Goal: Task Accomplishment & Management: Manage account settings

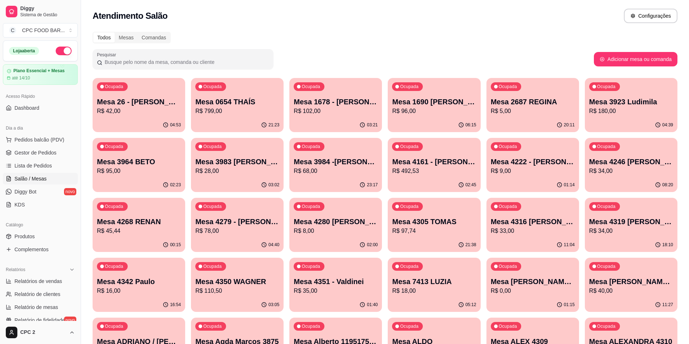
click at [288, 7] on div "Atendimento Salão Configurações" at bounding box center [385, 13] width 608 height 27
click at [48, 143] on span "Pedidos balcão (PDV)" at bounding box center [39, 139] width 50 height 7
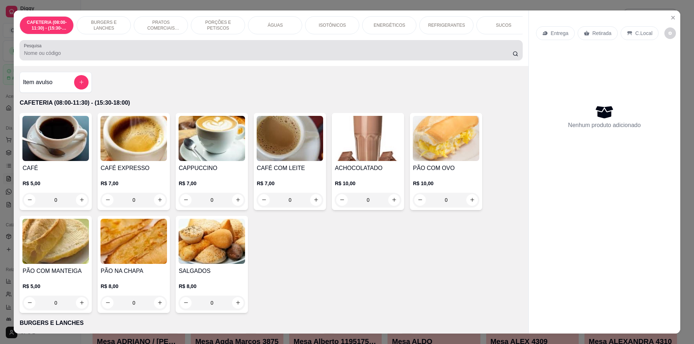
click at [129, 57] on div at bounding box center [271, 50] width 494 height 14
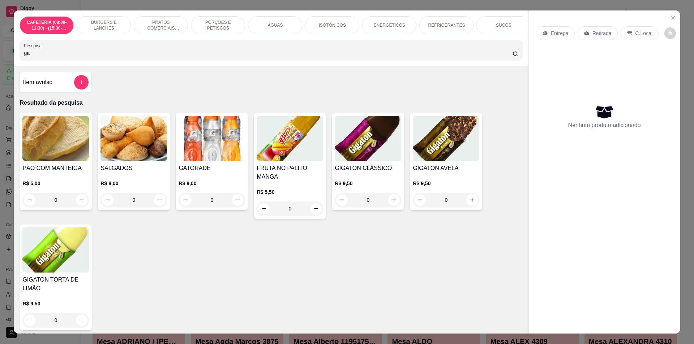
click at [203, 60] on div "Pesquisa ga" at bounding box center [271, 50] width 503 height 20
type input "g"
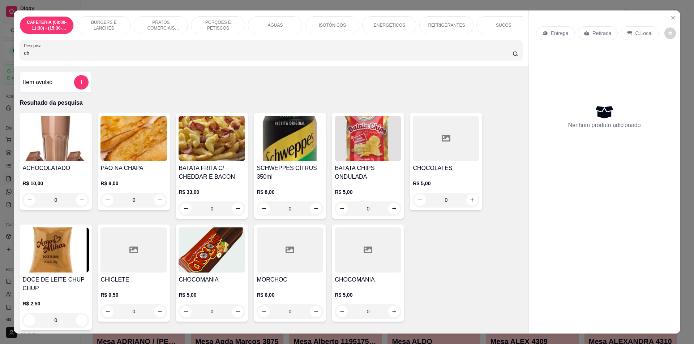
click at [138, 56] on input "ch" at bounding box center [268, 53] width 488 height 7
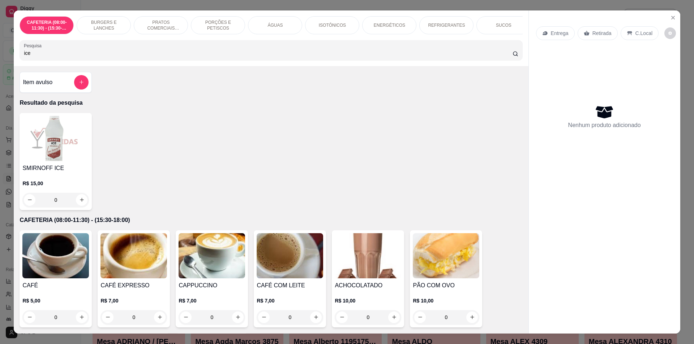
type input "ice"
click at [203, 27] on p "PORÇÕES E PETISCOS" at bounding box center [218, 26] width 42 height 12
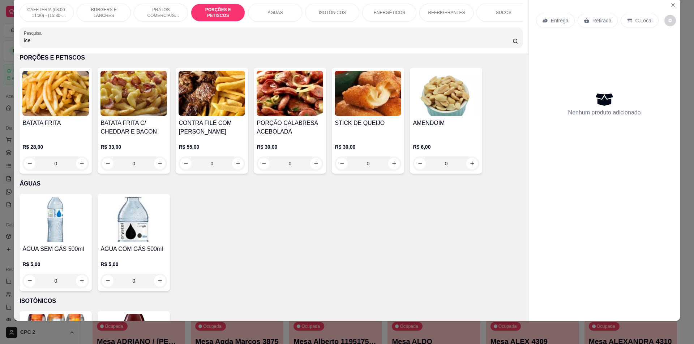
click at [362, 17] on div "ENERGÉTICOS" at bounding box center [389, 13] width 54 height 18
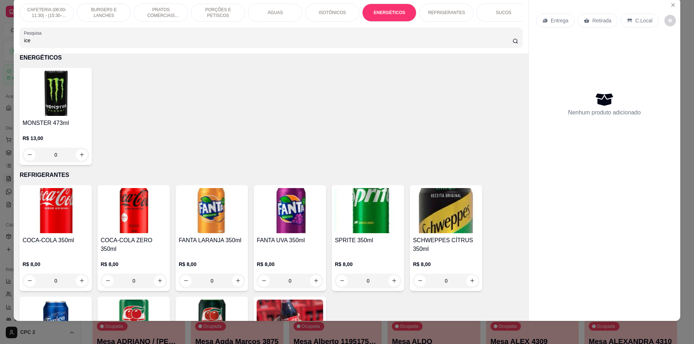
click at [381, 16] on div "ENERGÉTICOS" at bounding box center [389, 13] width 54 height 18
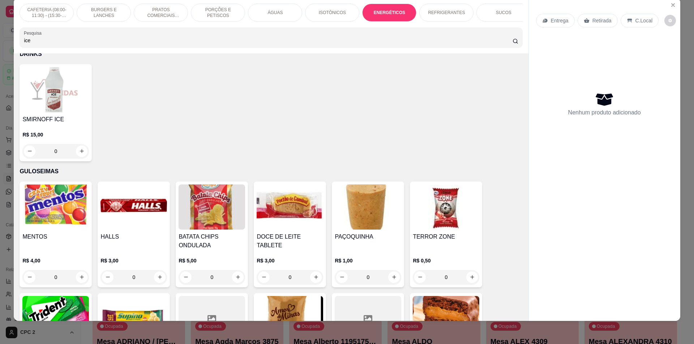
scroll to position [0, 237]
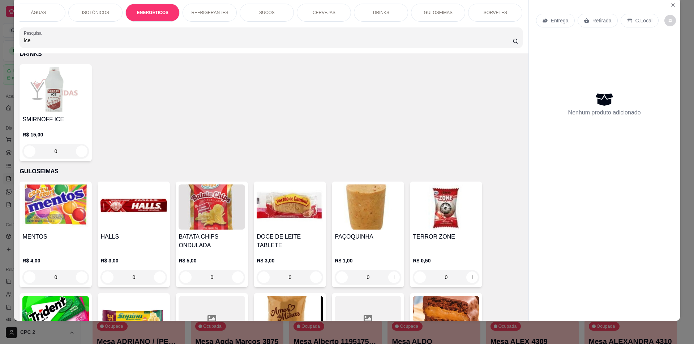
click at [207, 12] on p "REFRIGERANTES" at bounding box center [209, 13] width 37 height 6
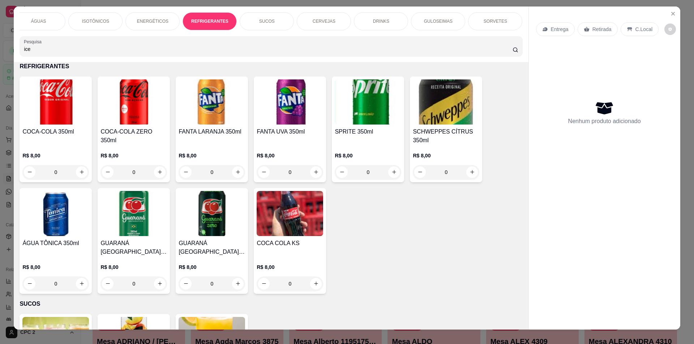
scroll to position [0, 0]
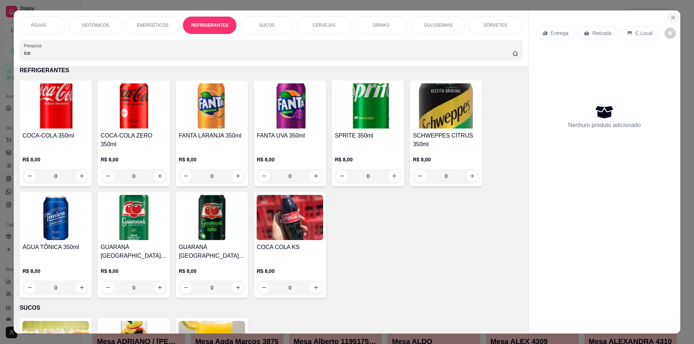
click at [674, 15] on button "Close" at bounding box center [673, 18] width 12 height 12
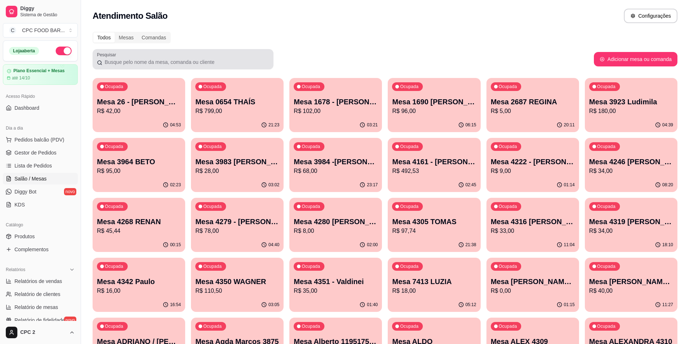
click at [138, 60] on input "Pesquisar" at bounding box center [185, 62] width 167 height 7
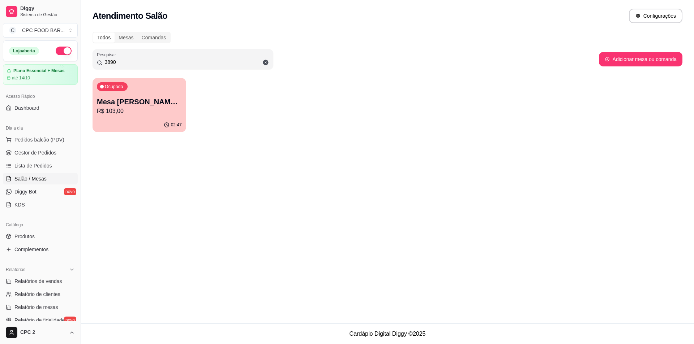
type input "3890"
click at [119, 124] on div "02:47" at bounding box center [140, 125] width 94 height 14
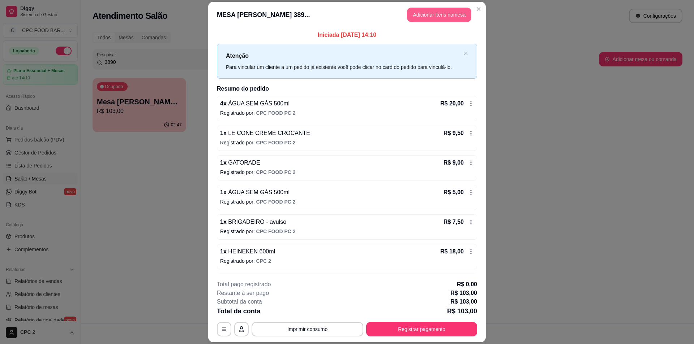
click at [431, 18] on button "Adicionar itens na mesa" at bounding box center [439, 15] width 64 height 14
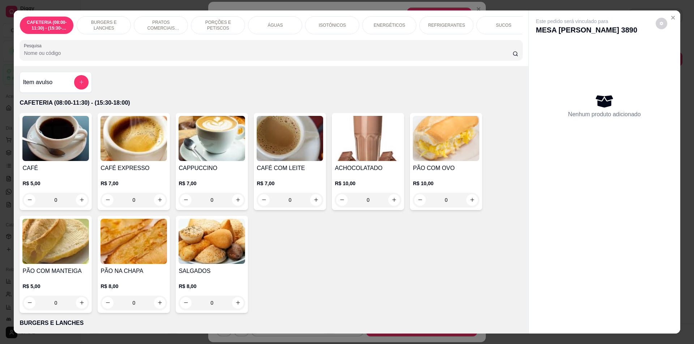
click at [435, 30] on div "REFRIGERANTES" at bounding box center [446, 25] width 54 height 18
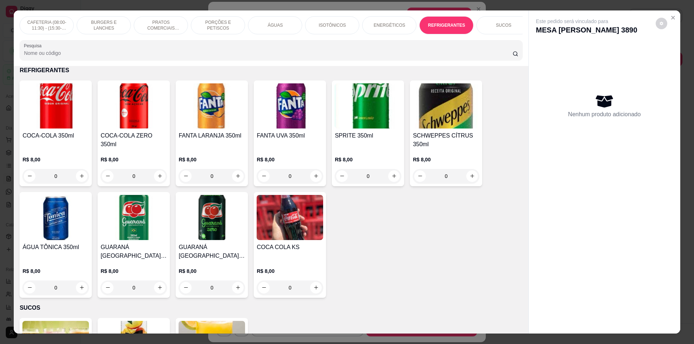
scroll to position [13, 0]
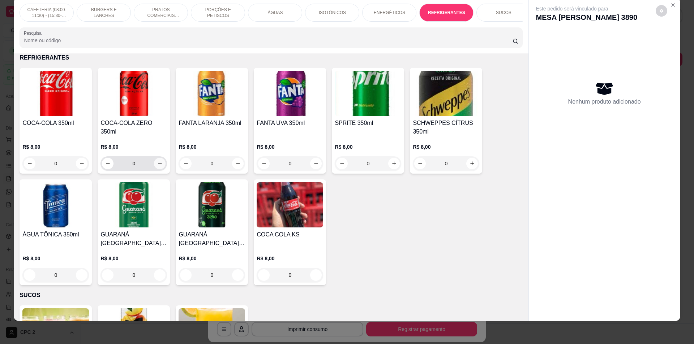
click at [158, 166] on icon "increase-product-quantity" at bounding box center [159, 163] width 5 height 5
type input "1"
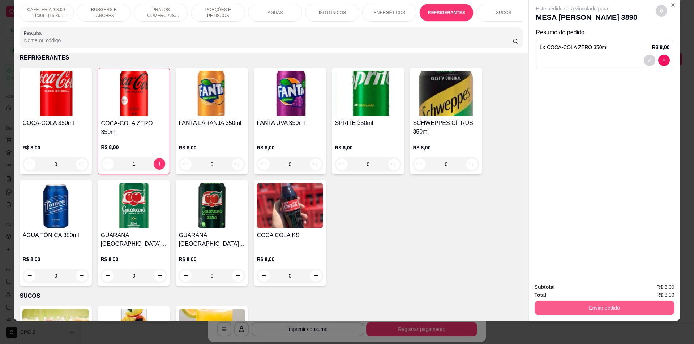
click at [593, 311] on button "Enviar pedido" at bounding box center [605, 308] width 140 height 14
click at [655, 287] on button "Enviar pedido" at bounding box center [656, 290] width 40 height 13
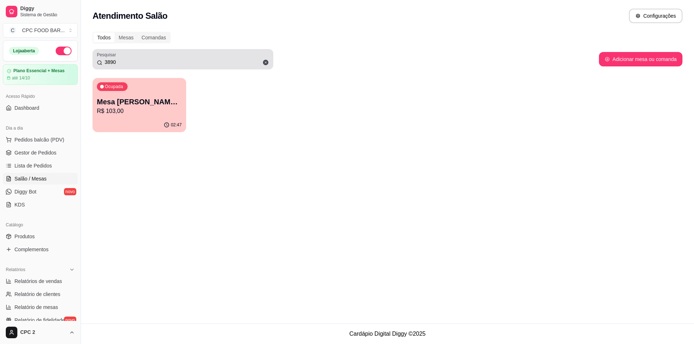
click at [184, 61] on input "3890" at bounding box center [185, 62] width 167 height 7
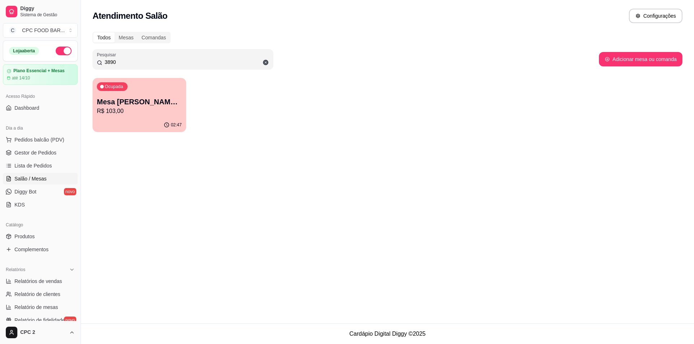
click at [184, 61] on input "3890" at bounding box center [185, 62] width 167 height 7
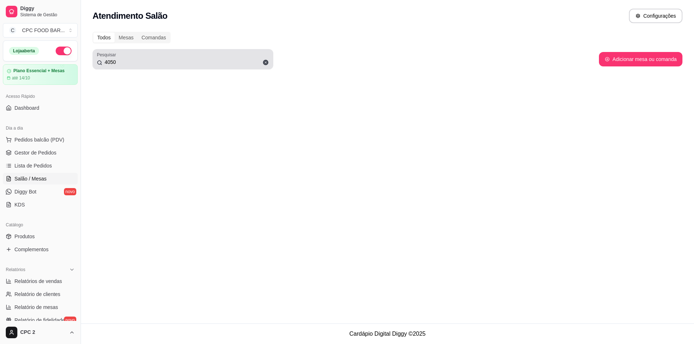
click at [164, 54] on div "4050" at bounding box center [183, 59] width 172 height 14
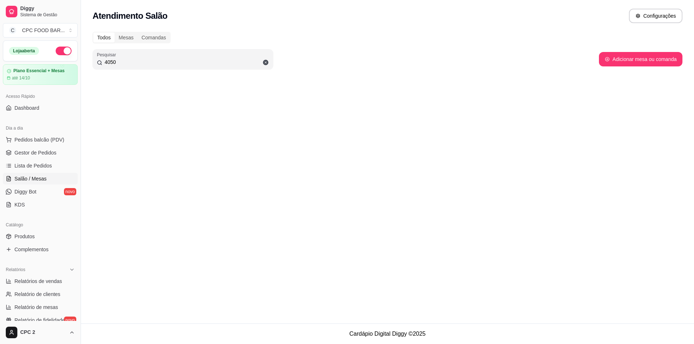
click at [149, 60] on input "4050" at bounding box center [185, 62] width 167 height 7
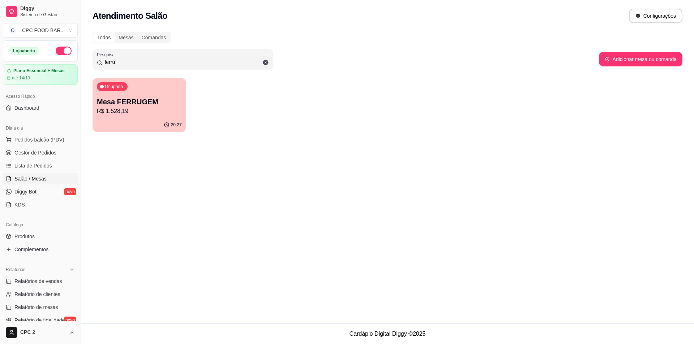
type input "ferru"
click at [147, 102] on p "Mesa FERRUGEM" at bounding box center [139, 102] width 85 height 10
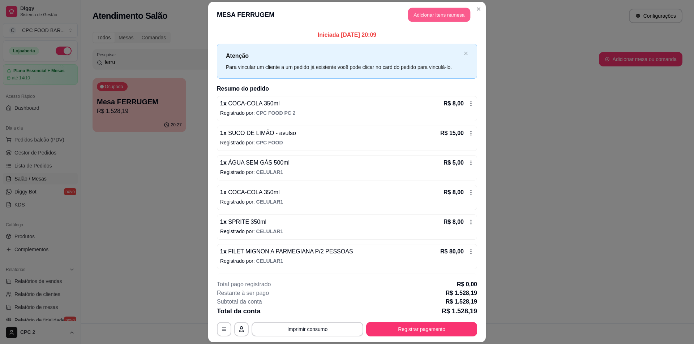
click at [451, 17] on button "Adicionar itens na mesa" at bounding box center [439, 15] width 62 height 14
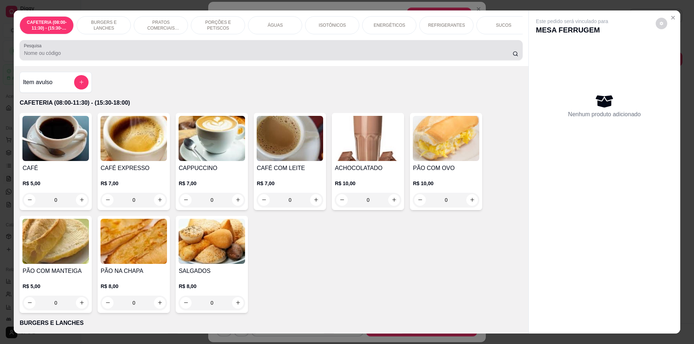
click at [92, 57] on div at bounding box center [271, 50] width 494 height 14
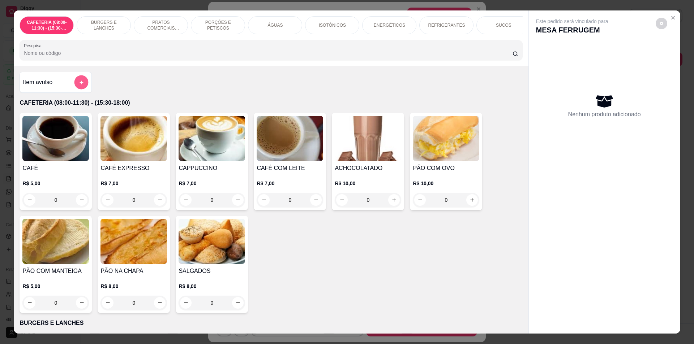
click at [83, 89] on button "add-separate-item" at bounding box center [81, 82] width 14 height 14
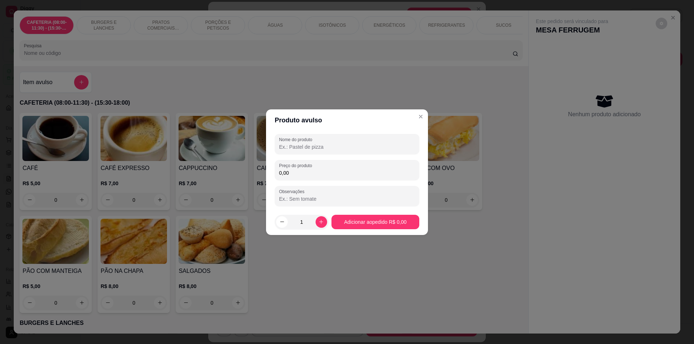
click at [331, 149] on input "Nome do produto" at bounding box center [347, 147] width 136 height 7
type input "BUFFET KILO"
click at [363, 175] on input "0,00" at bounding box center [347, 173] width 136 height 7
type input "44,84"
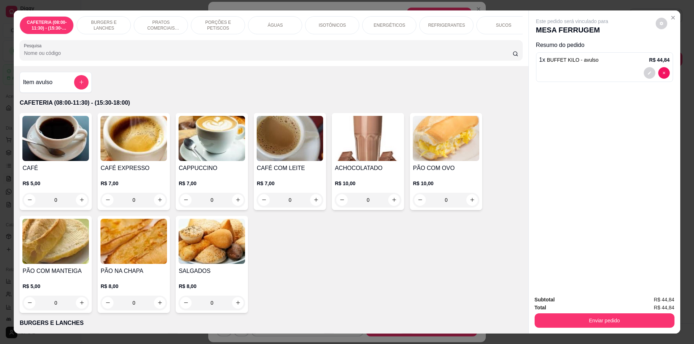
click at [156, 55] on input "Pesquisa" at bounding box center [268, 53] width 488 height 7
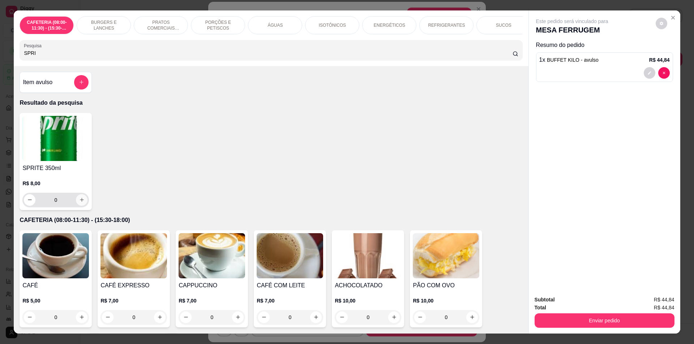
type input "SPRI"
click at [80, 203] on icon "increase-product-quantity" at bounding box center [81, 199] width 5 height 5
type input "1"
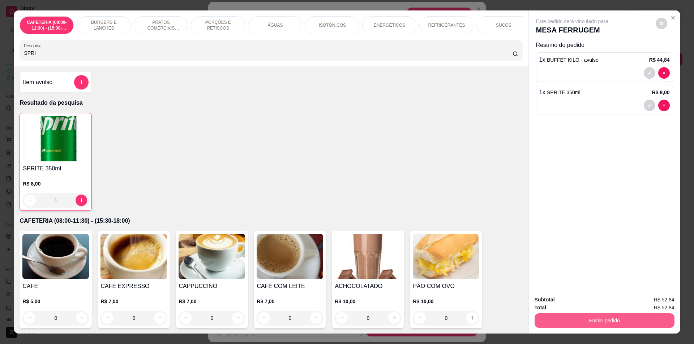
click at [613, 326] on button "Enviar pedido" at bounding box center [605, 321] width 140 height 14
click at [669, 303] on button "Enviar pedido" at bounding box center [655, 303] width 41 height 14
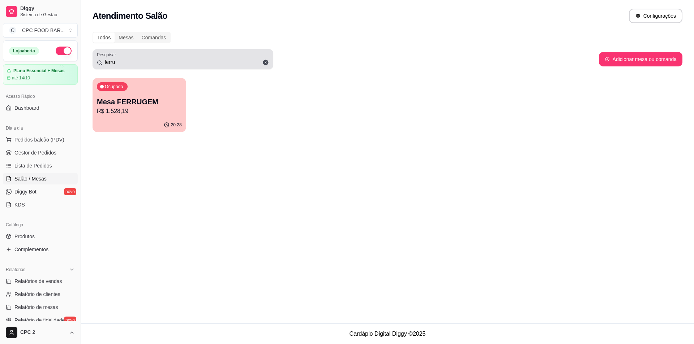
click at [135, 60] on input "ferru" at bounding box center [185, 62] width 167 height 7
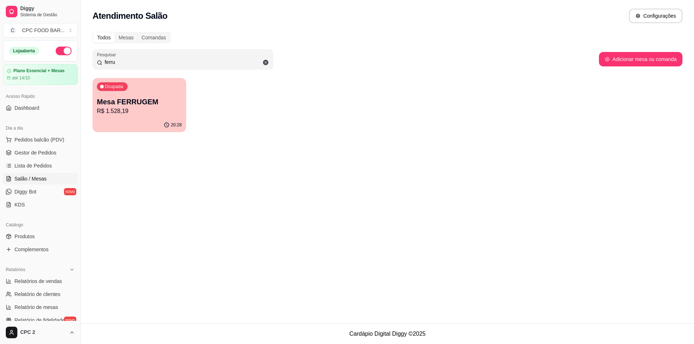
click at [135, 60] on input "ferru" at bounding box center [185, 62] width 167 height 7
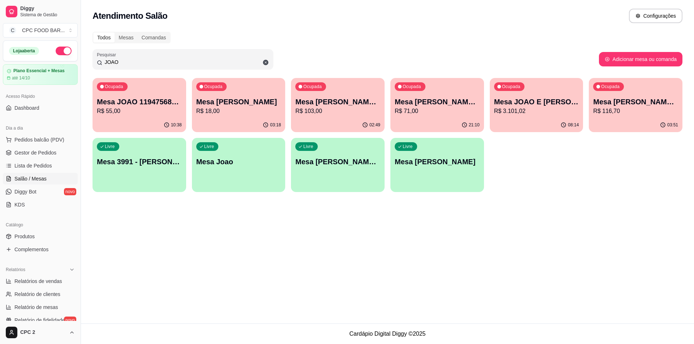
type input "JOAO"
click at [530, 117] on div "Ocupada Mesa JOAO E [PERSON_NAME] R$ 3.101,02" at bounding box center [537, 98] width 94 height 40
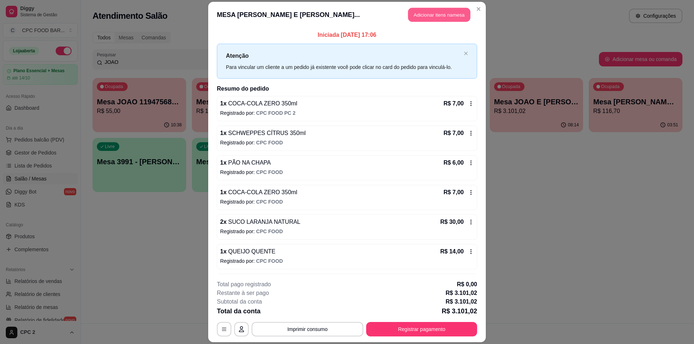
click at [440, 16] on button "Adicionar itens na mesa" at bounding box center [439, 15] width 62 height 14
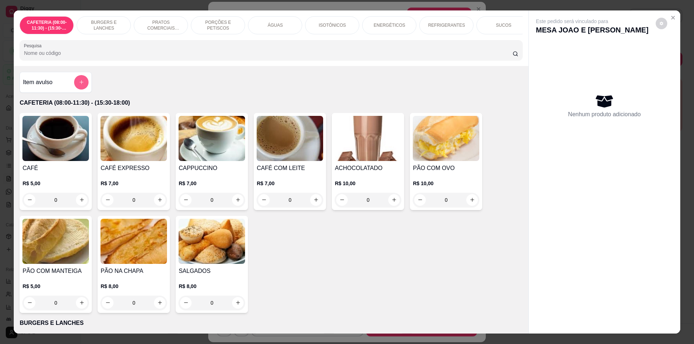
click at [79, 85] on icon "add-separate-item" at bounding box center [81, 82] width 5 height 5
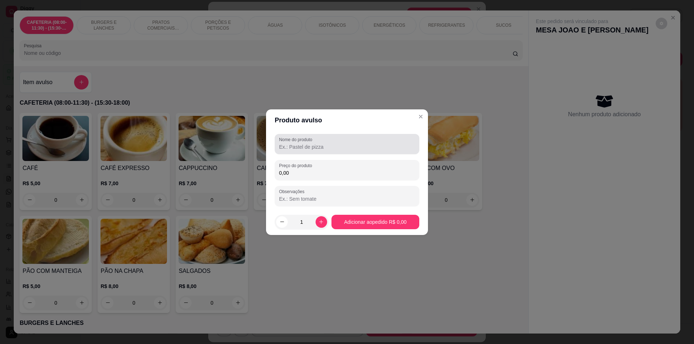
click at [301, 145] on input "Nome do produto" at bounding box center [347, 147] width 136 height 7
type input "A"
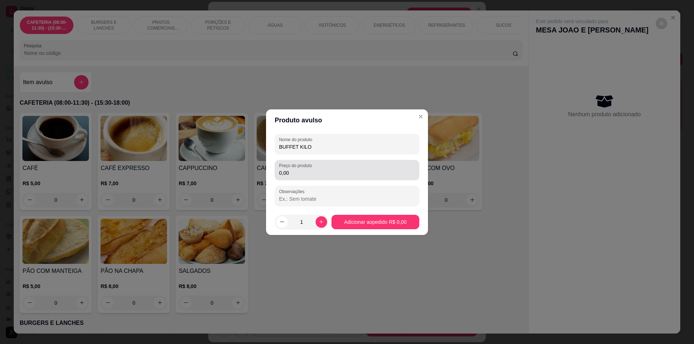
type input "BUFFET KILO"
click at [338, 174] on input "0,00" at bounding box center [347, 173] width 136 height 7
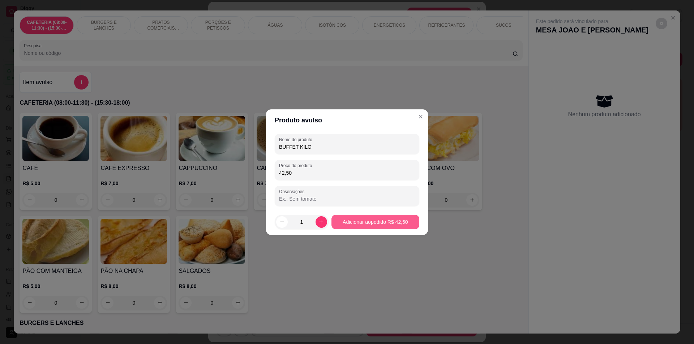
type input "42,50"
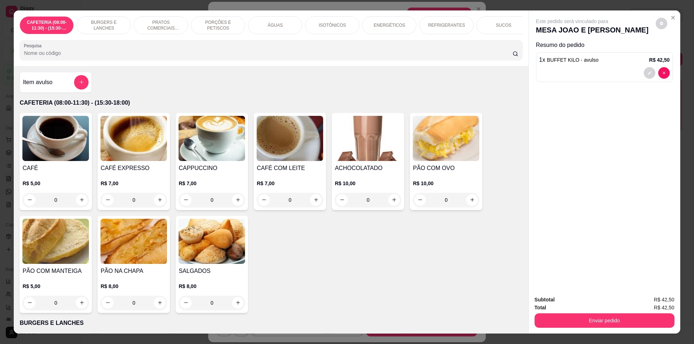
click at [154, 66] on div "CAFETERIA (08:00-11:30) - (15:30-18:00) BURGERS E LANCHES PRATOS COMERCIAIS (11…" at bounding box center [271, 38] width 514 height 56
click at [77, 84] on button "add-separate-item" at bounding box center [81, 82] width 14 height 14
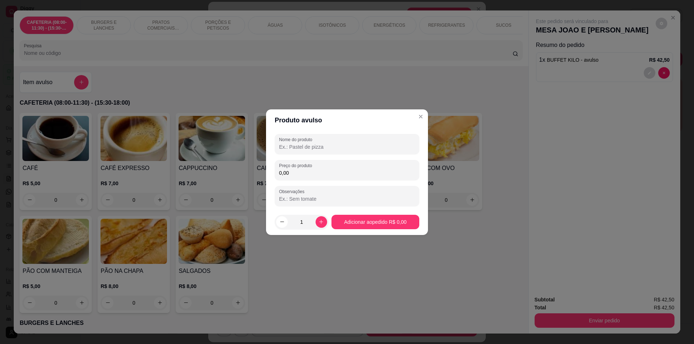
click at [346, 147] on input "Nome do produto" at bounding box center [347, 147] width 136 height 7
type input "BUFFET KILO"
click at [387, 175] on input "0,00" at bounding box center [347, 173] width 136 height 7
type input "22,23"
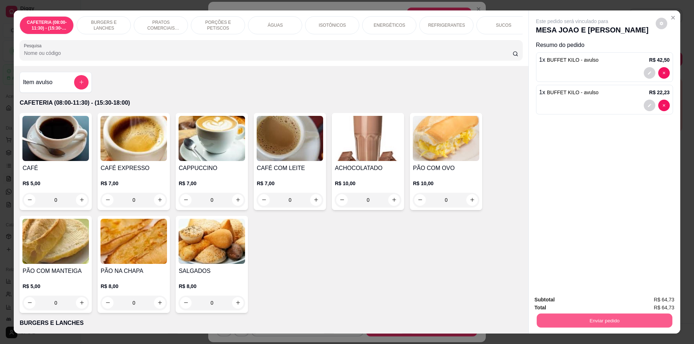
click at [620, 323] on button "Enviar pedido" at bounding box center [604, 321] width 136 height 14
click at [676, 307] on button "Enviar pedido" at bounding box center [656, 302] width 40 height 13
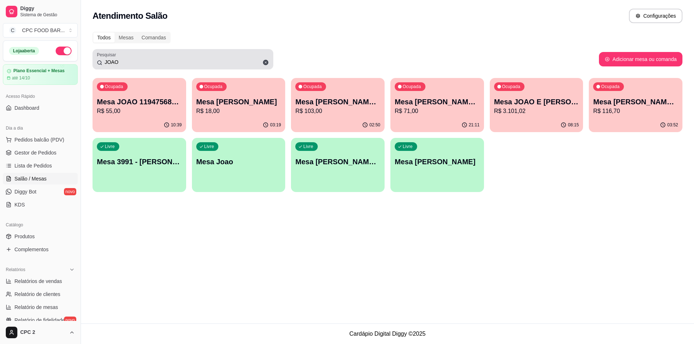
click at [123, 61] on input "JOAO" at bounding box center [185, 62] width 167 height 7
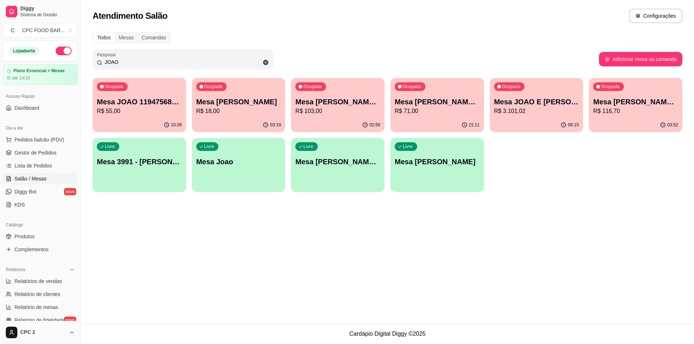
click at [123, 61] on input "JOAO" at bounding box center [185, 62] width 167 height 7
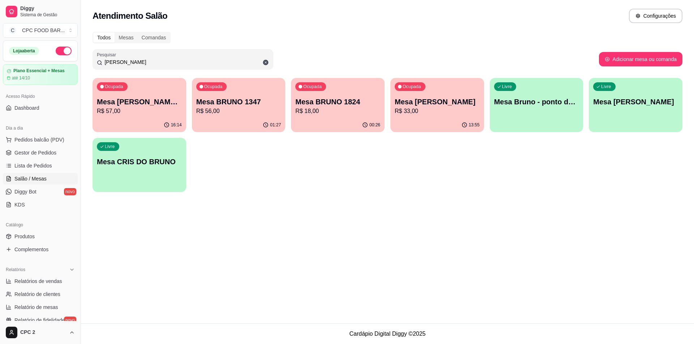
drag, startPoint x: 105, startPoint y: 63, endPoint x: 72, endPoint y: 60, distance: 33.7
click at [72, 60] on div "Diggy Sistema de Gestão C CPC FOOD BAR ... Loja aberta Plano Essencial + Mesas …" at bounding box center [347, 172] width 694 height 344
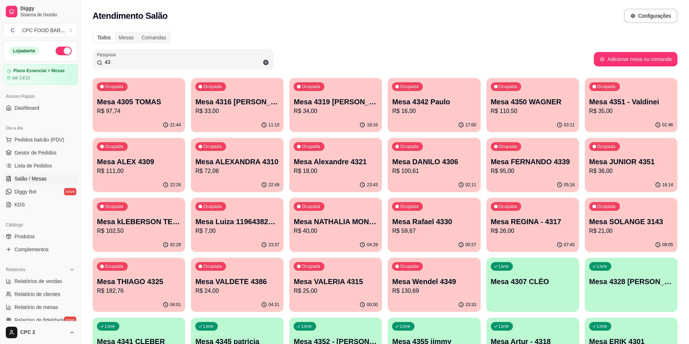
type input "4"
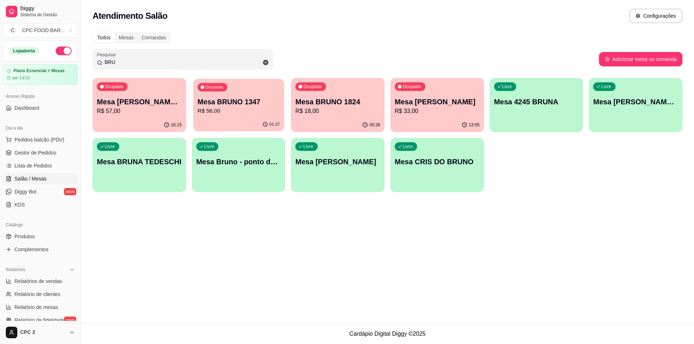
click at [224, 110] on p "R$ 56,00" at bounding box center [238, 111] width 82 height 8
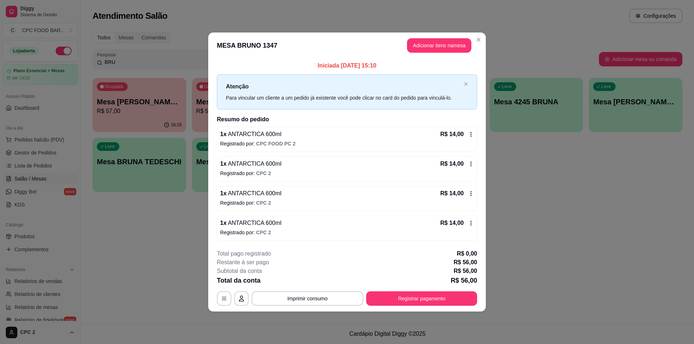
click at [475, 45] on header "MESA [PERSON_NAME] 1347 Adicionar itens na mesa" at bounding box center [347, 46] width 278 height 26
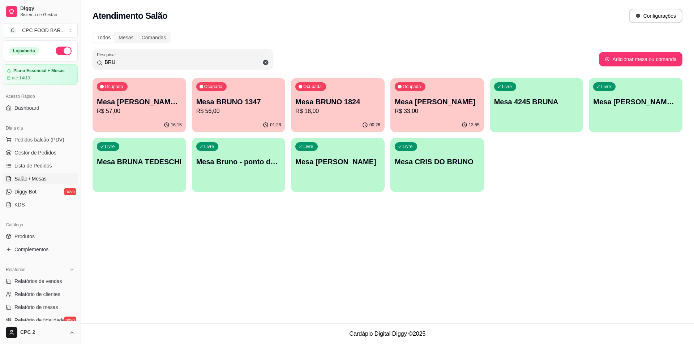
click at [111, 119] on div "16:15" at bounding box center [140, 125] width 94 height 14
click at [325, 112] on p "R$ 18,00" at bounding box center [337, 111] width 85 height 9
click at [457, 119] on div "13:55" at bounding box center [437, 125] width 91 height 14
click at [658, 62] on button "Adicionar mesa ou comanda" at bounding box center [640, 59] width 81 height 14
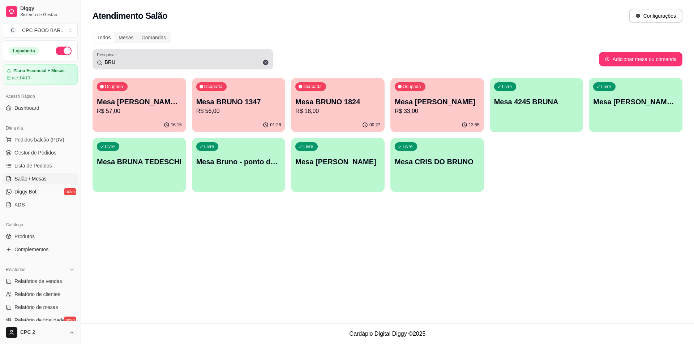
click at [130, 57] on div "BRU" at bounding box center [183, 59] width 172 height 14
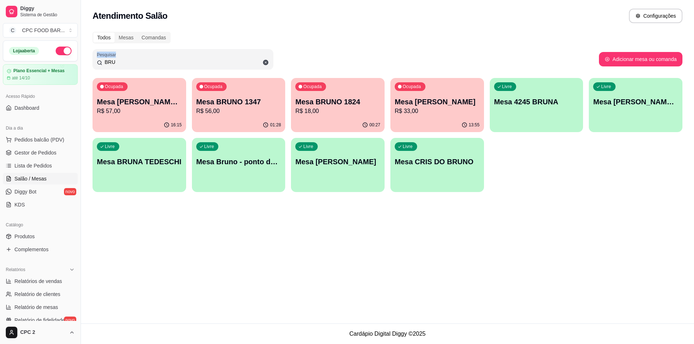
click at [130, 57] on div "BRU" at bounding box center [183, 59] width 172 height 14
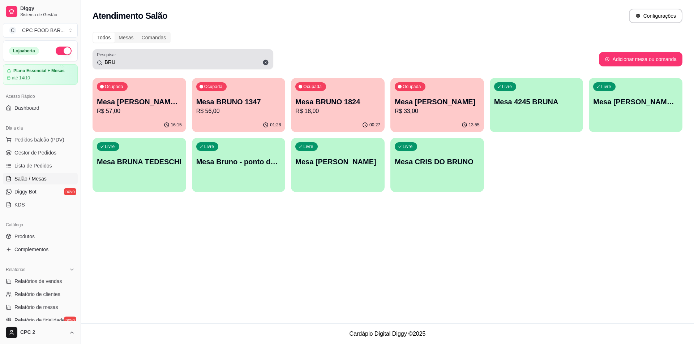
drag, startPoint x: 121, startPoint y: 66, endPoint x: 101, endPoint y: 64, distance: 20.3
click at [101, 64] on div "BRU" at bounding box center [183, 59] width 172 height 14
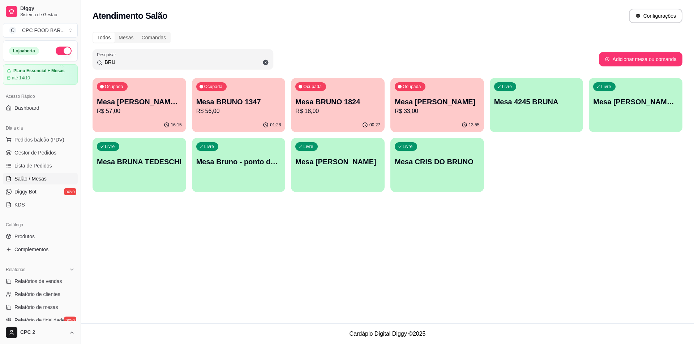
click at [107, 59] on input "BRU" at bounding box center [185, 62] width 167 height 7
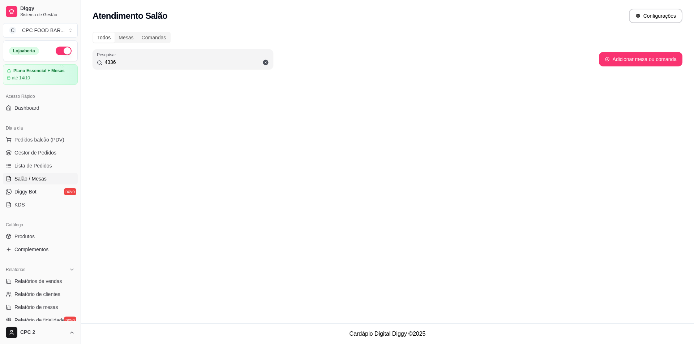
click at [188, 233] on div "Atendimento Salão Configurações Todos Mesas Comandas Pesquisar 4336 Adicionar m…" at bounding box center [387, 162] width 613 height 324
click at [177, 59] on input "4336" at bounding box center [185, 62] width 167 height 7
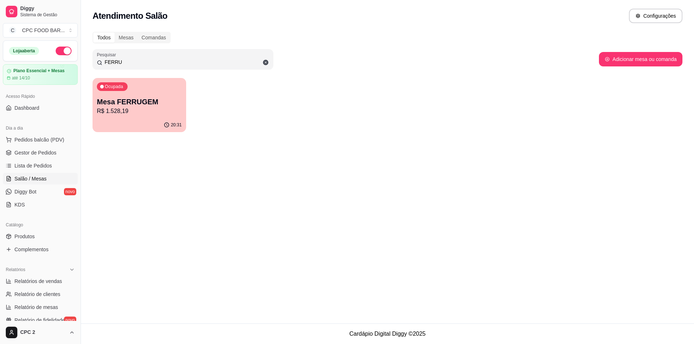
type input "FERRU"
click at [151, 110] on p "R$ 1.528,19" at bounding box center [139, 111] width 85 height 9
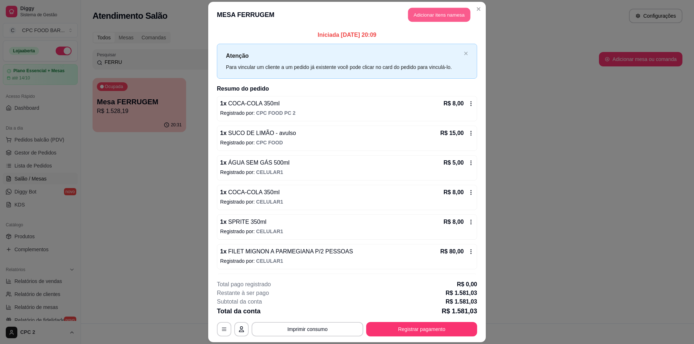
click at [450, 18] on button "Adicionar itens na mesa" at bounding box center [439, 15] width 62 height 14
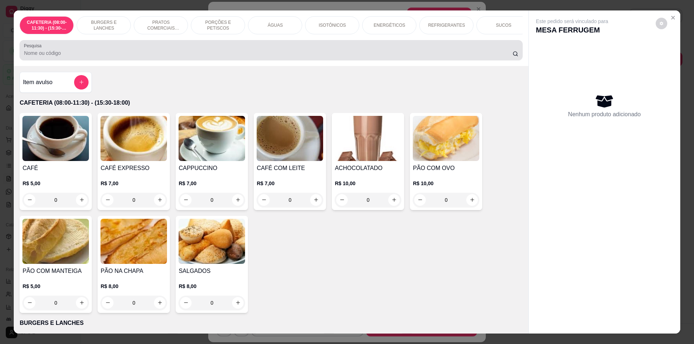
click at [408, 60] on div "Pesquisa" at bounding box center [271, 50] width 503 height 20
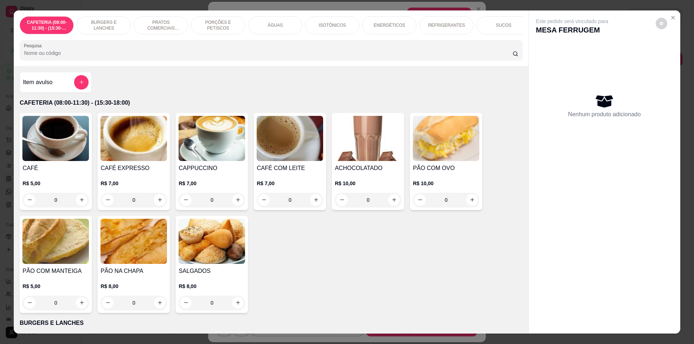
paste input "BUFFET KILO"
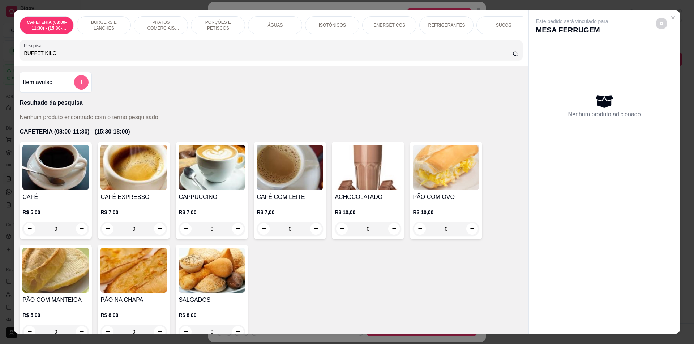
type input "BUFFET KILO"
click at [81, 85] on icon "add-separate-item" at bounding box center [81, 82] width 5 height 5
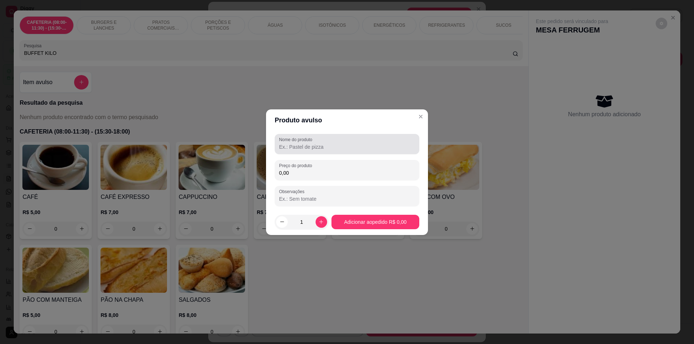
click at [350, 138] on div at bounding box center [347, 144] width 136 height 14
paste input "BUFFET KILO"
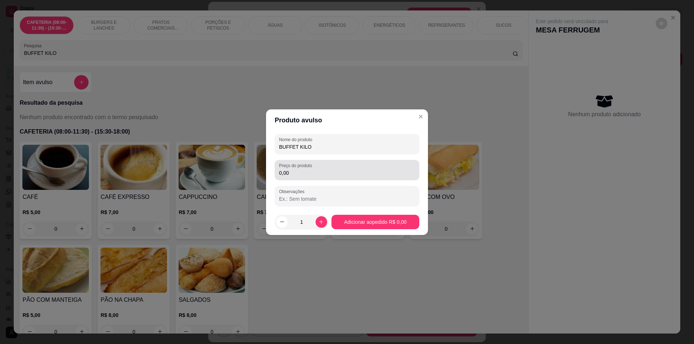
type input "BUFFET KILO"
click at [347, 172] on input "0,00" at bounding box center [347, 173] width 136 height 7
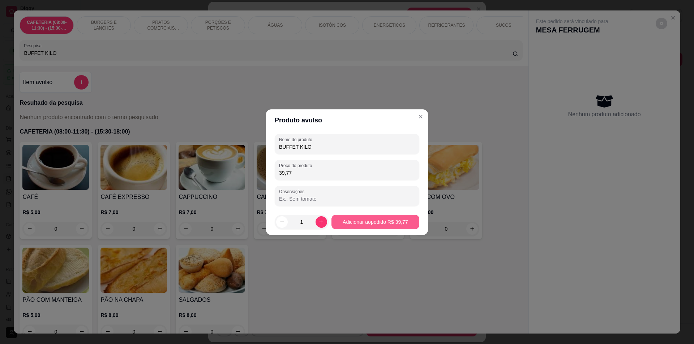
type input "39,77"
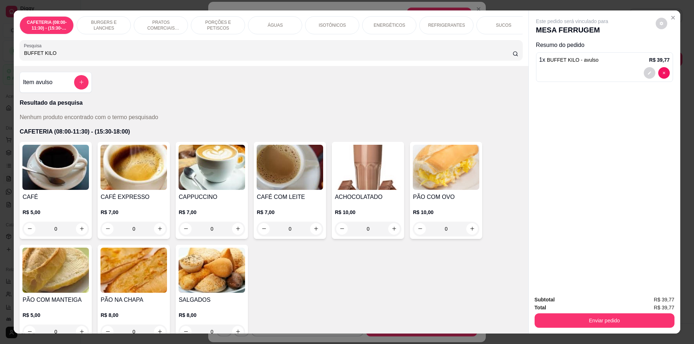
click at [445, 26] on p "REFRIGERANTES" at bounding box center [446, 25] width 37 height 6
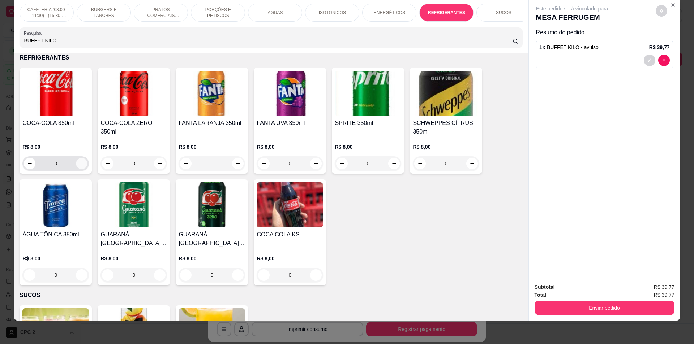
click at [82, 165] on button "increase-product-quantity" at bounding box center [81, 163] width 11 height 11
type input "1"
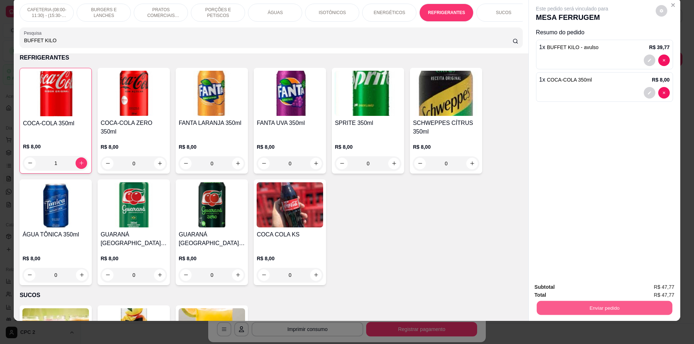
click at [617, 313] on button "Enviar pedido" at bounding box center [604, 308] width 136 height 14
click at [671, 287] on button "Enviar pedido" at bounding box center [656, 290] width 40 height 13
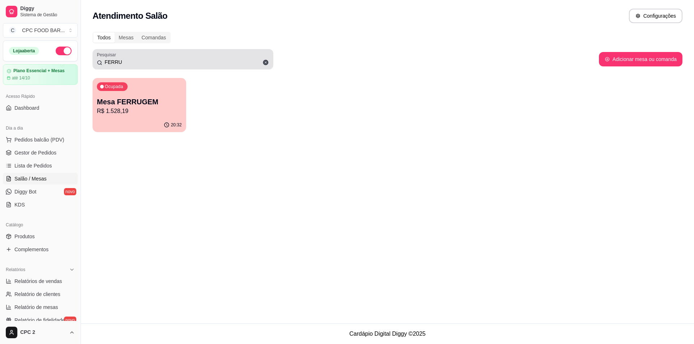
click at [126, 57] on div "FERRU" at bounding box center [183, 59] width 172 height 14
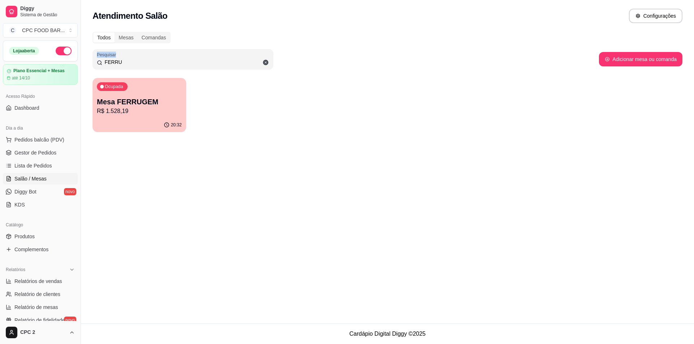
click at [126, 57] on div "FERRU" at bounding box center [183, 59] width 172 height 14
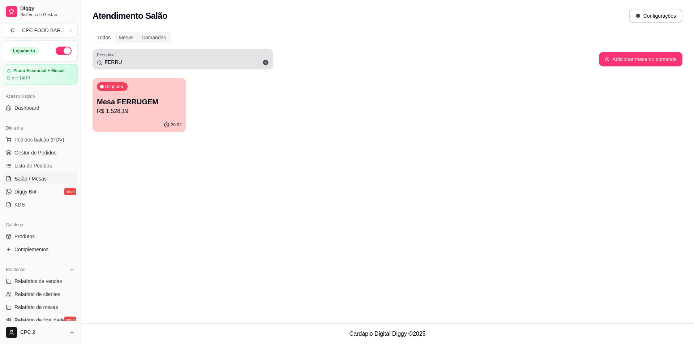
click at [124, 58] on div "FERRU" at bounding box center [183, 59] width 172 height 14
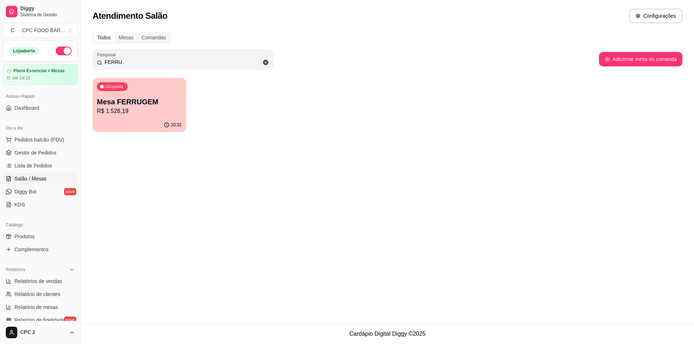
click at [117, 60] on input "FERRU" at bounding box center [185, 62] width 167 height 7
click at [89, 14] on div "Atendimento Salão Configurações" at bounding box center [387, 13] width 613 height 27
click at [115, 61] on input "FERRU" at bounding box center [185, 62] width 167 height 7
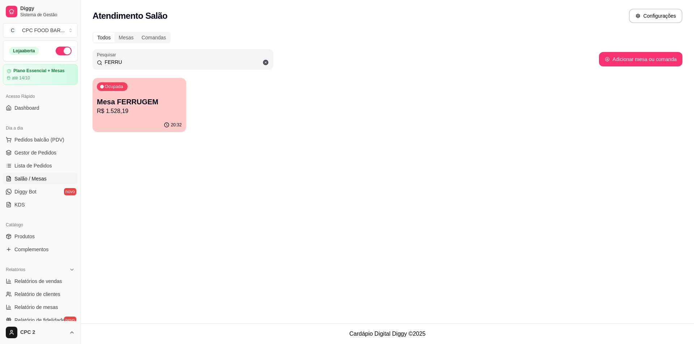
click at [115, 61] on input "FERRU" at bounding box center [185, 62] width 167 height 7
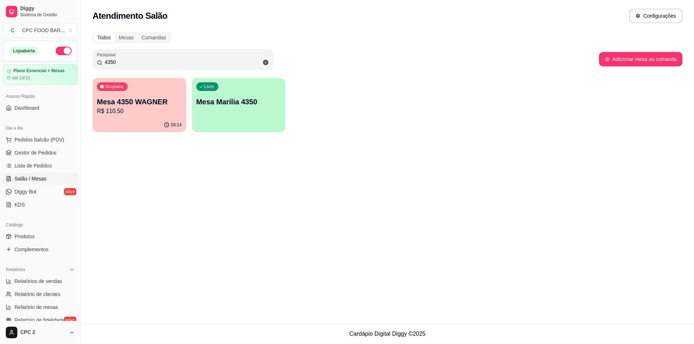
type input "4350"
click at [165, 103] on p "Mesa 4350 WAGNER" at bounding box center [139, 102] width 82 height 10
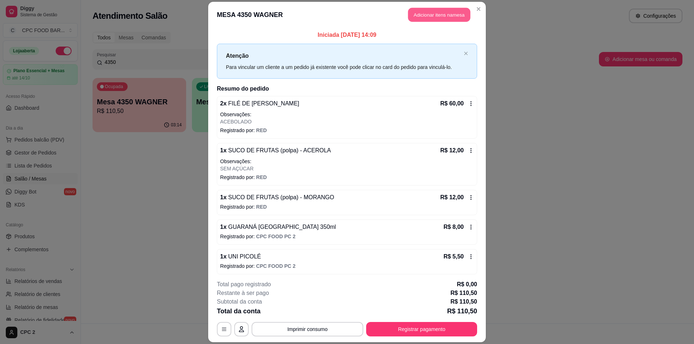
click at [427, 17] on button "Adicionar itens na mesa" at bounding box center [439, 15] width 62 height 14
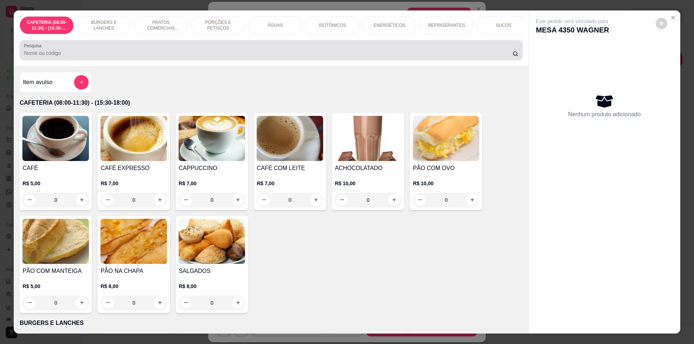
click at [300, 60] on div "Pesquisa" at bounding box center [271, 50] width 503 height 20
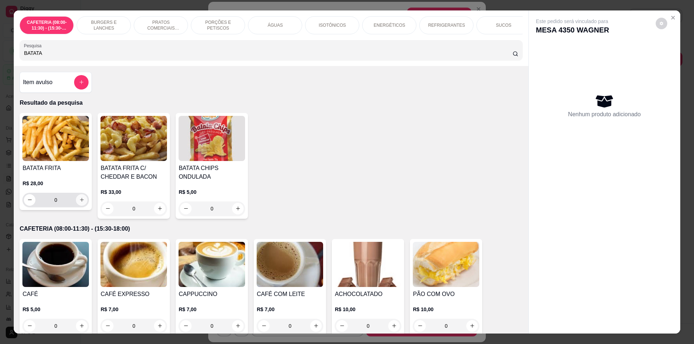
type input "BATATA"
click at [79, 206] on button "increase-product-quantity" at bounding box center [81, 199] width 11 height 11
type input "1"
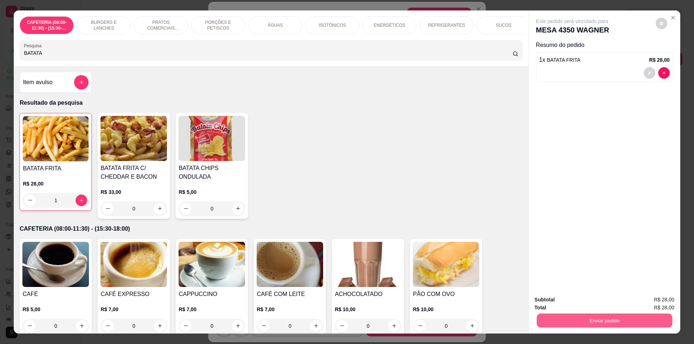
click at [587, 318] on button "Enviar pedido" at bounding box center [604, 321] width 136 height 14
click at [672, 305] on button "Enviar pedido" at bounding box center [655, 303] width 41 height 14
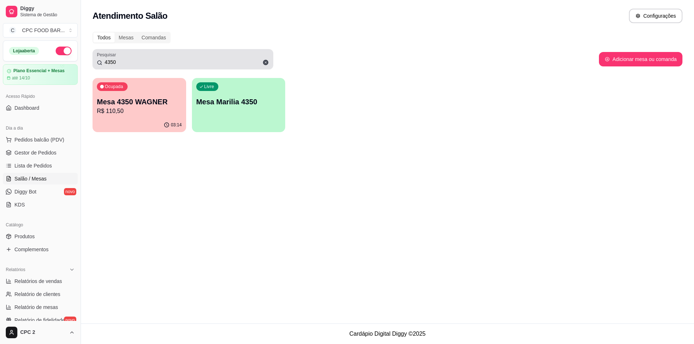
click at [112, 60] on input "4350" at bounding box center [185, 62] width 167 height 7
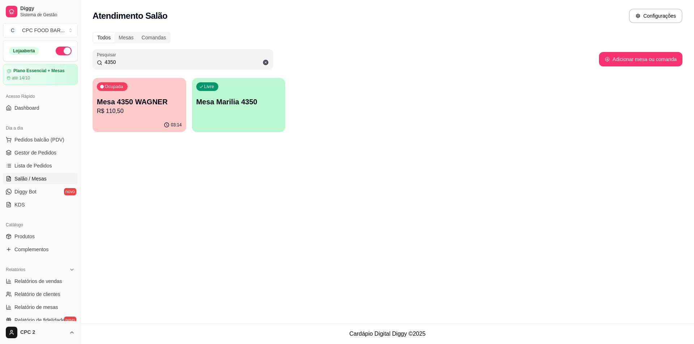
click at [112, 60] on input "4350" at bounding box center [185, 62] width 167 height 7
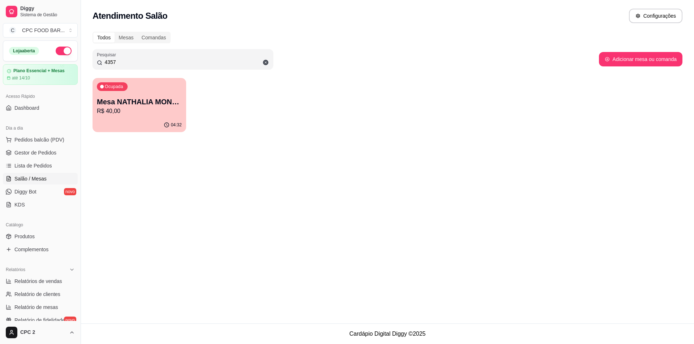
type input "4357"
click at [115, 102] on p "Mesa NATHALIA MONTEIRO 4357" at bounding box center [139, 102] width 82 height 10
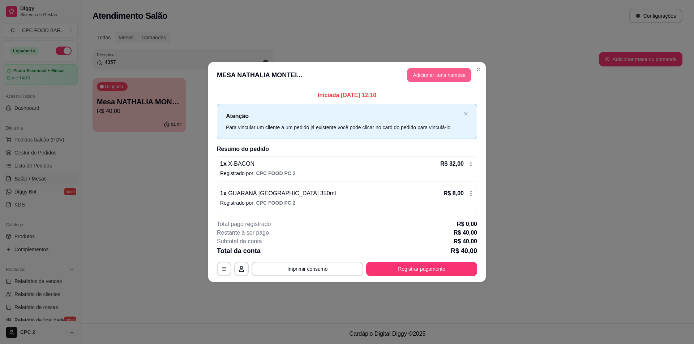
click at [458, 78] on button "Adicionar itens na mesa" at bounding box center [439, 75] width 64 height 14
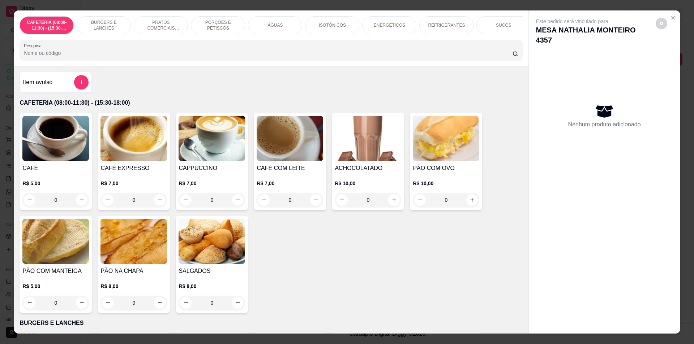
click at [77, 90] on button "add-separate-item" at bounding box center [81, 82] width 14 height 14
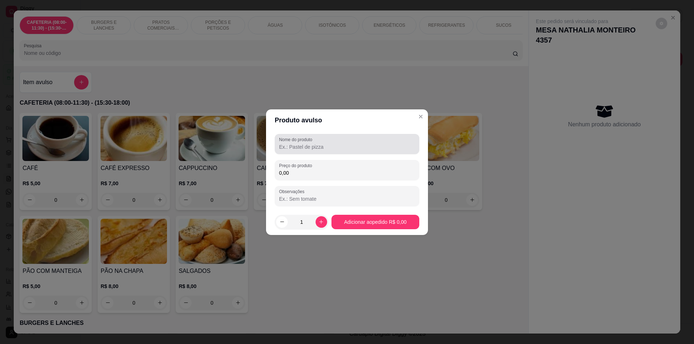
click at [368, 140] on div at bounding box center [347, 144] width 136 height 14
paste input "BUFFET KILO"
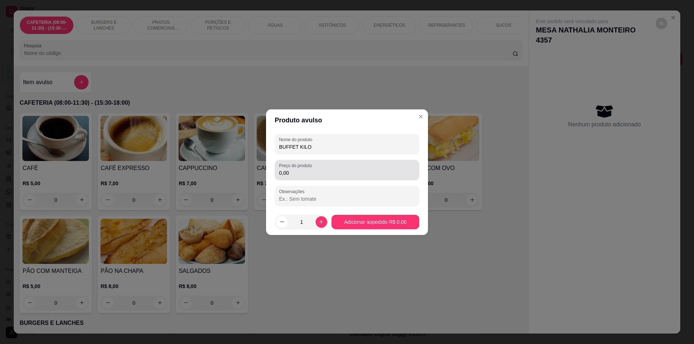
type input "BUFFET KILO"
click at [350, 174] on input "0,00" at bounding box center [347, 173] width 136 height 7
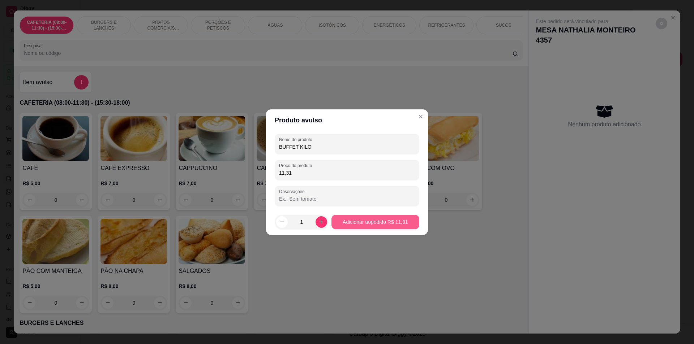
type input "11,31"
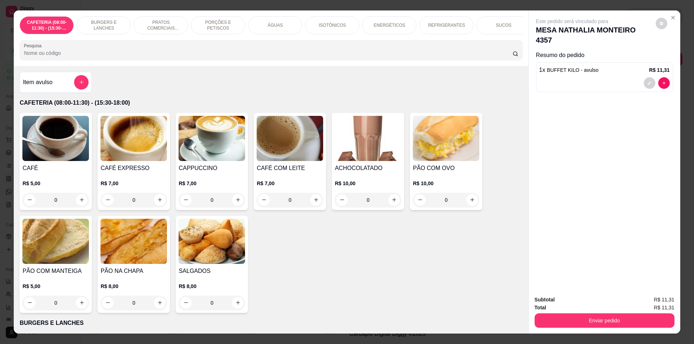
click at [81, 79] on div "Item avulso" at bounding box center [56, 82] width 72 height 21
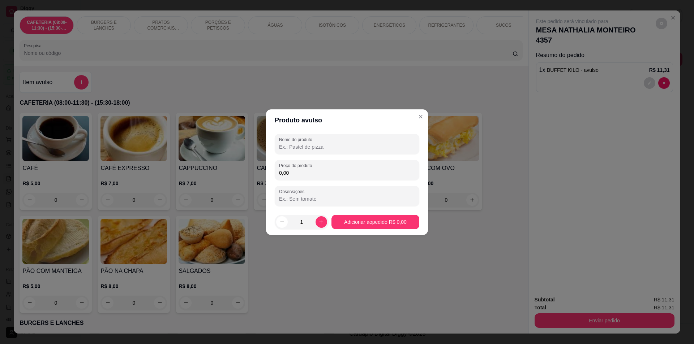
click at [308, 147] on input "Nome do produto" at bounding box center [347, 147] width 136 height 7
paste input "BUFFET KILO"
type input "BUFFET KILO"
click at [312, 171] on input "0,00" at bounding box center [347, 173] width 136 height 7
type input "18,33"
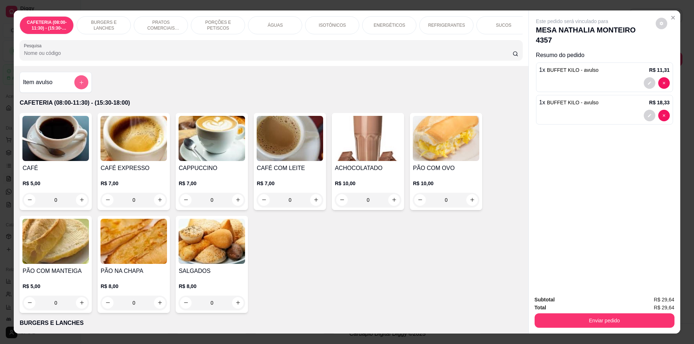
click at [81, 85] on icon "add-separate-item" at bounding box center [81, 82] width 5 height 5
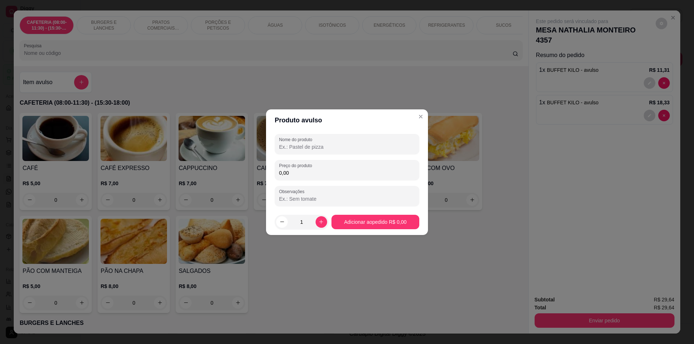
click at [376, 149] on input "Nome do produto" at bounding box center [347, 147] width 136 height 7
drag, startPoint x: 321, startPoint y: 146, endPoint x: 238, endPoint y: 136, distance: 83.4
click at [238, 136] on div "Produto avulso Nome do produto REFRIGERANTE Preço do produto 0,00 Observações 1…" at bounding box center [347, 172] width 694 height 344
type input "BEBIDA"
click at [315, 181] on div "Nome do produto BEBIDA Preço do produto 0,00 Observações" at bounding box center [347, 170] width 145 height 72
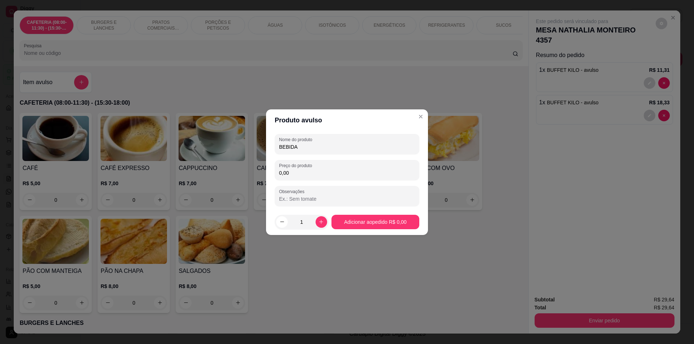
click at [315, 174] on input "0,00" at bounding box center [347, 173] width 136 height 7
type input "8,00"
click at [320, 230] on footer "1 Adicionar ao pedido R$ 8,00" at bounding box center [347, 222] width 162 height 26
click at [317, 225] on button "increase-product-quantity" at bounding box center [321, 222] width 11 height 11
type input "2"
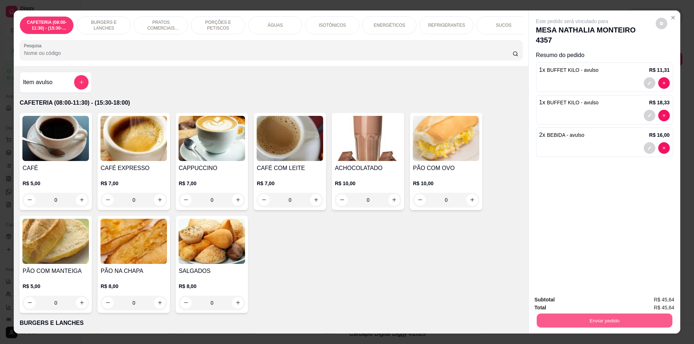
click at [583, 320] on button "Enviar pedido" at bounding box center [604, 321] width 136 height 14
click at [670, 306] on button "Enviar pedido" at bounding box center [655, 303] width 41 height 14
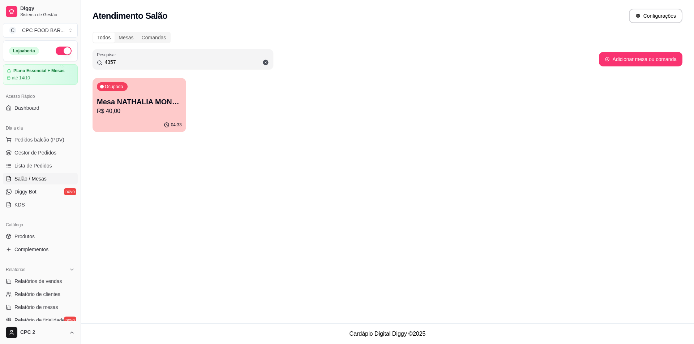
click at [178, 70] on div "Todos Mesas Comandas Pesquisar 4357 Adicionar mesa ou comanda Ocupada Mesa NATH…" at bounding box center [387, 84] width 613 height 114
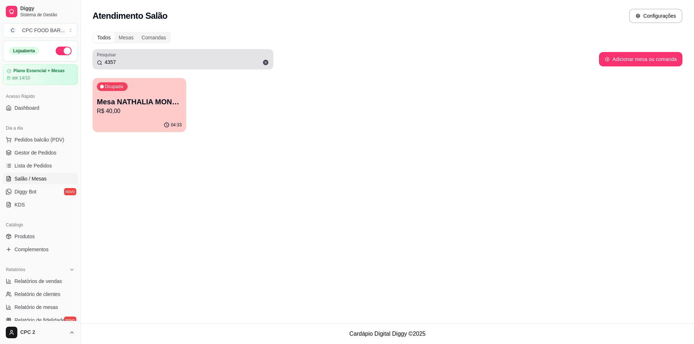
click at [175, 62] on input "4357" at bounding box center [185, 62] width 167 height 7
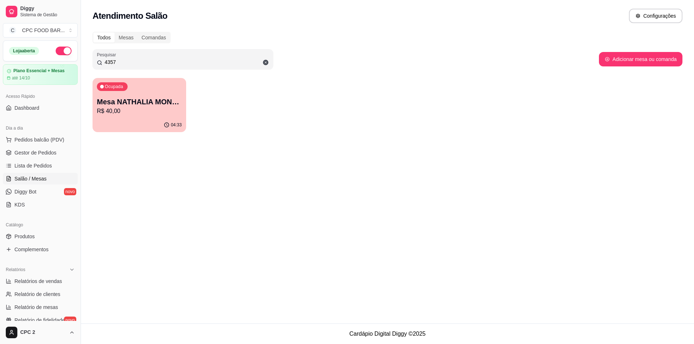
click at [175, 62] on input "4357" at bounding box center [185, 62] width 167 height 7
type input "4286"
click at [160, 108] on p "R$ 608,02" at bounding box center [139, 111] width 82 height 8
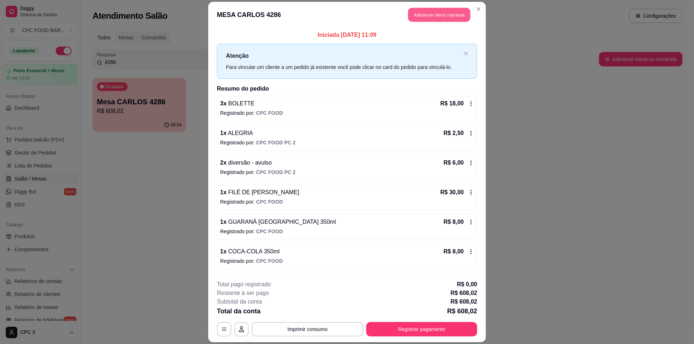
click at [417, 20] on button "Adicionar itens na mesa" at bounding box center [439, 15] width 62 height 14
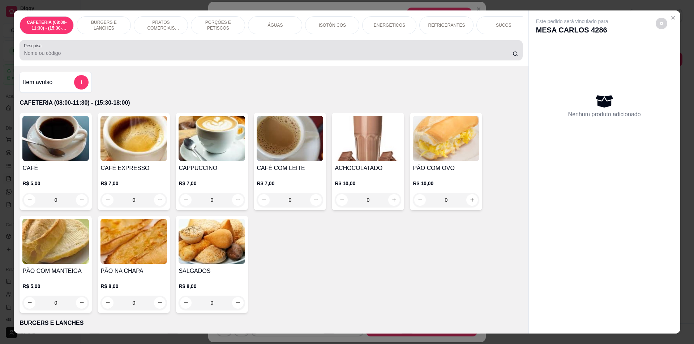
click at [148, 53] on div at bounding box center [271, 50] width 494 height 14
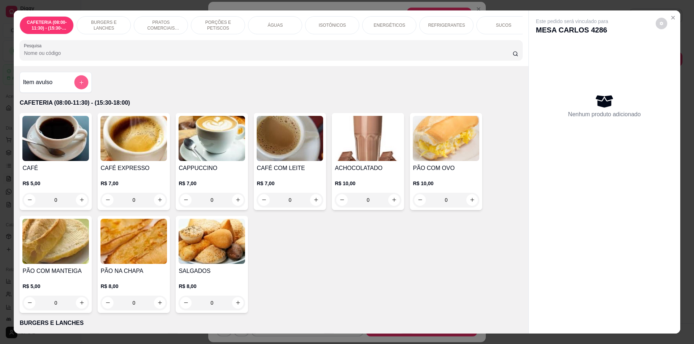
click at [74, 89] on button "add-separate-item" at bounding box center [81, 82] width 14 height 14
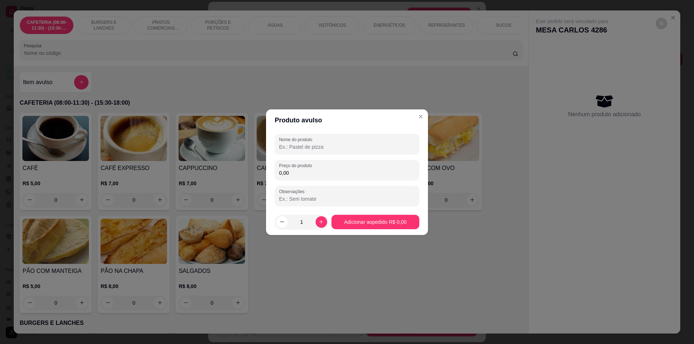
click at [317, 155] on div "Nome do produto Preço do produto 0,00 Observações" at bounding box center [347, 170] width 145 height 72
click at [317, 152] on div "Nome do produto" at bounding box center [347, 144] width 145 height 20
paste input "BUFFET KILO"
type input "BUFFET KILO"
click at [310, 183] on div "Nome do produto BUFFET KILO Preço do produto 0,00 Observações" at bounding box center [347, 170] width 145 height 72
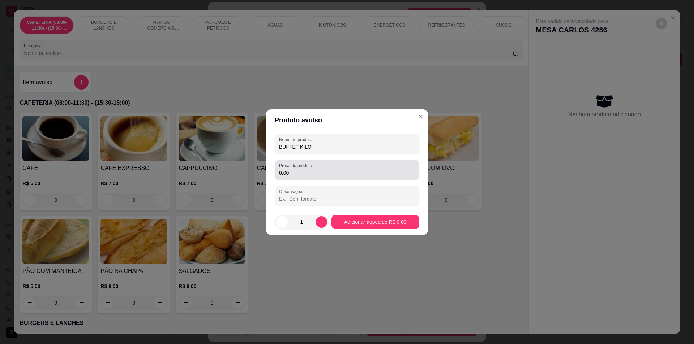
click at [334, 170] on input "0,00" at bounding box center [347, 173] width 136 height 7
type input "28,86"
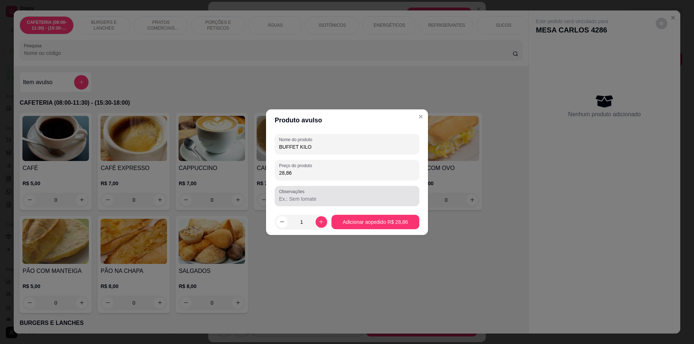
click at [327, 203] on div at bounding box center [347, 196] width 136 height 14
type input "ANA"
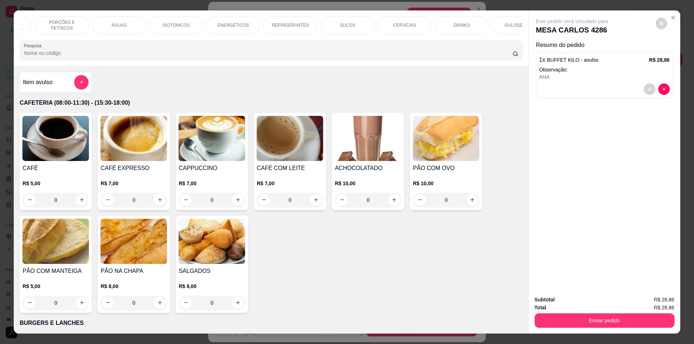
scroll to position [0, 169]
click at [381, 30] on div "CERVEJAS" at bounding box center [391, 25] width 54 height 18
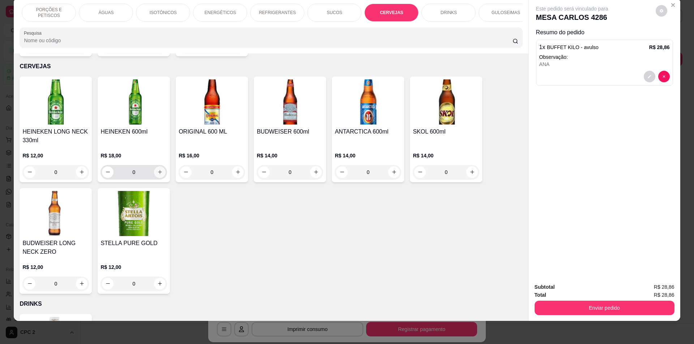
click at [159, 170] on icon "increase-product-quantity" at bounding box center [159, 172] width 5 height 5
type input "1"
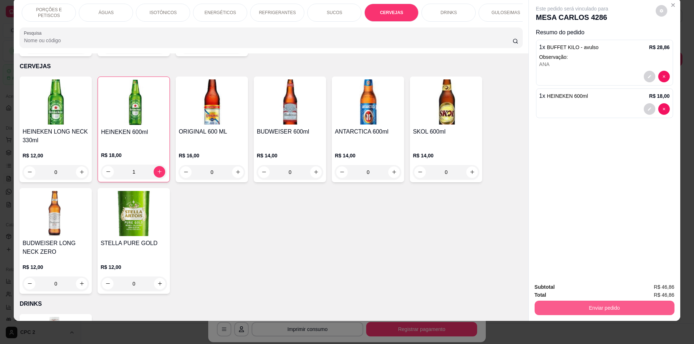
click at [571, 306] on button "Enviar pedido" at bounding box center [605, 308] width 140 height 14
click at [656, 289] on button "Enviar pedido" at bounding box center [655, 291] width 41 height 14
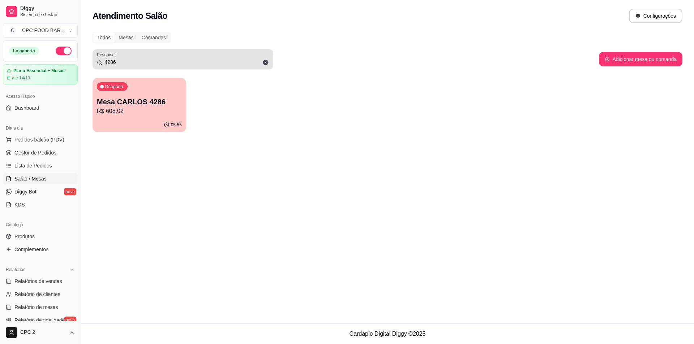
click at [181, 64] on input "4286" at bounding box center [185, 62] width 167 height 7
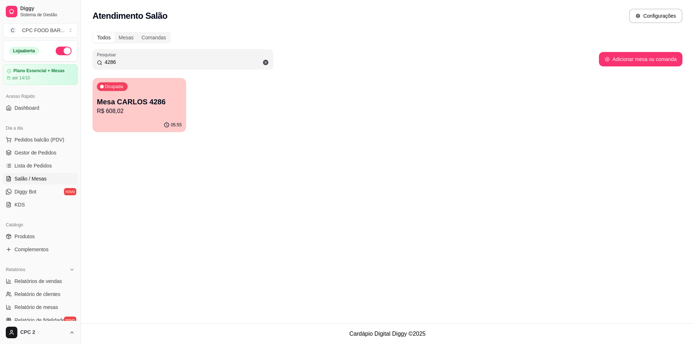
click at [181, 64] on input "4286" at bounding box center [185, 62] width 167 height 7
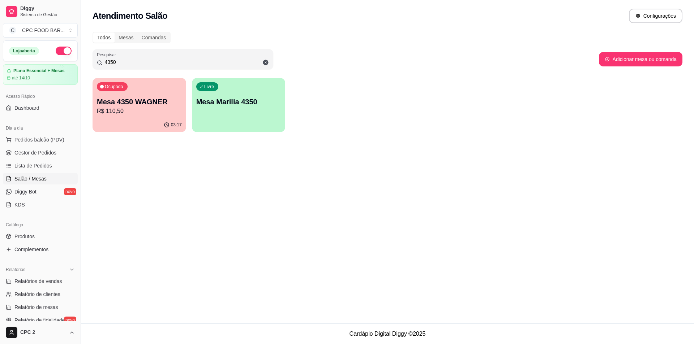
type input "4350"
click at [125, 107] on p "Mesa 4350 WAGNER" at bounding box center [139, 102] width 82 height 10
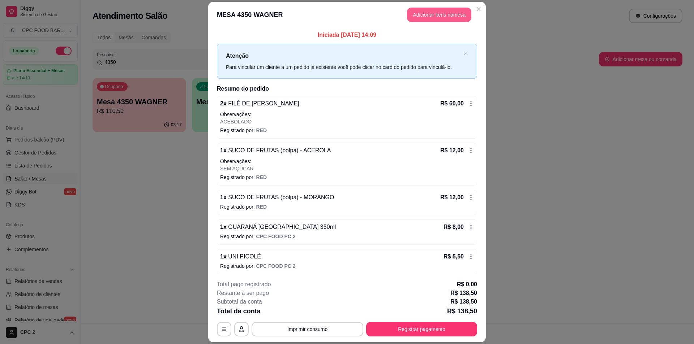
click at [442, 19] on button "Adicionar itens na mesa" at bounding box center [439, 15] width 64 height 14
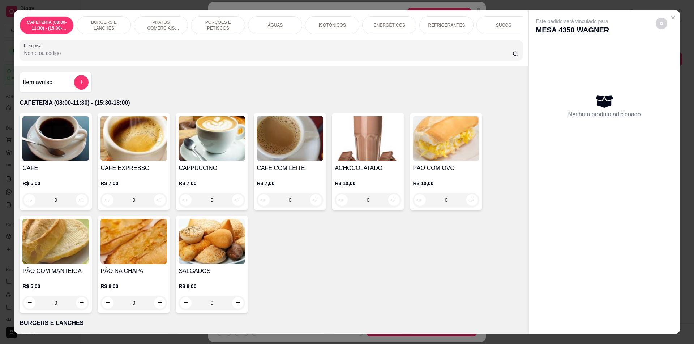
click at [457, 29] on div "REFRIGERANTES" at bounding box center [446, 25] width 54 height 18
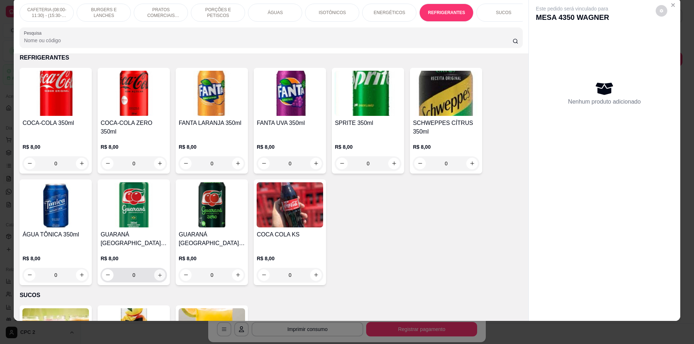
click at [155, 276] on button "increase-product-quantity" at bounding box center [159, 275] width 11 height 11
type input "1"
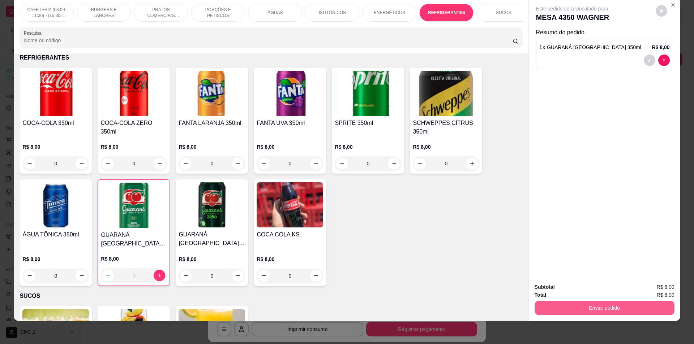
click at [592, 305] on button "Enviar pedido" at bounding box center [605, 308] width 140 height 14
click at [669, 288] on button "Enviar pedido" at bounding box center [655, 291] width 41 height 14
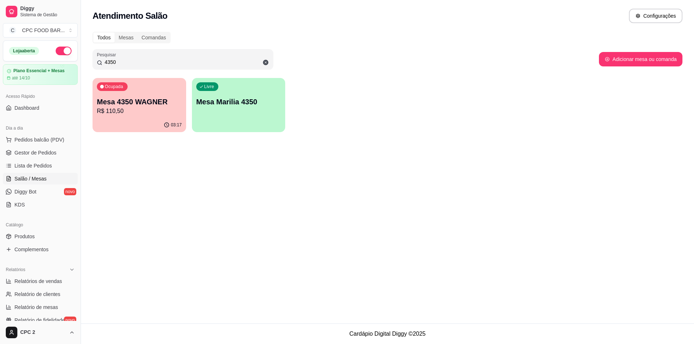
click at [151, 63] on input "4350" at bounding box center [185, 62] width 167 height 7
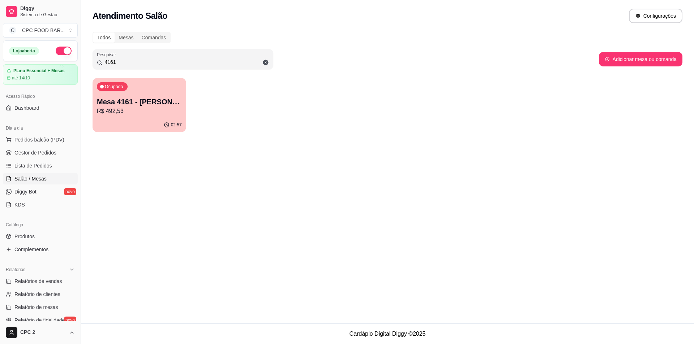
type input "4161"
click at [153, 86] on div "Ocupada Mesa 4161 - [PERSON_NAME]$ 492,53" at bounding box center [139, 98] width 91 height 39
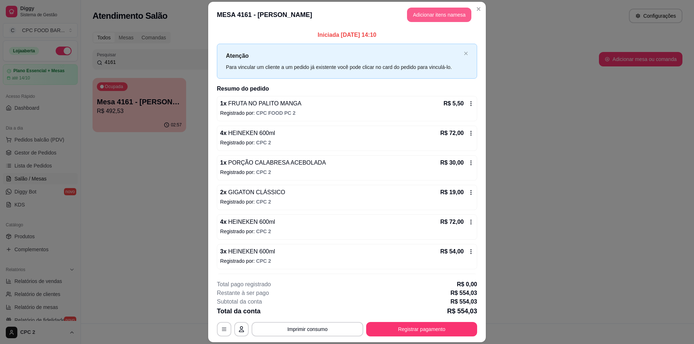
click at [421, 16] on button "Adicionar itens na mesa" at bounding box center [439, 15] width 64 height 14
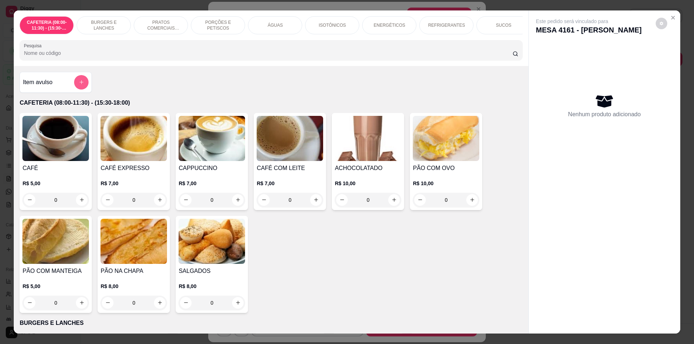
click at [79, 93] on div "Item avulso" at bounding box center [56, 82] width 72 height 21
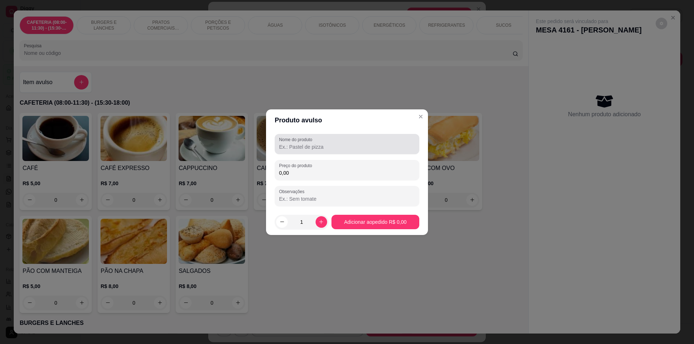
click at [313, 142] on label "Nome do produto" at bounding box center [297, 140] width 36 height 6
click at [313, 144] on input "Nome do produto" at bounding box center [347, 147] width 136 height 7
paste input "BUFFET KILO"
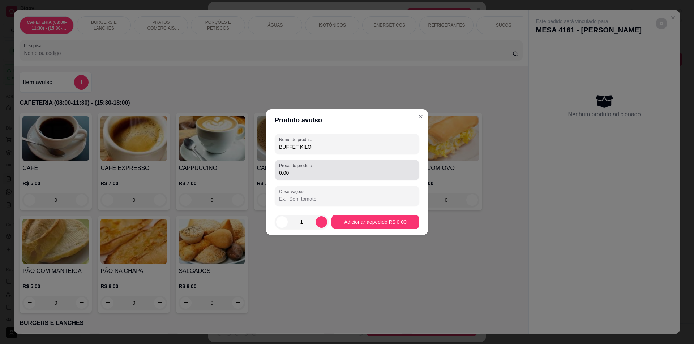
type input "BUFFET KILO"
click at [317, 167] on div "0,00" at bounding box center [347, 170] width 136 height 14
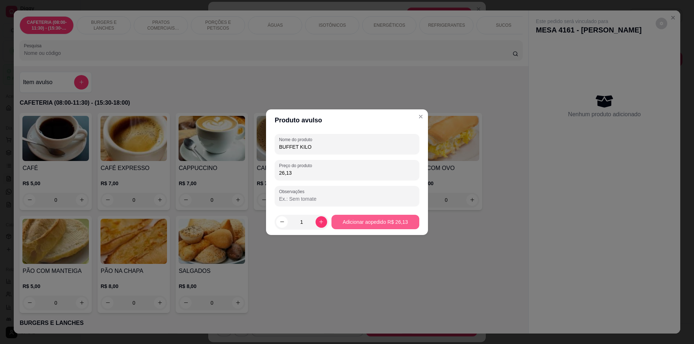
type input "26,13"
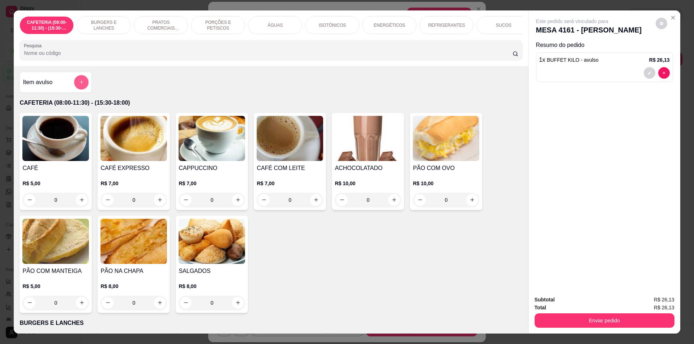
click at [76, 84] on button "add-separate-item" at bounding box center [81, 82] width 14 height 14
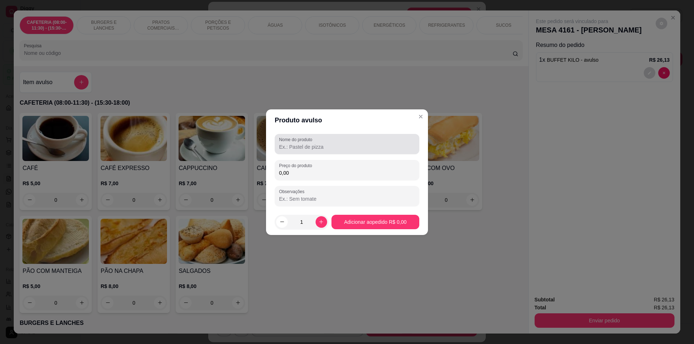
click at [325, 147] on input "Nome do produto" at bounding box center [347, 147] width 136 height 7
paste input "BUFFET KILO"
type input "BUFFET KILO"
click at [315, 175] on input "0,00" at bounding box center [347, 173] width 136 height 7
type input "37,44"
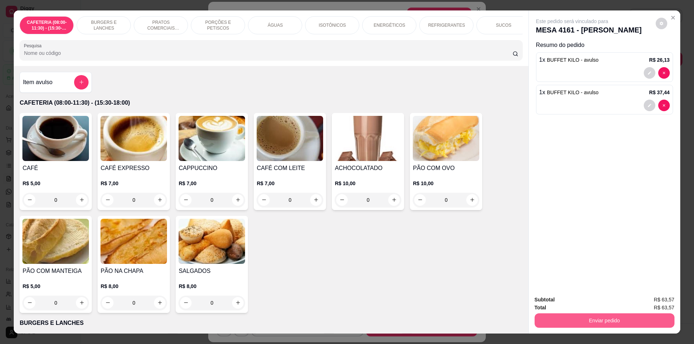
click at [607, 318] on button "Enviar pedido" at bounding box center [605, 321] width 140 height 14
click at [662, 300] on button "Enviar pedido" at bounding box center [655, 303] width 41 height 14
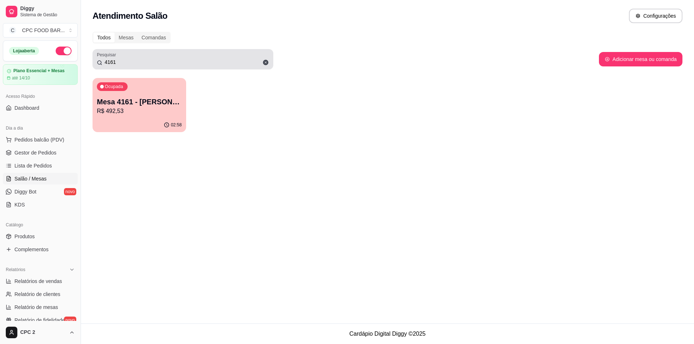
click at [247, 57] on div "4161" at bounding box center [183, 59] width 172 height 14
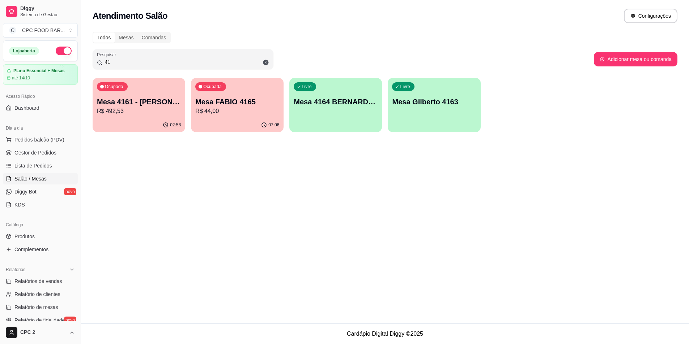
type input "4"
type input "V"
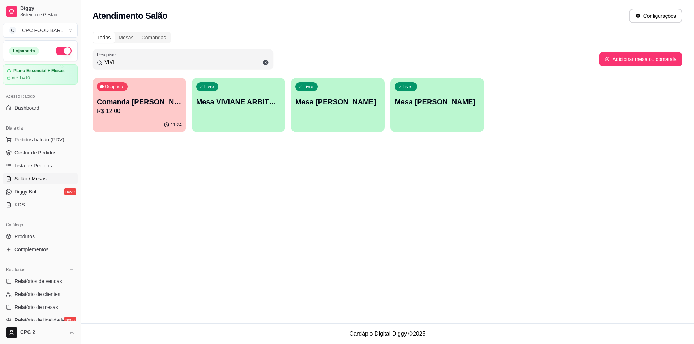
type input "VIVI"
click at [271, 106] on p "Mesa VIVIANE ARBITRAGEM" at bounding box center [238, 102] width 85 height 10
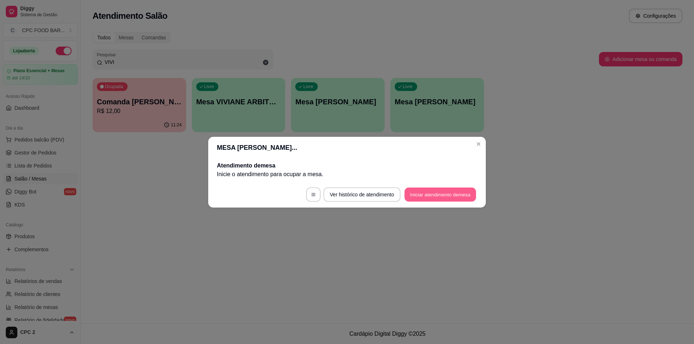
click at [455, 194] on button "Iniciar atendimento de mesa" at bounding box center [441, 195] width 72 height 14
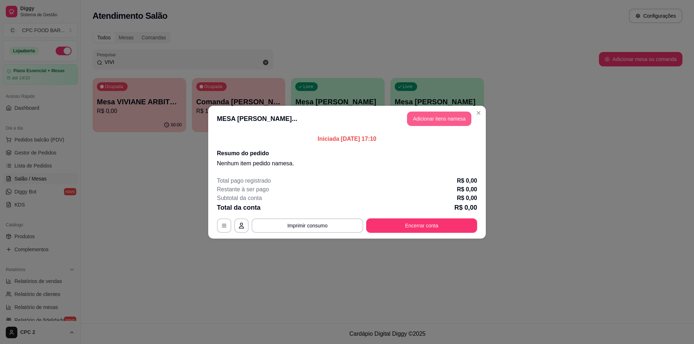
click at [440, 116] on button "Adicionar itens na mesa" at bounding box center [439, 119] width 64 height 14
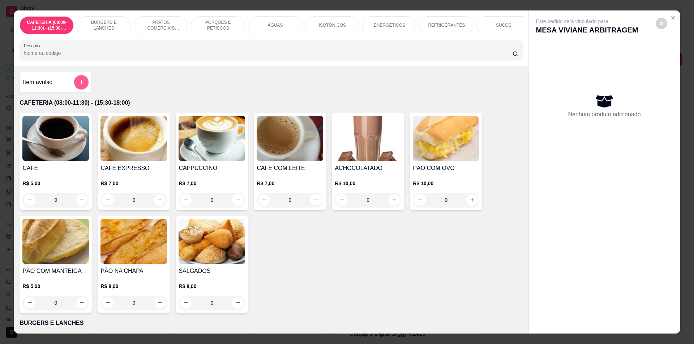
click at [82, 86] on button "add-separate-item" at bounding box center [81, 82] width 14 height 14
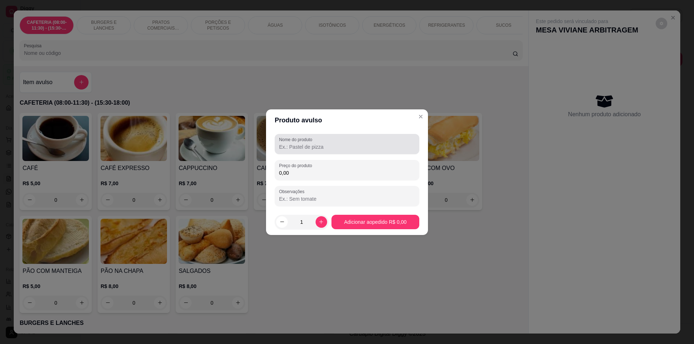
click at [330, 134] on div "Nome do produto" at bounding box center [347, 144] width 145 height 20
paste input "BUFFET KILO"
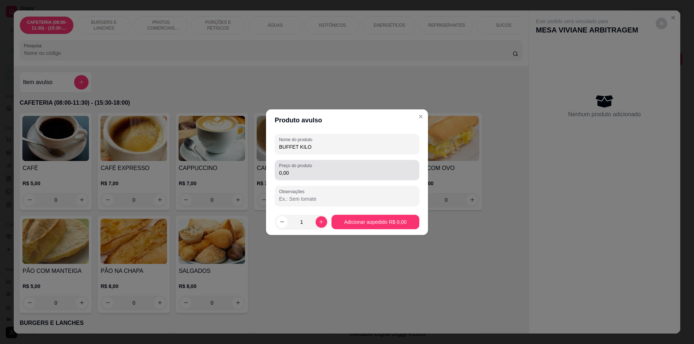
type input "BUFFET KILO"
click at [323, 165] on div "0,00" at bounding box center [347, 170] width 136 height 14
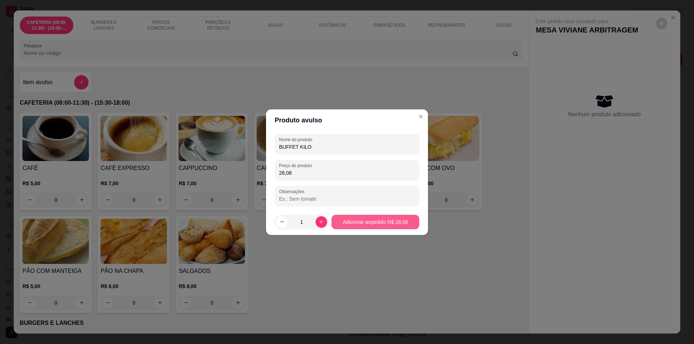
type input "28,08"
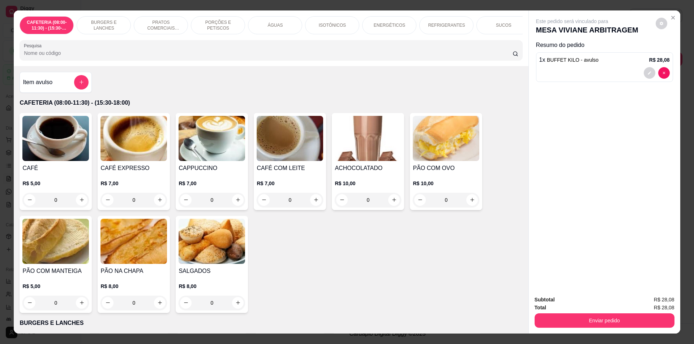
click at [450, 28] on p "REFRIGERANTES" at bounding box center [446, 25] width 37 height 6
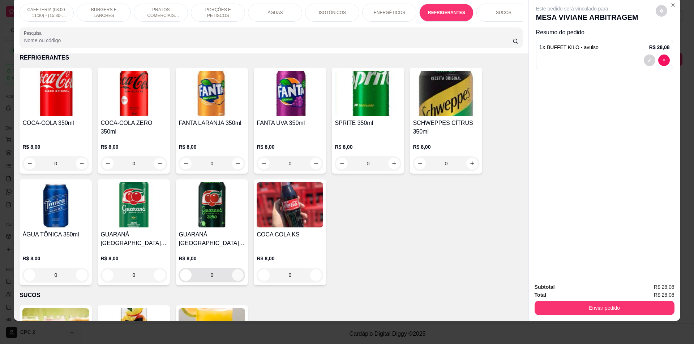
click at [235, 278] on icon "increase-product-quantity" at bounding box center [237, 275] width 5 height 5
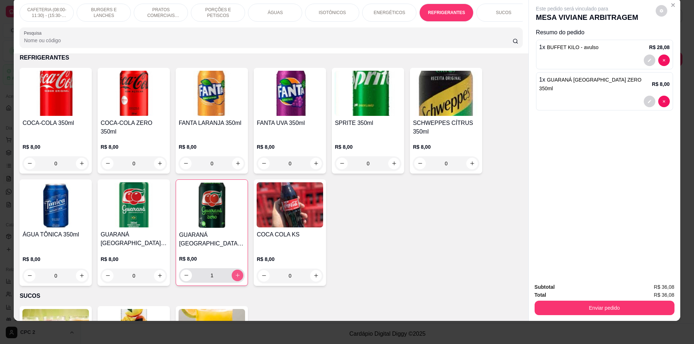
type input "1"
click at [634, 304] on button "Enviar pedido" at bounding box center [605, 308] width 140 height 14
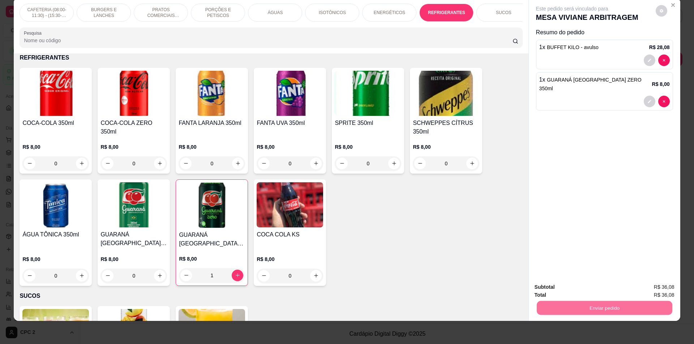
click at [645, 288] on button "Enviar pedido" at bounding box center [656, 290] width 40 height 13
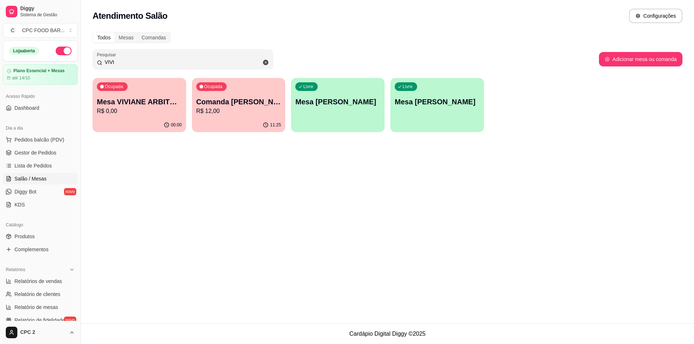
click at [120, 59] on input "VIVI" at bounding box center [185, 62] width 167 height 7
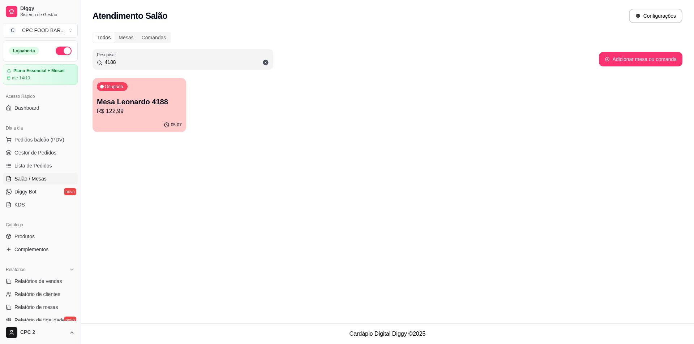
type input "4188"
click at [131, 109] on p "R$ 122,99" at bounding box center [139, 111] width 85 height 9
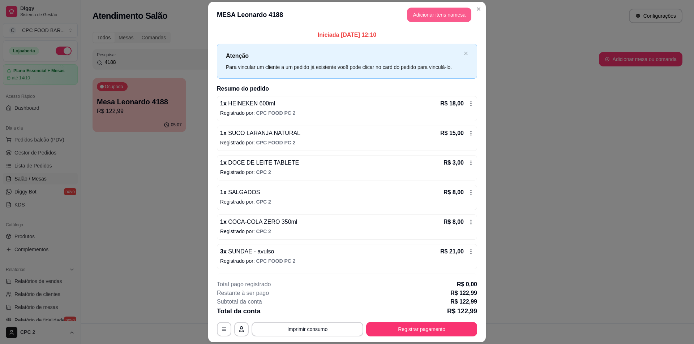
click at [435, 14] on button "Adicionar itens na mesa" at bounding box center [439, 15] width 64 height 14
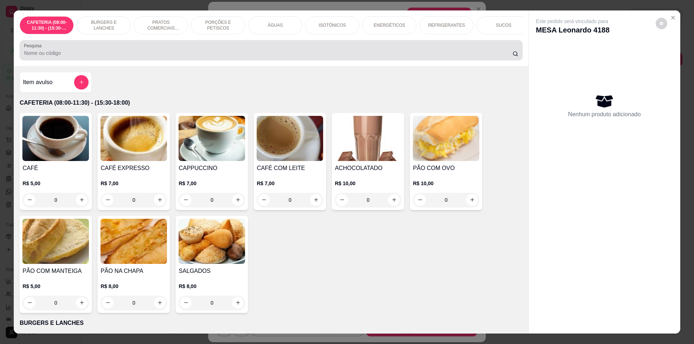
click at [170, 57] on input "Pesquisa" at bounding box center [268, 53] width 488 height 7
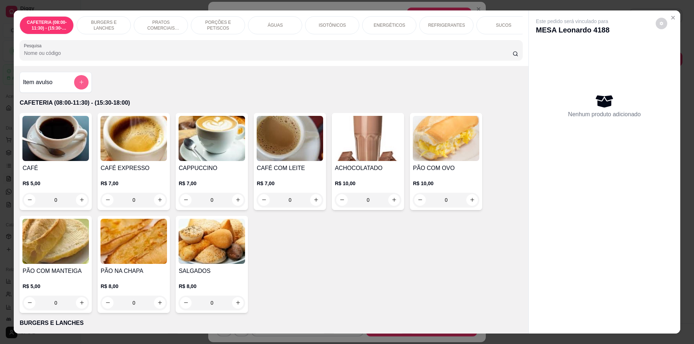
click at [74, 90] on button "add-separate-item" at bounding box center [81, 82] width 14 height 14
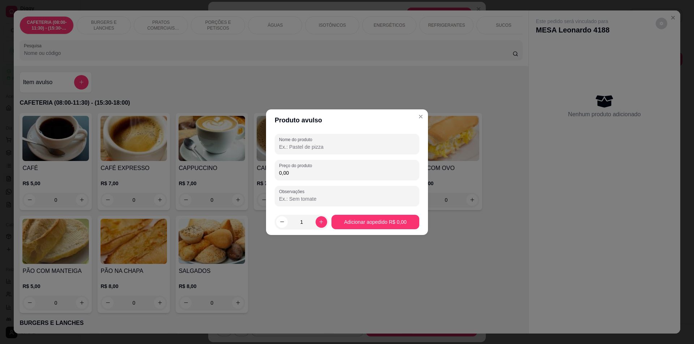
click at [369, 158] on div "Nome do produto Preço do produto 0,00 Observações" at bounding box center [347, 170] width 145 height 72
click at [355, 144] on input "Nome do produto" at bounding box center [347, 147] width 136 height 7
paste input "BUFFET KILO"
type input "BUFFET KILO"
click at [335, 178] on div "Preço do produto 0,00" at bounding box center [347, 170] width 145 height 20
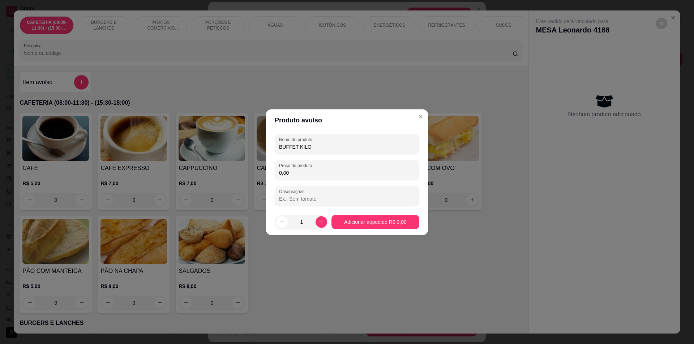
click at [335, 177] on div "0,00" at bounding box center [347, 170] width 136 height 14
type input "26,52"
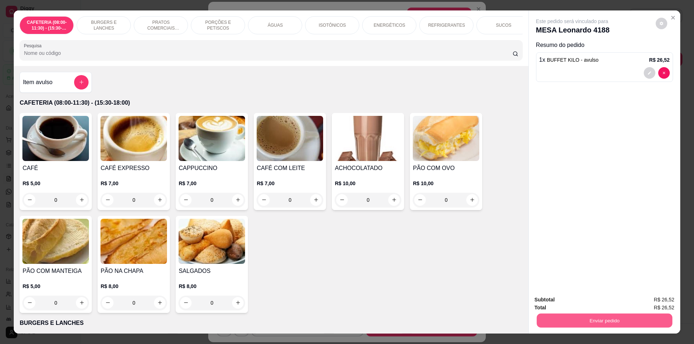
click at [617, 325] on button "Enviar pedido" at bounding box center [604, 321] width 136 height 14
click at [658, 307] on button "Enviar pedido" at bounding box center [656, 302] width 40 height 13
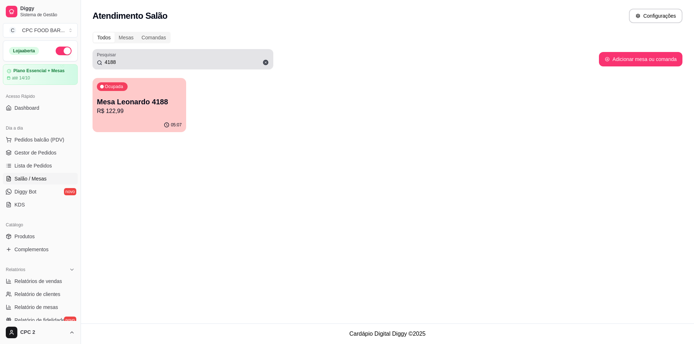
click at [153, 59] on input "4188" at bounding box center [185, 62] width 167 height 7
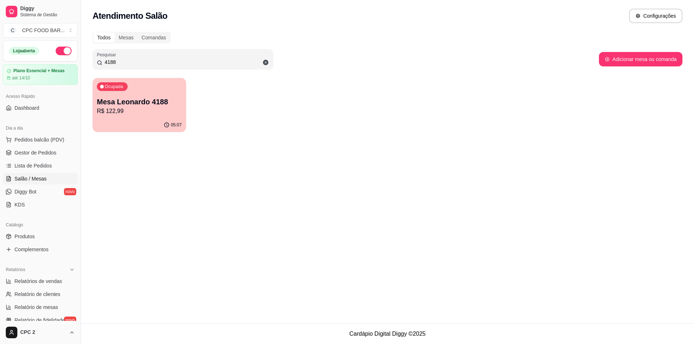
click at [153, 59] on input "4188" at bounding box center [185, 62] width 167 height 7
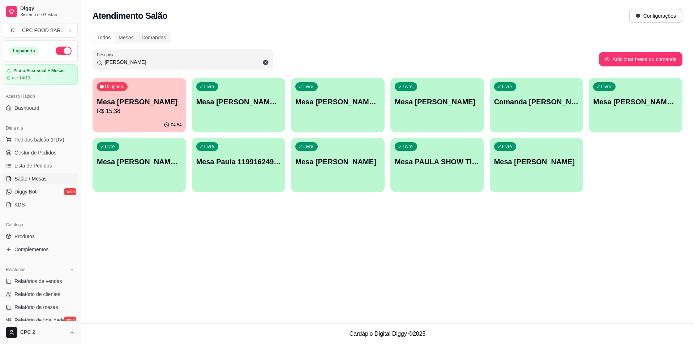
type input "[PERSON_NAME]"
click at [140, 126] on div "04:54" at bounding box center [139, 125] width 91 height 14
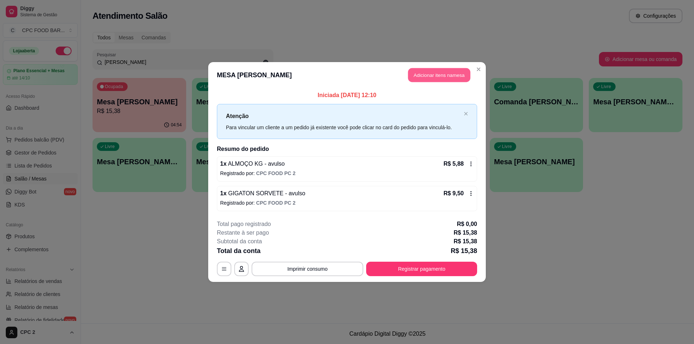
click at [450, 79] on button "Adicionar itens na mesa" at bounding box center [439, 75] width 62 height 14
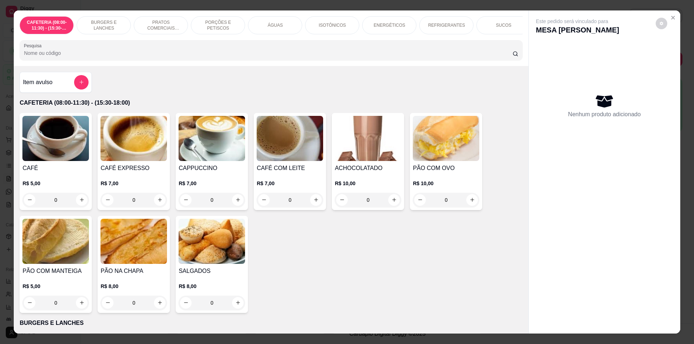
click at [90, 60] on div "Pesquisa" at bounding box center [271, 50] width 503 height 20
click at [68, 90] on div "Item avulso" at bounding box center [56, 82] width 66 height 14
click at [85, 86] on button "add-separate-item" at bounding box center [81, 82] width 14 height 14
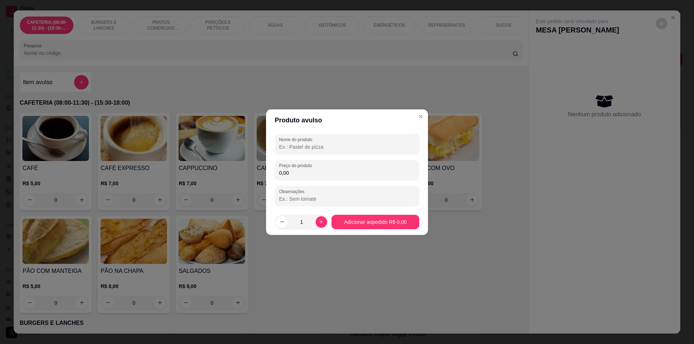
click at [347, 147] on input "Nome do produto" at bounding box center [347, 147] width 136 height 7
paste input "BUFFET KILO"
type input "BUFFET KILO"
click at [320, 181] on div "Nome do produto BUFFET KILO Preço do produto 0,00 Observações" at bounding box center [347, 170] width 145 height 72
click at [313, 178] on div "Preço do produto 0,00" at bounding box center [347, 170] width 145 height 20
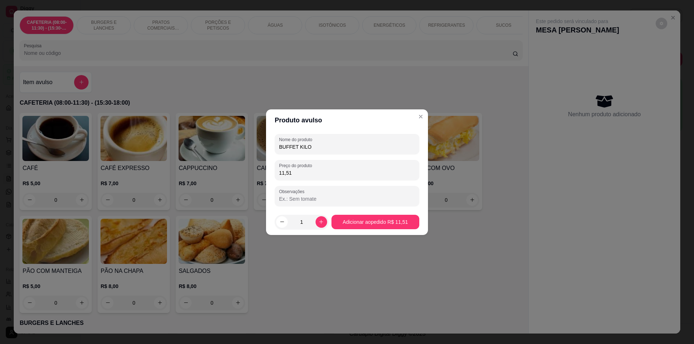
type input "11,51"
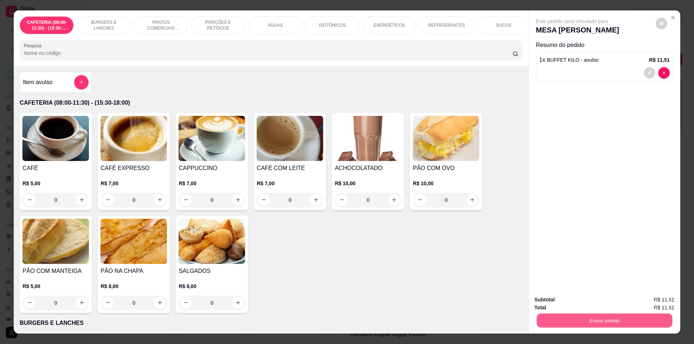
click at [587, 327] on button "Enviar pedido" at bounding box center [604, 321] width 136 height 14
click at [654, 304] on button "Enviar pedido" at bounding box center [656, 302] width 40 height 13
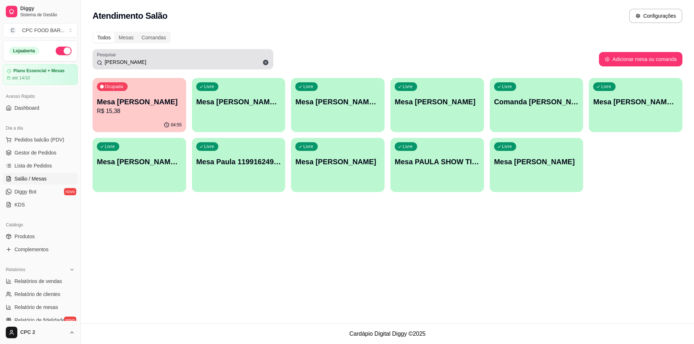
click at [124, 62] on input "[PERSON_NAME]" at bounding box center [185, 62] width 167 height 7
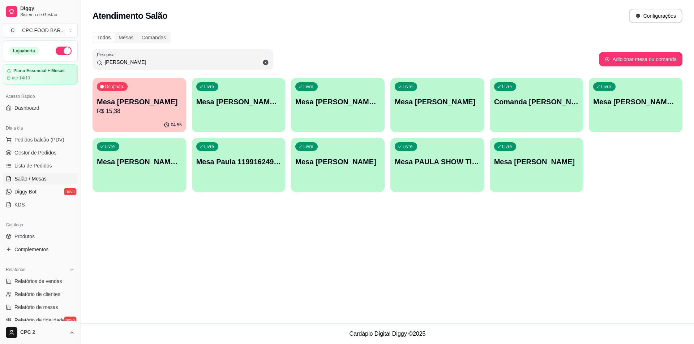
click at [124, 62] on input "[PERSON_NAME]" at bounding box center [185, 62] width 167 height 7
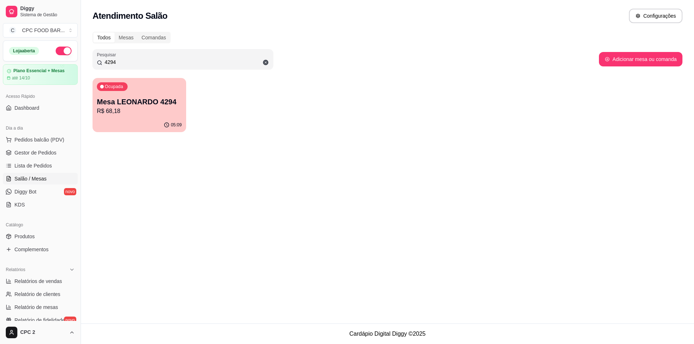
type input "4294"
click at [136, 112] on p "R$ 68,18" at bounding box center [139, 111] width 82 height 8
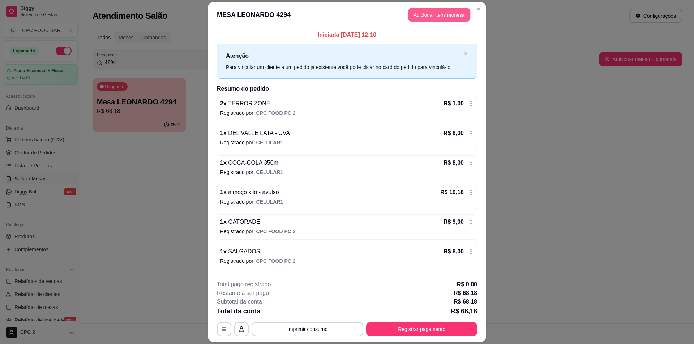
click at [429, 14] on button "Adicionar itens na mesa" at bounding box center [439, 15] width 62 height 14
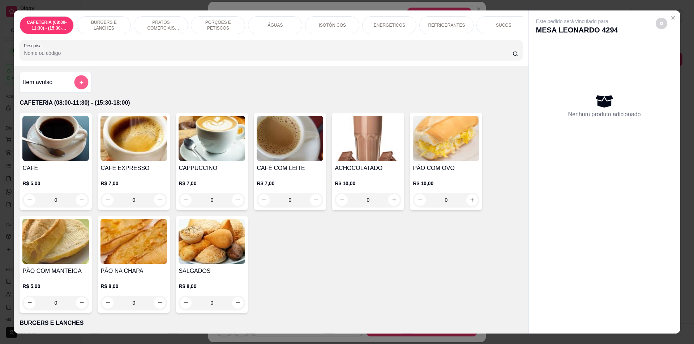
click at [79, 85] on icon "add-separate-item" at bounding box center [81, 82] width 5 height 5
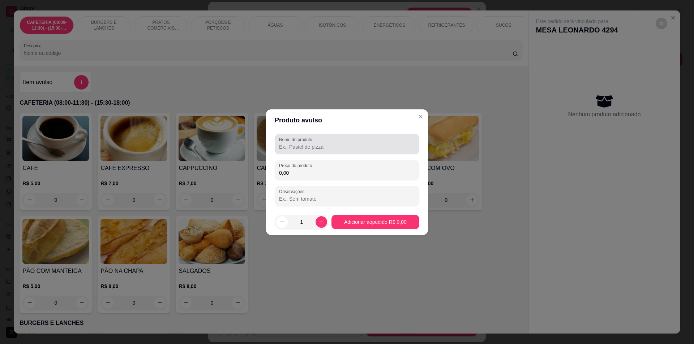
click at [303, 149] on input "Nome do produto" at bounding box center [347, 147] width 136 height 7
paste input "BUFFET KILO"
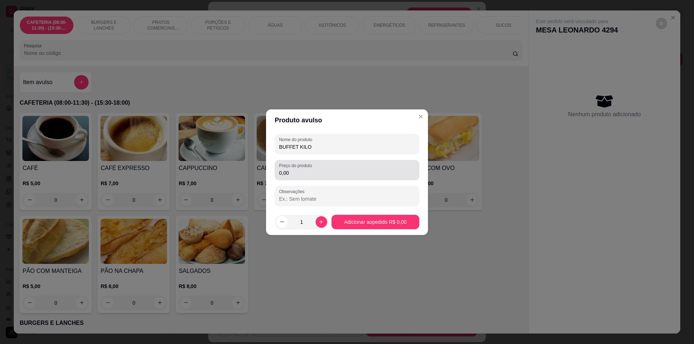
type input "BUFFET KILO"
click at [298, 174] on input "0,00" at bounding box center [347, 173] width 136 height 7
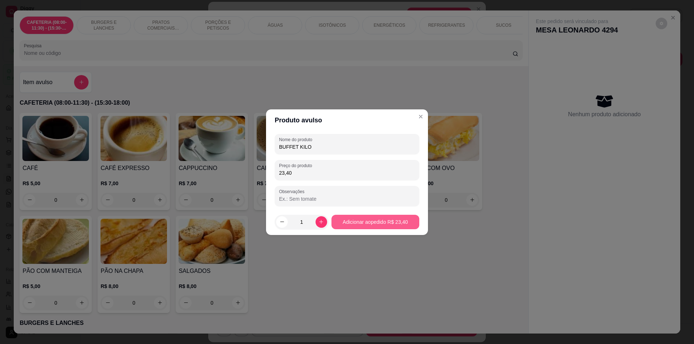
type input "23,40"
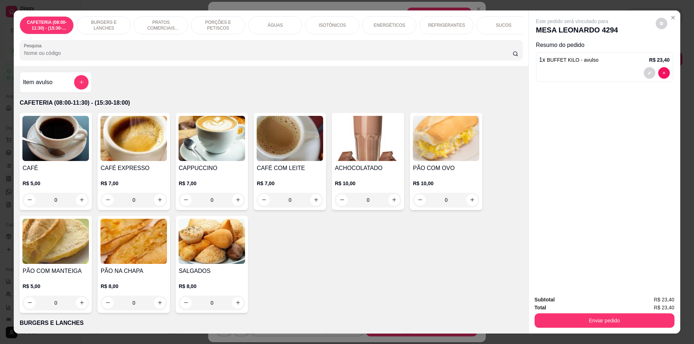
click at [83, 90] on button "add-separate-item" at bounding box center [81, 82] width 14 height 14
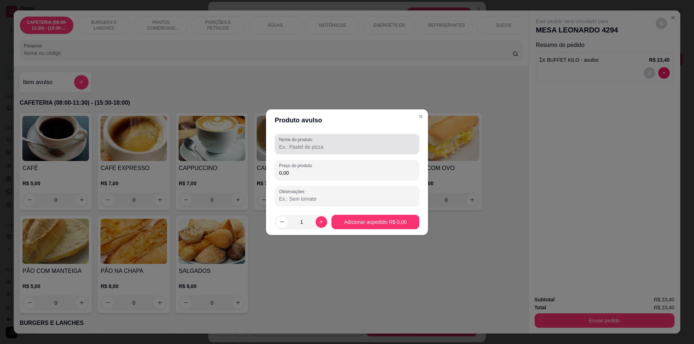
click at [303, 151] on div at bounding box center [347, 144] width 136 height 14
paste input "BUFFET KILO"
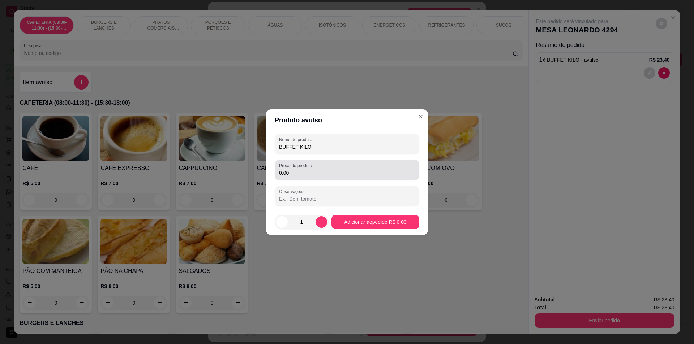
type input "BUFFET KILO"
click at [326, 173] on input "0,00" at bounding box center [347, 173] width 136 height 7
type input "23,79"
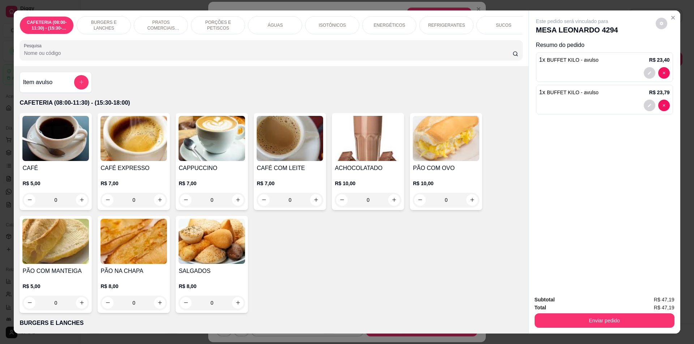
click at [484, 27] on div "SUCOS" at bounding box center [503, 25] width 54 height 18
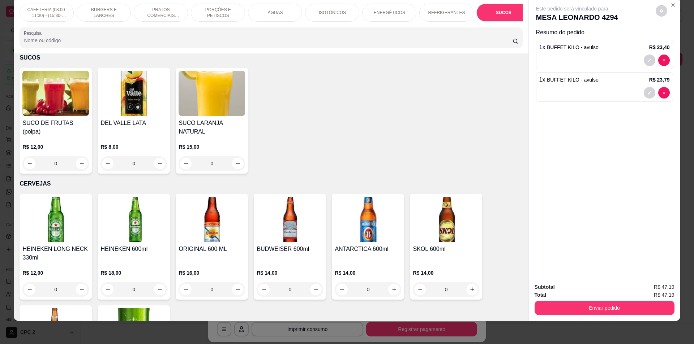
click at [154, 162] on div "0" at bounding box center [133, 164] width 67 height 14
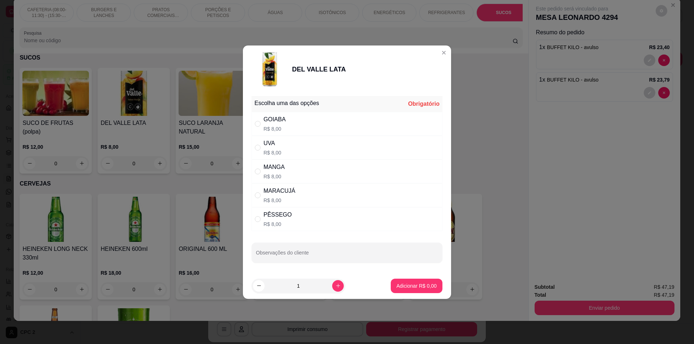
click at [293, 149] on div "UVA R$ 8,00" at bounding box center [347, 148] width 191 height 24
radio input "true"
click at [408, 281] on button "Adicionar R$ 8,00" at bounding box center [417, 286] width 52 height 14
type input "1"
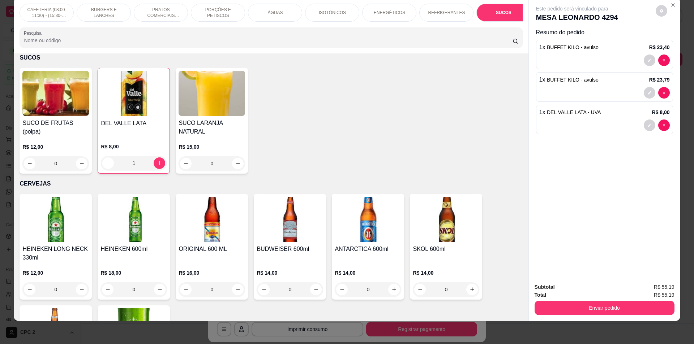
click at [433, 13] on p "REFRIGERANTES" at bounding box center [446, 13] width 37 height 6
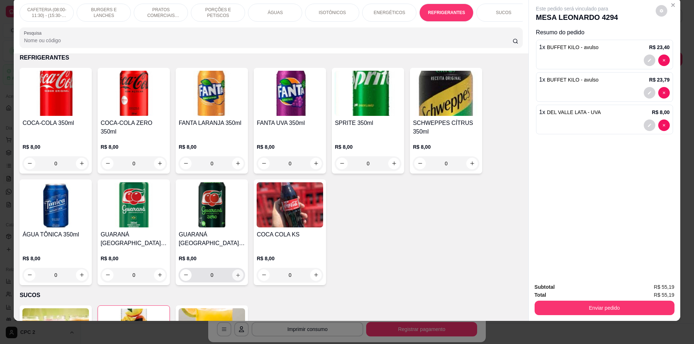
click at [232, 281] on button "increase-product-quantity" at bounding box center [237, 275] width 11 height 11
type input "1"
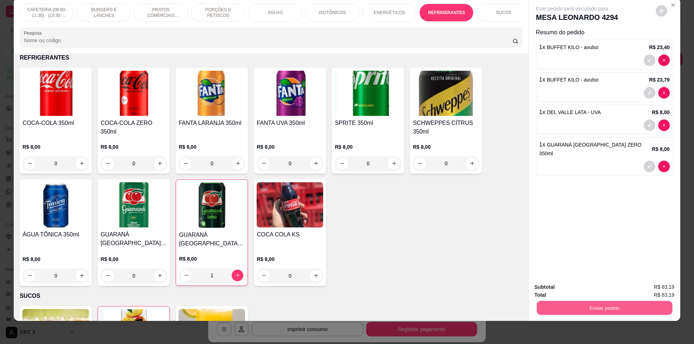
click at [618, 307] on button "Enviar pedido" at bounding box center [604, 308] width 136 height 14
click at [662, 292] on button "Enviar pedido" at bounding box center [655, 291] width 41 height 14
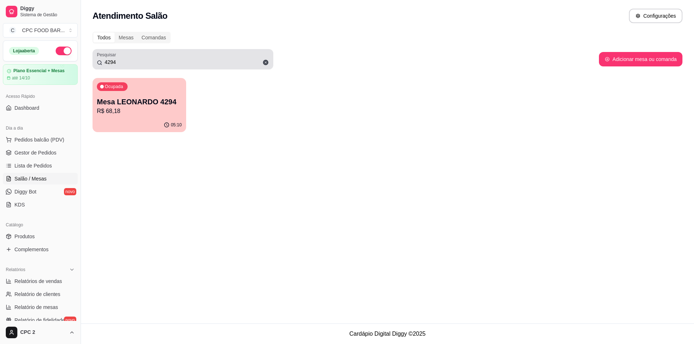
click at [202, 59] on input "4294" at bounding box center [185, 62] width 167 height 7
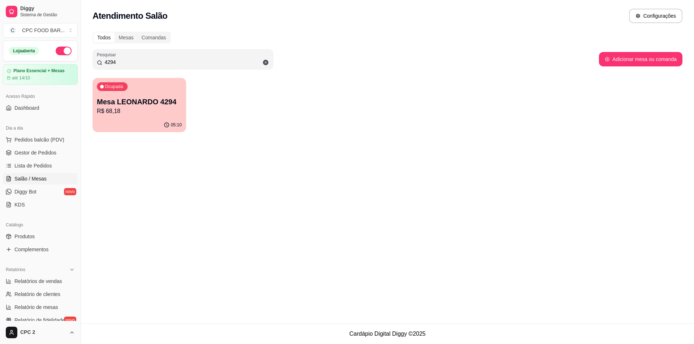
click at [202, 59] on input "4294" at bounding box center [185, 62] width 167 height 7
type input "4306"
click at [133, 126] on div "02:22" at bounding box center [140, 125] width 94 height 14
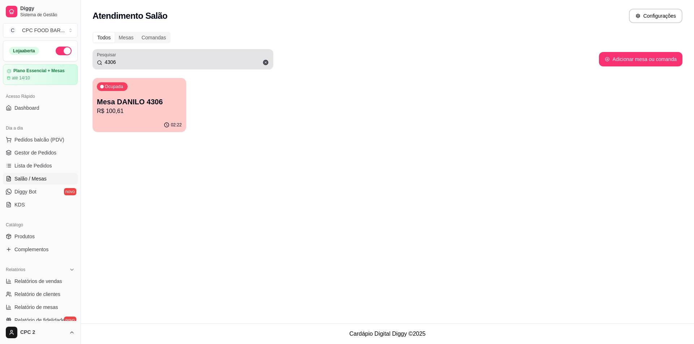
click at [200, 55] on div "4306" at bounding box center [183, 59] width 172 height 14
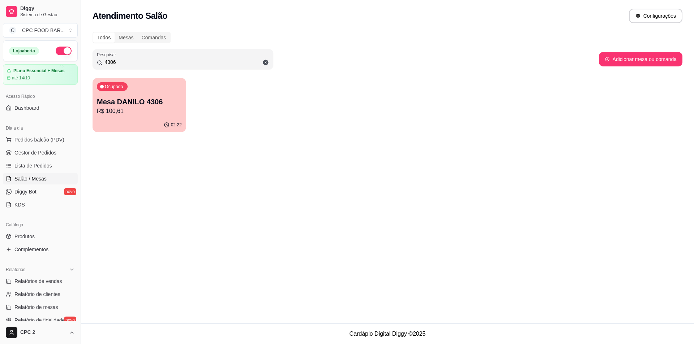
click at [141, 115] on p "R$ 100,61" at bounding box center [139, 111] width 85 height 9
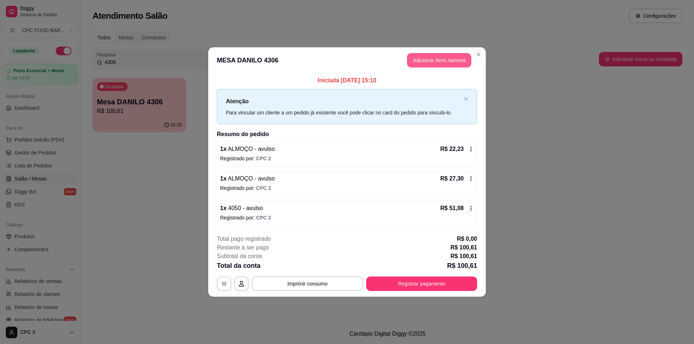
click at [445, 63] on button "Adicionar itens na mesa" at bounding box center [439, 60] width 64 height 14
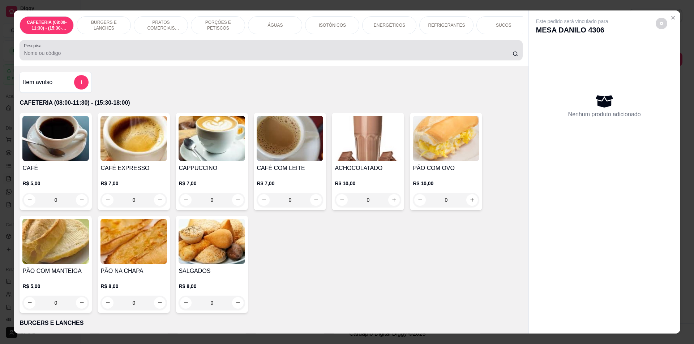
click at [224, 57] on input "Pesquisa" at bounding box center [268, 53] width 488 height 7
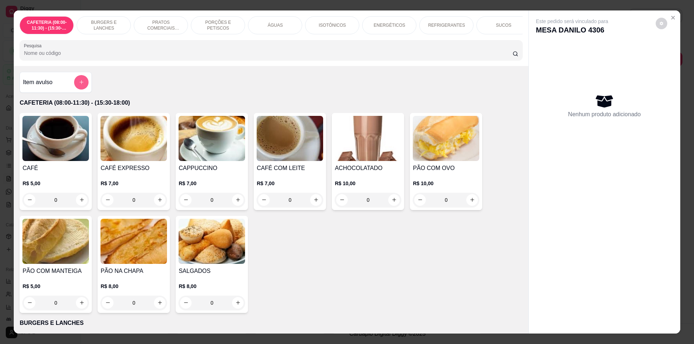
click at [78, 90] on button "add-separate-item" at bounding box center [81, 82] width 14 height 14
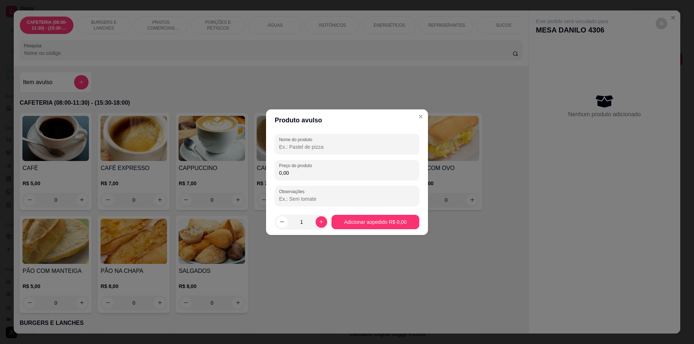
click at [364, 147] on input "Nome do produto" at bounding box center [347, 147] width 136 height 7
paste input "BUFFET KILO"
type input "BUFFET KILO"
click at [346, 178] on div "Preço do produto 0,00" at bounding box center [347, 170] width 145 height 20
type input "28,86"
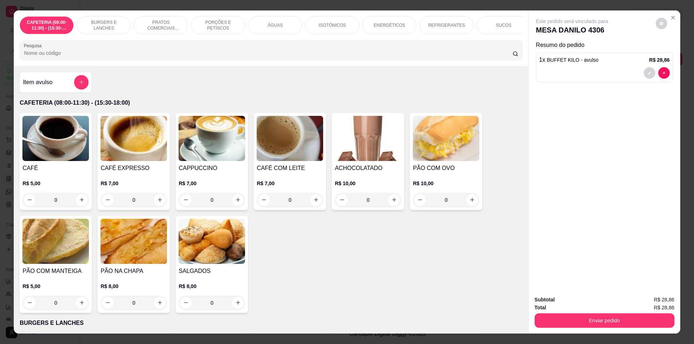
click at [581, 310] on div "Total R$ 28,86" at bounding box center [605, 308] width 140 height 8
click at [580, 315] on button "Enviar pedido" at bounding box center [605, 321] width 140 height 14
click at [658, 299] on button "Enviar pedido" at bounding box center [655, 303] width 41 height 14
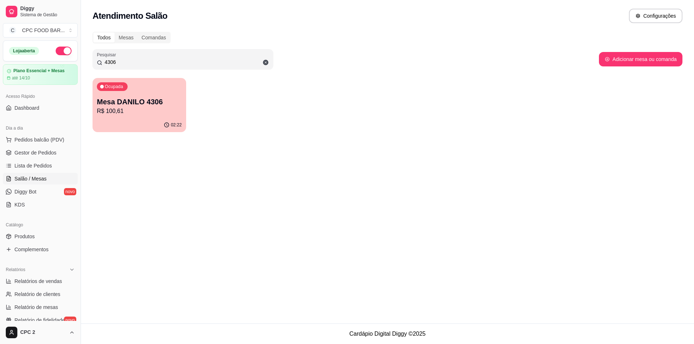
drag, startPoint x: 502, startPoint y: -31, endPoint x: 201, endPoint y: 60, distance: 315.0
click at [202, 58] on div "4306" at bounding box center [183, 59] width 172 height 14
click at [201, 60] on input "4306" at bounding box center [185, 62] width 167 height 7
click at [200, 60] on input "4306" at bounding box center [185, 62] width 167 height 7
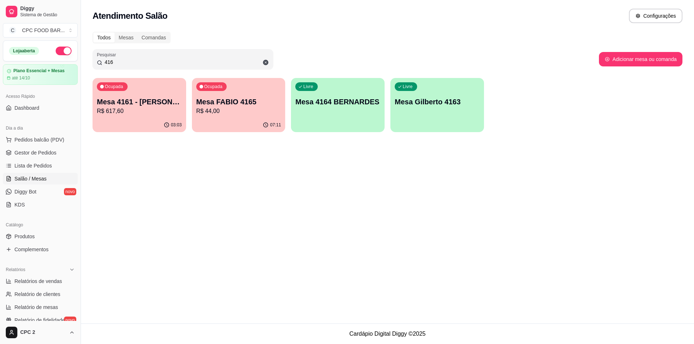
type input "416"
click at [132, 109] on p "R$ 617,60" at bounding box center [139, 111] width 82 height 8
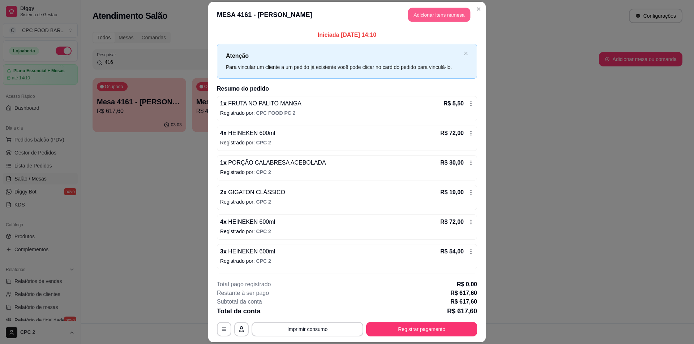
click at [459, 18] on button "Adicionar itens na mesa" at bounding box center [439, 15] width 62 height 14
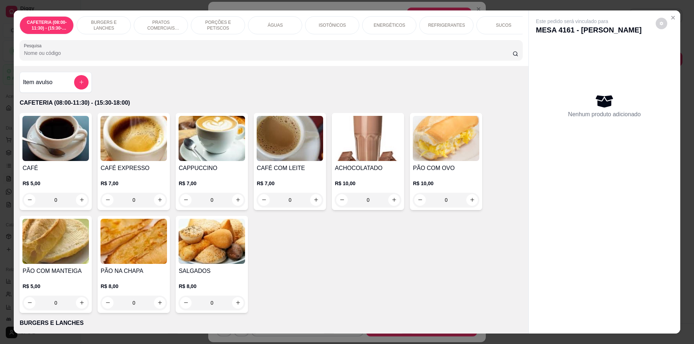
click at [80, 90] on button "add-separate-item" at bounding box center [81, 82] width 14 height 14
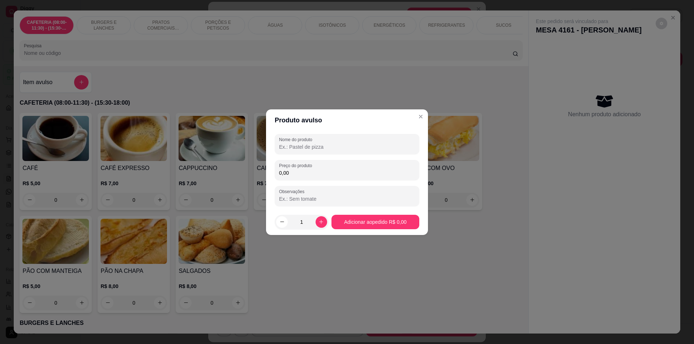
drag, startPoint x: 359, startPoint y: 129, endPoint x: 359, endPoint y: 148, distance: 19.2
click at [359, 130] on header "Produto avulso" at bounding box center [347, 121] width 162 height 22
click at [359, 149] on input "Nome do produto" at bounding box center [347, 147] width 136 height 7
paste input "BUFFET KILO"
type input "BUFFET KILO"
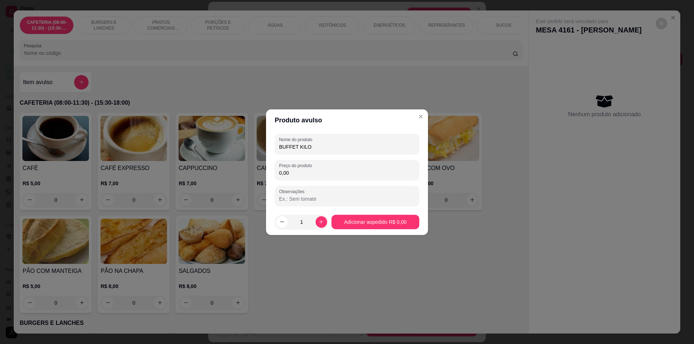
click at [338, 185] on div "Nome do produto BUFFET KILO Preço do produto 0,00 Observações" at bounding box center [347, 170] width 145 height 72
click at [334, 179] on div "Preço do produto 0,00" at bounding box center [347, 170] width 145 height 20
type input "17,16"
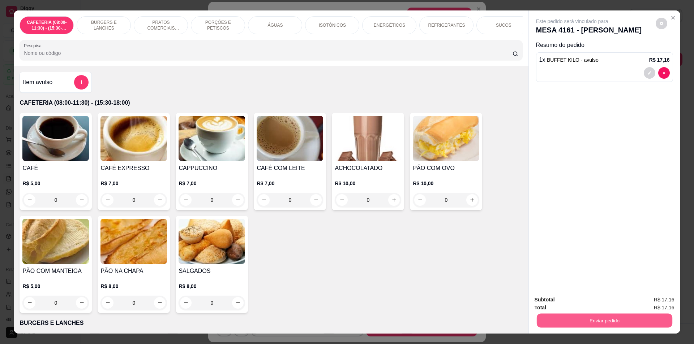
click at [605, 321] on button "Enviar pedido" at bounding box center [604, 321] width 136 height 14
click at [657, 302] on button "Enviar pedido" at bounding box center [655, 303] width 41 height 14
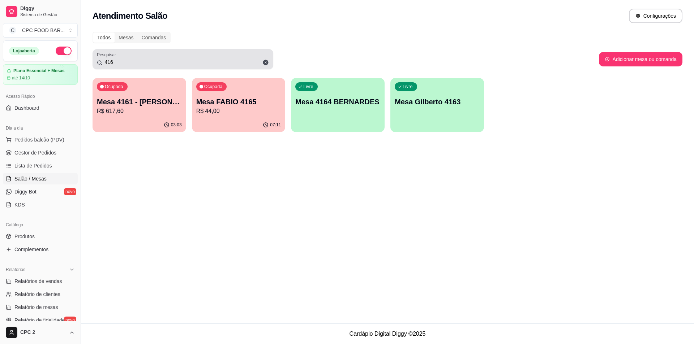
click at [101, 60] on icon at bounding box center [99, 63] width 5 height 6
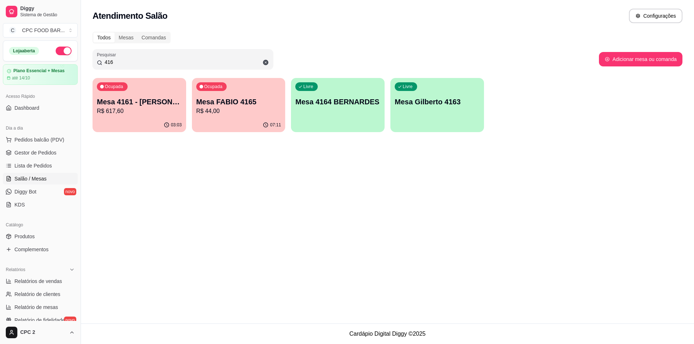
click at [112, 63] on input "416" at bounding box center [185, 62] width 167 height 7
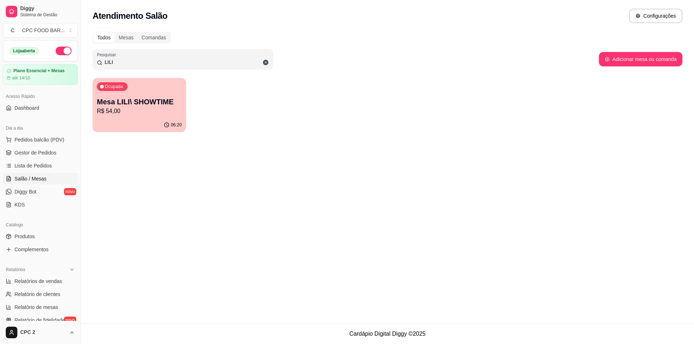
type input "LILI"
click at [177, 117] on div "Ocupada Mesa LILI\ SHOWTIME R$ 54,00" at bounding box center [139, 98] width 91 height 39
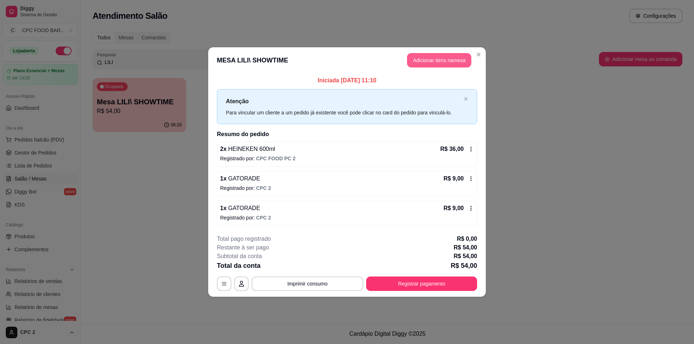
click at [446, 67] on button "Adicionar itens na mesa" at bounding box center [439, 60] width 64 height 14
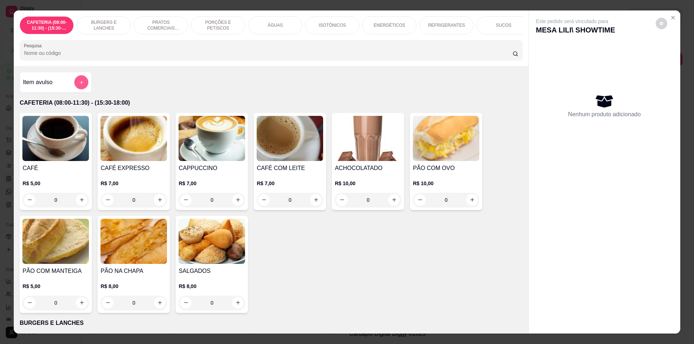
click at [81, 85] on icon "add-separate-item" at bounding box center [81, 82] width 5 height 5
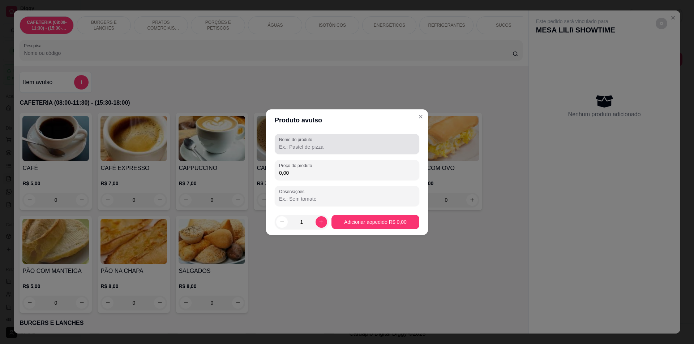
click at [322, 151] on div "Nome do produto" at bounding box center [347, 144] width 145 height 20
paste input "BUFFET KILO"
type input "BUFFET KILO"
click at [318, 184] on div "Nome do produto BUFFET KILO Preço do produto 0,00 Observações" at bounding box center [347, 170] width 145 height 72
click at [317, 170] on input "0,00" at bounding box center [347, 173] width 136 height 7
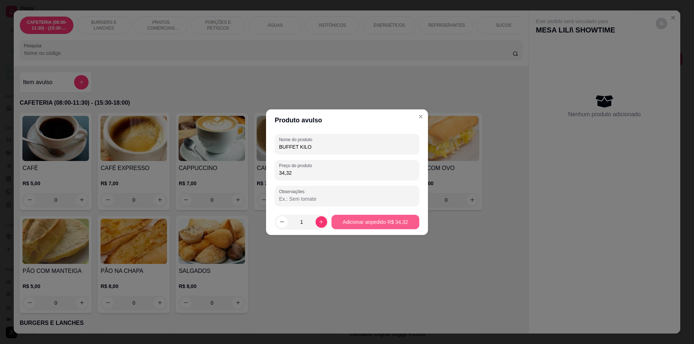
type input "34,32"
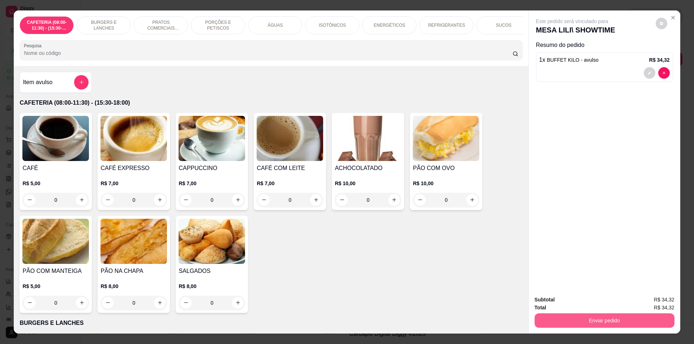
click at [633, 319] on button "Enviar pedido" at bounding box center [605, 321] width 140 height 14
click at [645, 302] on button "Enviar pedido" at bounding box center [656, 302] width 40 height 13
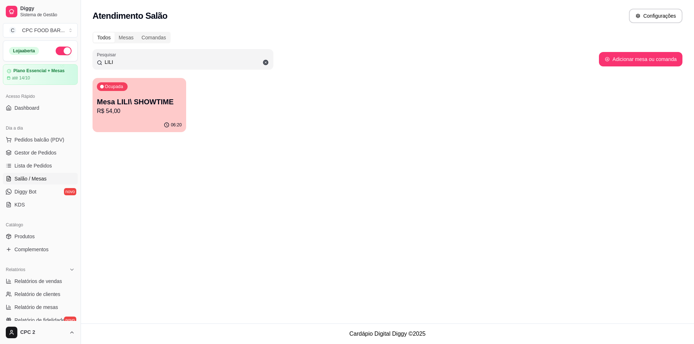
click at [183, 64] on input "LILI" at bounding box center [185, 62] width 167 height 7
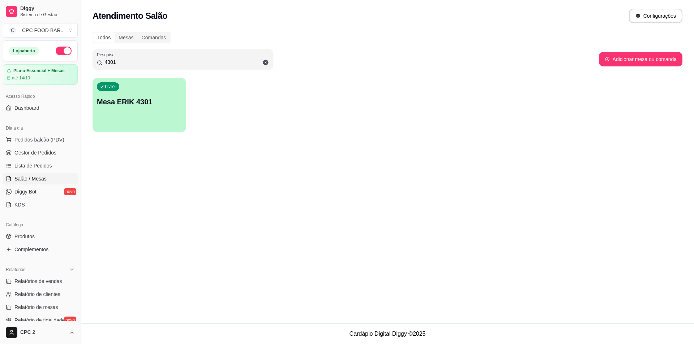
click at [170, 63] on input "4301" at bounding box center [185, 62] width 167 height 7
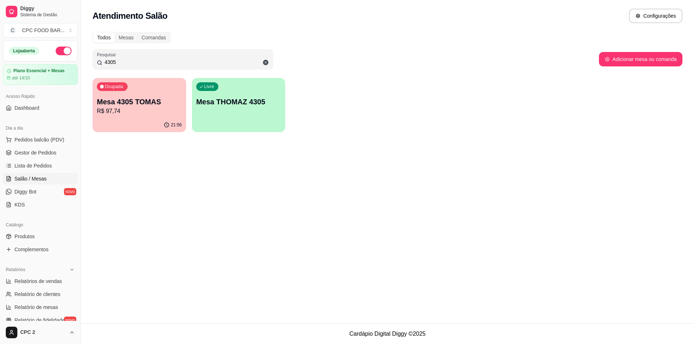
type input "4305"
click at [258, 125] on div "button" at bounding box center [238, 127] width 91 height 8
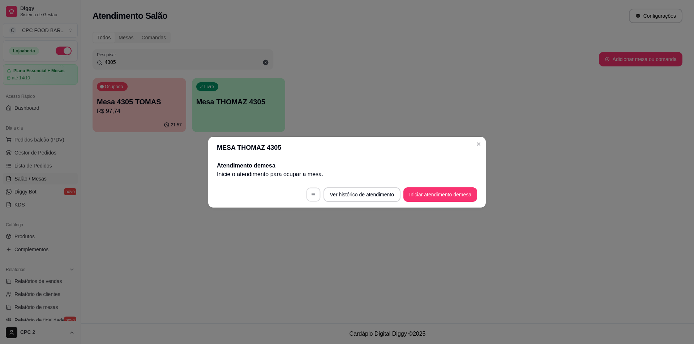
click at [313, 195] on icon "button" at bounding box center [313, 194] width 5 height 5
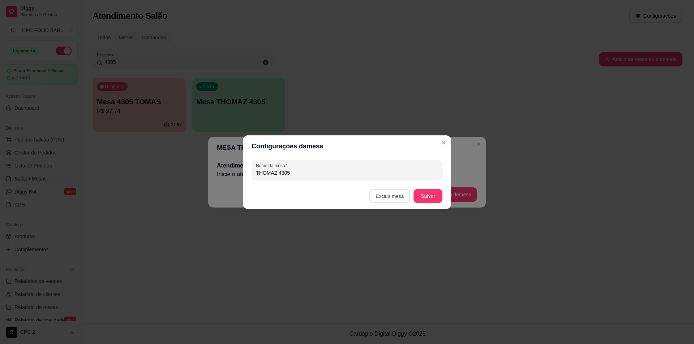
click at [398, 195] on button "Excluir mesa" at bounding box center [389, 196] width 41 height 14
click at [383, 245] on button "Confirmar" at bounding box center [391, 241] width 27 height 11
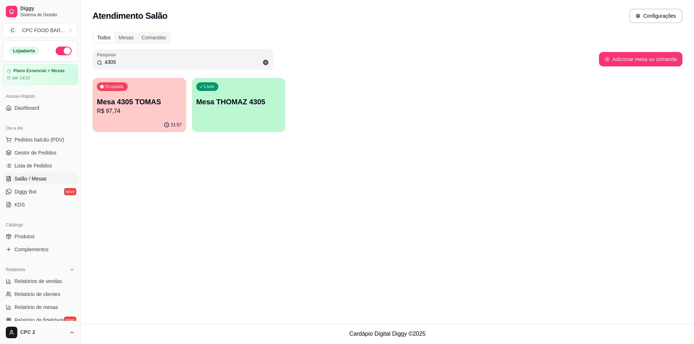
click at [118, 117] on div "Ocupada Mesa 4305 TOMAS R$ 97,74" at bounding box center [140, 98] width 94 height 40
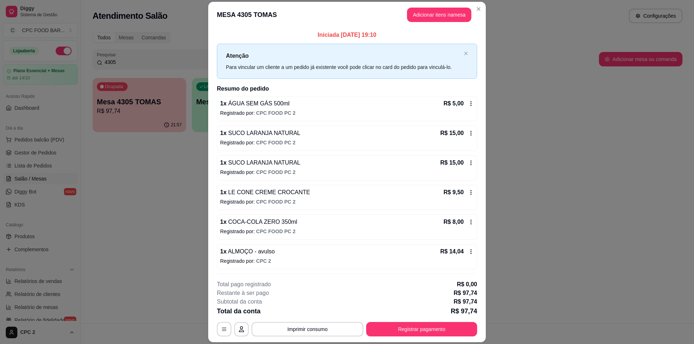
scroll to position [27, 0]
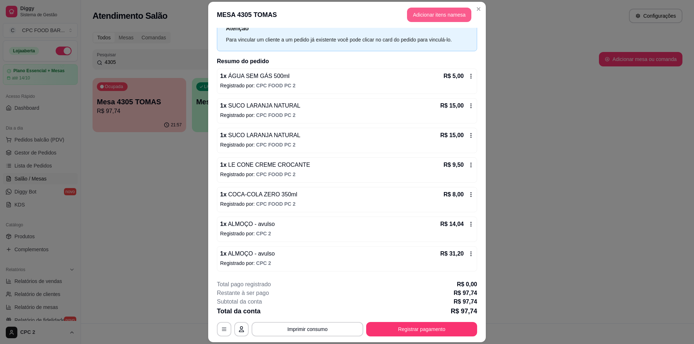
click at [447, 14] on button "Adicionar itens na mesa" at bounding box center [439, 15] width 64 height 14
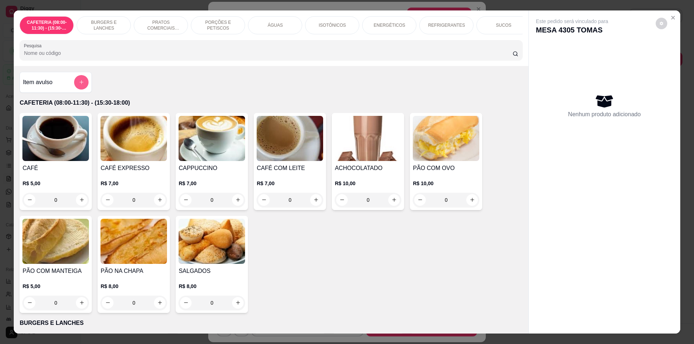
click at [79, 85] on icon "add-separate-item" at bounding box center [81, 82] width 5 height 5
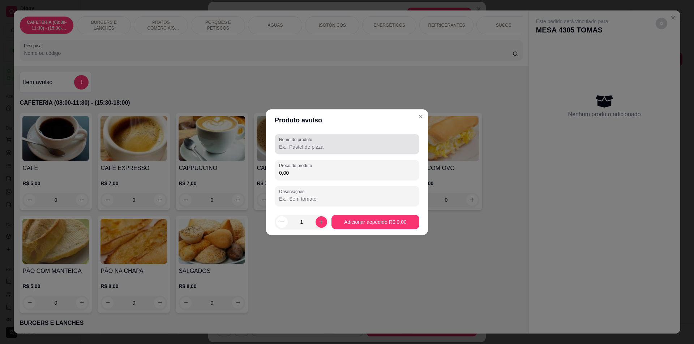
click at [374, 141] on div at bounding box center [347, 144] width 136 height 14
paste input "BUFFET KILO"
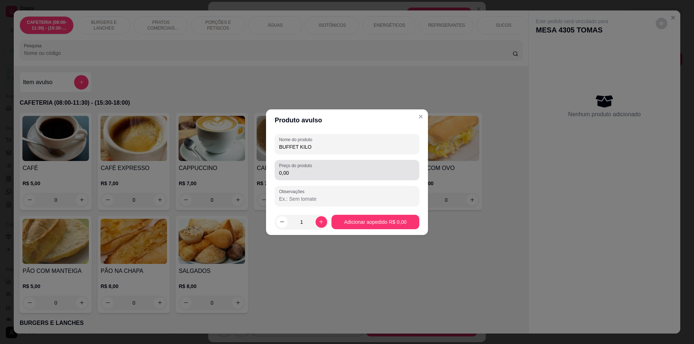
type input "BUFFET KILO"
click at [341, 170] on input "0,00" at bounding box center [347, 173] width 136 height 7
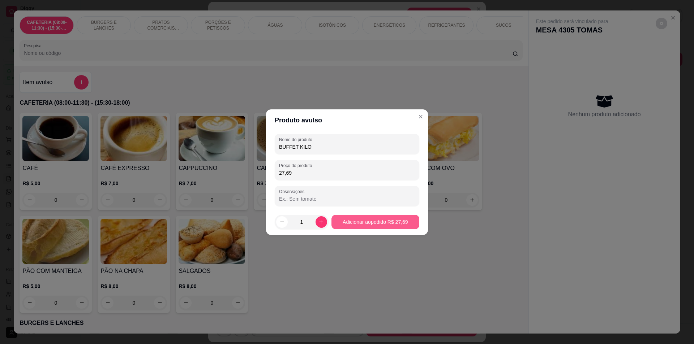
type input "27,69"
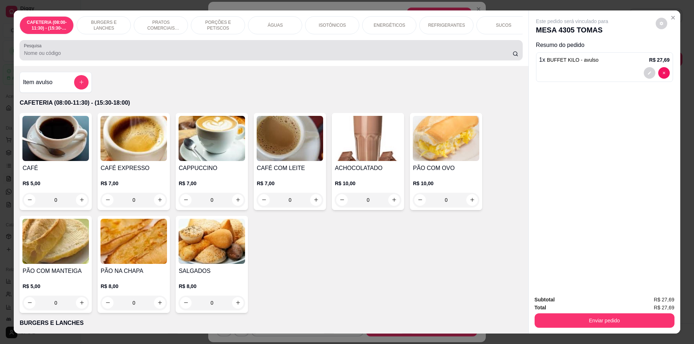
click at [47, 54] on div at bounding box center [271, 50] width 494 height 14
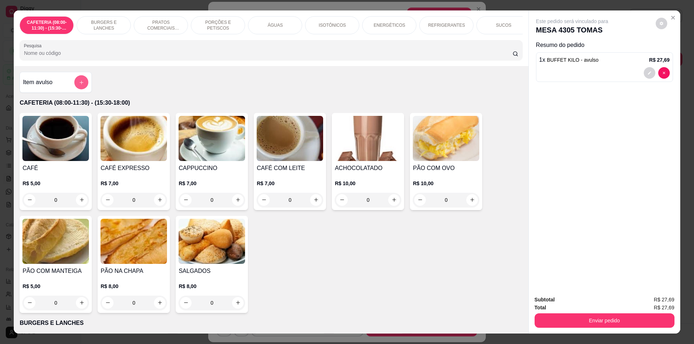
click at [81, 85] on icon "add-separate-item" at bounding box center [81, 82] width 5 height 5
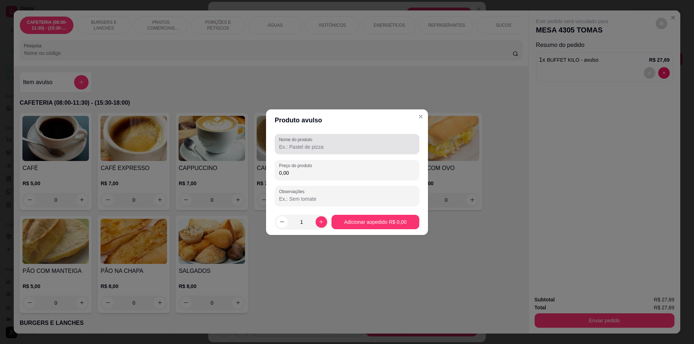
click at [318, 142] on div at bounding box center [347, 144] width 136 height 14
paste input "BUFFET KILO"
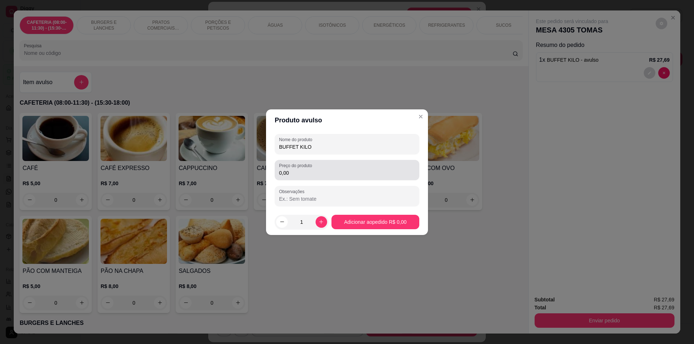
type input "BUFFET KILO"
click at [320, 176] on input "0,00" at bounding box center [347, 173] width 136 height 7
type input "19,50"
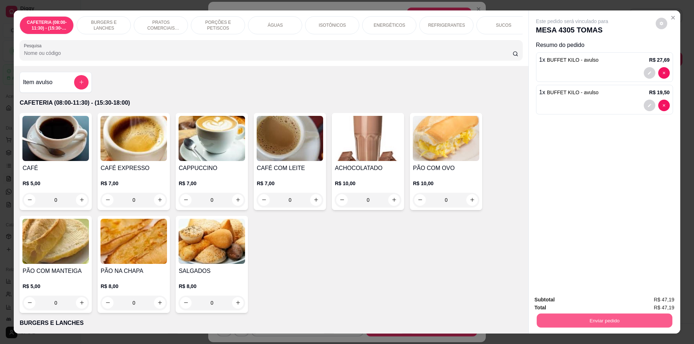
click at [612, 322] on button "Enviar pedido" at bounding box center [604, 321] width 136 height 14
click at [662, 300] on button "Enviar pedido" at bounding box center [656, 302] width 40 height 13
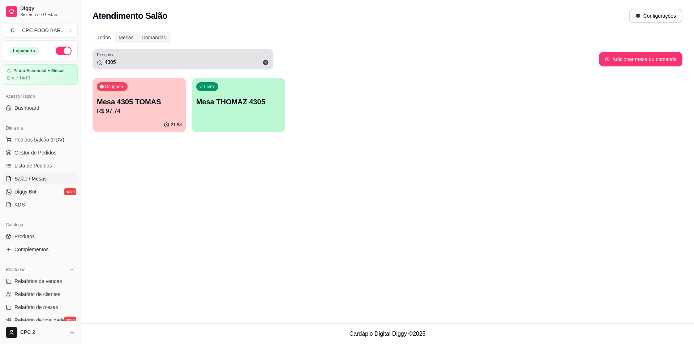
click at [163, 66] on div "4305" at bounding box center [183, 59] width 172 height 14
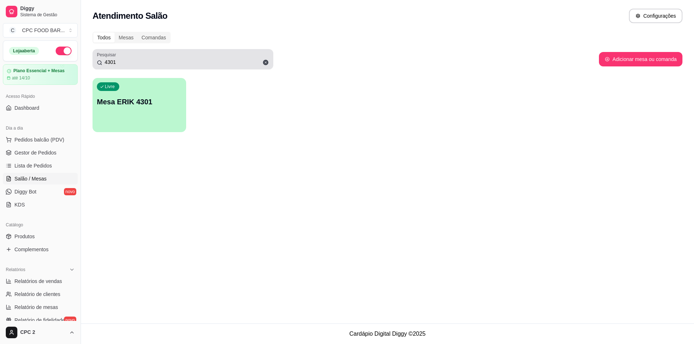
click at [163, 66] on div "4301" at bounding box center [183, 59] width 172 height 14
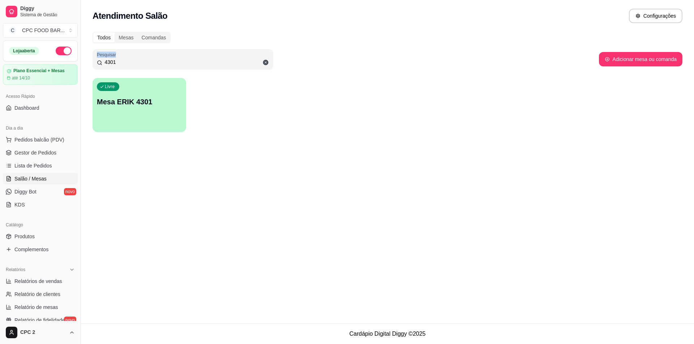
click at [163, 66] on div "4301" at bounding box center [183, 59] width 172 height 14
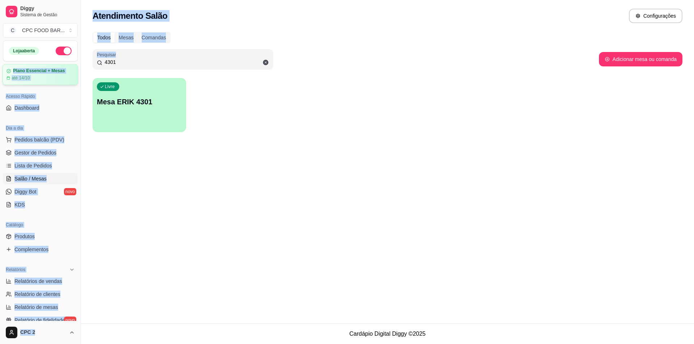
drag, startPoint x: 163, startPoint y: 66, endPoint x: 65, endPoint y: 66, distance: 97.6
click at [65, 66] on div "Diggy Sistema de Gestão C CPC FOOD BAR ... Loja aberta Plano Essencial + Mesas …" at bounding box center [347, 172] width 694 height 344
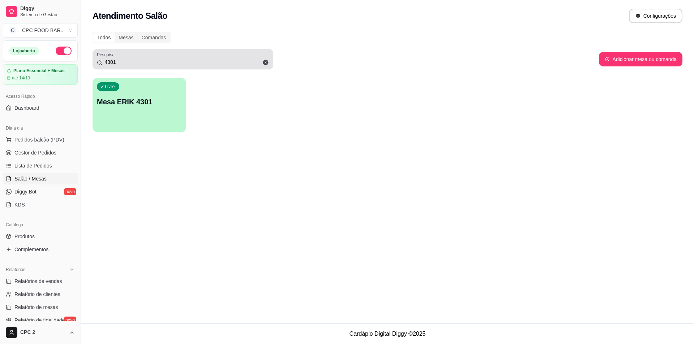
click at [112, 60] on input "4301" at bounding box center [185, 62] width 167 height 7
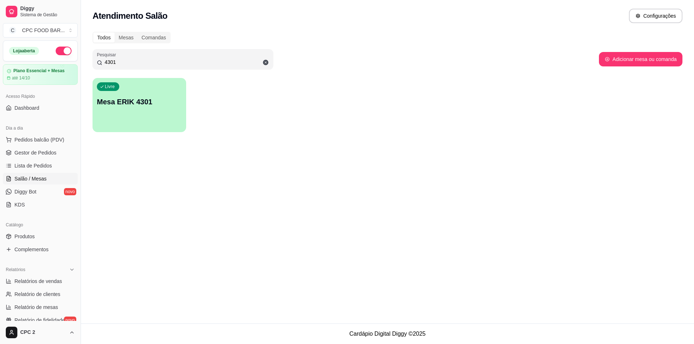
click at [112, 60] on input "4301" at bounding box center [185, 62] width 167 height 7
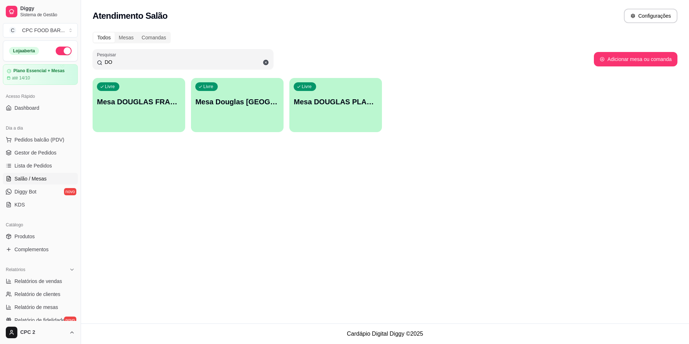
type input "D"
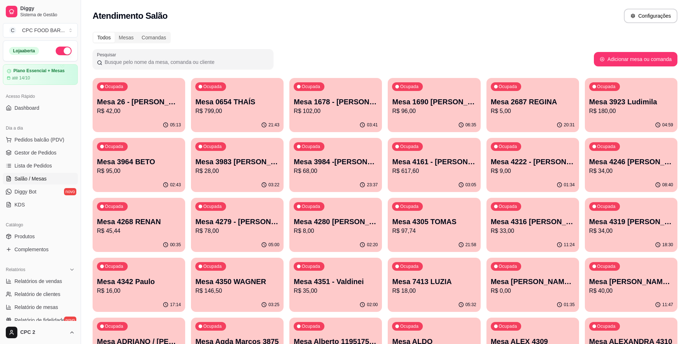
type input "5"
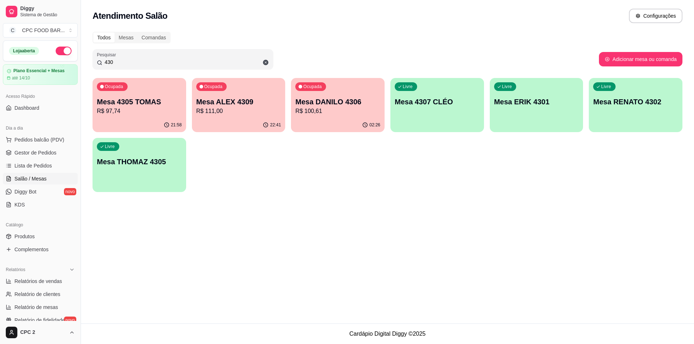
type input "4301"
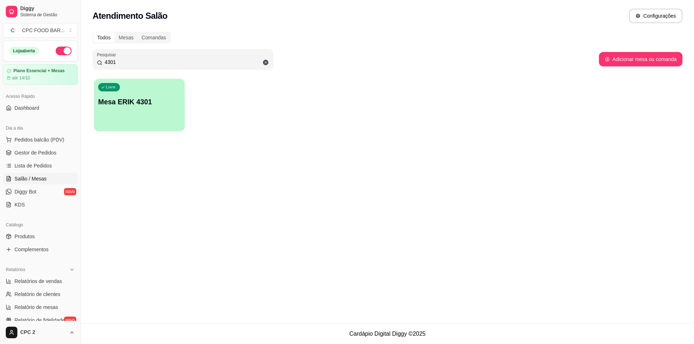
click at [137, 89] on div "Livre Mesa ERIK 4301" at bounding box center [139, 101] width 91 height 44
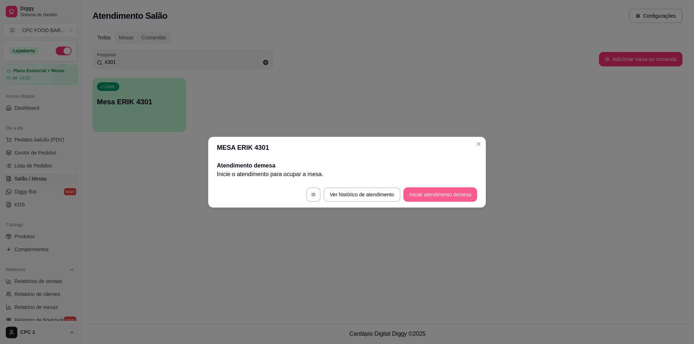
click at [456, 197] on button "Iniciar atendimento de mesa" at bounding box center [440, 195] width 74 height 14
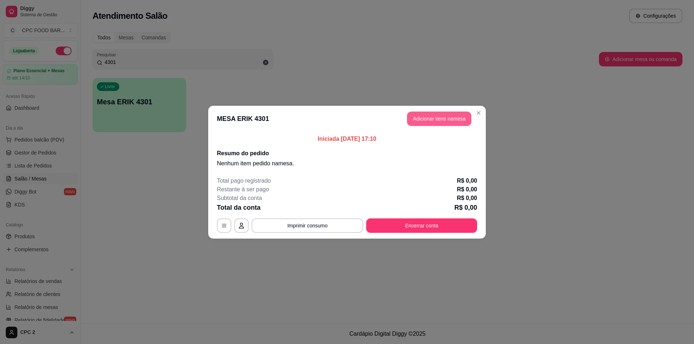
click at [451, 117] on button "Adicionar itens na mesa" at bounding box center [439, 119] width 64 height 14
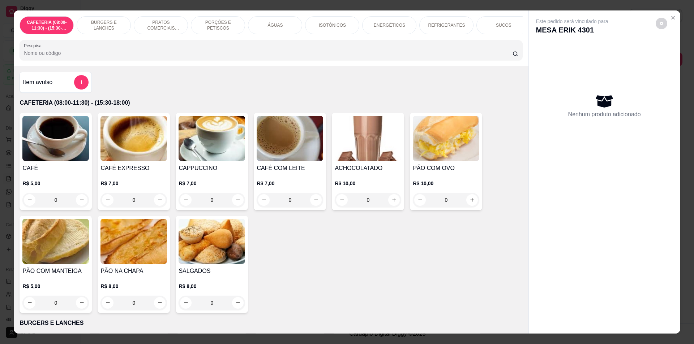
click at [121, 57] on input "Pesquisa" at bounding box center [268, 53] width 488 height 7
click at [81, 89] on button "add-separate-item" at bounding box center [81, 82] width 14 height 14
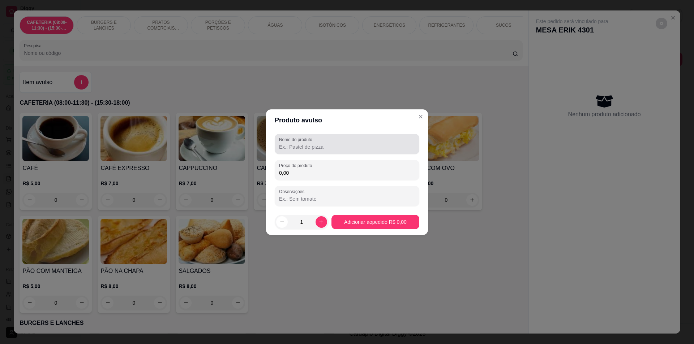
click at [338, 146] on input "Nome do produto" at bounding box center [347, 147] width 136 height 7
paste input "BUFFET KILO"
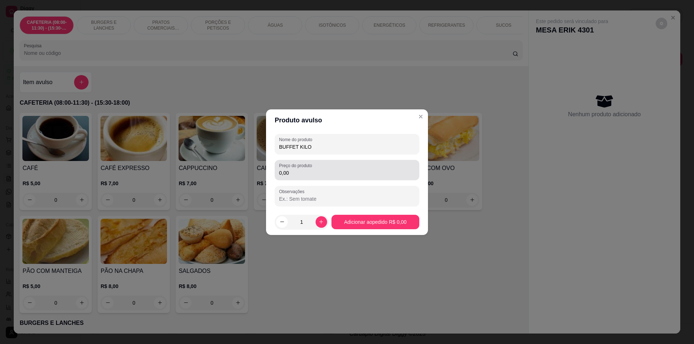
type input "BUFFET KILO"
click at [333, 179] on div "Preço do produto 0,00" at bounding box center [347, 170] width 145 height 20
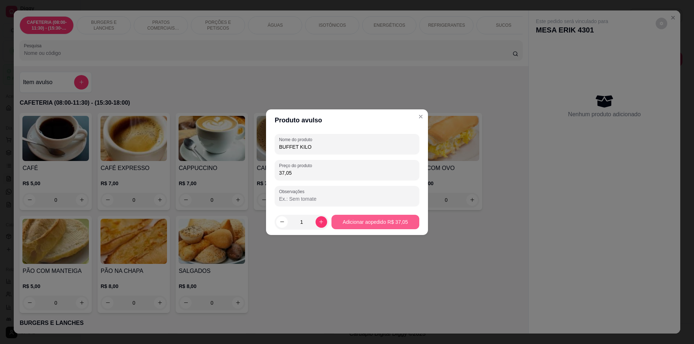
type input "37,05"
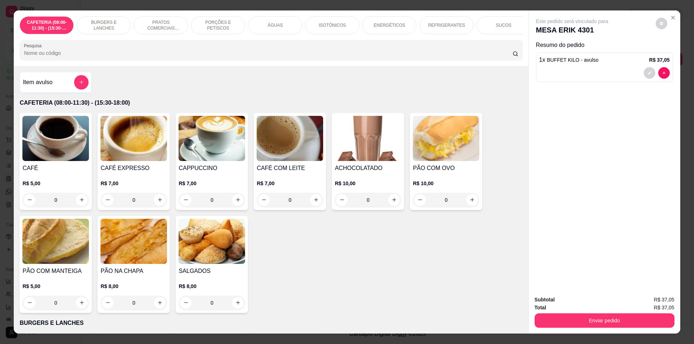
click at [504, 23] on p "SUCOS" at bounding box center [504, 25] width 16 height 6
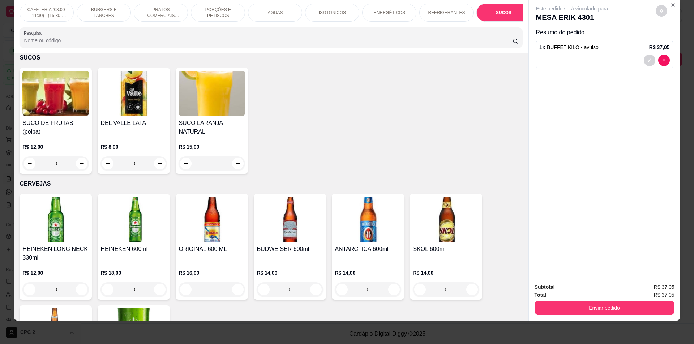
click at [155, 159] on div "0" at bounding box center [133, 164] width 67 height 14
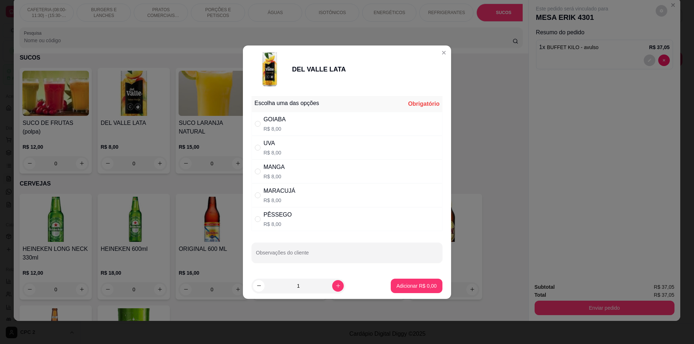
click at [262, 163] on div "MANGA R$ 8,00" at bounding box center [347, 172] width 191 height 24
radio input "true"
click at [410, 284] on p "Adicionar R$ 8,00" at bounding box center [416, 286] width 39 height 7
type input "1"
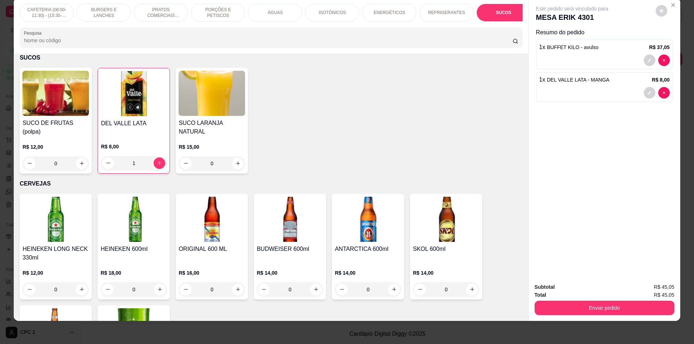
click at [442, 11] on p "REFRIGERANTES" at bounding box center [446, 13] width 37 height 6
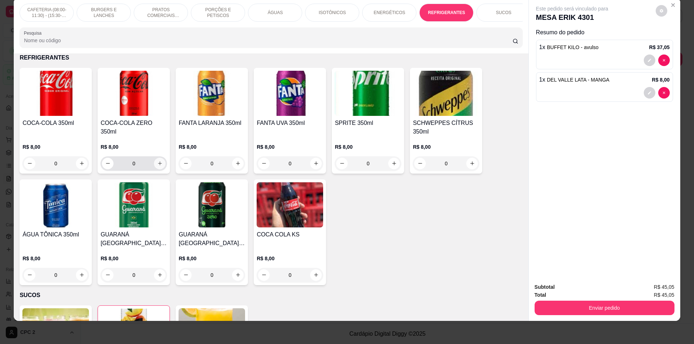
click at [159, 166] on icon "increase-product-quantity" at bounding box center [159, 163] width 5 height 5
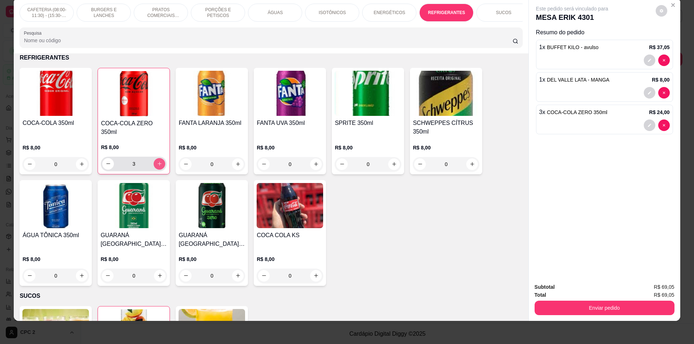
type input "3"
click at [589, 308] on button "Enviar pedido" at bounding box center [605, 308] width 140 height 14
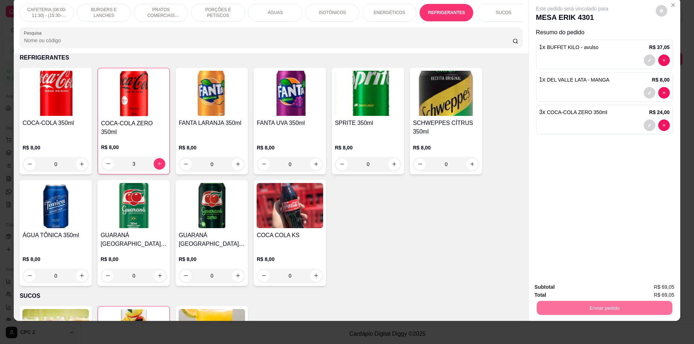
click at [663, 288] on button "Enviar pedido" at bounding box center [656, 290] width 40 height 13
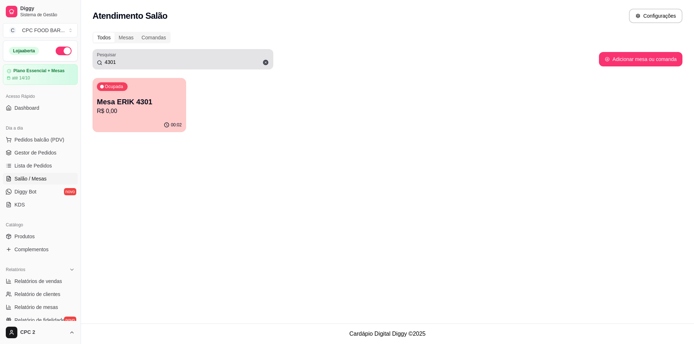
click at [221, 59] on input "4301" at bounding box center [185, 62] width 167 height 7
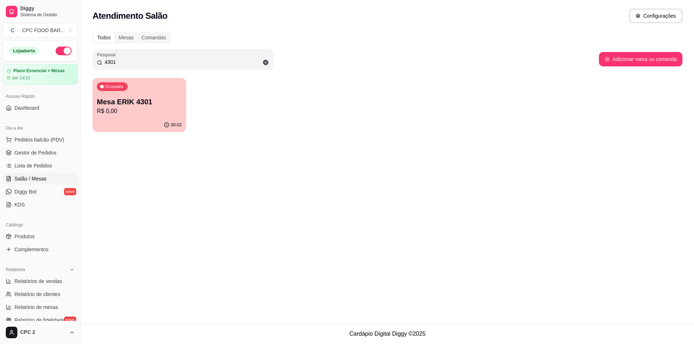
click at [222, 59] on input "4301" at bounding box center [185, 62] width 167 height 7
type input "4310"
click at [165, 108] on p "R$ 72,06" at bounding box center [139, 111] width 85 height 9
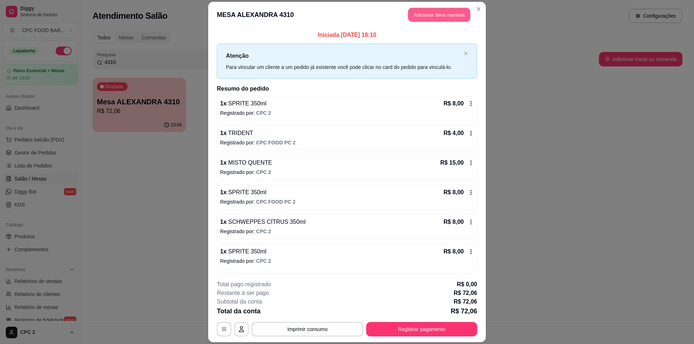
click at [444, 21] on button "Adicionar itens na mesa" at bounding box center [439, 15] width 62 height 14
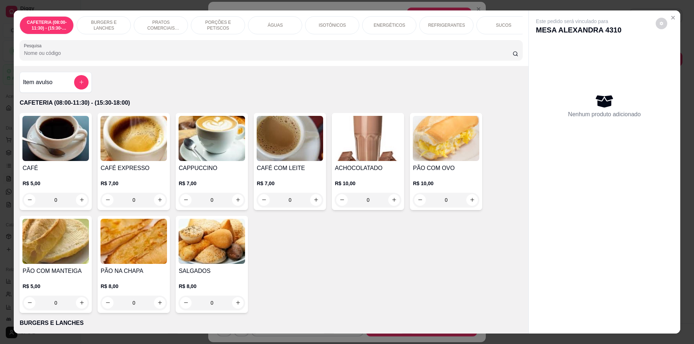
click at [461, 27] on div "REFRIGERANTES" at bounding box center [446, 25] width 54 height 18
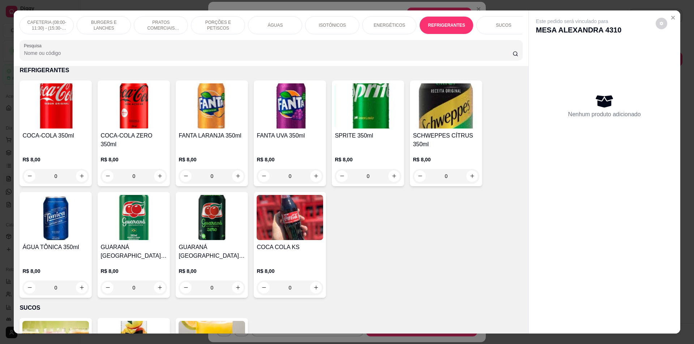
scroll to position [13, 0]
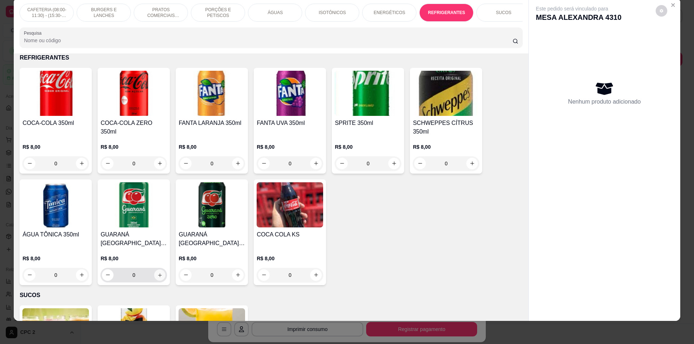
click at [155, 281] on button "increase-product-quantity" at bounding box center [159, 275] width 11 height 11
type input "1"
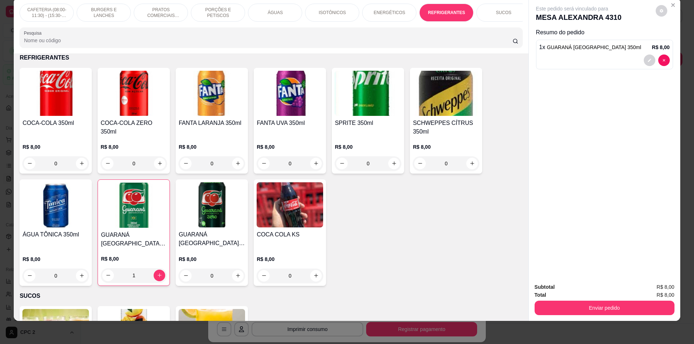
drag, startPoint x: 310, startPoint y: 27, endPoint x: 389, endPoint y: 28, distance: 78.8
click at [389, 28] on div "CAFETERIA (08:00-11:30) - (15:30-18:00) BURGERS E LANCHES PRATOS COMERCIAIS (11…" at bounding box center [271, 26] width 514 height 56
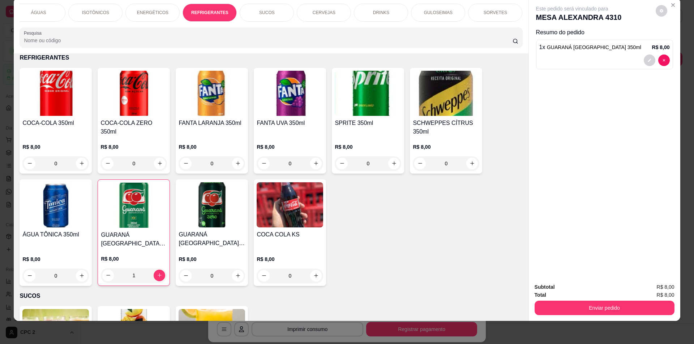
click at [481, 12] on div "SORVETES" at bounding box center [495, 13] width 54 height 18
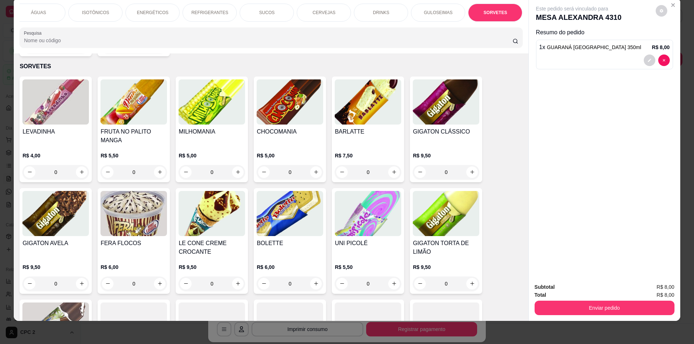
scroll to position [2167, 0]
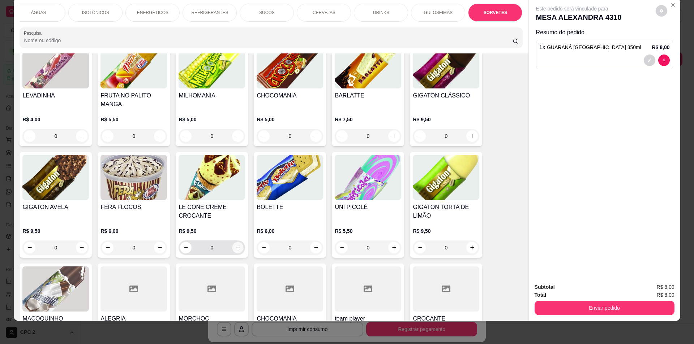
click at [235, 248] on button "increase-product-quantity" at bounding box center [237, 247] width 11 height 11
type input "1"
click at [433, 17] on div "GULOSEIMAS" at bounding box center [438, 13] width 54 height 18
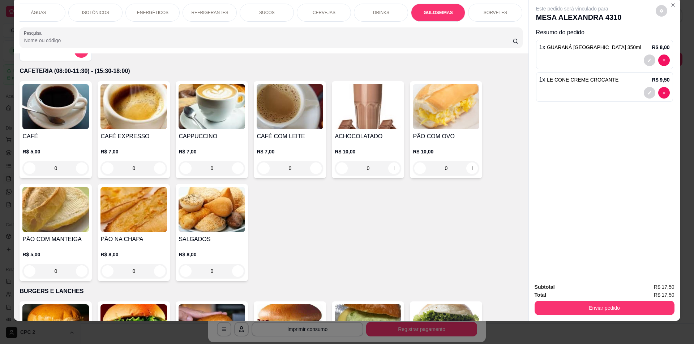
scroll to position [0, 0]
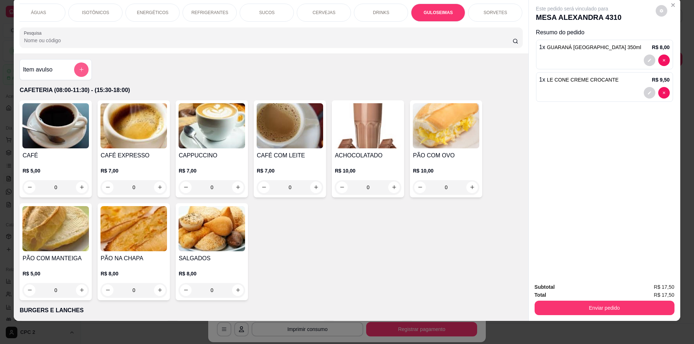
click at [64, 77] on div "Item avulso" at bounding box center [56, 70] width 66 height 14
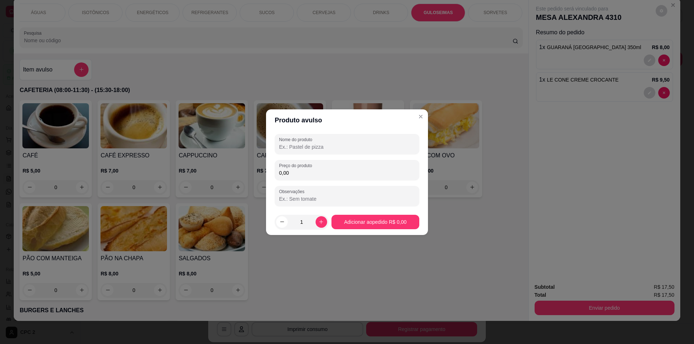
click at [339, 146] on input "Nome do produto" at bounding box center [347, 147] width 136 height 7
type input "DOCE"
click at [337, 180] on div "Nome do produto DOCE Preço do produto 0,00 Observações" at bounding box center [347, 170] width 145 height 72
click at [334, 160] on div "Preço do produto 0,00" at bounding box center [347, 170] width 145 height 20
type input "4,00"
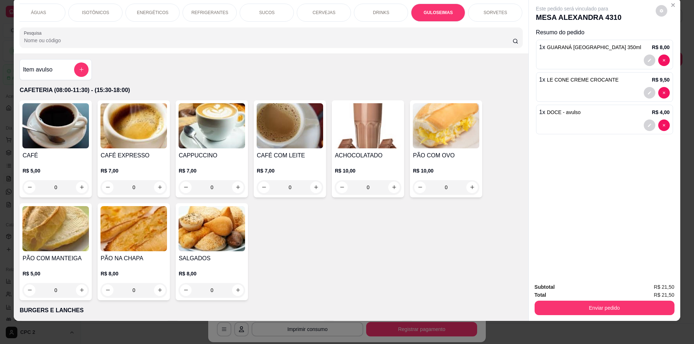
click at [639, 312] on button "Enviar pedido" at bounding box center [605, 308] width 140 height 14
click at [656, 292] on button "Enviar pedido" at bounding box center [655, 291] width 41 height 14
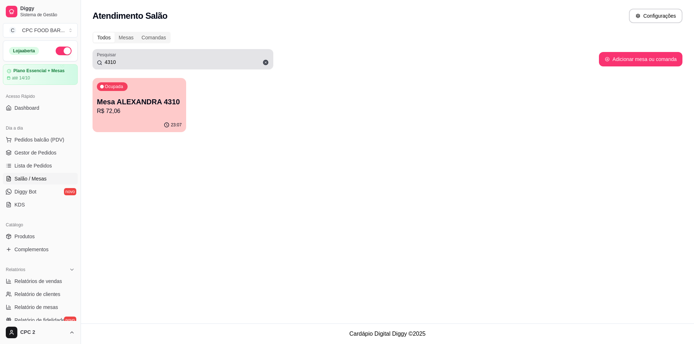
click at [139, 55] on div "4310" at bounding box center [183, 59] width 172 height 14
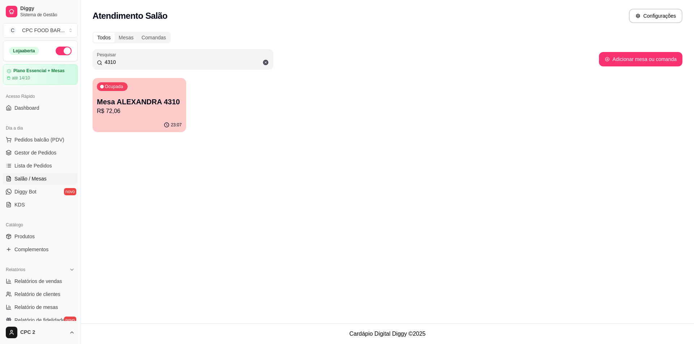
click at [146, 59] on input "4310" at bounding box center [185, 62] width 167 height 7
type input "3890"
click at [162, 111] on p "R$ 135,50" at bounding box center [139, 111] width 85 height 9
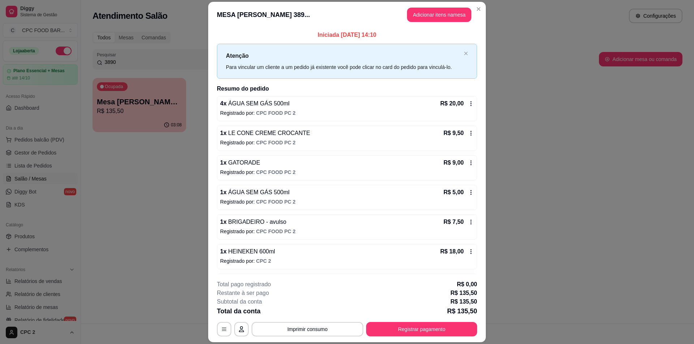
click at [297, 337] on button "Imprimir consumo" at bounding box center [308, 329] width 112 height 14
click at [310, 308] on button "IMPRESSORA" at bounding box center [307, 312] width 51 height 11
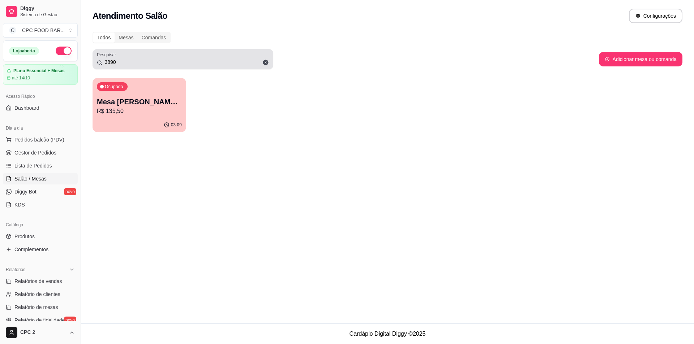
click at [267, 61] on icon at bounding box center [265, 62] width 5 height 5
click at [267, 61] on input "3890" at bounding box center [185, 62] width 167 height 7
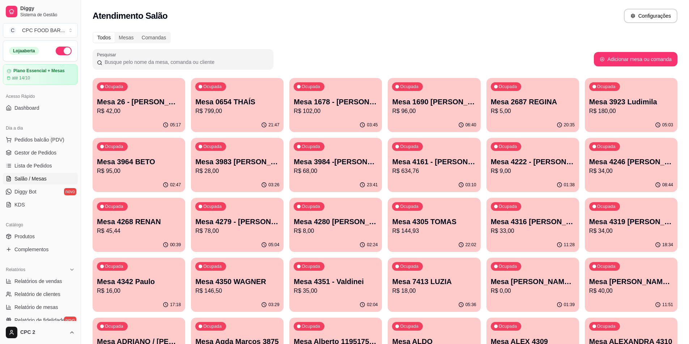
click at [236, 63] on input "Pesquisar" at bounding box center [185, 62] width 167 height 7
click at [211, 61] on input "Pesquisar" at bounding box center [185, 62] width 167 height 7
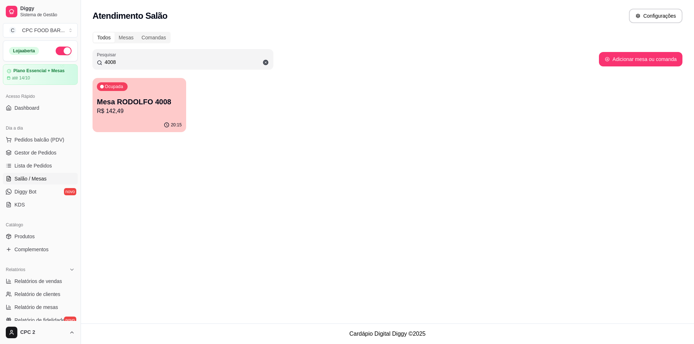
type input "4008"
click at [147, 110] on p "R$ 142,49" at bounding box center [139, 111] width 85 height 9
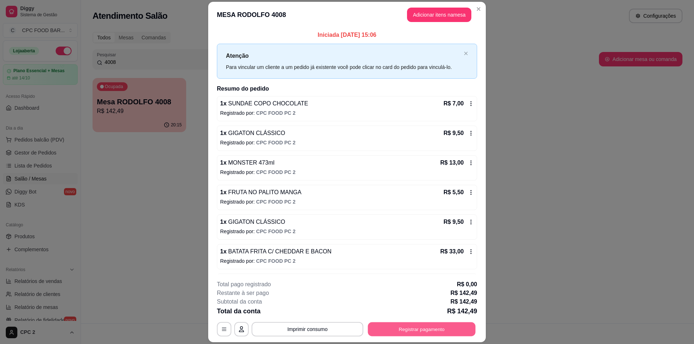
click at [449, 331] on button "Registrar pagamento" at bounding box center [422, 330] width 108 height 14
click at [289, 335] on button "Imprimir consumo" at bounding box center [308, 329] width 112 height 14
click at [318, 314] on button "IMPRESSORA" at bounding box center [307, 313] width 52 height 12
click at [394, 327] on button "Registrar pagamento" at bounding box center [421, 329] width 111 height 14
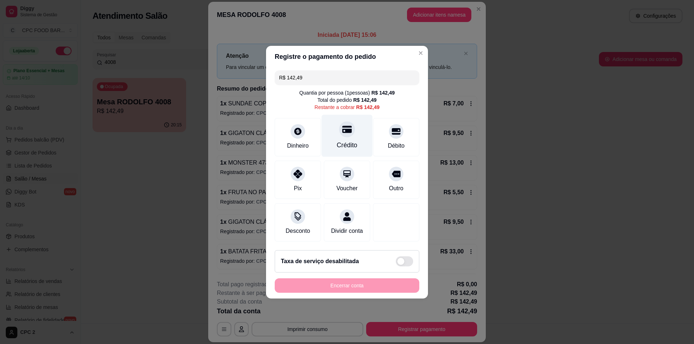
click at [347, 141] on div "Crédito" at bounding box center [347, 145] width 21 height 9
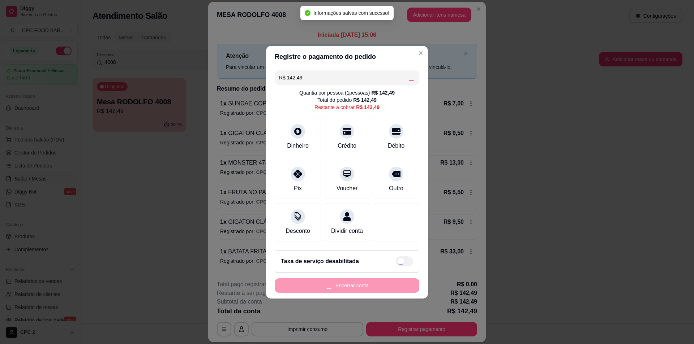
type input "R$ 0,00"
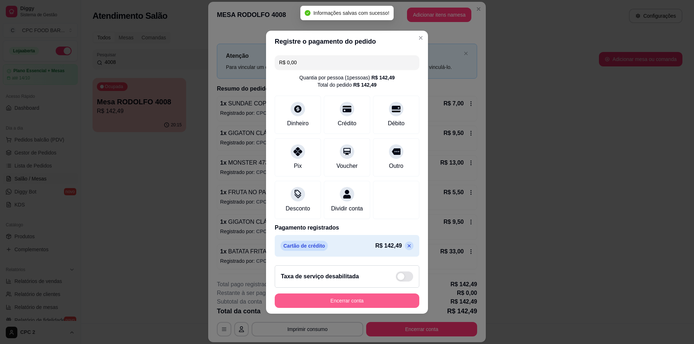
click at [350, 305] on button "Encerrar conta" at bounding box center [347, 301] width 145 height 14
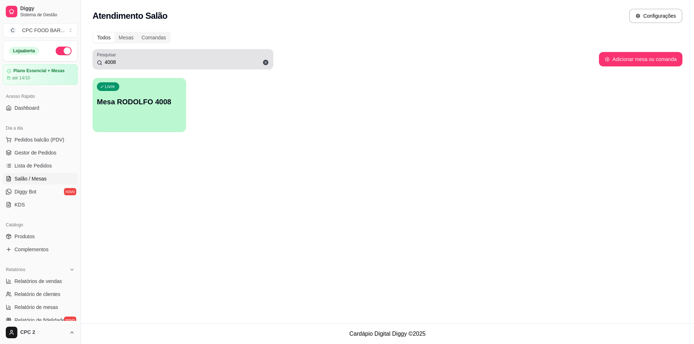
click at [130, 55] on div "4008" at bounding box center [183, 59] width 172 height 14
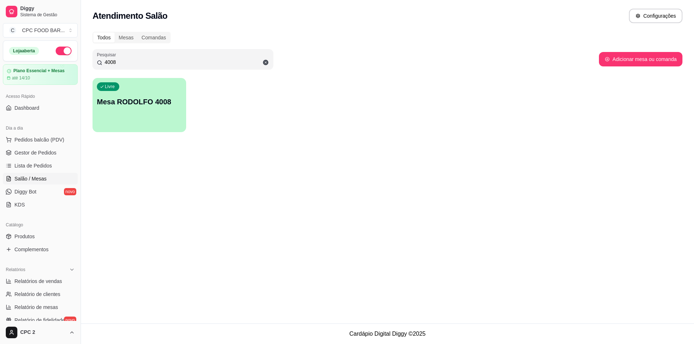
click at [133, 67] on div "Pesquisar 4008" at bounding box center [183, 59] width 181 height 20
click at [132, 67] on div "Pesquisar 4008" at bounding box center [183, 59] width 181 height 20
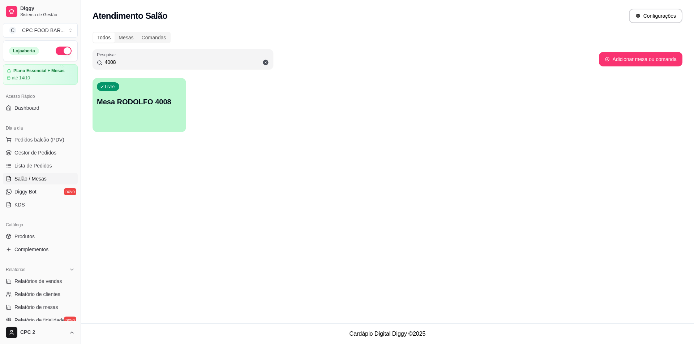
drag, startPoint x: 127, startPoint y: 63, endPoint x: 86, endPoint y: 62, distance: 41.2
click at [86, 62] on div "Todos Mesas Comandas Pesquisar 4008 Adicionar mesa ou comanda Livre Mesa RODOLF…" at bounding box center [387, 84] width 613 height 114
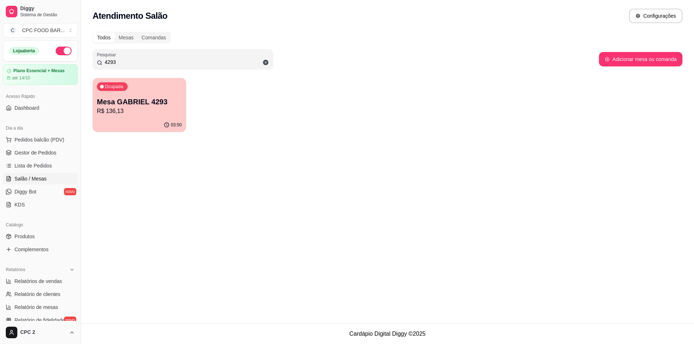
type input "4293"
click at [107, 110] on p "R$ 136,13" at bounding box center [139, 111] width 82 height 8
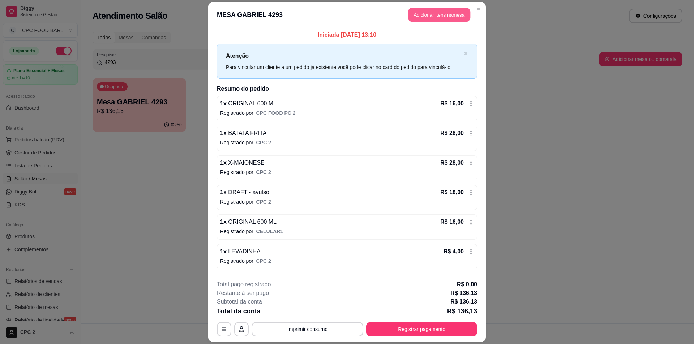
click at [442, 17] on button "Adicionar itens na mesa" at bounding box center [439, 15] width 62 height 14
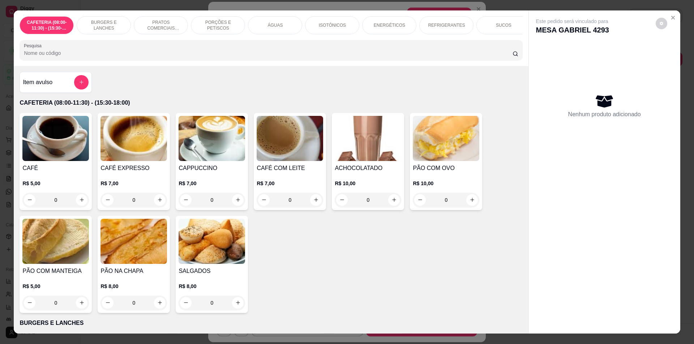
click at [211, 57] on div at bounding box center [271, 50] width 494 height 14
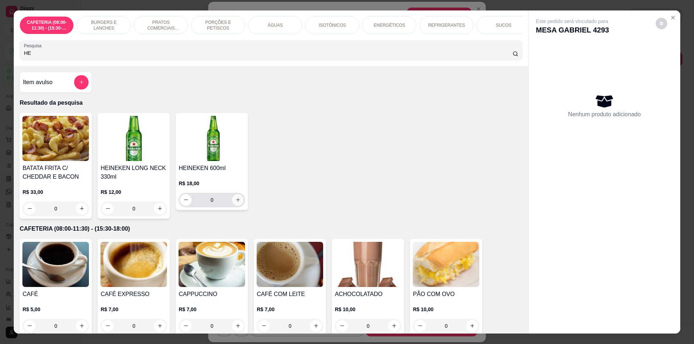
type input "HE"
click at [237, 203] on icon "increase-product-quantity" at bounding box center [237, 199] width 5 height 5
type input "1"
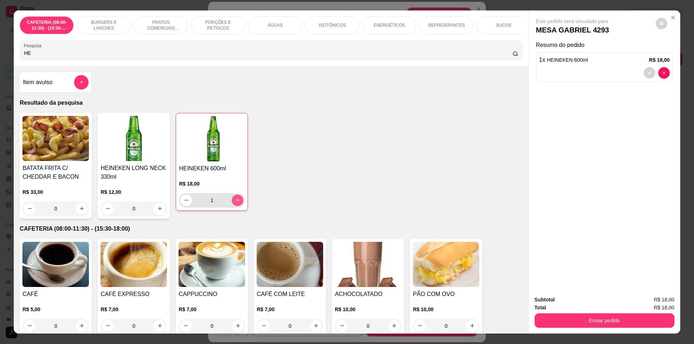
click at [237, 203] on icon "increase-product-quantity" at bounding box center [237, 200] width 5 height 5
type input "2"
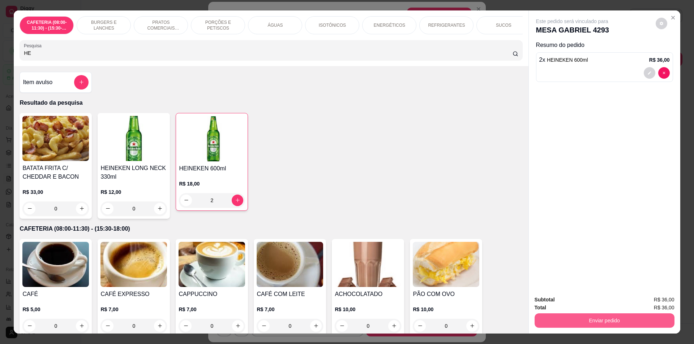
click at [628, 320] on button "Enviar pedido" at bounding box center [605, 321] width 140 height 14
click at [671, 302] on button "Enviar pedido" at bounding box center [655, 303] width 41 height 14
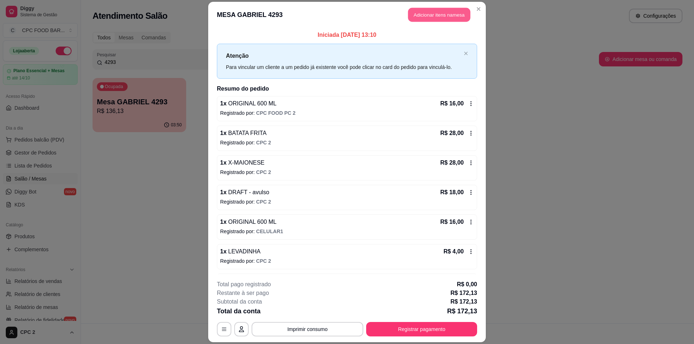
click at [438, 21] on button "Adicionar itens na mesa" at bounding box center [439, 15] width 62 height 14
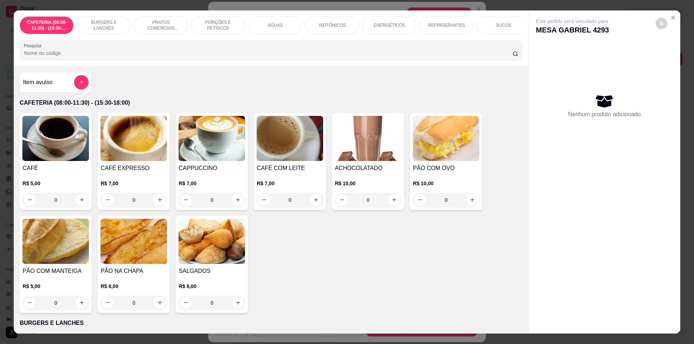
click at [222, 26] on p "PORÇÕES E PETISCOS" at bounding box center [218, 26] width 42 height 12
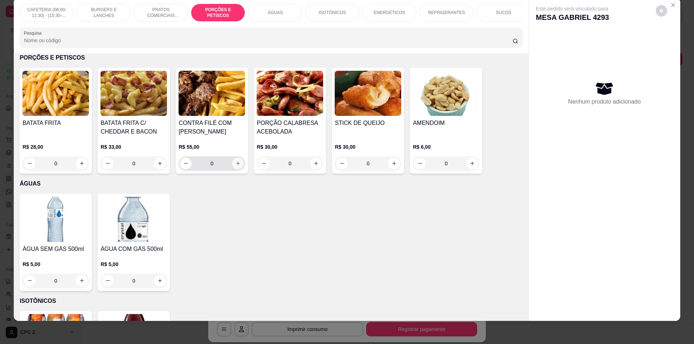
click at [240, 170] on button "increase-product-quantity" at bounding box center [238, 164] width 12 height 12
type input "1"
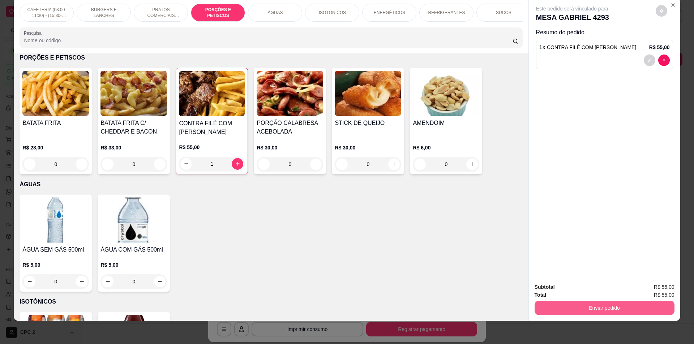
click at [608, 313] on button "Enviar pedido" at bounding box center [605, 308] width 140 height 14
click at [654, 290] on button "Enviar pedido" at bounding box center [655, 291] width 41 height 14
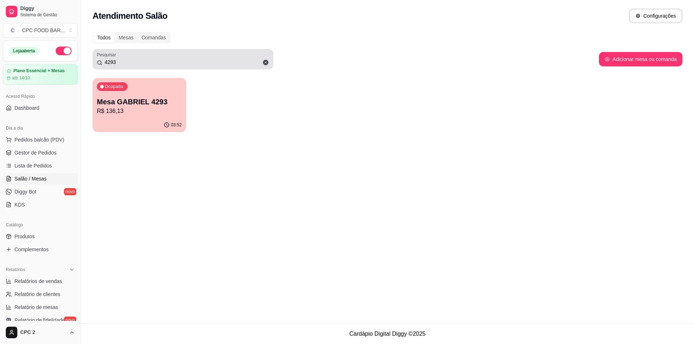
click at [129, 58] on div "4293" at bounding box center [183, 59] width 172 height 14
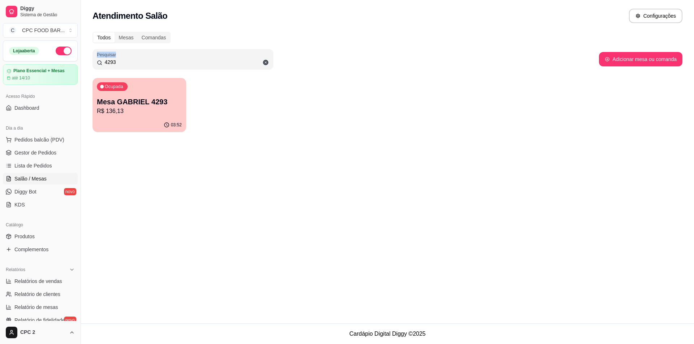
click at [129, 58] on div "4293" at bounding box center [183, 59] width 172 height 14
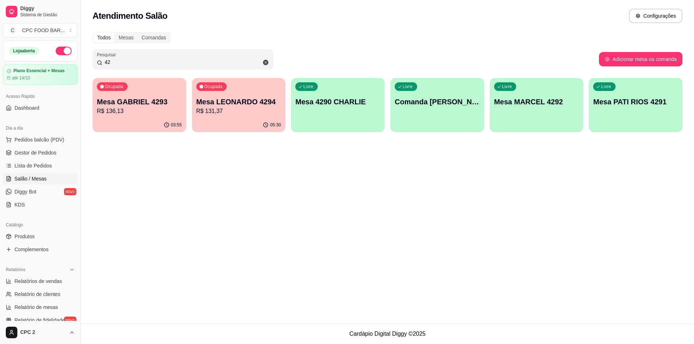
type input "4"
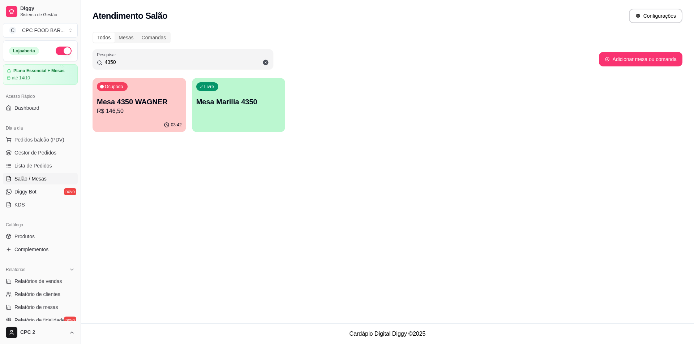
type input "4350"
click at [123, 113] on p "R$ 146,50" at bounding box center [139, 111] width 85 height 9
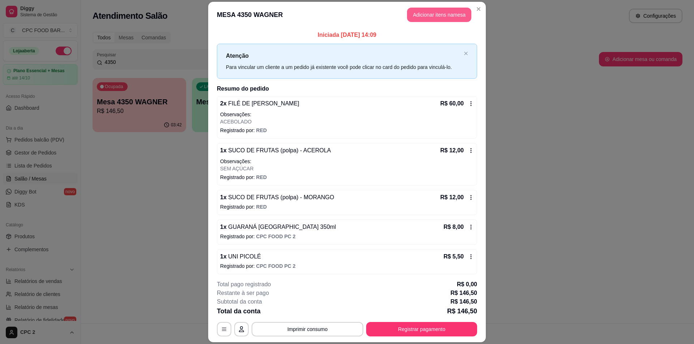
click at [427, 21] on button "Adicionar itens na mesa" at bounding box center [439, 15] width 64 height 14
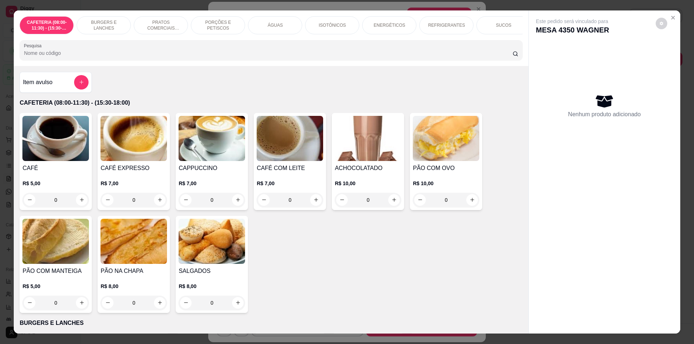
click at [110, 31] on div "BURGERS E LANCHES" at bounding box center [104, 25] width 54 height 18
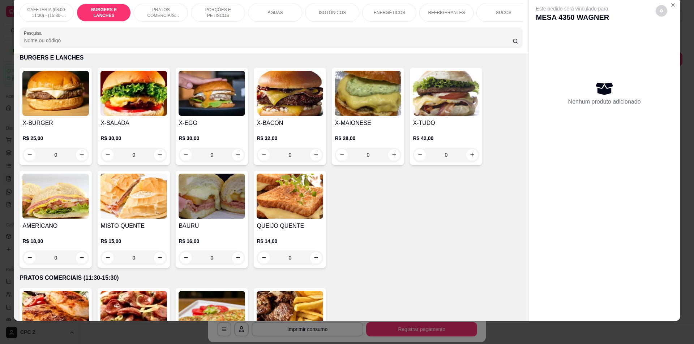
click at [80, 158] on div "0" at bounding box center [55, 155] width 67 height 14
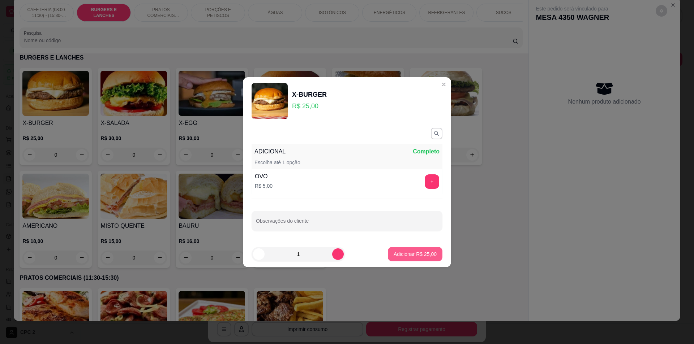
click at [395, 258] on button "Adicionar R$ 25,00" at bounding box center [415, 254] width 55 height 14
type input "1"
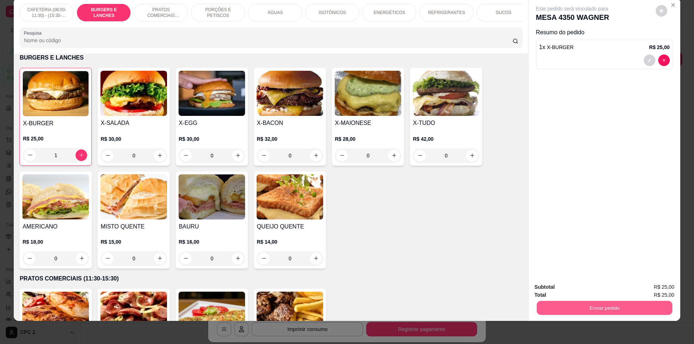
click at [625, 311] on button "Enviar pedido" at bounding box center [604, 308] width 136 height 14
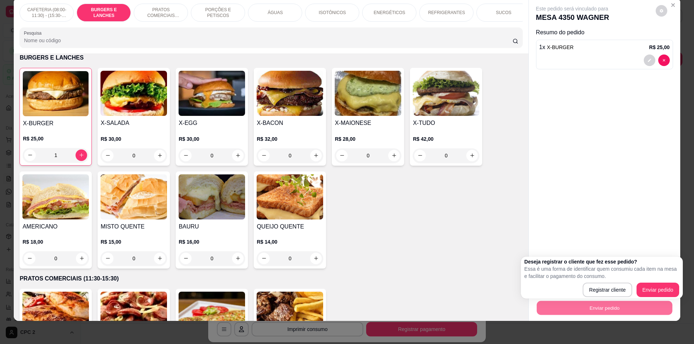
click at [672, 298] on div "Deseja registrar o cliente que fez esse pedido? Essa é uma forma de identificar…" at bounding box center [602, 278] width 162 height 42
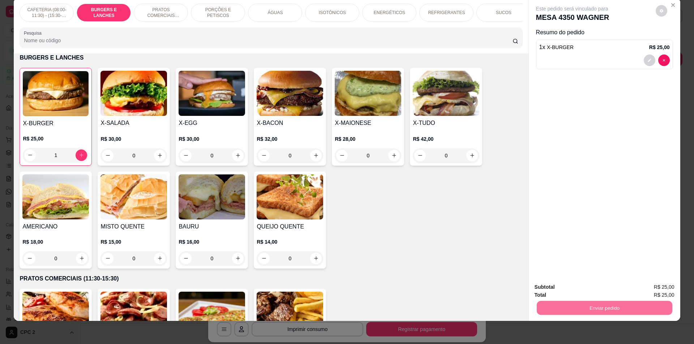
click at [667, 292] on button "Enviar pedido" at bounding box center [656, 290] width 40 height 13
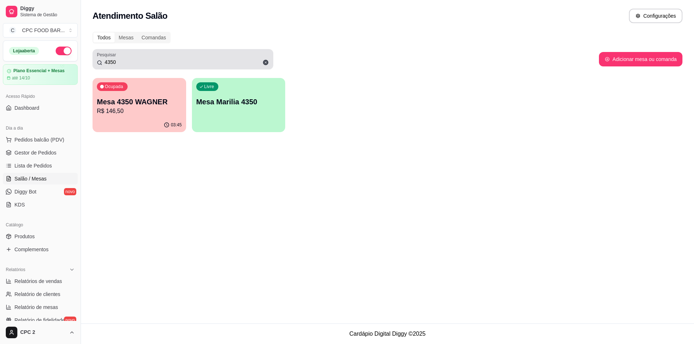
click at [265, 66] on span at bounding box center [266, 62] width 12 height 12
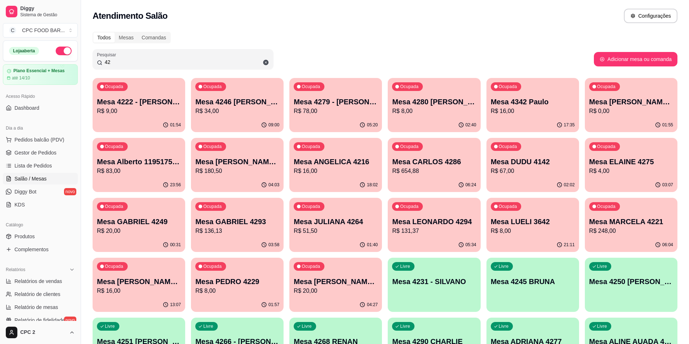
type input "4"
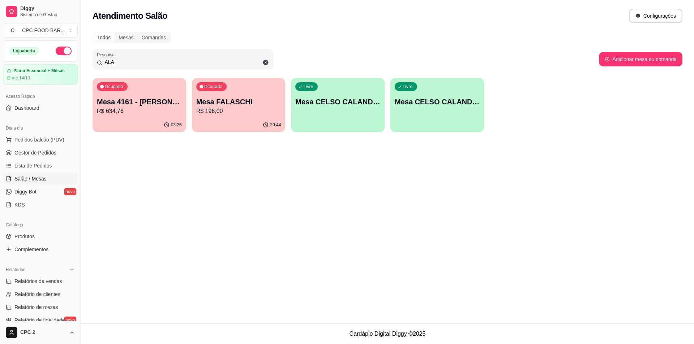
click at [143, 62] on input "ALA" at bounding box center [185, 62] width 167 height 7
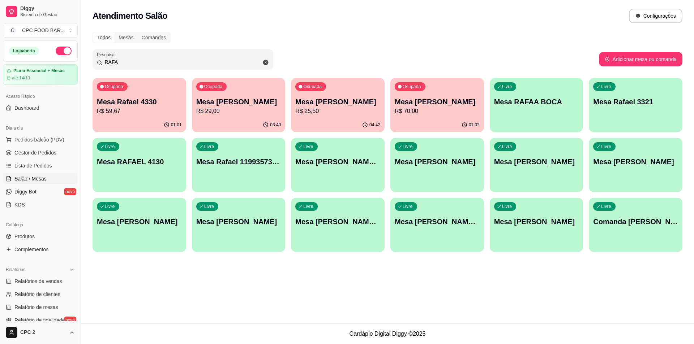
type input "RAFA"
click at [471, 119] on div "01:02" at bounding box center [437, 125] width 94 height 14
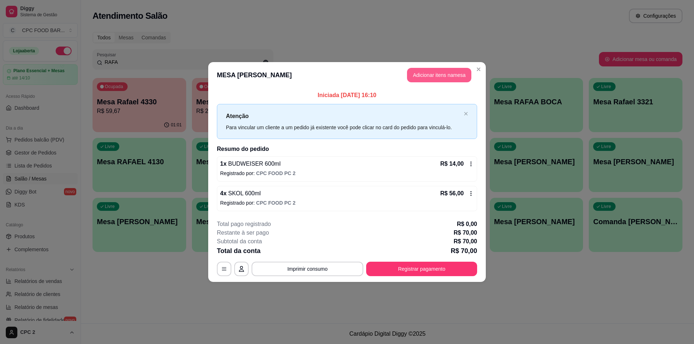
click at [458, 73] on button "Adicionar itens na mesa" at bounding box center [439, 75] width 64 height 14
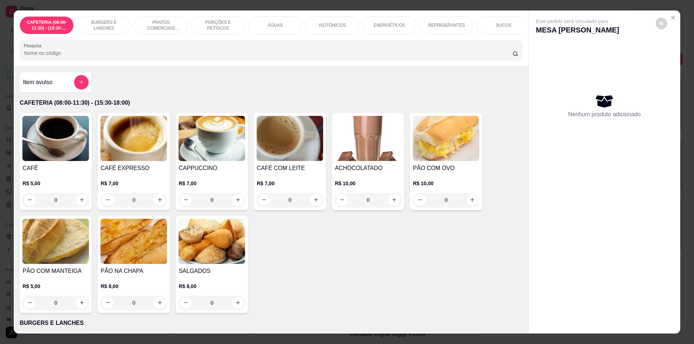
click at [343, 26] on div "ISOTÔNICOS" at bounding box center [332, 25] width 54 height 18
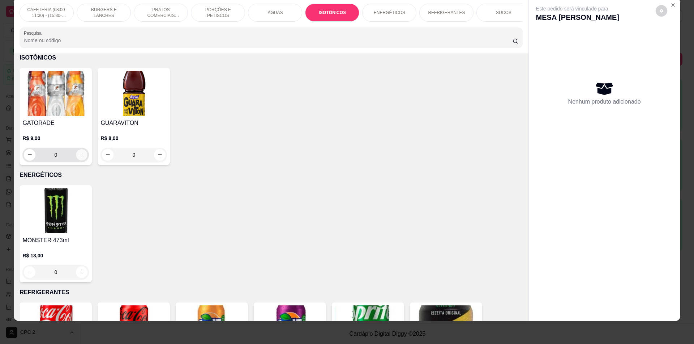
click at [79, 158] on icon "increase-product-quantity" at bounding box center [81, 154] width 5 height 5
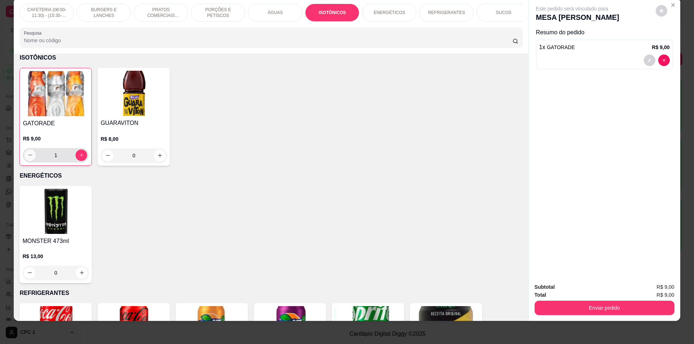
click at [29, 158] on icon "decrease-product-quantity" at bounding box center [29, 155] width 5 height 5
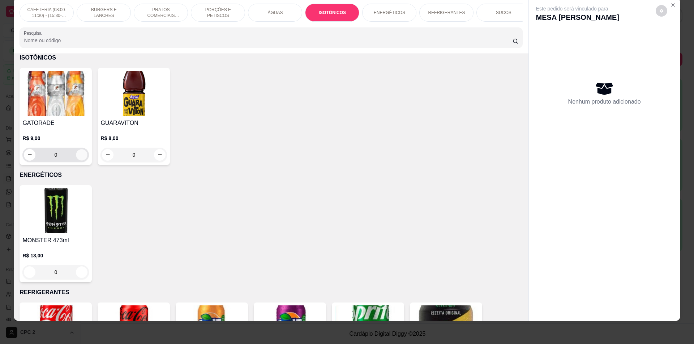
click at [80, 158] on icon "increase-product-quantity" at bounding box center [81, 154] width 5 height 5
type input "1"
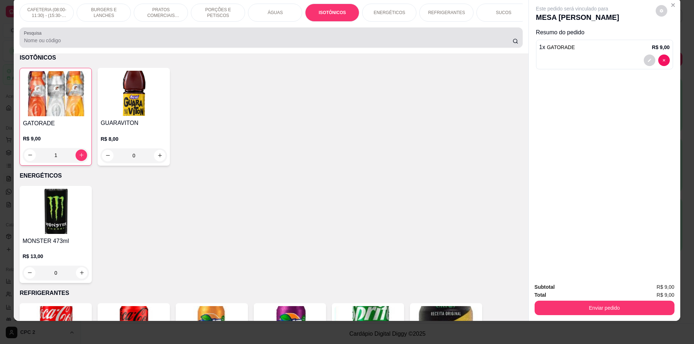
click at [100, 44] on input "Pesquisa" at bounding box center [268, 40] width 488 height 7
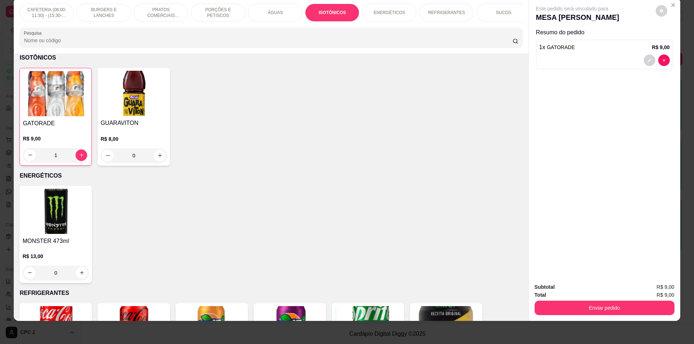
click at [100, 44] on input "Pesquisa" at bounding box center [268, 40] width 488 height 7
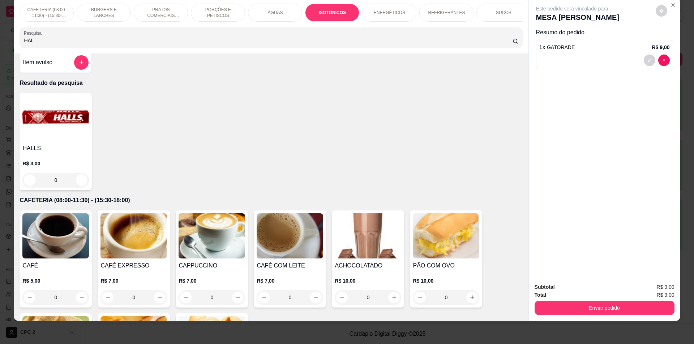
scroll to position [0, 0]
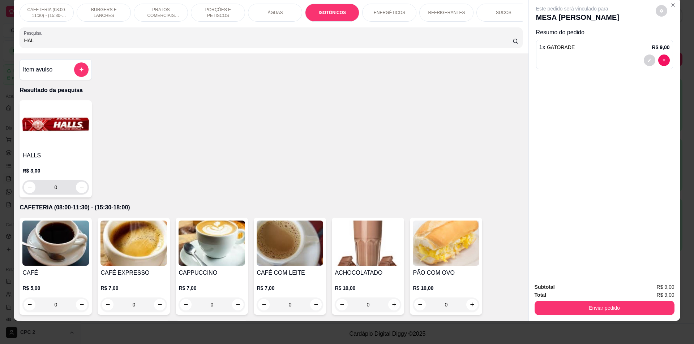
type input "HAL"
click at [79, 190] on icon "increase-product-quantity" at bounding box center [81, 187] width 5 height 5
type input "1"
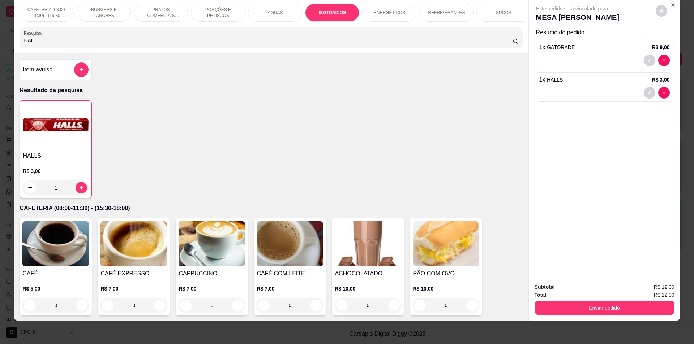
click at [440, 10] on p "REFRIGERANTES" at bounding box center [446, 13] width 37 height 6
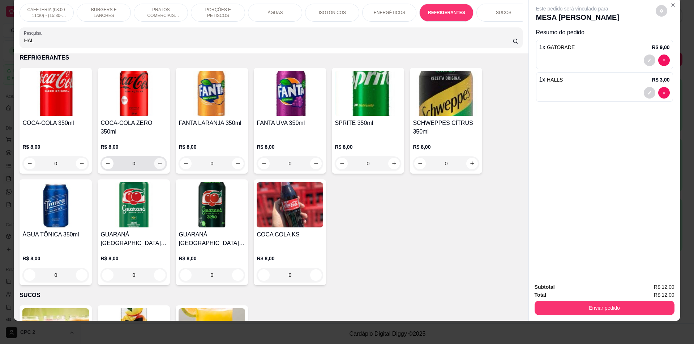
click at [157, 169] on button "increase-product-quantity" at bounding box center [159, 163] width 11 height 11
type input "3"
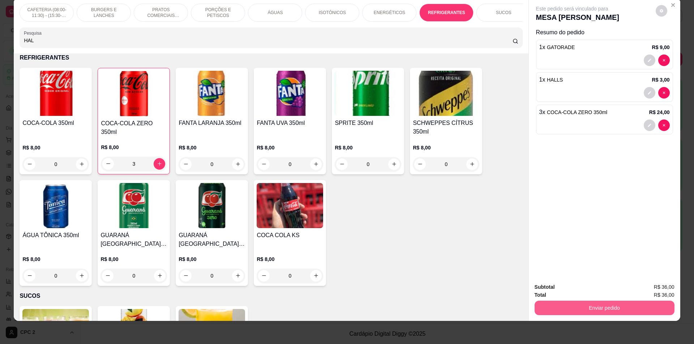
click at [592, 309] on button "Enviar pedido" at bounding box center [605, 308] width 140 height 14
click at [665, 286] on button "Enviar pedido" at bounding box center [656, 290] width 40 height 13
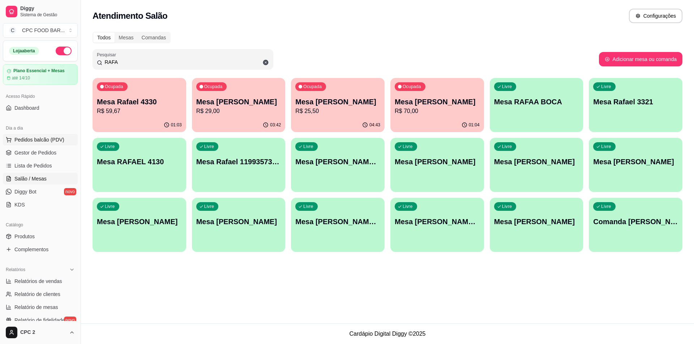
click at [38, 138] on span "Pedidos balcão (PDV)" at bounding box center [39, 139] width 50 height 7
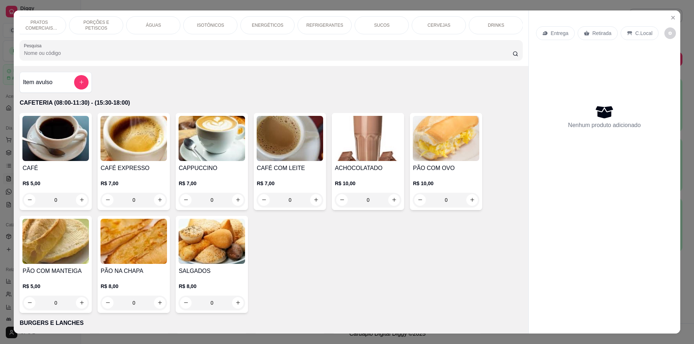
scroll to position [0, 180]
click at [362, 22] on div "CERVEJAS" at bounding box center [380, 25] width 54 height 18
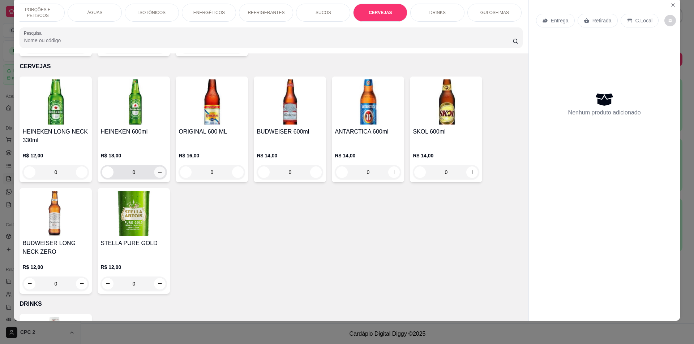
click at [157, 170] on icon "increase-product-quantity" at bounding box center [159, 172] width 5 height 5
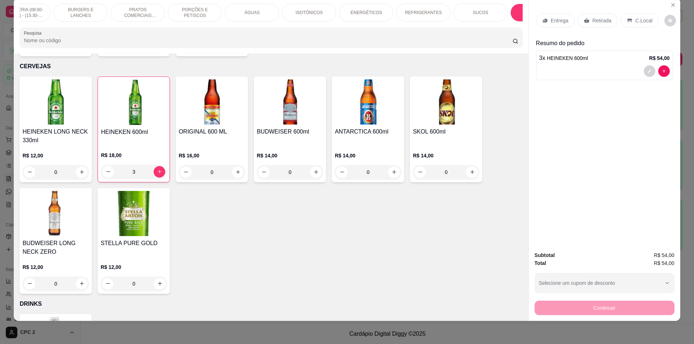
scroll to position [0, 0]
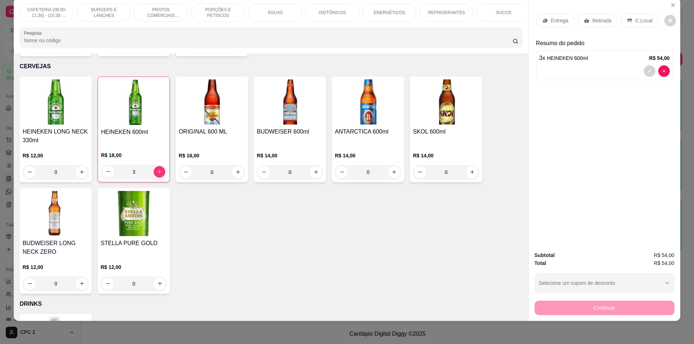
click at [203, 8] on div "PORÇÕES E PETISCOS" at bounding box center [218, 13] width 54 height 18
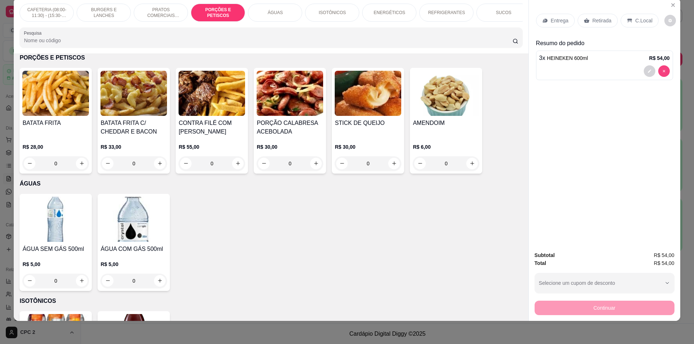
type input "0"
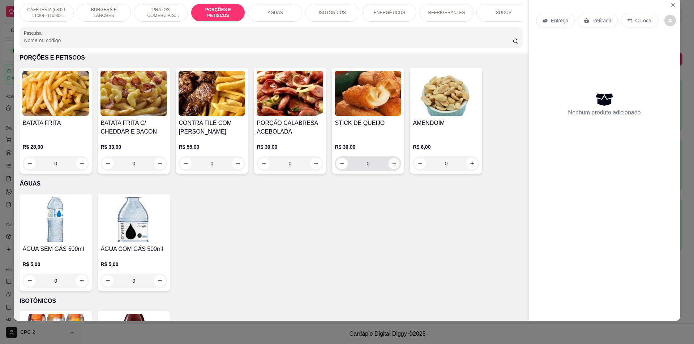
click at [390, 169] on button "increase-product-quantity" at bounding box center [394, 163] width 11 height 11
type input "1"
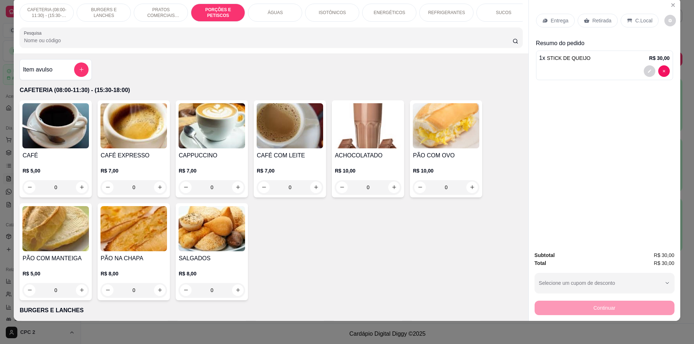
scroll to position [0, 0]
click at [84, 77] on button "add-separate-item" at bounding box center [81, 70] width 14 height 14
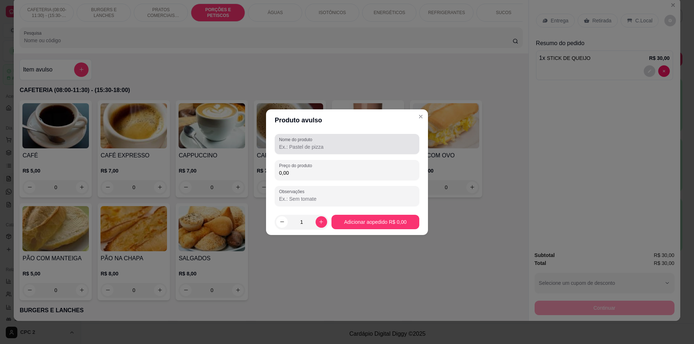
click at [322, 147] on input "Nome do produto" at bounding box center [347, 147] width 136 height 7
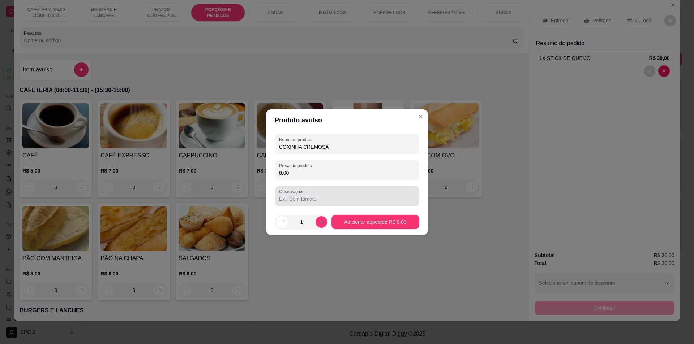
type input "COXINHA CREMOSA"
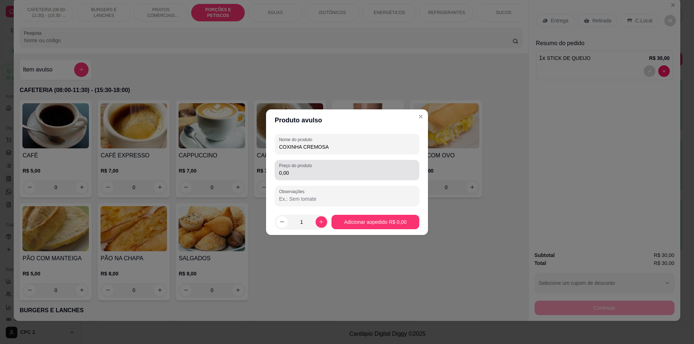
click at [359, 179] on div "Preço do produto 0,00" at bounding box center [347, 170] width 145 height 20
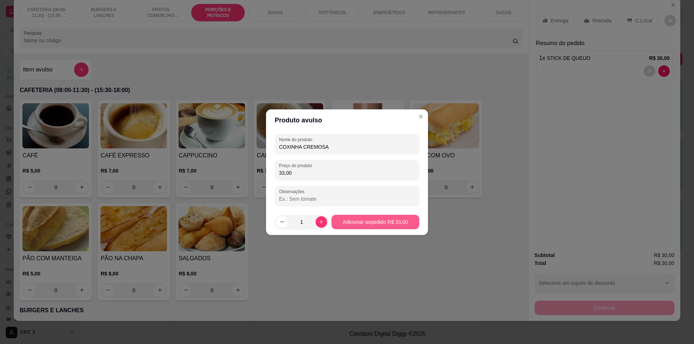
type input "33,00"
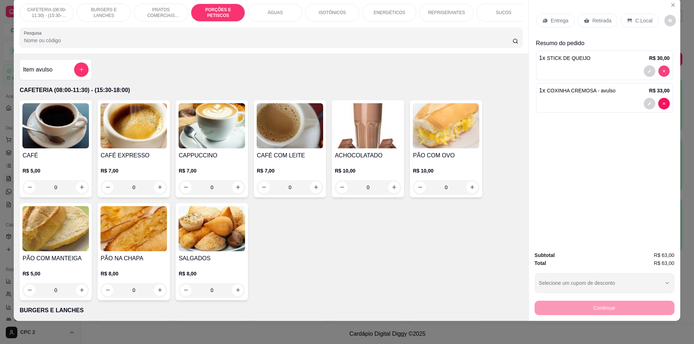
type input "0"
click at [397, 191] on div "0" at bounding box center [368, 187] width 67 height 14
click at [391, 190] on icon "increase-product-quantity" at bounding box center [393, 187] width 5 height 5
type input "1"
click at [644, 106] on button "decrease-product-quantity" at bounding box center [649, 103] width 11 height 11
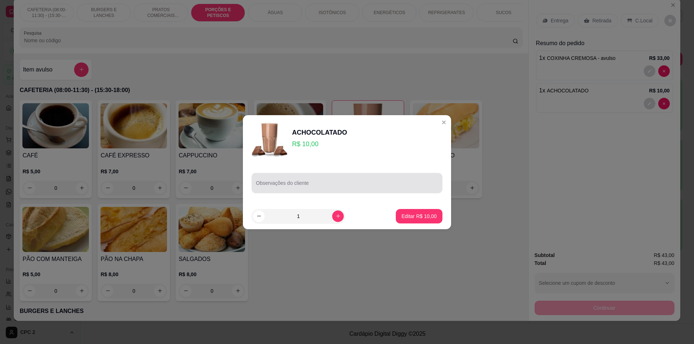
click at [305, 175] on div "Observações do cliente" at bounding box center [347, 183] width 191 height 20
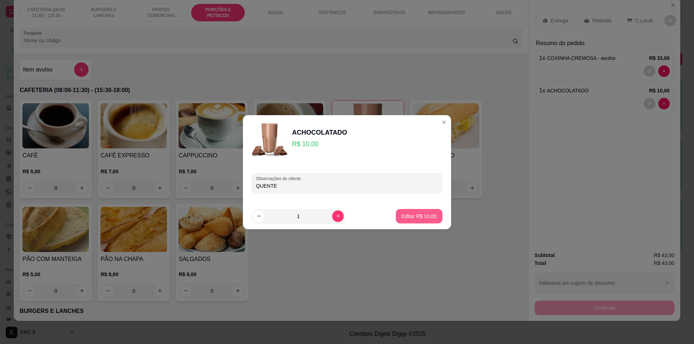
type input "QUENTE"
click at [426, 219] on p "Editar R$ 10,00" at bounding box center [419, 216] width 34 height 7
type input "0"
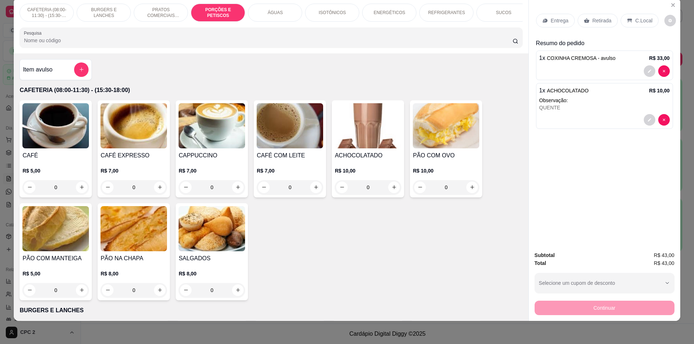
click at [455, 14] on p "REFRIGERANTES" at bounding box center [446, 13] width 37 height 6
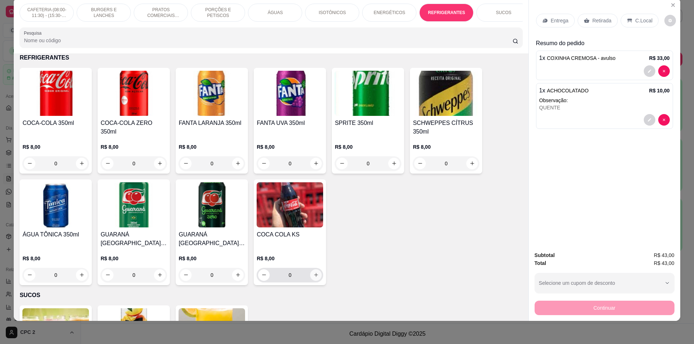
click at [313, 278] on icon "increase-product-quantity" at bounding box center [315, 275] width 5 height 5
type input "1"
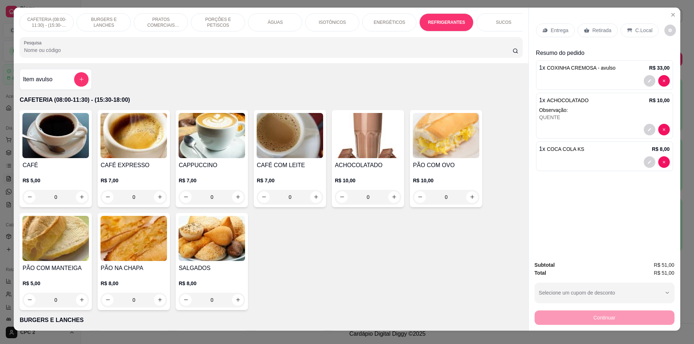
scroll to position [0, 0]
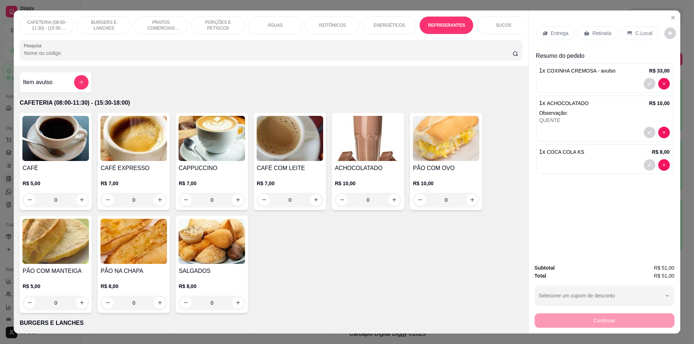
click at [37, 26] on p "CAFETERIA (08:00-11:30) - (15:30-18:00)" at bounding box center [47, 26] width 42 height 12
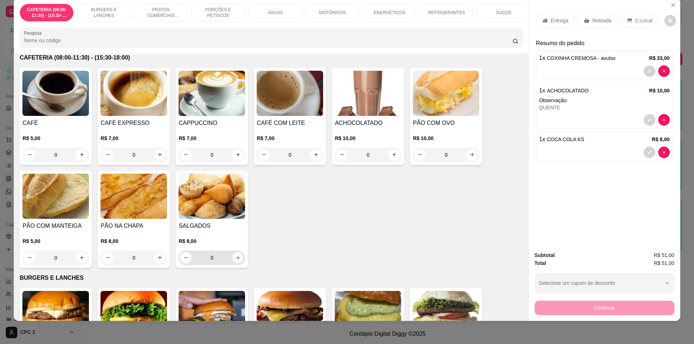
click at [239, 264] on button "increase-product-quantity" at bounding box center [237, 257] width 11 height 11
type input "1"
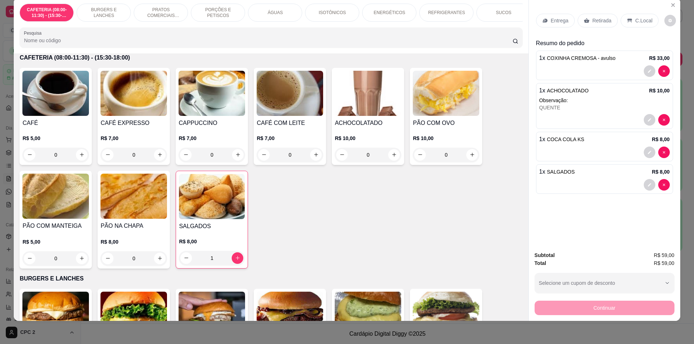
click at [592, 18] on p "Retirada" at bounding box center [601, 20] width 19 height 7
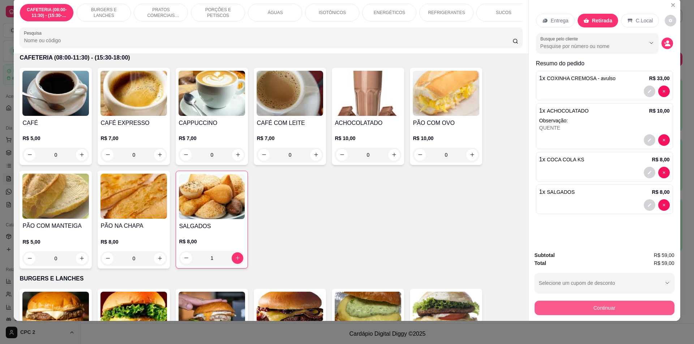
click at [609, 303] on button "Continuar" at bounding box center [605, 308] width 140 height 14
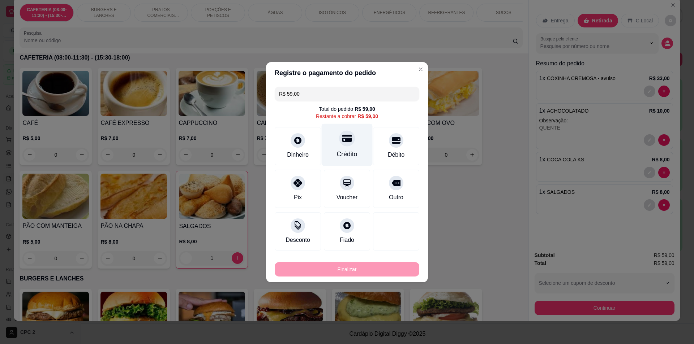
click at [353, 152] on div "Crédito" at bounding box center [347, 154] width 21 height 9
type input "R$ 0,00"
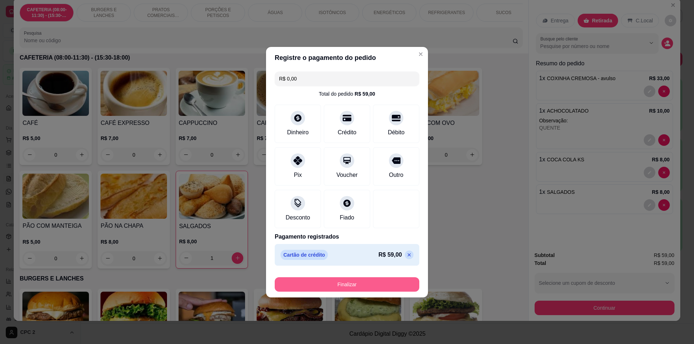
click at [354, 288] on button "Finalizar" at bounding box center [347, 285] width 145 height 14
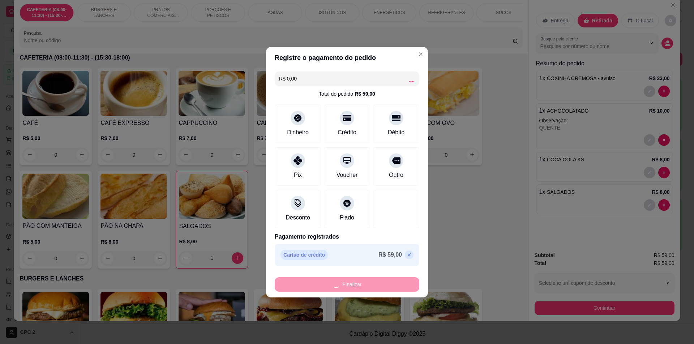
type input "0"
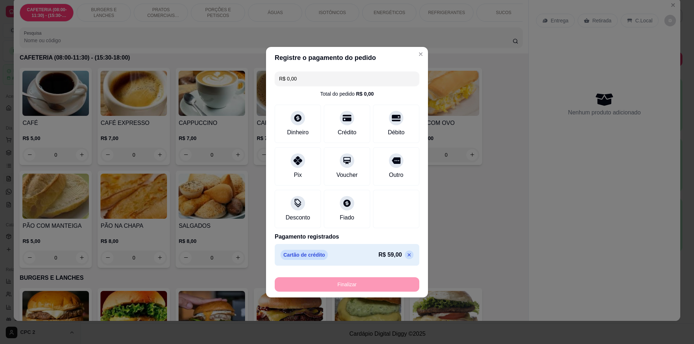
type input "-R$ 59,00"
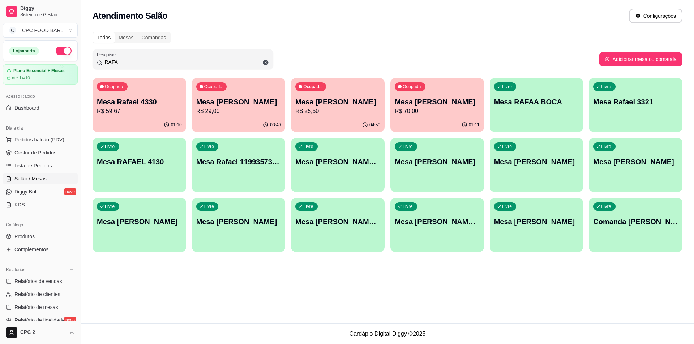
click at [170, 60] on input "RAFA" at bounding box center [185, 62] width 167 height 7
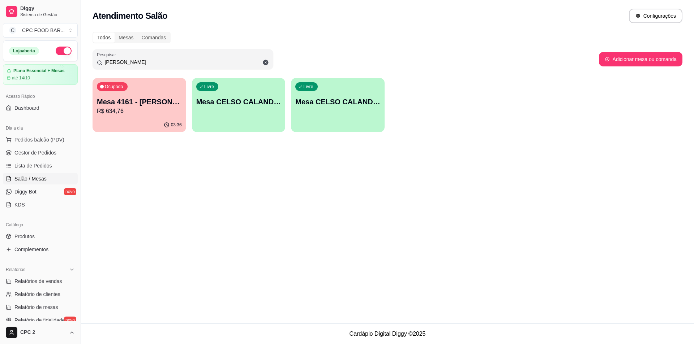
type input "[PERSON_NAME]"
click at [177, 113] on p "R$ 634,76" at bounding box center [139, 111] width 85 height 9
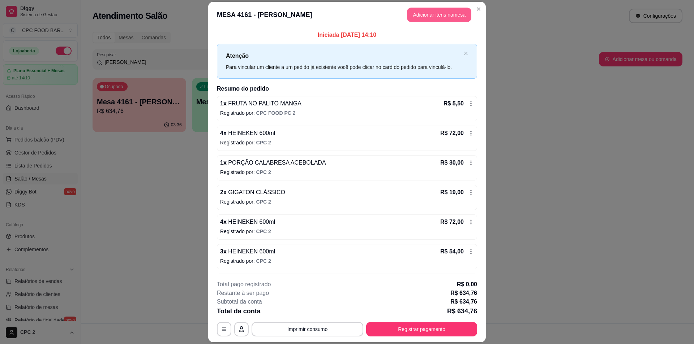
click at [433, 11] on button "Adicionar itens na mesa" at bounding box center [439, 15] width 64 height 14
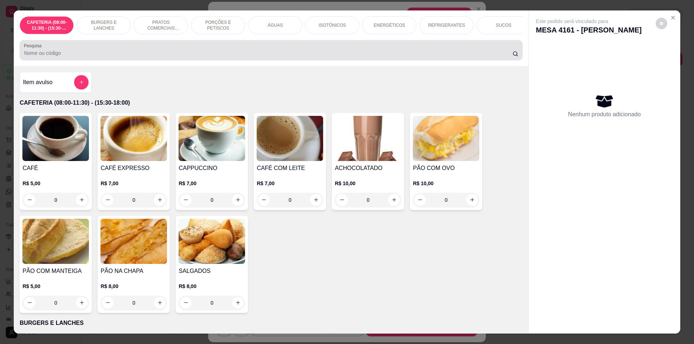
click at [322, 57] on input "Pesquisa" at bounding box center [268, 53] width 488 height 7
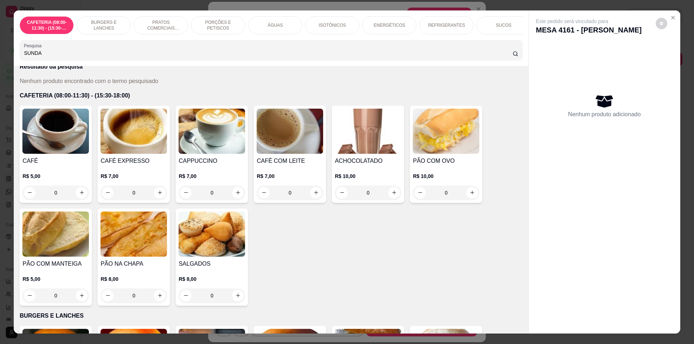
scroll to position [181, 0]
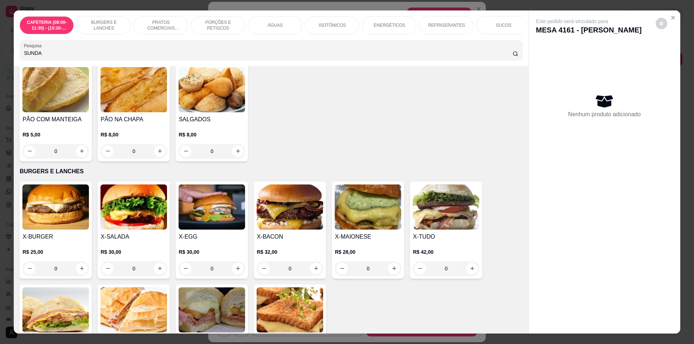
type input "SUNDA"
click at [485, 25] on p "SORVETES" at bounding box center [495, 25] width 23 height 6
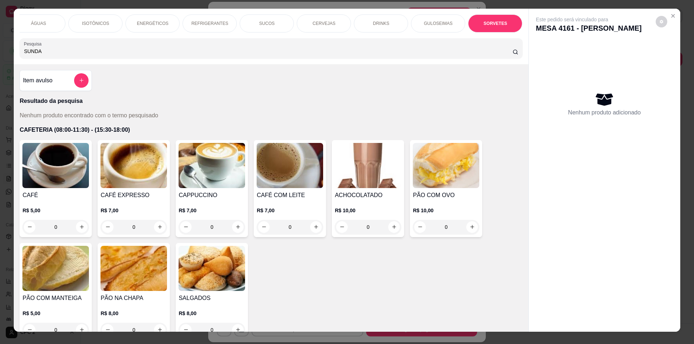
scroll to position [0, 0]
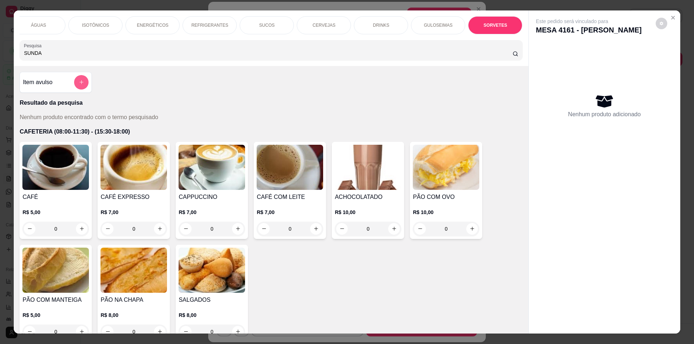
click at [84, 89] on button "add-separate-item" at bounding box center [81, 82] width 14 height 14
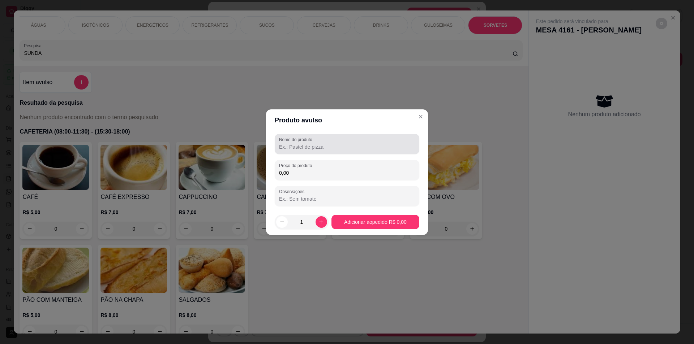
click at [336, 147] on input "Nome do produto" at bounding box center [347, 147] width 136 height 7
type input "[PERSON_NAME]"
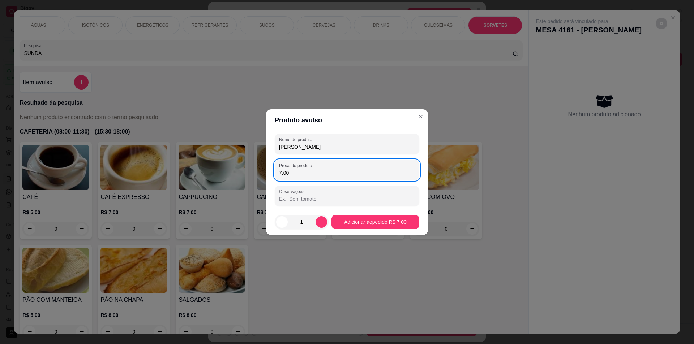
type input "7,00"
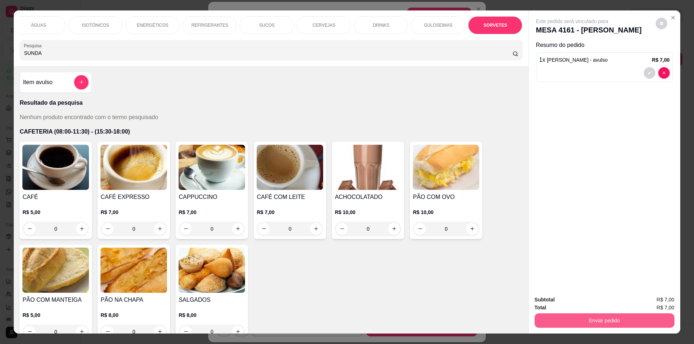
click at [619, 322] on button "Enviar pedido" at bounding box center [605, 321] width 140 height 14
click at [676, 298] on button "Enviar pedido" at bounding box center [656, 302] width 40 height 13
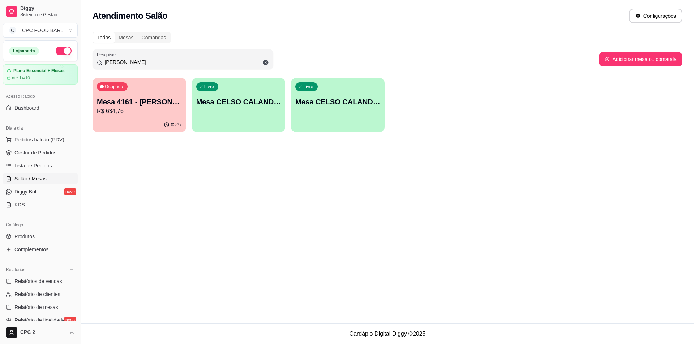
click at [117, 64] on input "[PERSON_NAME]" at bounding box center [185, 62] width 167 height 7
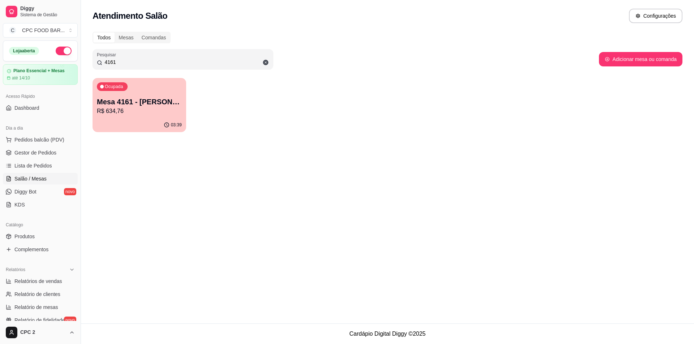
type input "4161"
click at [122, 129] on div "03:39" at bounding box center [140, 125] width 94 height 14
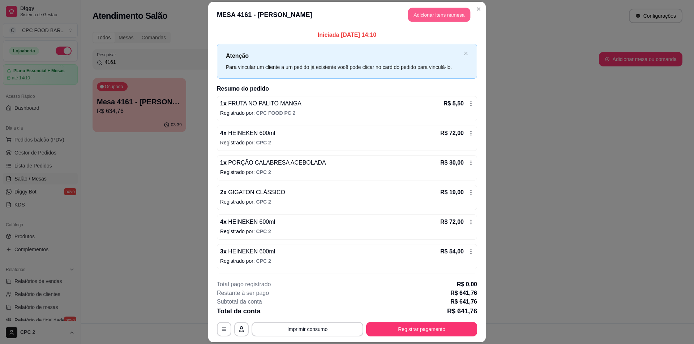
click at [444, 18] on button "Adicionar itens na mesa" at bounding box center [439, 15] width 62 height 14
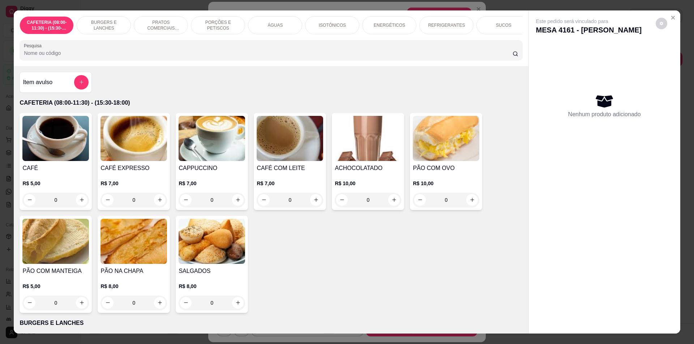
click at [217, 31] on div "PORÇÕES E PETISCOS" at bounding box center [218, 25] width 54 height 18
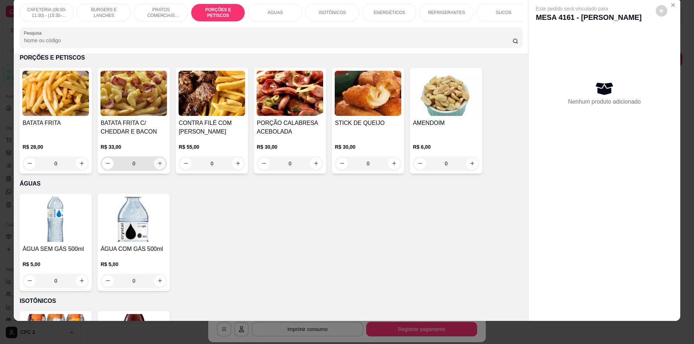
click at [161, 169] on button "increase-product-quantity" at bounding box center [160, 164] width 12 height 12
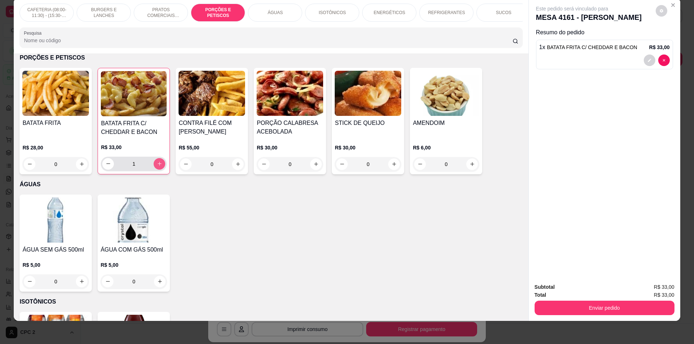
type input "1"
click at [647, 62] on icon "decrease-product-quantity" at bounding box center [649, 60] width 4 height 4
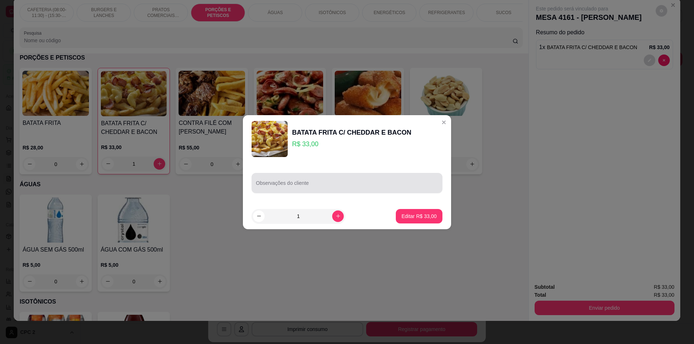
click at [284, 180] on div at bounding box center [347, 183] width 182 height 14
type input "W"
type input "CHITAO"
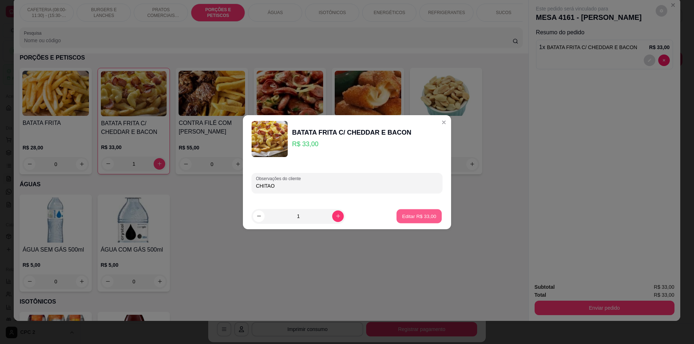
click at [397, 211] on button "Editar R$ 33,00" at bounding box center [419, 216] width 45 height 14
type input "0"
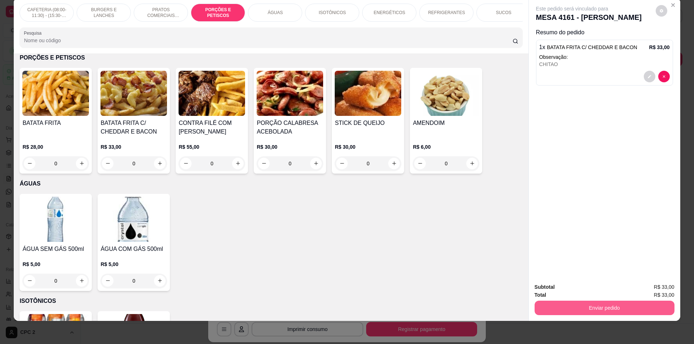
click at [642, 308] on button "Enviar pedido" at bounding box center [605, 308] width 140 height 14
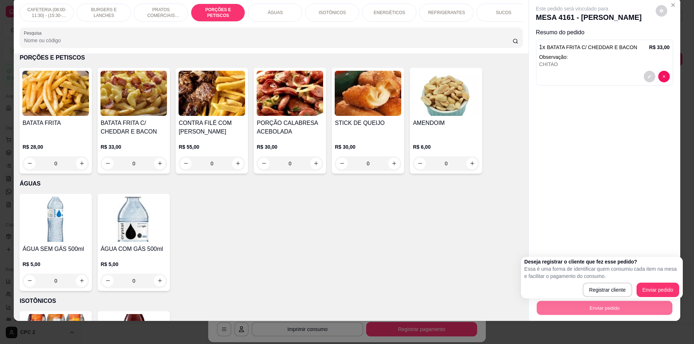
click at [647, 282] on div "Deseja registrar o cliente que fez esse pedido? Essa é uma forma de identificar…" at bounding box center [602, 277] width 155 height 39
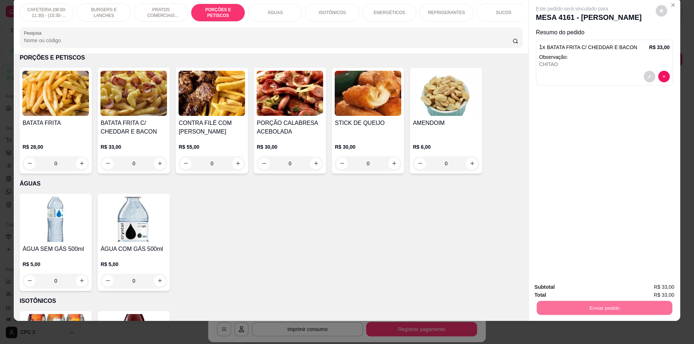
click at [665, 284] on button "Enviar pedido" at bounding box center [655, 291] width 41 height 14
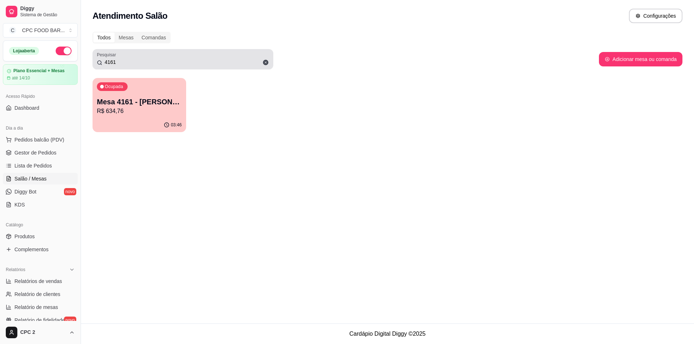
click at [171, 60] on input "4161" at bounding box center [185, 62] width 167 height 7
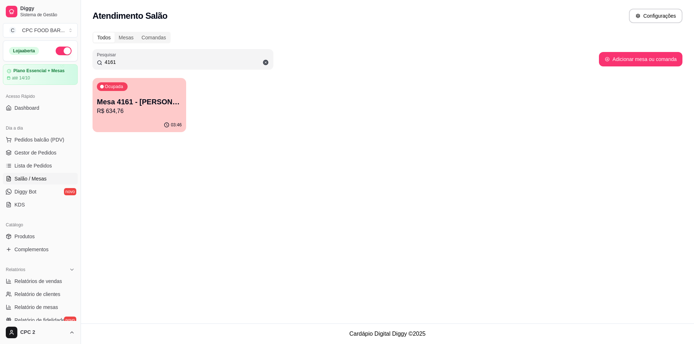
click at [171, 60] on input "4161" at bounding box center [185, 62] width 167 height 7
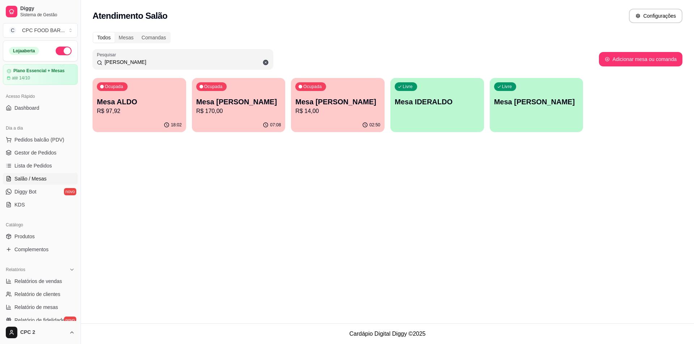
type input "[PERSON_NAME]"
click at [170, 114] on p "R$ 97,92" at bounding box center [139, 111] width 82 height 8
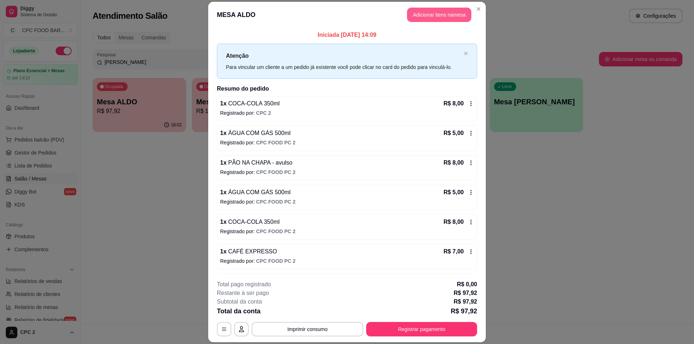
click at [445, 20] on button "Adicionar itens na mesa" at bounding box center [439, 15] width 64 height 14
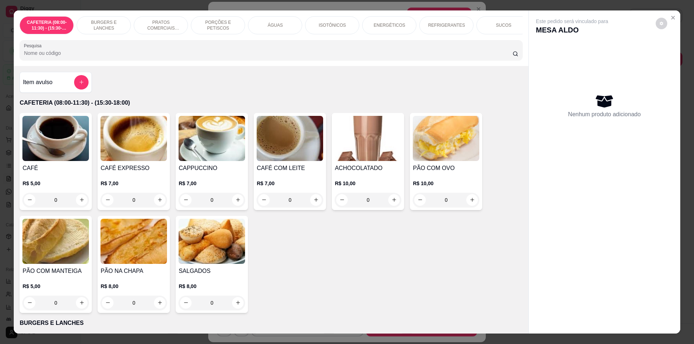
click at [262, 27] on div "ÁGUAS" at bounding box center [275, 25] width 54 height 18
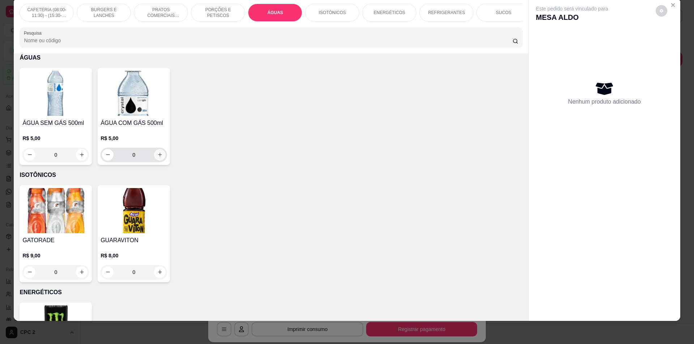
click at [157, 161] on button "increase-product-quantity" at bounding box center [160, 155] width 12 height 12
type input "1"
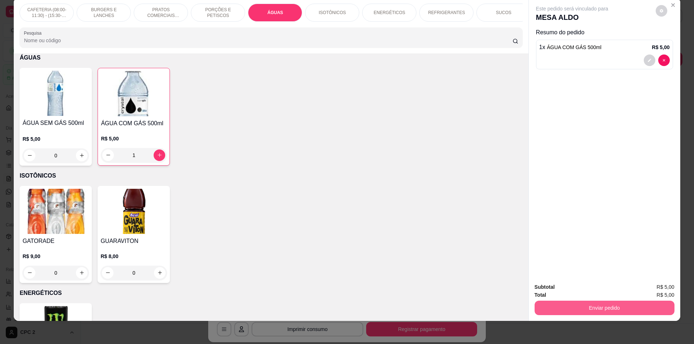
click at [577, 311] on button "Enviar pedido" at bounding box center [605, 308] width 140 height 14
click at [661, 293] on button "Enviar pedido" at bounding box center [655, 291] width 41 height 14
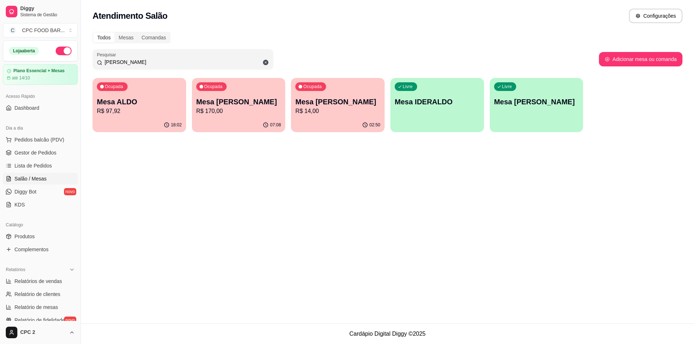
click at [139, 119] on div "18:02" at bounding box center [140, 125] width 94 height 14
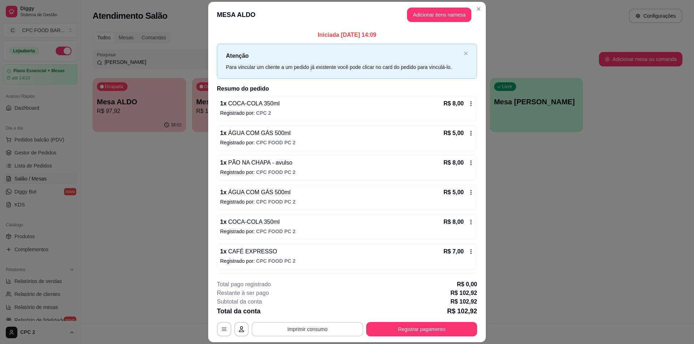
click at [317, 333] on button "Imprimir consumo" at bounding box center [308, 329] width 112 height 14
click at [311, 314] on button "IMPRESSORA" at bounding box center [307, 312] width 51 height 11
click at [410, 335] on button "Registrar pagamento" at bounding box center [422, 330] width 108 height 14
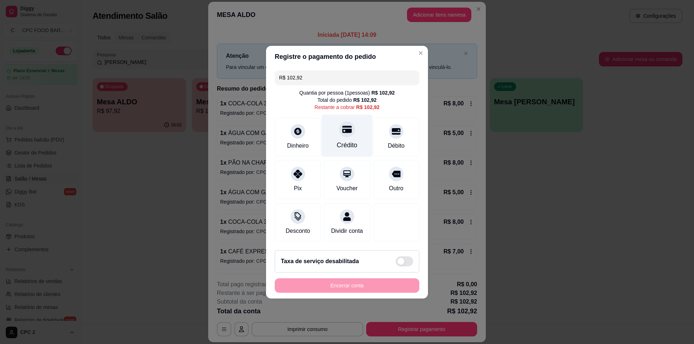
click at [358, 138] on div "Crédito" at bounding box center [347, 136] width 51 height 42
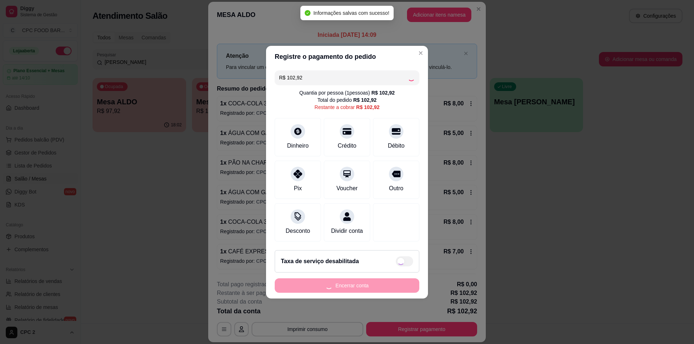
type input "R$ 0,00"
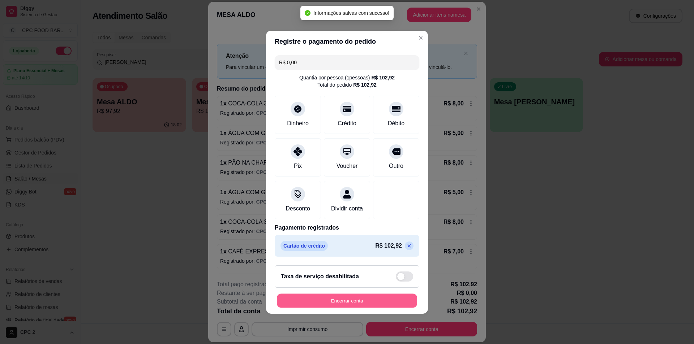
click at [351, 302] on button "Encerrar conta" at bounding box center [347, 301] width 140 height 14
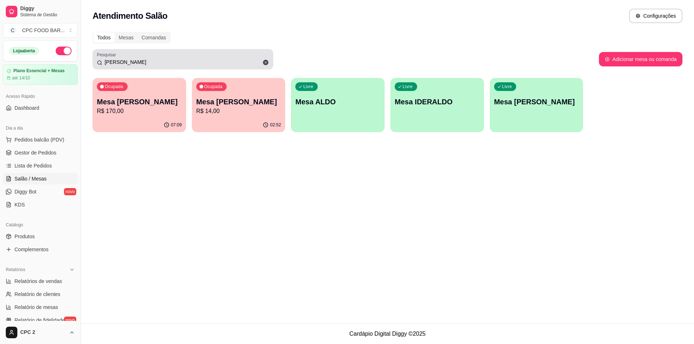
click at [164, 64] on input "[PERSON_NAME]" at bounding box center [185, 62] width 167 height 7
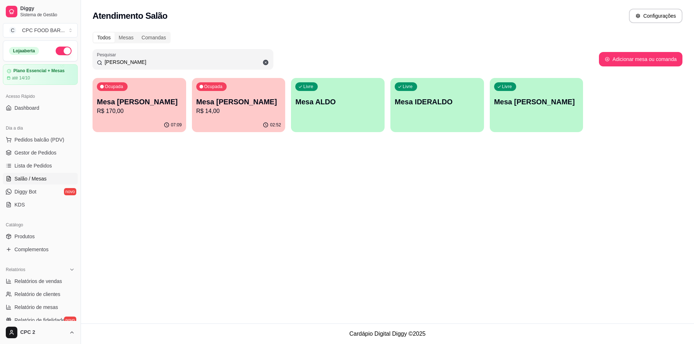
click at [164, 64] on input "[PERSON_NAME]" at bounding box center [185, 62] width 167 height 7
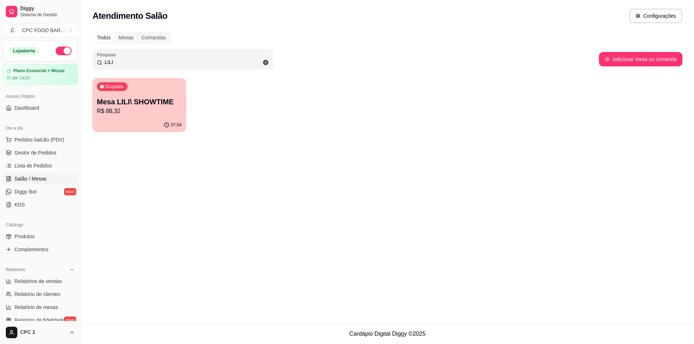
type input "LILI"
click at [154, 104] on p "Mesa LILI\ SHOWTIME" at bounding box center [139, 102] width 82 height 10
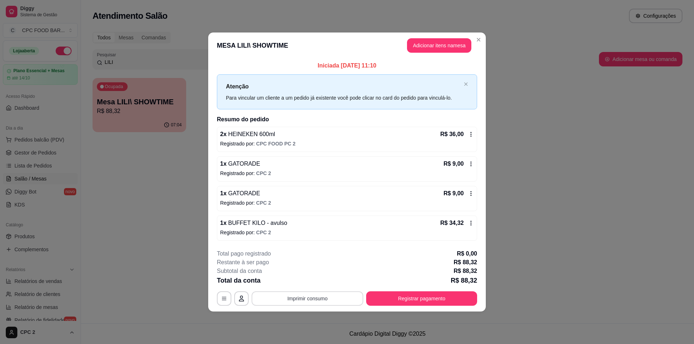
click at [297, 294] on button "Imprimir consumo" at bounding box center [308, 299] width 112 height 14
click at [321, 282] on button "IMPRESSORA" at bounding box center [309, 282] width 51 height 11
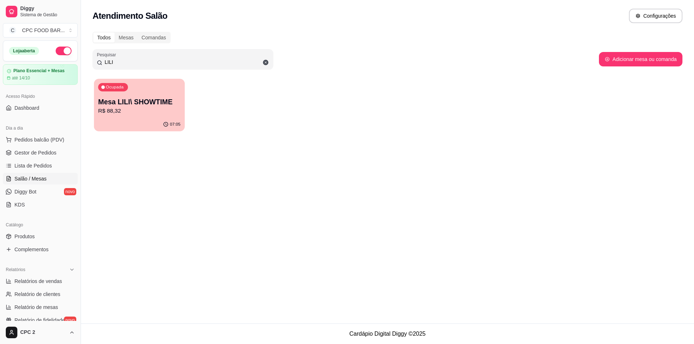
click at [132, 102] on p "Mesa LILI\ SHOWTIME" at bounding box center [139, 102] width 82 height 10
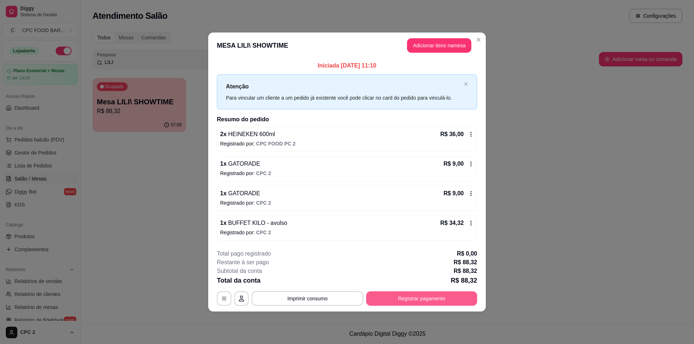
click at [425, 300] on button "Registrar pagamento" at bounding box center [421, 299] width 111 height 14
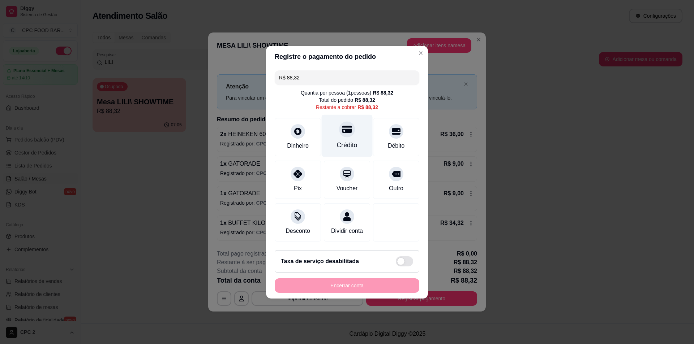
click at [351, 145] on div "Crédito" at bounding box center [347, 145] width 21 height 9
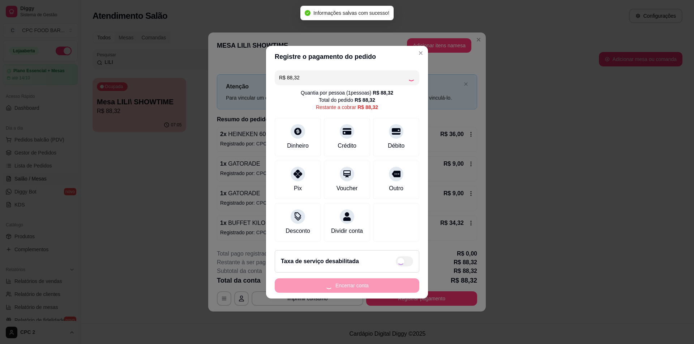
type input "R$ 0,00"
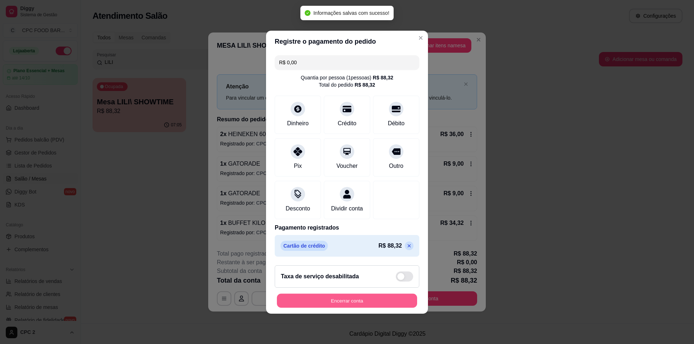
click at [367, 300] on button "Encerrar conta" at bounding box center [347, 301] width 140 height 14
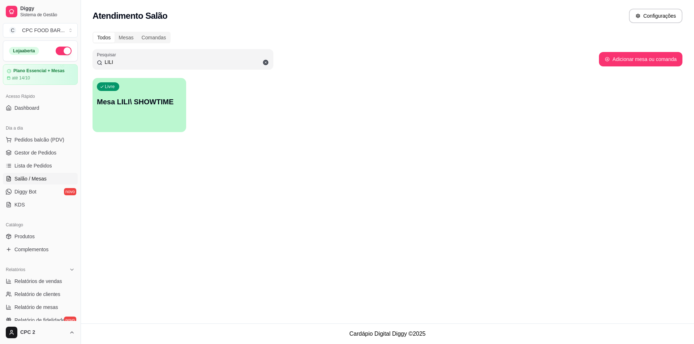
click at [169, 125] on div "button" at bounding box center [140, 128] width 94 height 9
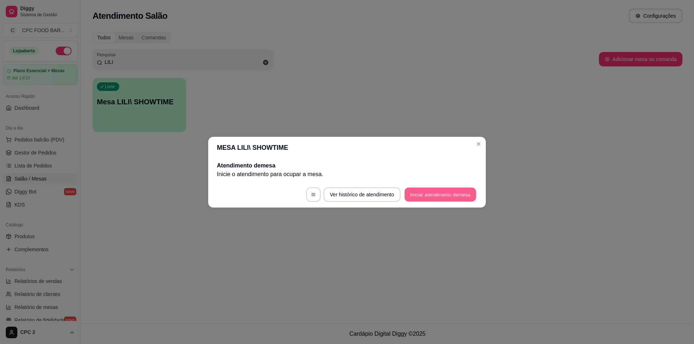
click at [450, 193] on button "Iniciar atendimento de mesa" at bounding box center [441, 195] width 72 height 14
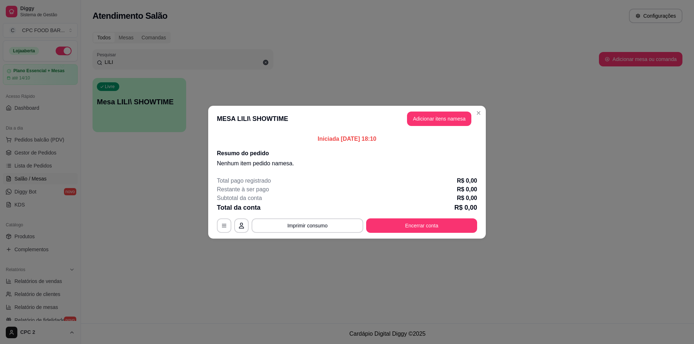
click at [433, 126] on header "MESA LILI\ SHOWTIME Adicionar itens na mesa" at bounding box center [347, 119] width 278 height 26
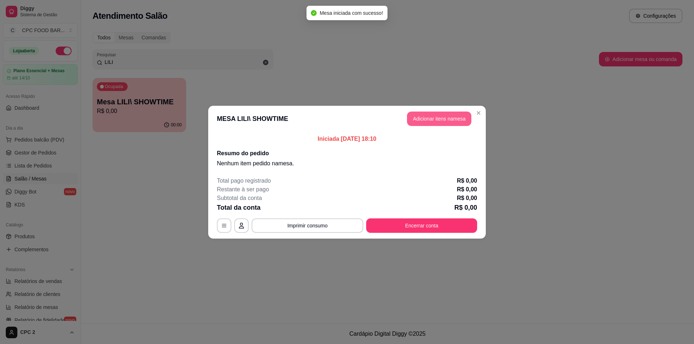
click at [433, 123] on button "Adicionar itens na mesa" at bounding box center [439, 119] width 64 height 14
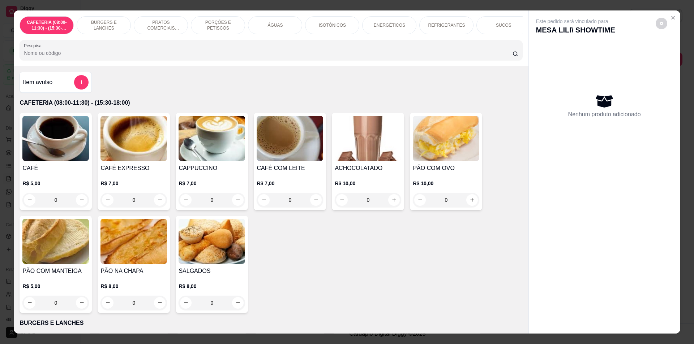
click at [414, 40] on div "CAFETERIA (08:00-11:30) - (15:30-18:00) BURGERS E LANCHES PRATOS COMERCIAIS (11…" at bounding box center [271, 38] width 514 height 56
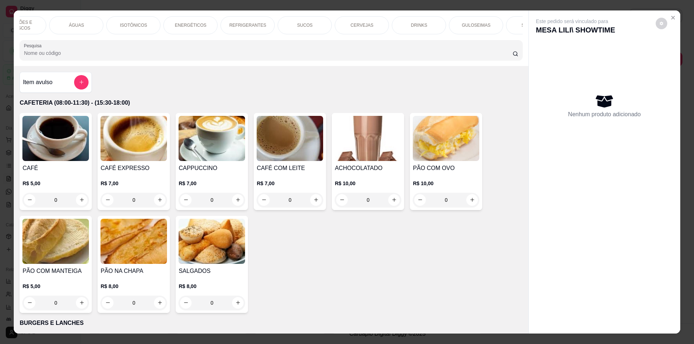
scroll to position [0, 185]
click at [372, 29] on div "CERVEJAS" at bounding box center [375, 25] width 54 height 18
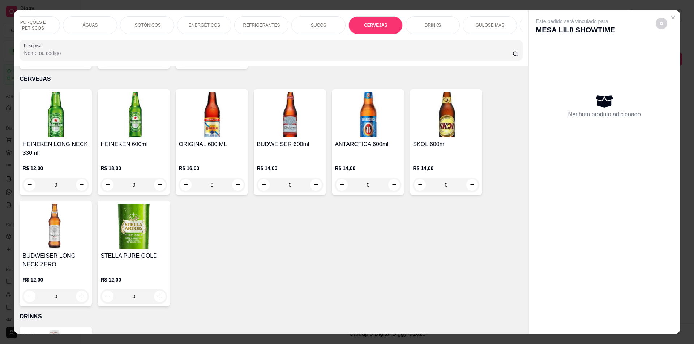
scroll to position [13, 0]
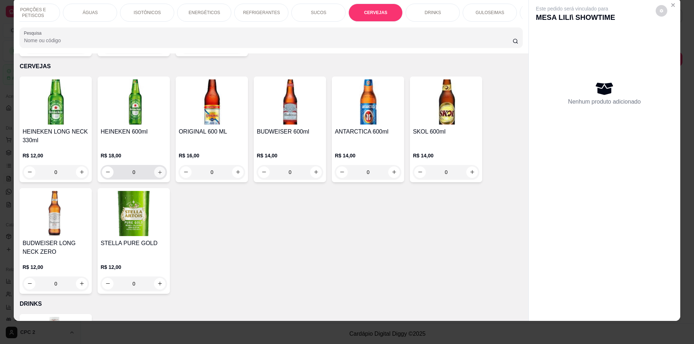
click at [157, 171] on icon "increase-product-quantity" at bounding box center [159, 172] width 5 height 5
type input "2"
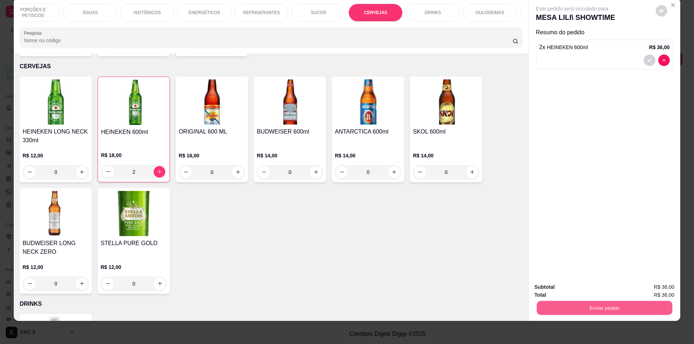
click at [612, 313] on button "Enviar pedido" at bounding box center [604, 308] width 136 height 14
click at [660, 290] on button "Enviar pedido" at bounding box center [656, 290] width 40 height 13
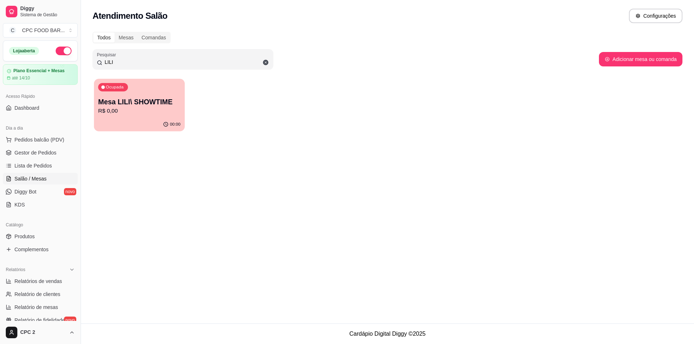
click at [126, 104] on p "Mesa LILI\ SHOWTIME" at bounding box center [139, 102] width 82 height 10
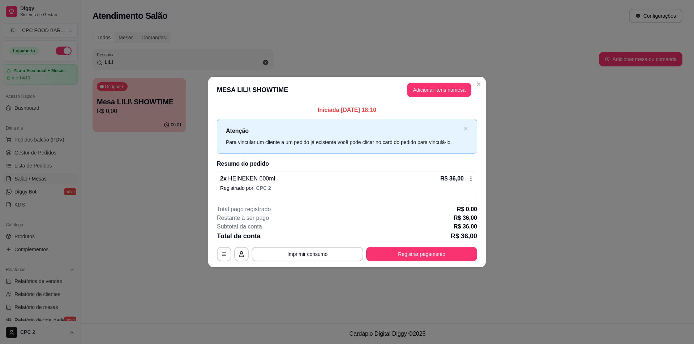
click at [469, 182] on div "R$ 36,00" at bounding box center [457, 179] width 34 height 9
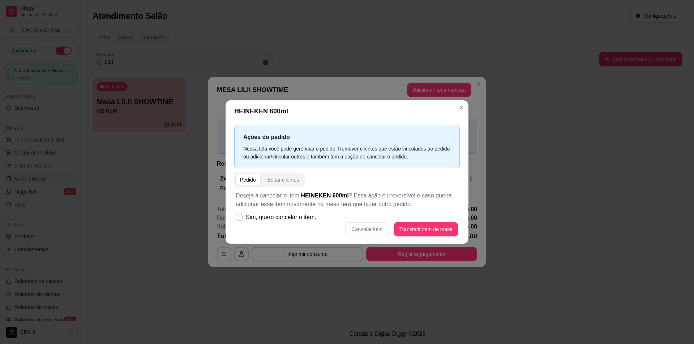
click at [364, 232] on div "Cancelar item Transferir item de mesa" at bounding box center [347, 229] width 223 height 14
click at [274, 220] on span "Sim, quero cancelar o item." at bounding box center [281, 217] width 70 height 9
click at [240, 220] on input "Sim, quero cancelar o item." at bounding box center [237, 221] width 5 height 5
checkbox input "true"
click at [376, 231] on button "Cancelar item" at bounding box center [367, 229] width 43 height 14
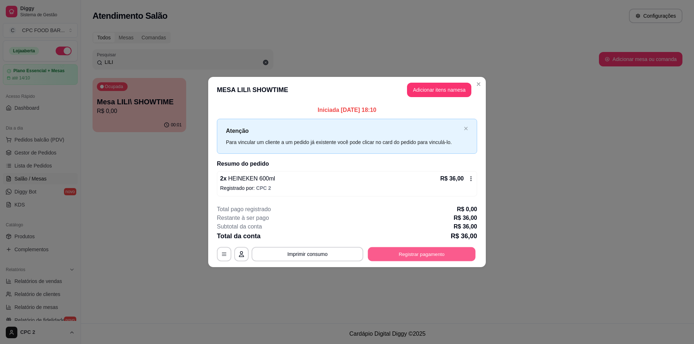
click at [445, 248] on button "Registrar pagamento" at bounding box center [422, 255] width 108 height 14
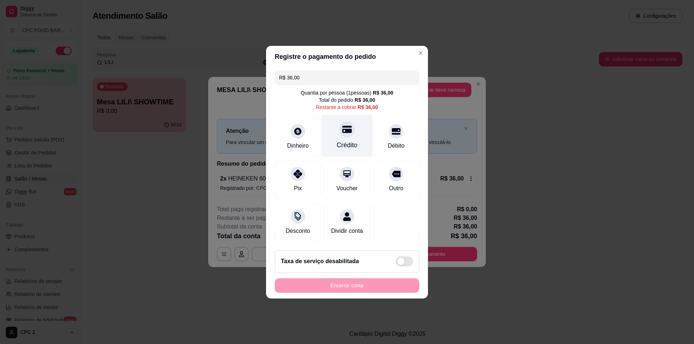
click at [342, 135] on div "Crédito" at bounding box center [347, 136] width 51 height 42
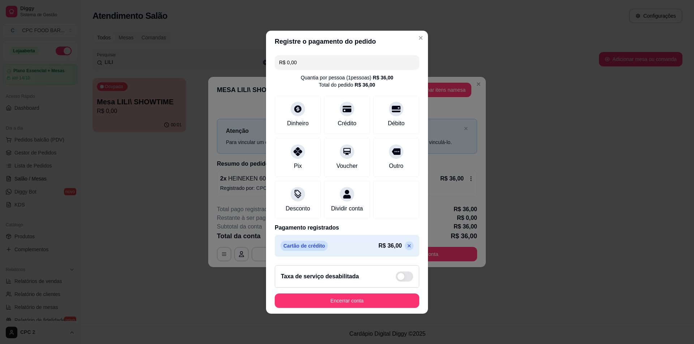
click at [406, 248] on icon at bounding box center [409, 246] width 6 height 6
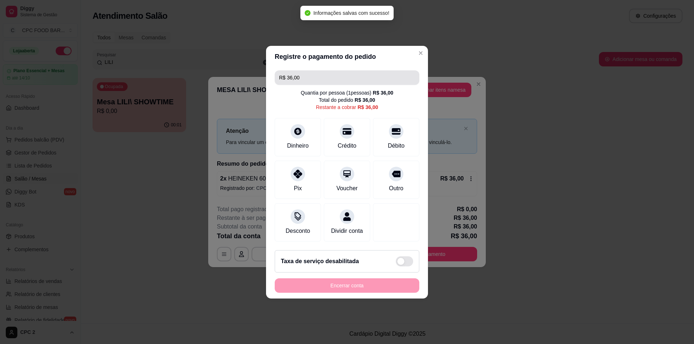
click at [315, 72] on input "R$ 36,00" at bounding box center [347, 77] width 136 height 14
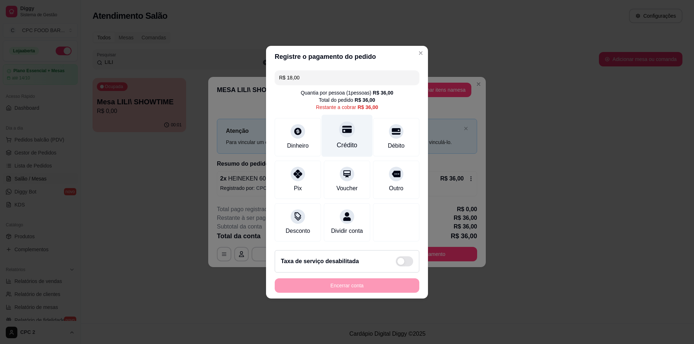
type input "R$ 18,00"
click at [332, 138] on div "Crédito" at bounding box center [347, 136] width 51 height 42
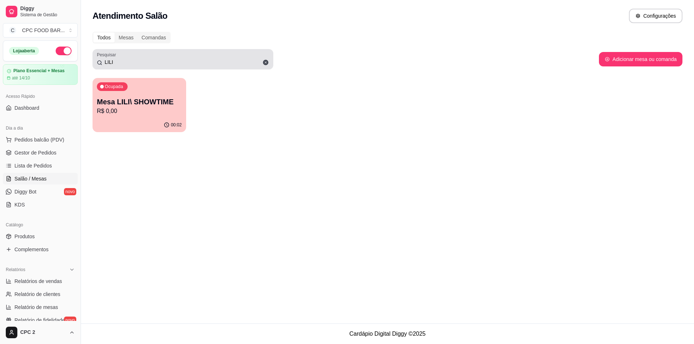
click at [228, 68] on div "Pesquisar LILI" at bounding box center [183, 59] width 181 height 20
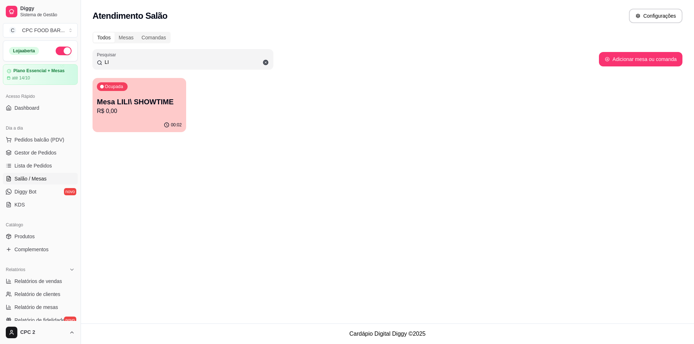
type input "L"
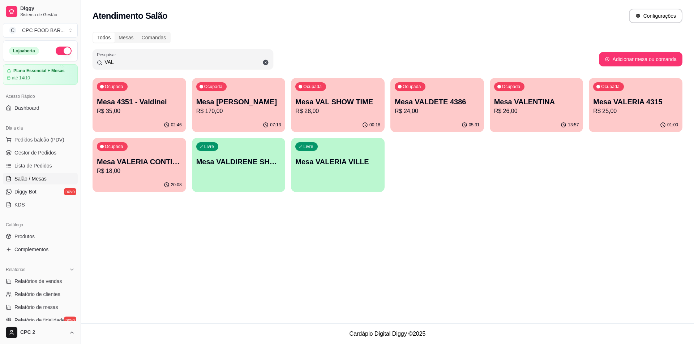
type input "VAL"
click at [323, 116] on div "Ocupada Mesa VAL SHOW TIME R$ 28,00" at bounding box center [338, 98] width 94 height 40
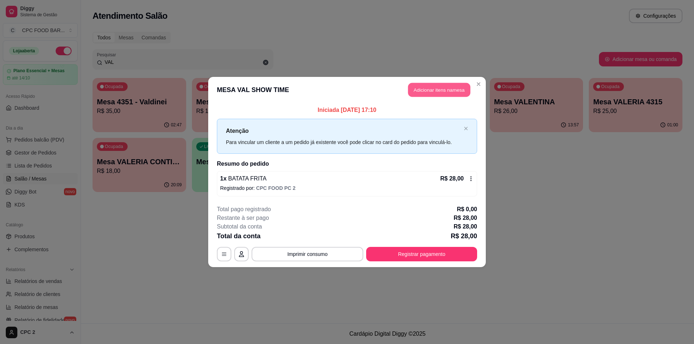
click at [450, 96] on button "Adicionar itens na mesa" at bounding box center [439, 90] width 62 height 14
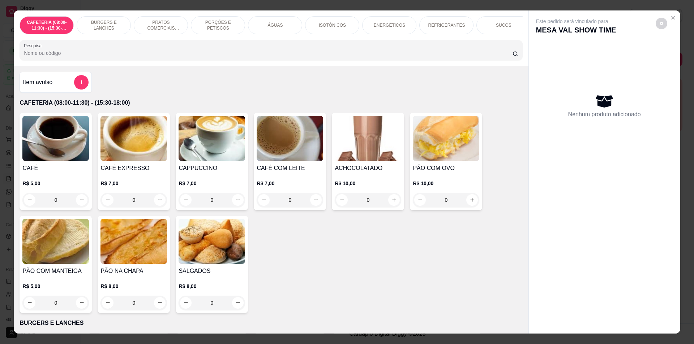
click at [437, 26] on p "REFRIGERANTES" at bounding box center [446, 25] width 37 height 6
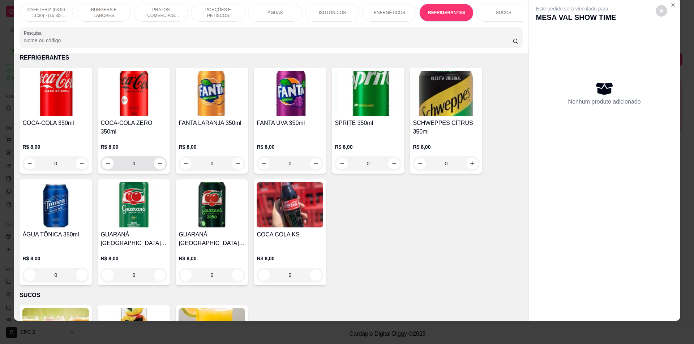
click at [157, 163] on div "0" at bounding box center [134, 164] width 64 height 14
click at [158, 165] on button "increase-product-quantity" at bounding box center [160, 164] width 12 height 12
type input "1"
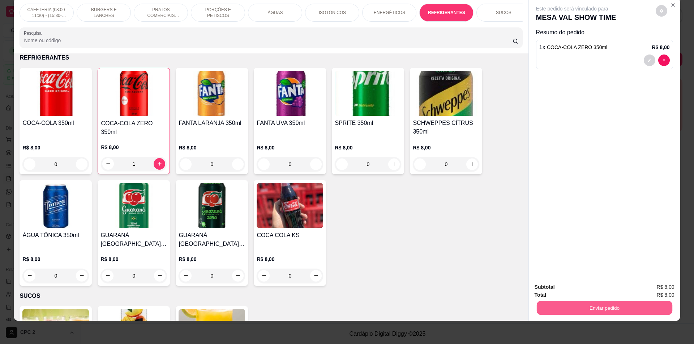
click at [598, 313] on button "Enviar pedido" at bounding box center [604, 308] width 136 height 14
click at [654, 287] on button "Enviar pedido" at bounding box center [655, 291] width 41 height 14
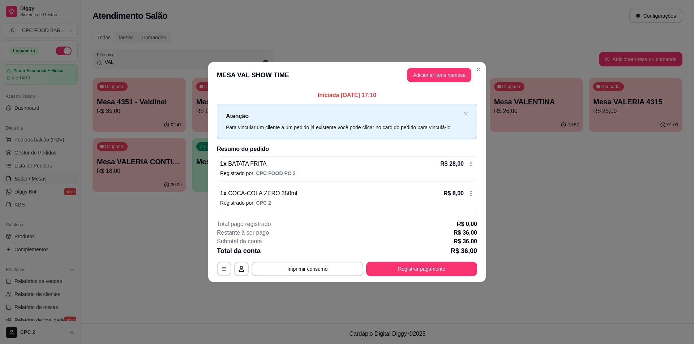
click at [482, 74] on header "MESA VAL SHOW TIME Adicionar itens na mesa" at bounding box center [347, 75] width 278 height 26
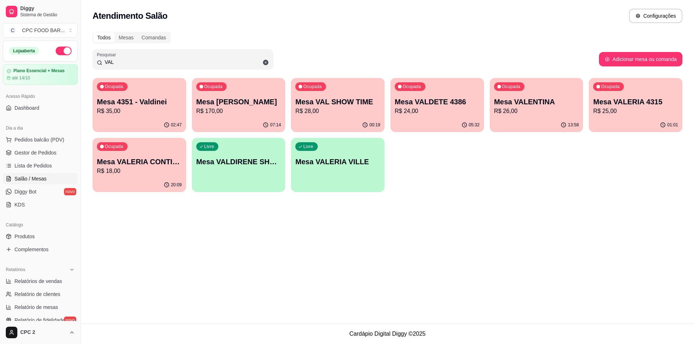
click at [149, 60] on input "VAL" at bounding box center [185, 62] width 167 height 7
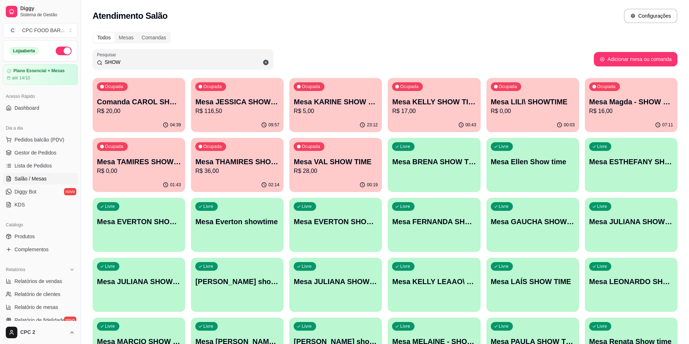
type input "SHOW"
click at [329, 228] on div "Livre Mesa EVERTON SHOWTIME" at bounding box center [335, 221] width 93 height 46
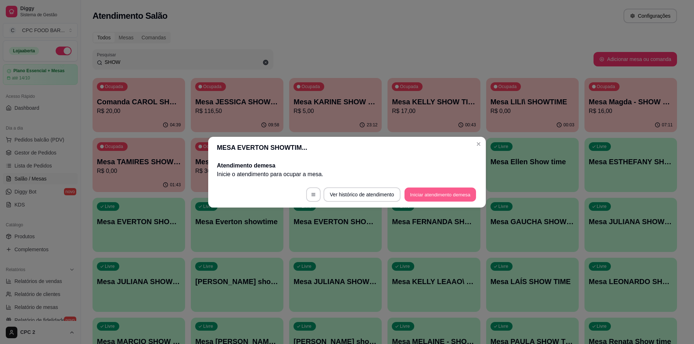
click at [435, 192] on button "Iniciar atendimento de mesa" at bounding box center [441, 195] width 72 height 14
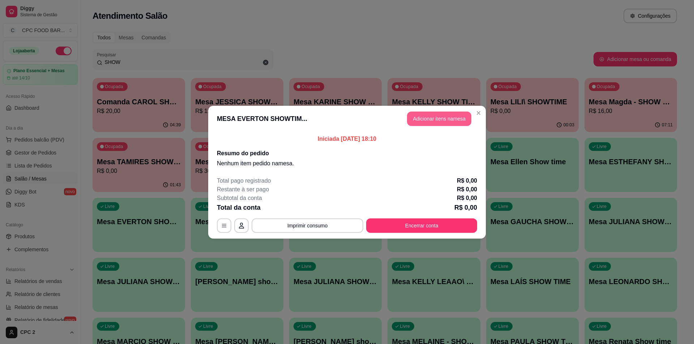
click at [442, 116] on button "Adicionar itens na mesa" at bounding box center [439, 119] width 64 height 14
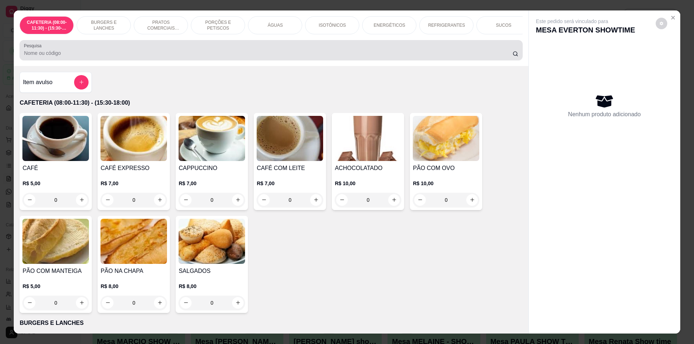
click at [180, 60] on div "Pesquisa" at bounding box center [271, 50] width 503 height 20
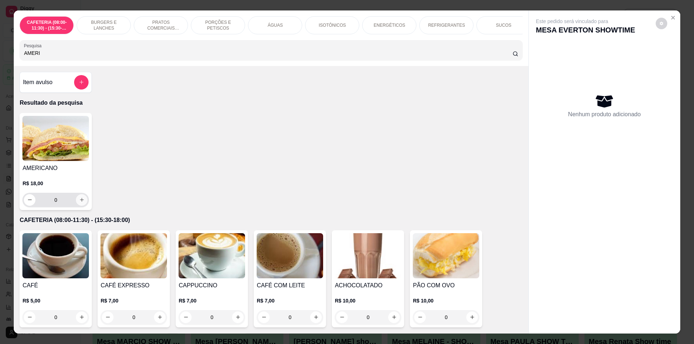
type input "AMERI"
click at [77, 206] on button "increase-product-quantity" at bounding box center [82, 200] width 12 height 12
type input "1"
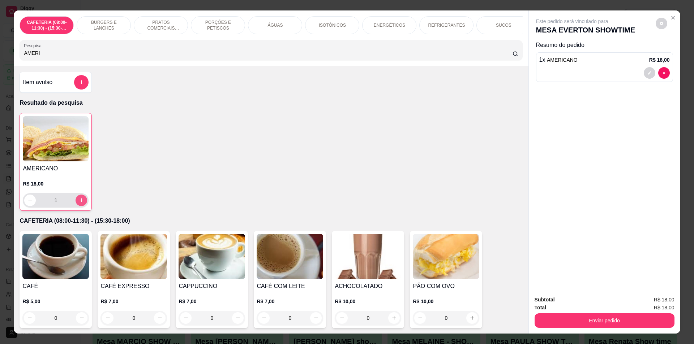
click at [77, 206] on button "increase-product-quantity" at bounding box center [82, 201] width 12 height 12
type input "2"
click at [441, 29] on div "REFRIGERANTES" at bounding box center [446, 25] width 54 height 18
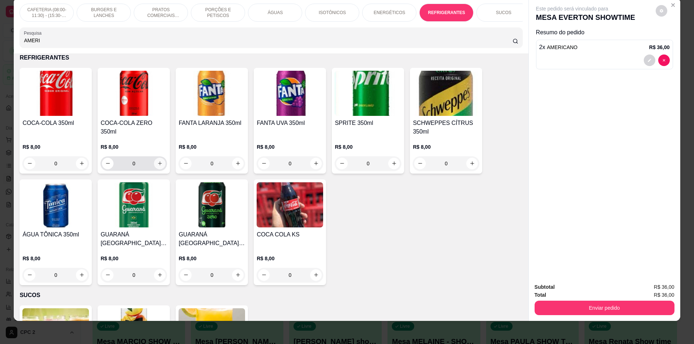
click at [160, 170] on button "increase-product-quantity" at bounding box center [160, 164] width 12 height 12
type input "1"
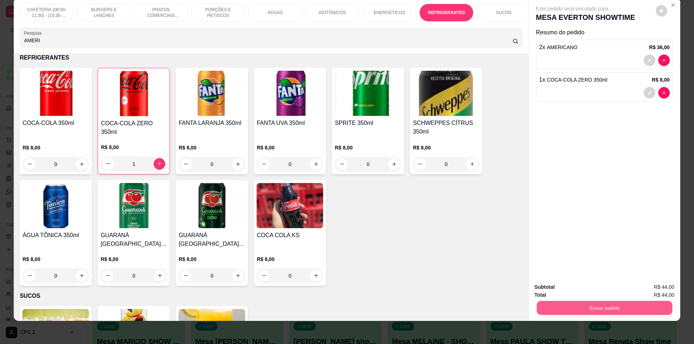
click at [570, 310] on button "Enviar pedido" at bounding box center [604, 308] width 136 height 14
click at [671, 292] on button "Enviar pedido" at bounding box center [655, 291] width 41 height 14
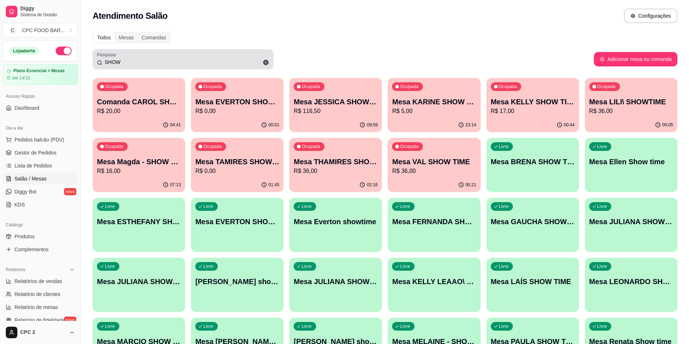
click at [182, 54] on div "SHOW" at bounding box center [183, 59] width 172 height 14
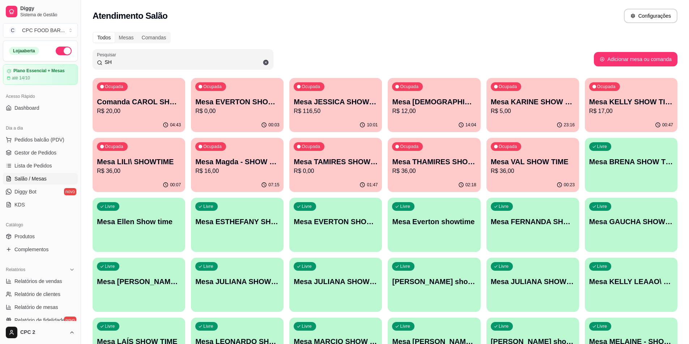
type input "S"
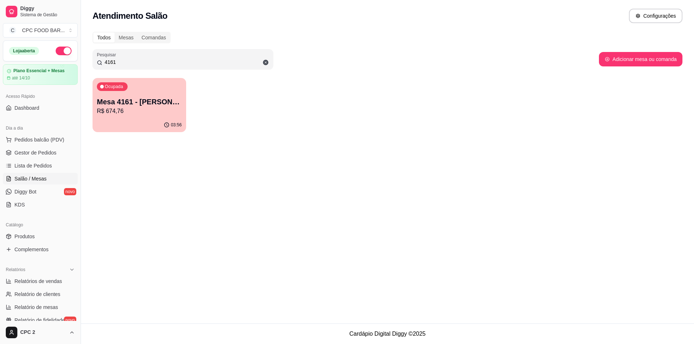
type input "4161"
click at [150, 115] on p "R$ 674,76" at bounding box center [139, 111] width 82 height 8
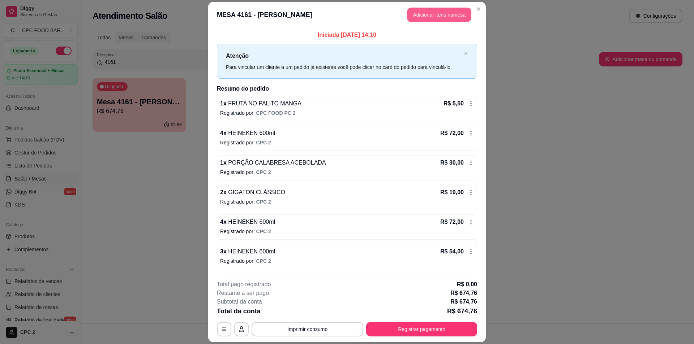
click at [438, 13] on button "Adicionar itens na mesa" at bounding box center [439, 15] width 64 height 14
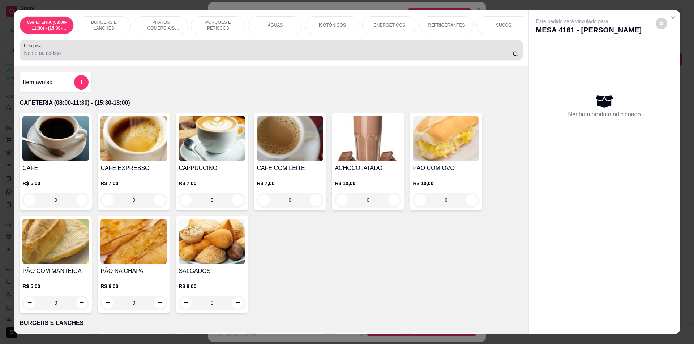
click at [268, 57] on input "Pesquisa" at bounding box center [268, 53] width 488 height 7
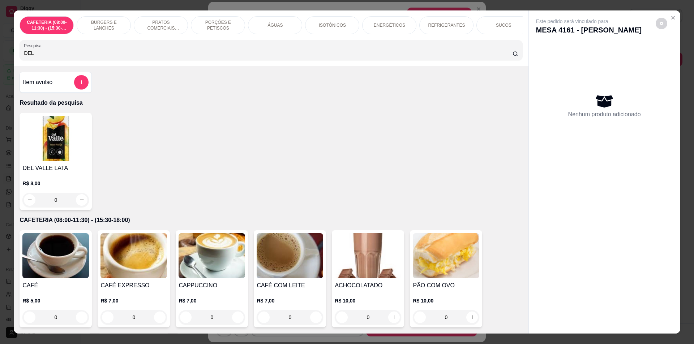
type input "DEL"
click at [79, 198] on div "0" at bounding box center [55, 200] width 67 height 14
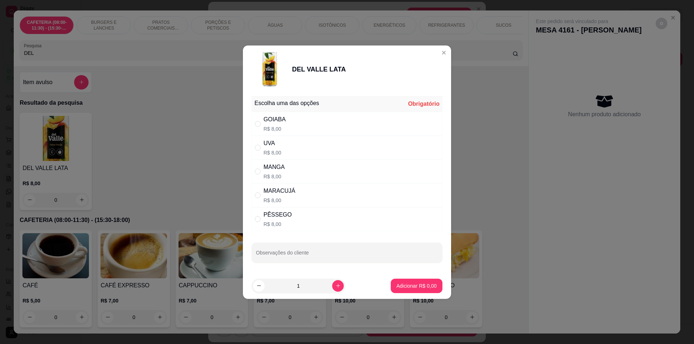
click at [347, 162] on div "MANGA R$ 8,00" at bounding box center [347, 172] width 191 height 24
radio input "true"
click at [419, 293] on button "Adicionar R$ 8,00" at bounding box center [416, 286] width 50 height 14
type input "1"
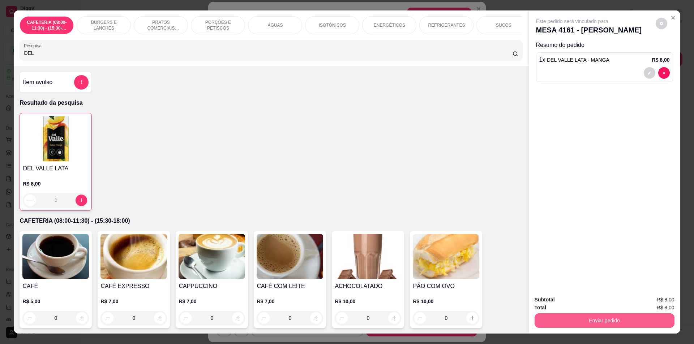
click at [615, 318] on button "Enviar pedido" at bounding box center [605, 321] width 140 height 14
click at [672, 306] on button "Enviar pedido" at bounding box center [656, 302] width 40 height 13
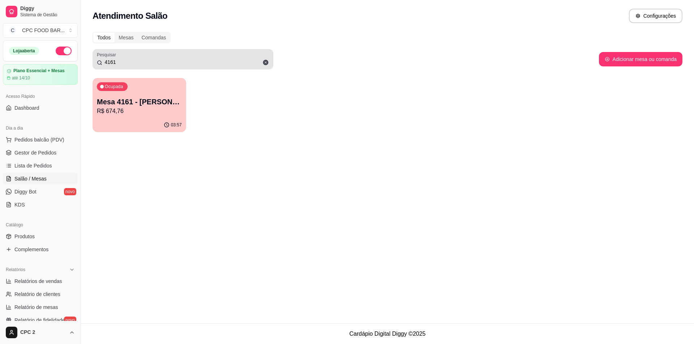
click at [193, 67] on div "Pesquisar 4161" at bounding box center [183, 59] width 181 height 20
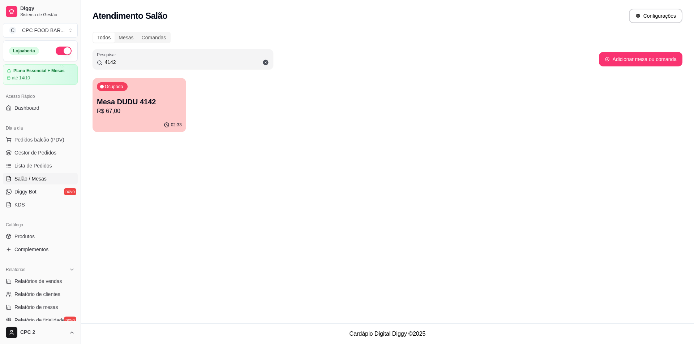
type input "4142"
click at [155, 103] on p "Mesa DUDU 4142" at bounding box center [139, 102] width 85 height 10
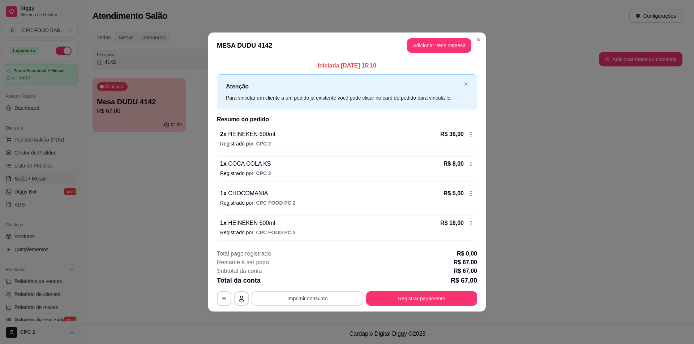
click at [327, 304] on button "Imprimir consumo" at bounding box center [308, 299] width 112 height 14
click at [315, 281] on button "IMPRESSORA" at bounding box center [309, 283] width 52 height 12
click at [449, 297] on button "Registrar pagamento" at bounding box center [422, 299] width 108 height 14
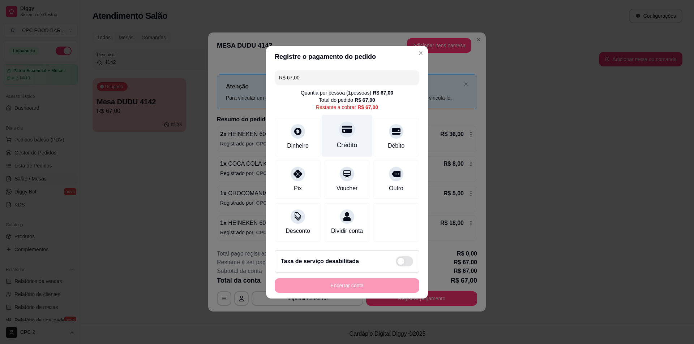
click at [339, 125] on div at bounding box center [347, 129] width 16 height 16
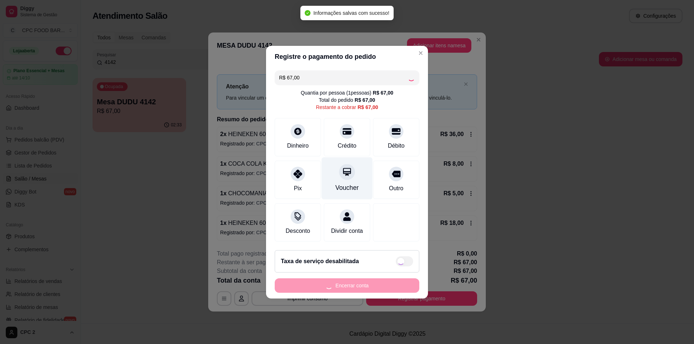
type input "R$ 0,00"
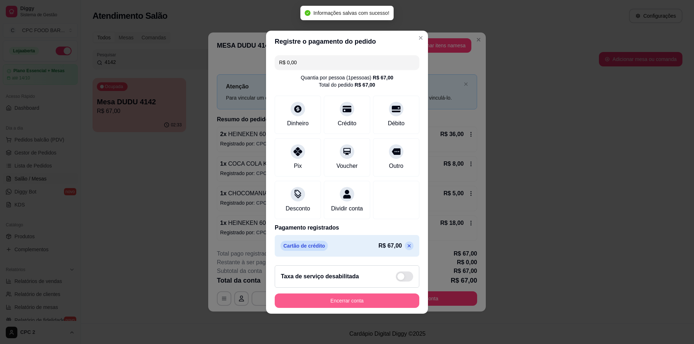
click at [367, 308] on button "Encerrar conta" at bounding box center [347, 301] width 145 height 14
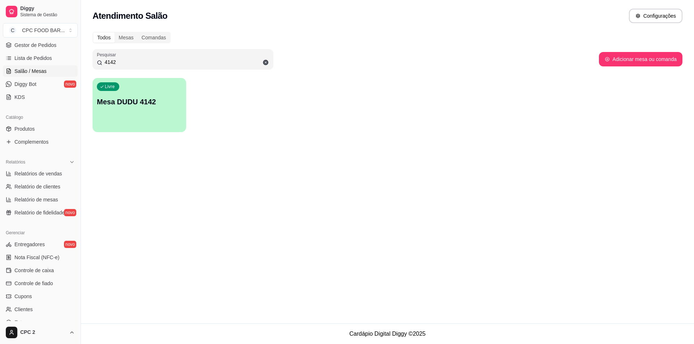
scroll to position [108, 0]
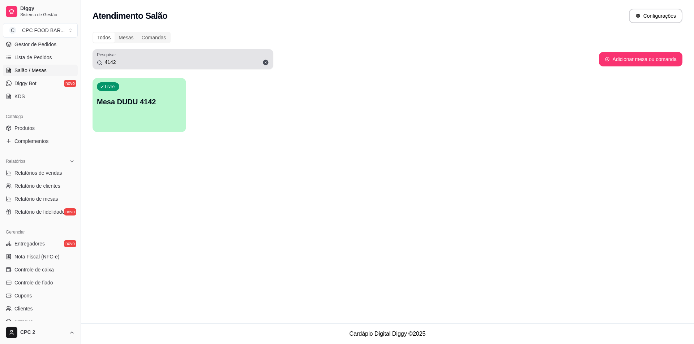
click at [149, 58] on div "4142" at bounding box center [183, 59] width 172 height 14
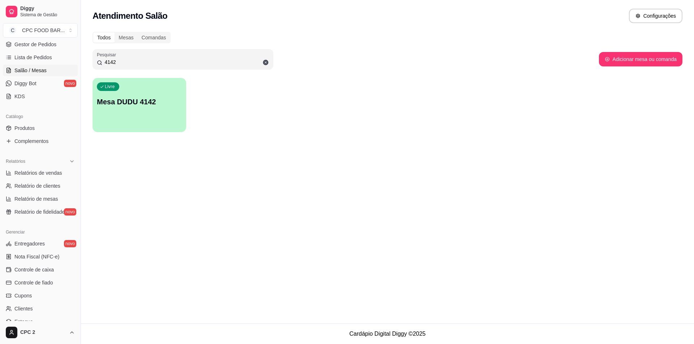
click at [147, 61] on input "4142" at bounding box center [185, 62] width 167 height 7
click at [147, 60] on input "4142" at bounding box center [185, 62] width 167 height 7
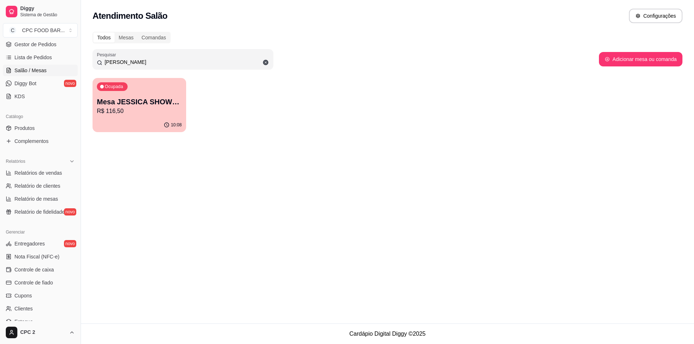
type input "[PERSON_NAME]"
click at [142, 111] on p "R$ 116,50" at bounding box center [139, 111] width 82 height 8
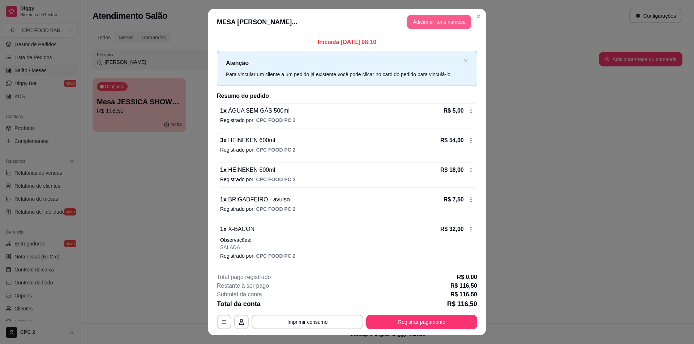
click at [441, 28] on button "Adicionar itens na mesa" at bounding box center [439, 22] width 64 height 14
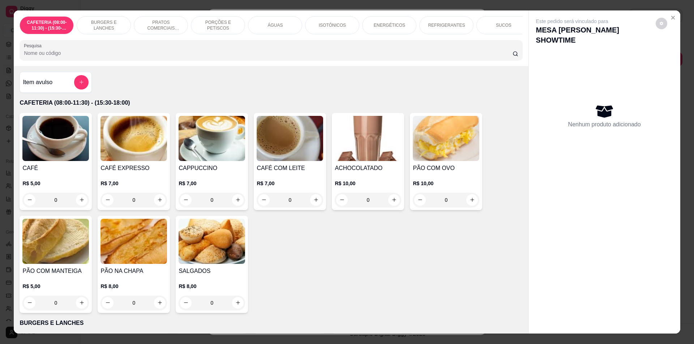
click at [459, 25] on p "REFRIGERANTES" at bounding box center [446, 25] width 37 height 6
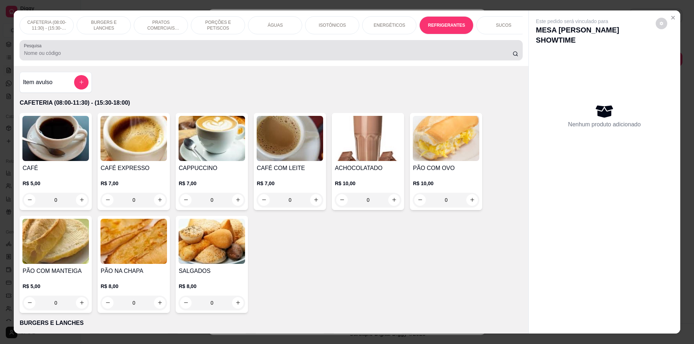
scroll to position [13, 0]
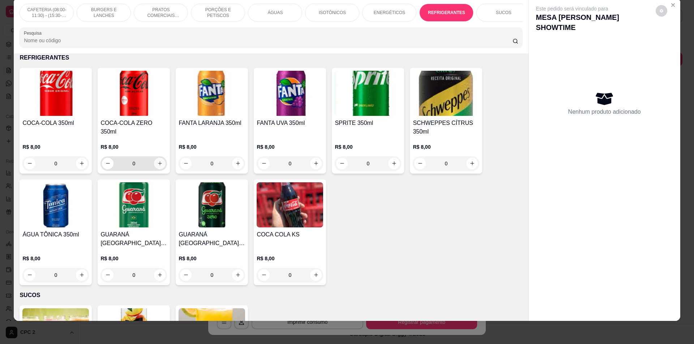
click at [160, 166] on icon "increase-product-quantity" at bounding box center [159, 163] width 5 height 5
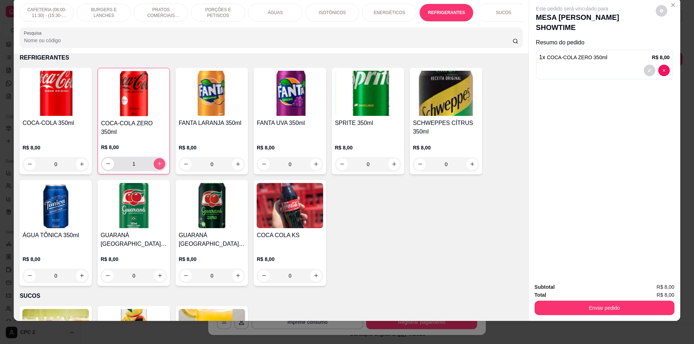
type input "1"
click at [557, 305] on button "Enviar pedido" at bounding box center [605, 308] width 140 height 14
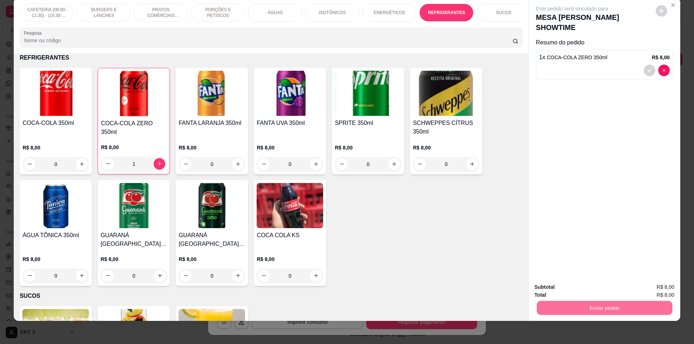
click at [665, 291] on button "Enviar pedido" at bounding box center [655, 291] width 41 height 14
click at [672, 8] on icon "Close" at bounding box center [673, 5] width 6 height 6
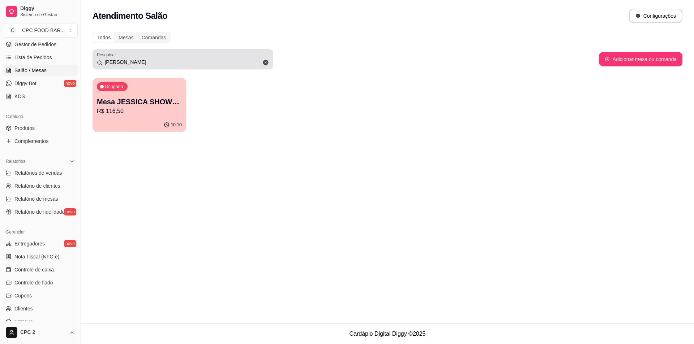
click at [136, 61] on input "[PERSON_NAME]" at bounding box center [185, 62] width 167 height 7
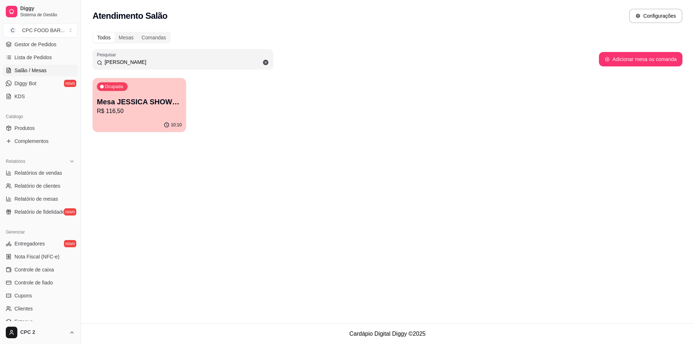
click at [136, 61] on input "[PERSON_NAME]" at bounding box center [185, 62] width 167 height 7
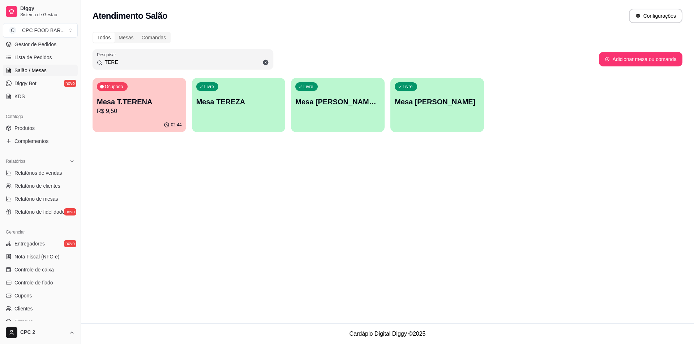
type input "TERE"
click at [133, 99] on p "Mesa T.TERENA" at bounding box center [139, 102] width 82 height 10
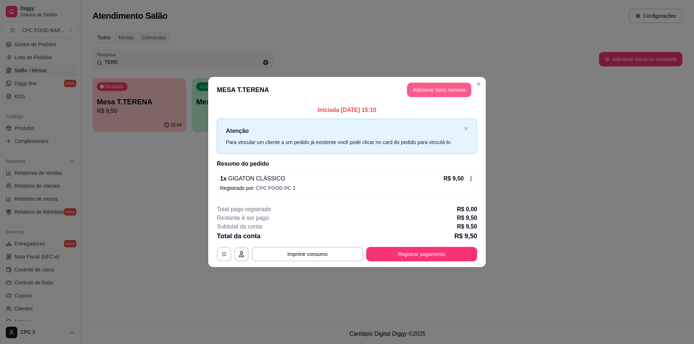
click at [439, 90] on button "Adicionar itens na mesa" at bounding box center [439, 90] width 64 height 14
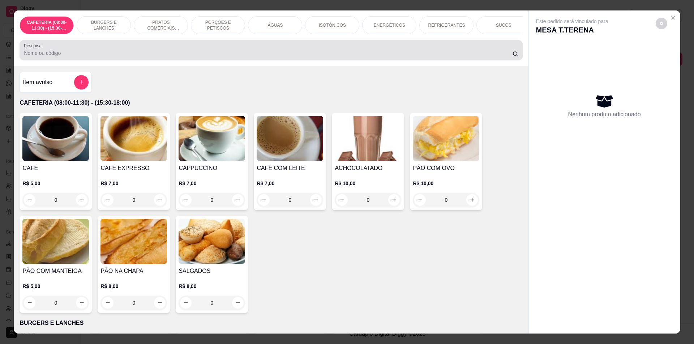
click at [276, 57] on input "Pesquisa" at bounding box center [268, 53] width 488 height 7
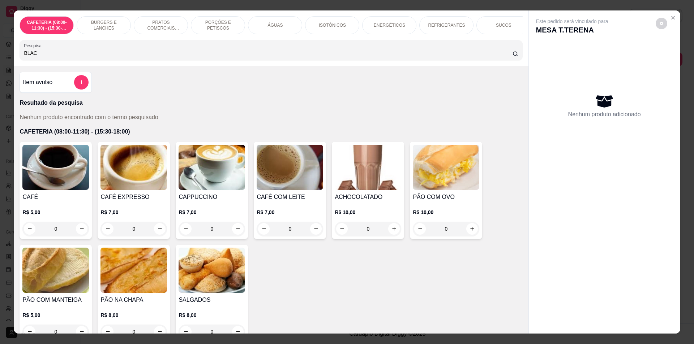
type input "BLAC"
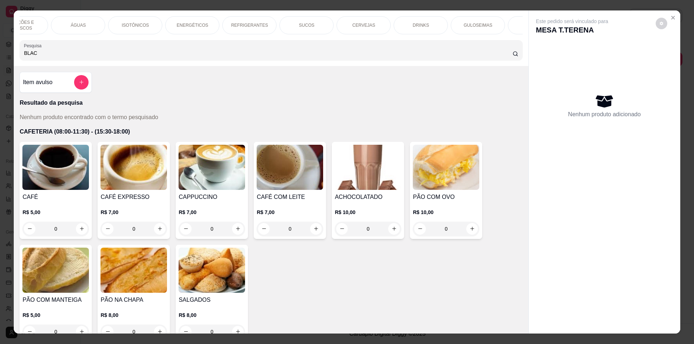
click at [371, 27] on div "CERVEJAS" at bounding box center [364, 25] width 54 height 18
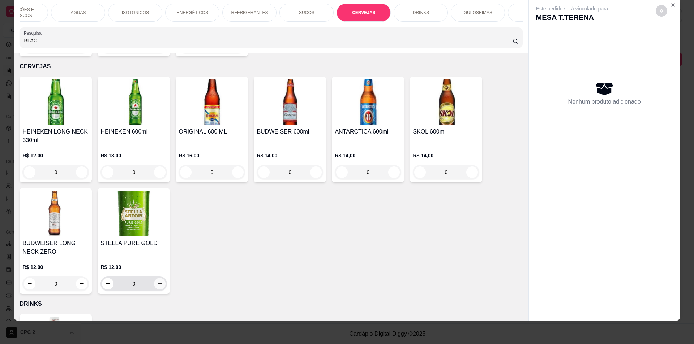
click at [160, 281] on button "increase-product-quantity" at bounding box center [160, 284] width 12 height 12
type input "1"
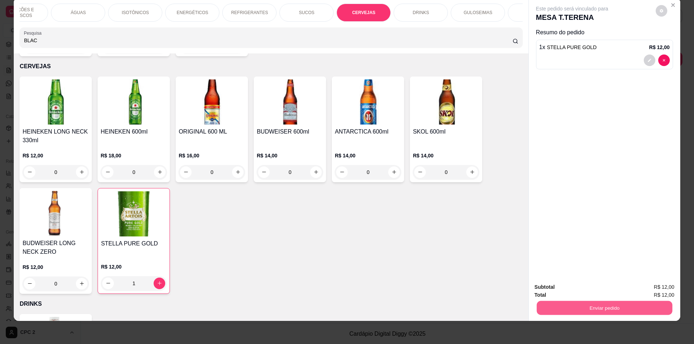
click at [621, 305] on button "Enviar pedido" at bounding box center [604, 308] width 136 height 14
click at [662, 287] on button "Enviar pedido" at bounding box center [655, 291] width 41 height 14
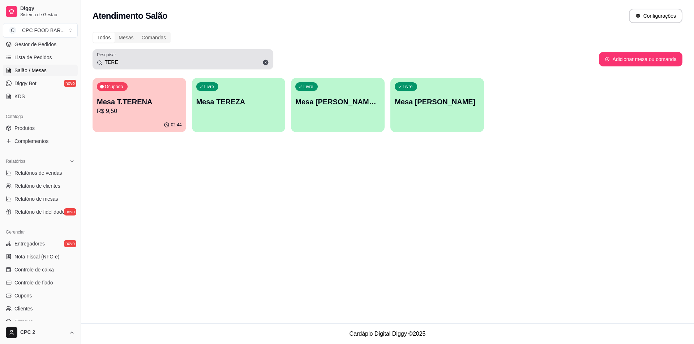
click at [192, 66] on div "TERE" at bounding box center [183, 59] width 172 height 14
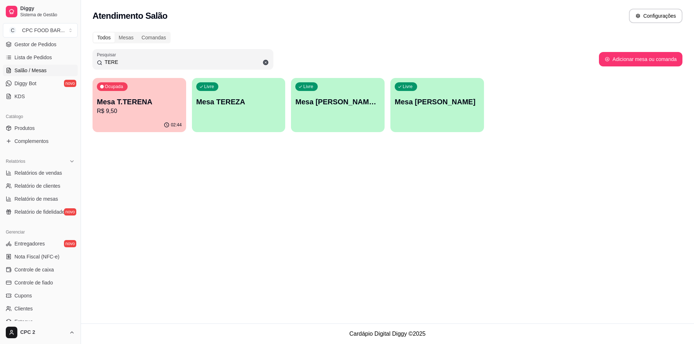
click at [164, 63] on input "TERE" at bounding box center [185, 62] width 167 height 7
click at [164, 62] on input "TERE" at bounding box center [185, 62] width 167 height 7
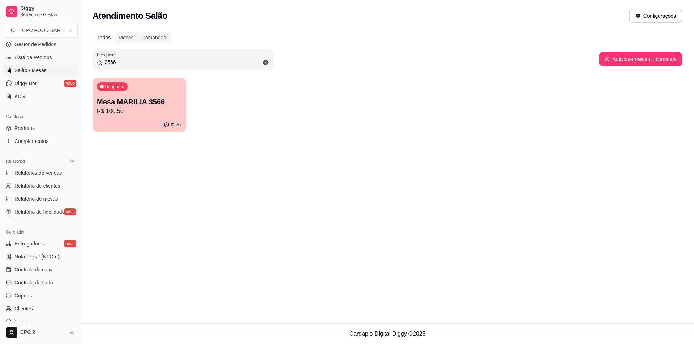
type input "3566"
click at [160, 122] on div "02:57" at bounding box center [139, 125] width 91 height 14
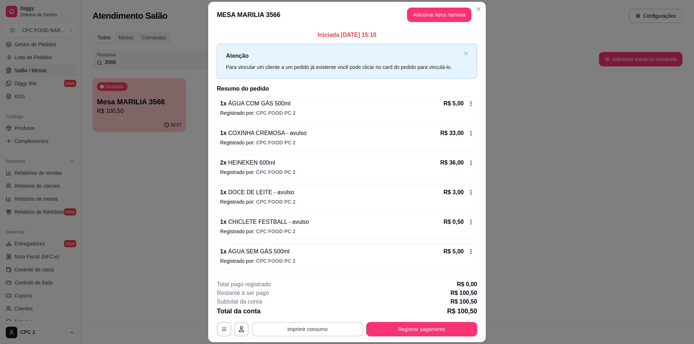
click at [335, 333] on button "Imprimir consumo" at bounding box center [308, 329] width 112 height 14
click at [311, 309] on button "IMPRESSORA" at bounding box center [307, 312] width 51 height 11
click at [395, 330] on button "Registrar pagamento" at bounding box center [421, 329] width 111 height 14
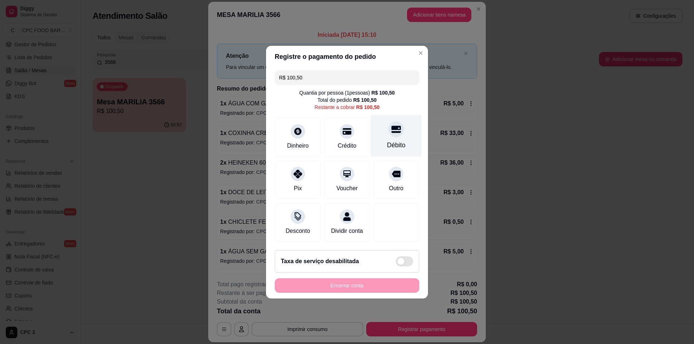
click at [397, 134] on div "Débito" at bounding box center [396, 136] width 51 height 42
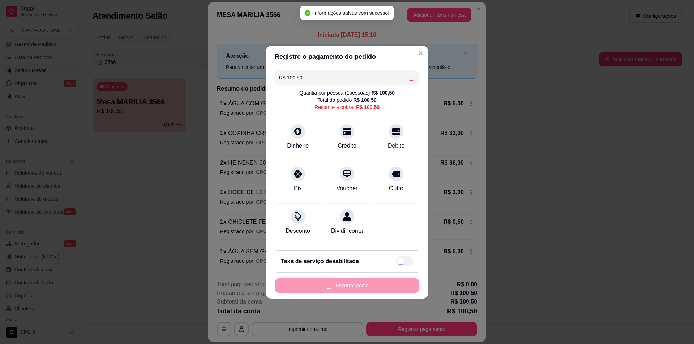
type input "R$ 0,00"
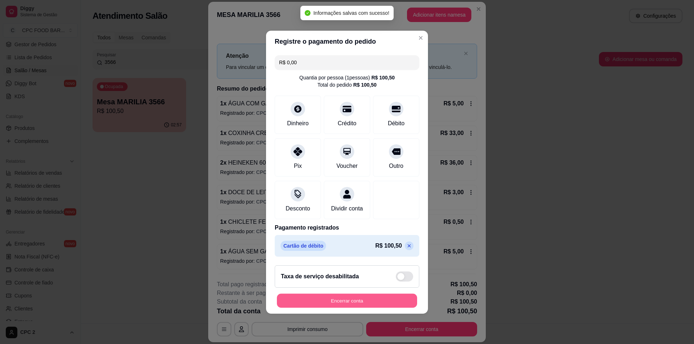
click at [330, 304] on button "Encerrar conta" at bounding box center [347, 301] width 140 height 14
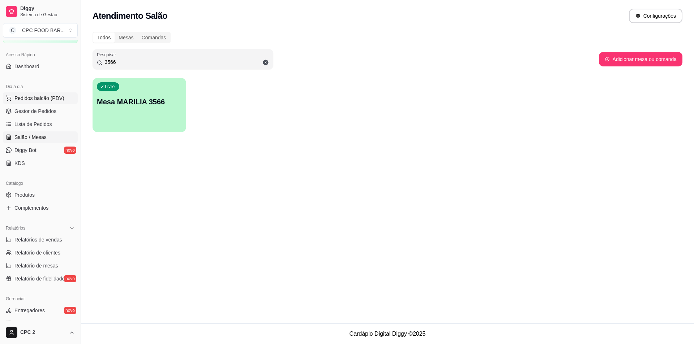
scroll to position [0, 0]
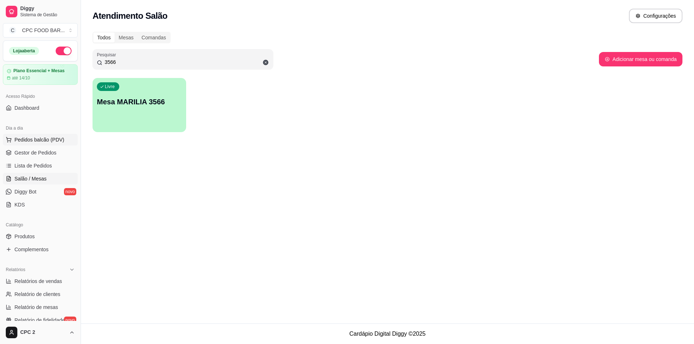
click at [40, 140] on span "Pedidos balcão (PDV)" at bounding box center [39, 139] width 50 height 7
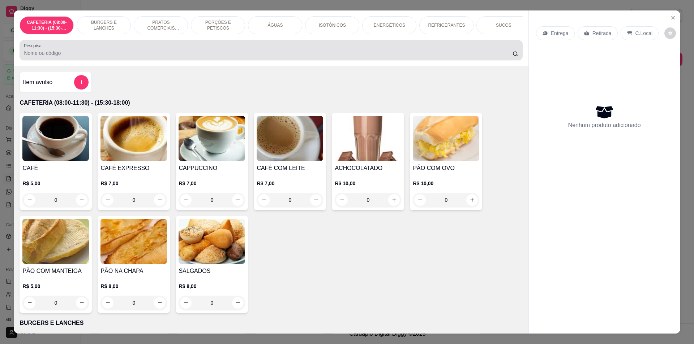
click at [160, 57] on input "Pesquisa" at bounding box center [268, 53] width 488 height 7
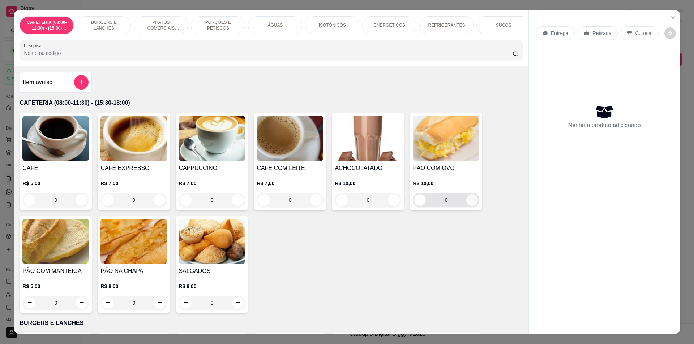
click at [470, 202] on icon "increase-product-quantity" at bounding box center [472, 200] width 4 height 4
type input "1"
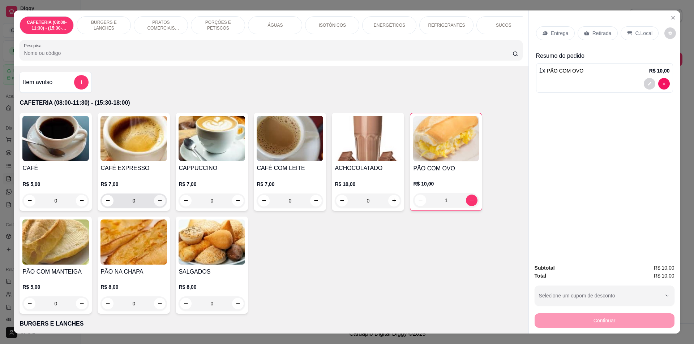
click at [158, 204] on icon "increase-product-quantity" at bounding box center [159, 200] width 5 height 5
type input "1"
drag, startPoint x: 601, startPoint y: 34, endPoint x: 600, endPoint y: 43, distance: 9.5
click at [602, 34] on p "Retirada" at bounding box center [601, 33] width 19 height 7
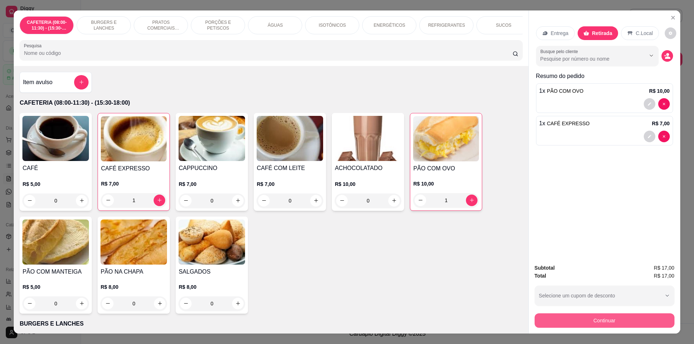
click at [609, 318] on button "Continuar" at bounding box center [605, 321] width 140 height 14
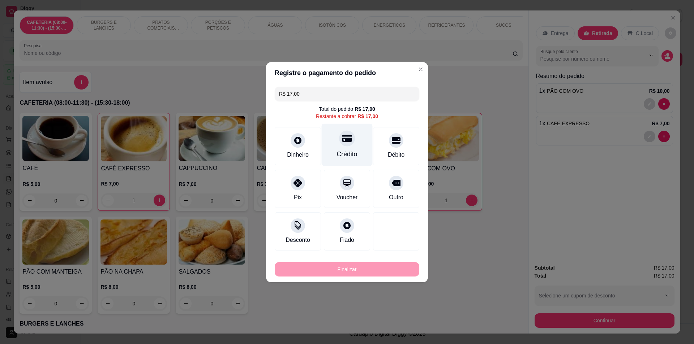
click at [342, 155] on div "Crédito" at bounding box center [347, 154] width 21 height 9
type input "R$ 0,00"
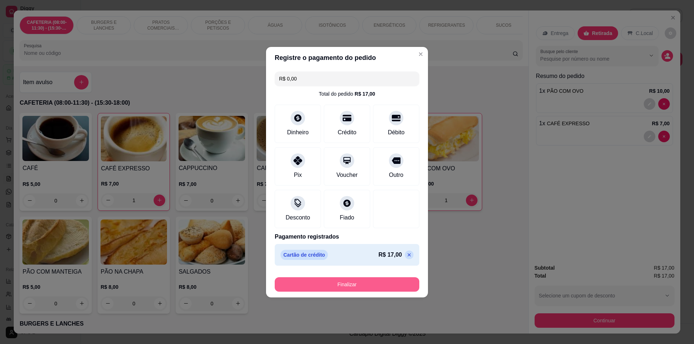
click at [364, 291] on button "Finalizar" at bounding box center [347, 285] width 145 height 14
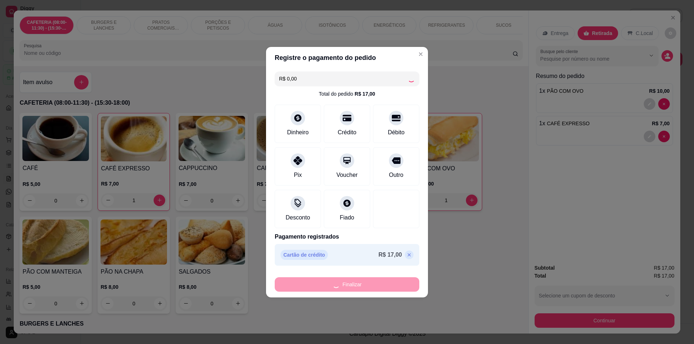
type input "0"
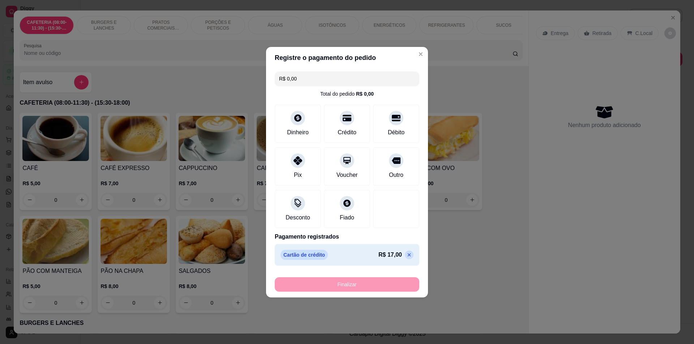
type input "-R$ 17,00"
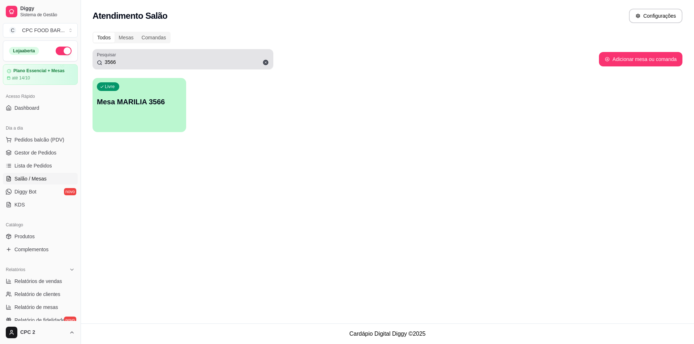
click at [120, 57] on div "3566" at bounding box center [183, 59] width 172 height 14
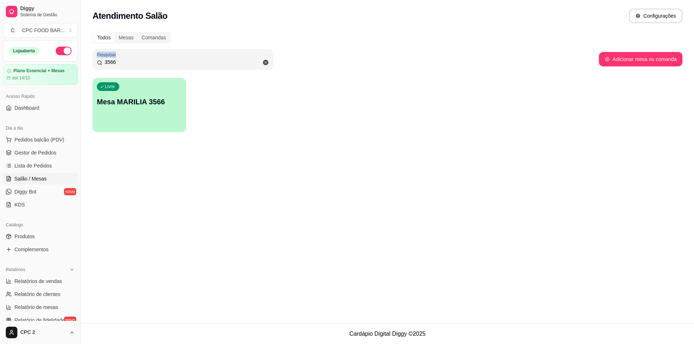
click at [120, 57] on div "3566" at bounding box center [183, 59] width 172 height 14
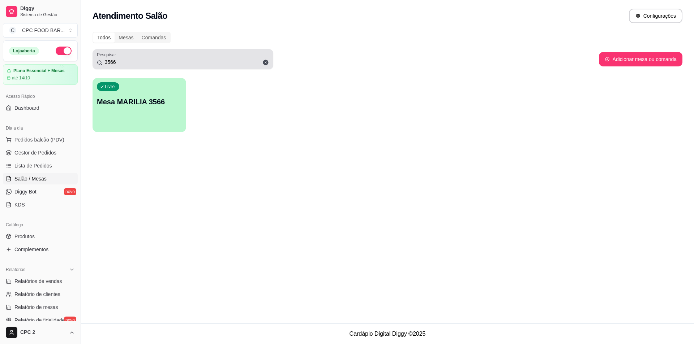
drag, startPoint x: 114, startPoint y: 57, endPoint x: 113, endPoint y: 67, distance: 9.1
click at [113, 67] on div "Pesquisar 3566" at bounding box center [183, 59] width 181 height 20
click at [114, 66] on div "Pesquisar 3566" at bounding box center [183, 59] width 181 height 20
click at [114, 67] on div "Pesquisar 3566" at bounding box center [183, 59] width 181 height 20
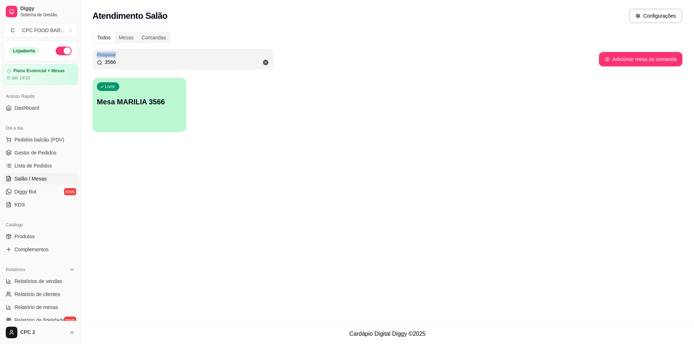
click at [114, 67] on div "Pesquisar 3566" at bounding box center [183, 59] width 181 height 20
drag, startPoint x: 108, startPoint y: 63, endPoint x: 130, endPoint y: 64, distance: 22.1
click at [130, 64] on input "3566" at bounding box center [185, 62] width 167 height 7
type input "3"
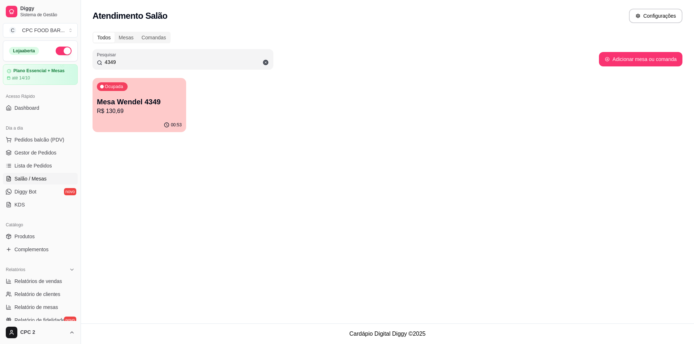
type input "4349"
click at [133, 95] on div "Ocupada Mesa Wendel 4349 R$ 130,69" at bounding box center [139, 98] width 91 height 39
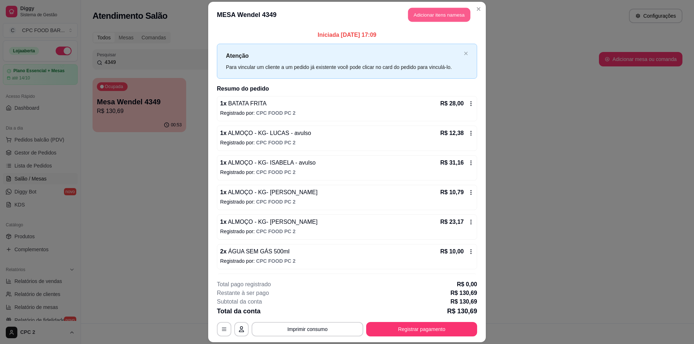
click at [447, 16] on button "Adicionar itens na mesa" at bounding box center [439, 15] width 62 height 14
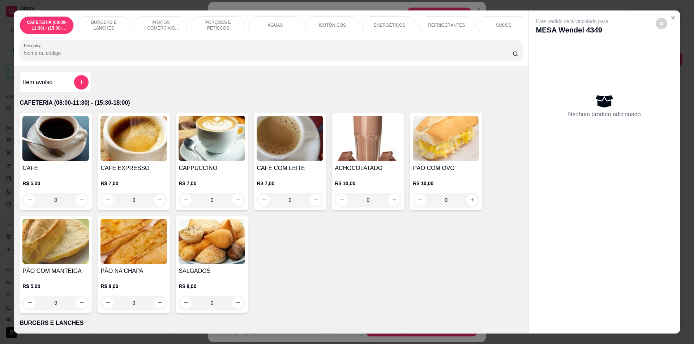
click at [238, 60] on div "Pesquisa" at bounding box center [271, 50] width 503 height 20
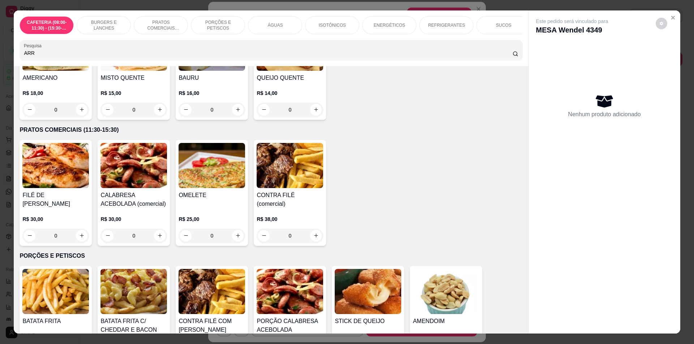
scroll to position [506, 0]
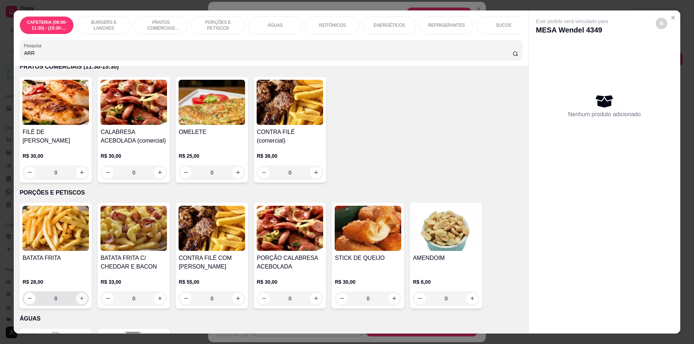
type input "ARR"
click at [79, 304] on button "increase-product-quantity" at bounding box center [81, 298] width 11 height 11
type input "1"
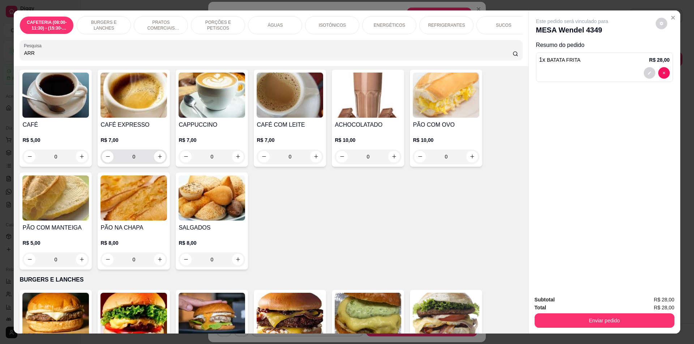
scroll to position [0, 0]
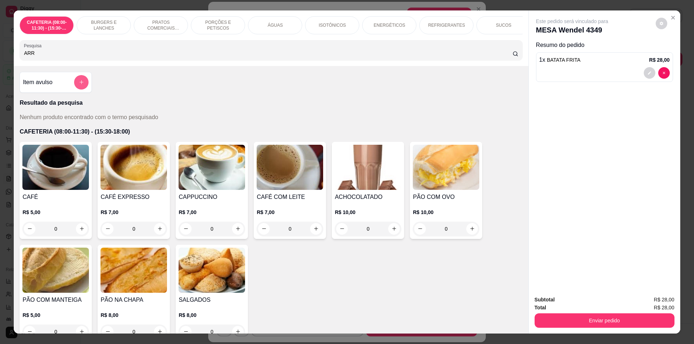
click at [74, 90] on button "add-separate-item" at bounding box center [81, 82] width 14 height 14
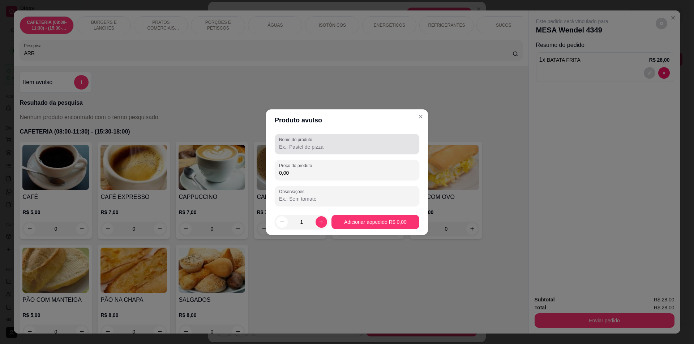
click at [355, 137] on div at bounding box center [347, 144] width 136 height 14
type input "ARROZ AVULSO"
click at [320, 179] on div "Nome do produto ARROZ AVULSO Preço do produto 0,00 Observações" at bounding box center [347, 170] width 145 height 72
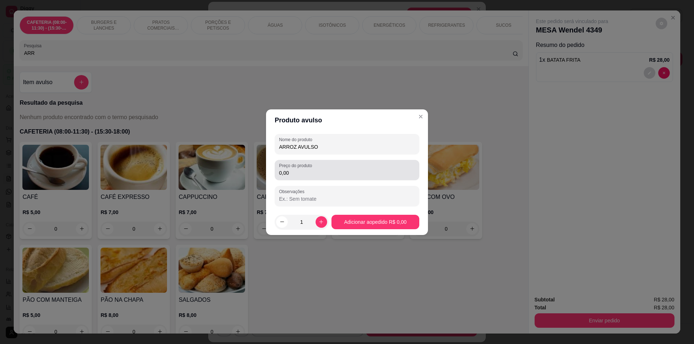
click at [315, 171] on input "0,00" at bounding box center [347, 173] width 136 height 7
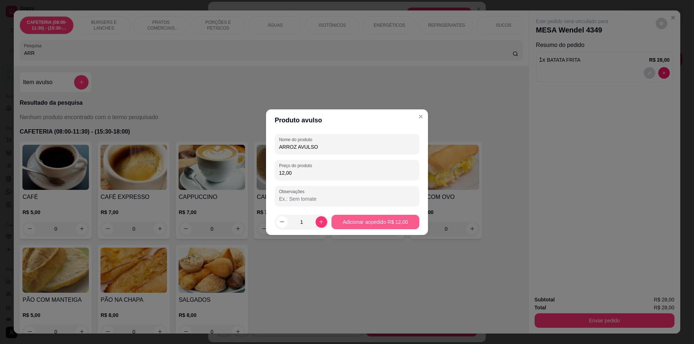
type input "12,00"
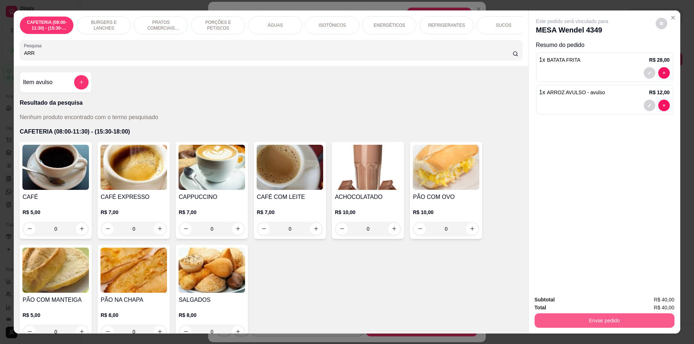
click at [590, 324] on button "Enviar pedido" at bounding box center [605, 321] width 140 height 14
click at [676, 300] on button "Enviar pedido" at bounding box center [655, 303] width 41 height 14
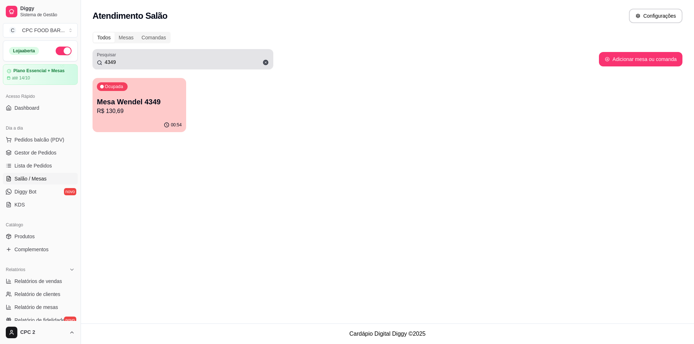
click at [264, 64] on icon at bounding box center [265, 62] width 5 height 5
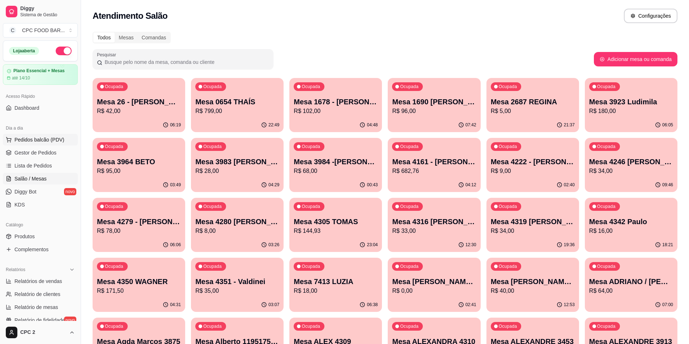
click at [50, 140] on span "Pedidos balcão (PDV)" at bounding box center [39, 139] width 50 height 7
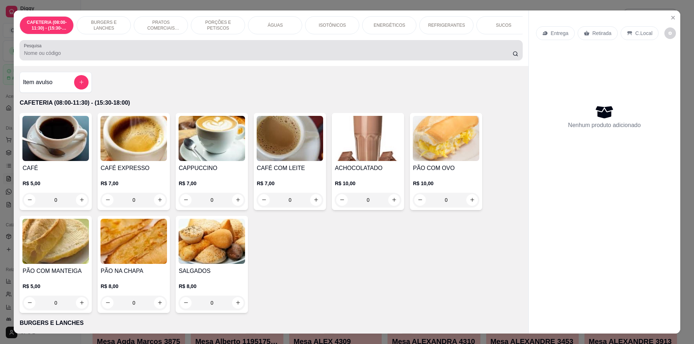
click at [144, 57] on input "Pesquisa" at bounding box center [268, 53] width 488 height 7
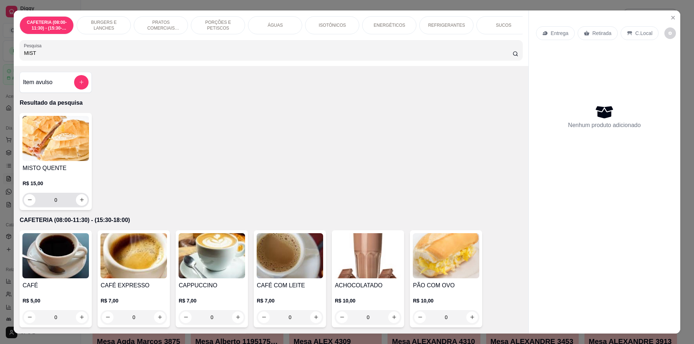
type input "MIST"
click at [76, 206] on button "increase-product-quantity" at bounding box center [81, 199] width 11 height 11
type input "1"
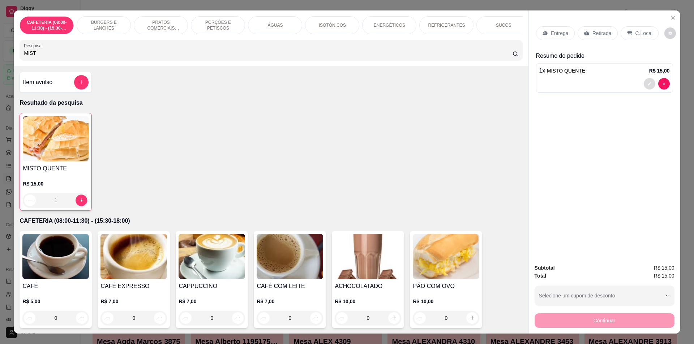
click at [645, 81] on button "decrease-product-quantity" at bounding box center [650, 84] width 12 height 12
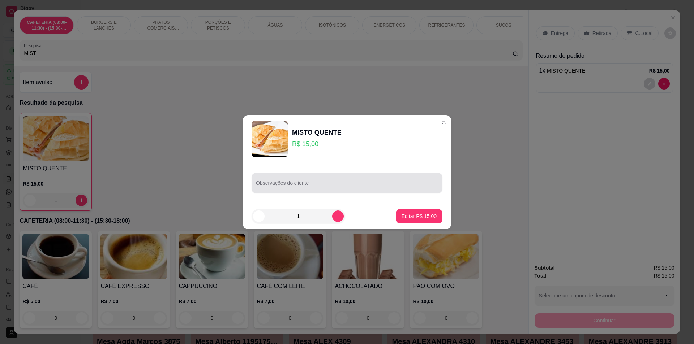
click at [279, 181] on div at bounding box center [347, 183] width 182 height 14
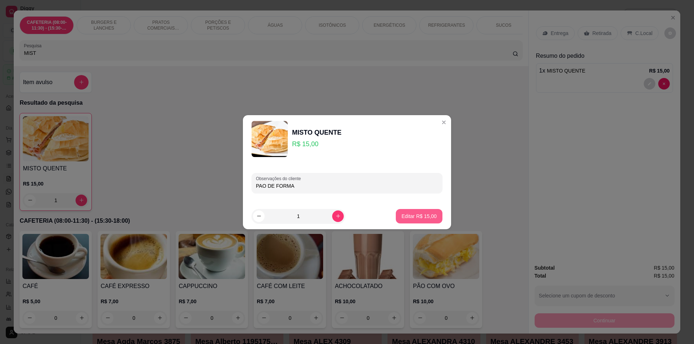
type input "PAO DE FORMA"
click at [425, 222] on button "Editar R$ 15,00" at bounding box center [419, 216] width 45 height 14
type input "0"
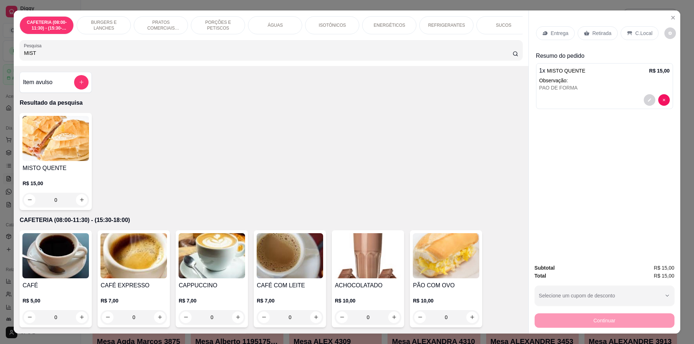
click at [602, 27] on div "Retirada" at bounding box center [598, 33] width 40 height 14
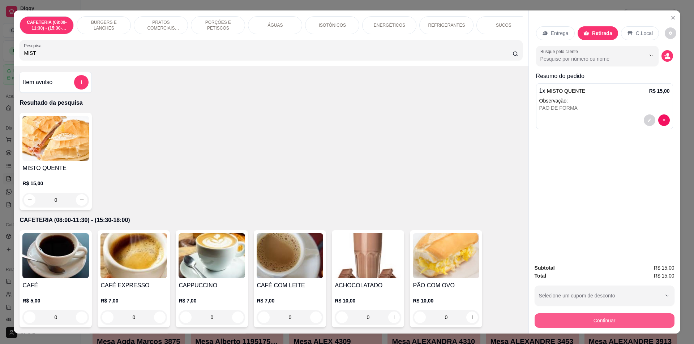
click at [605, 323] on button "Continuar" at bounding box center [605, 321] width 140 height 14
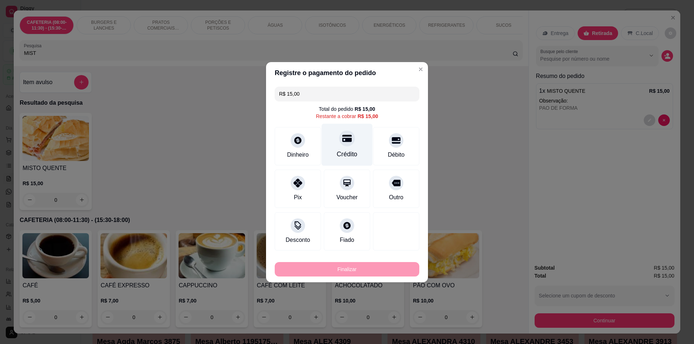
click at [348, 141] on icon at bounding box center [346, 138] width 9 height 7
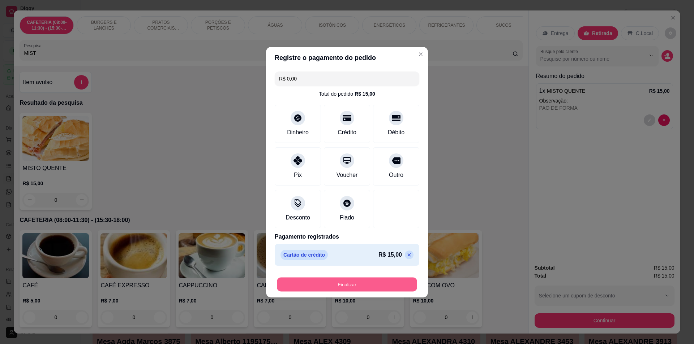
click at [337, 288] on button "Finalizar" at bounding box center [347, 285] width 140 height 14
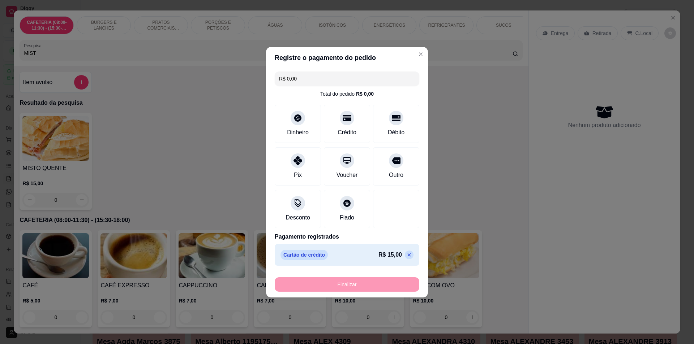
type input "-R$ 15,00"
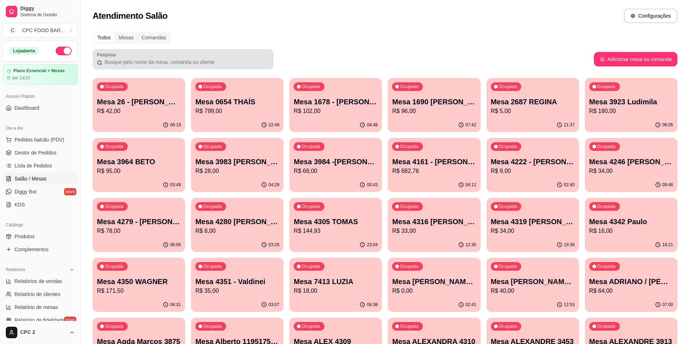
click at [115, 62] on input "Pesquisar" at bounding box center [185, 62] width 167 height 7
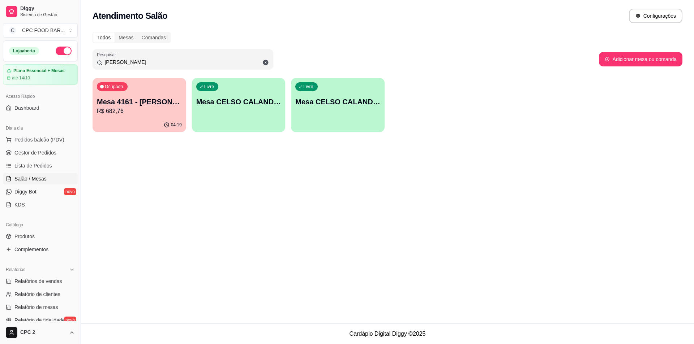
type input "[PERSON_NAME]"
click at [130, 112] on p "R$ 682,76" at bounding box center [139, 111] width 82 height 8
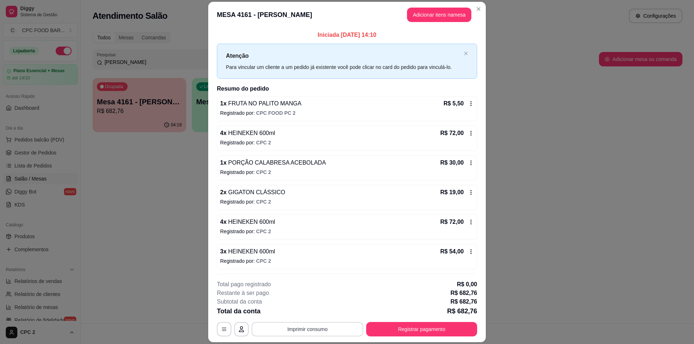
click at [331, 331] on button "Imprimir consumo" at bounding box center [308, 329] width 112 height 14
click at [314, 313] on button "IMPRESSORA" at bounding box center [307, 312] width 51 height 11
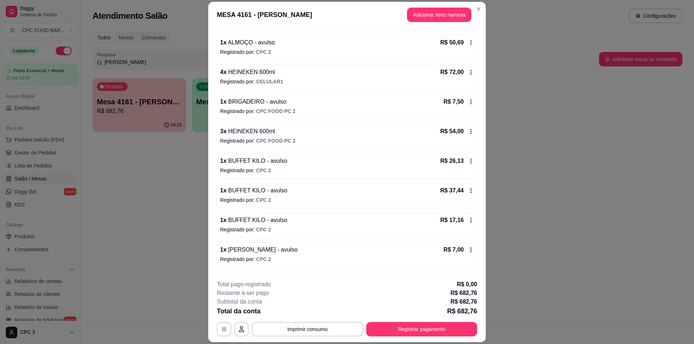
scroll to position [460, 0]
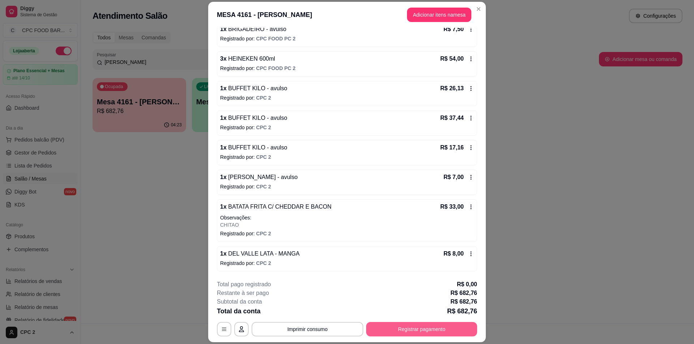
click at [414, 334] on button "Registrar pagamento" at bounding box center [421, 329] width 111 height 14
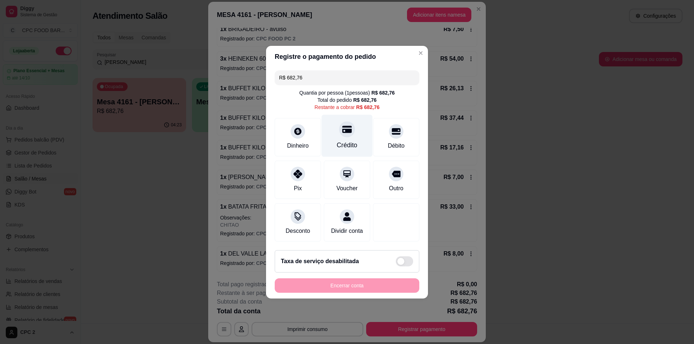
click at [339, 132] on div "Crédito" at bounding box center [347, 136] width 51 height 42
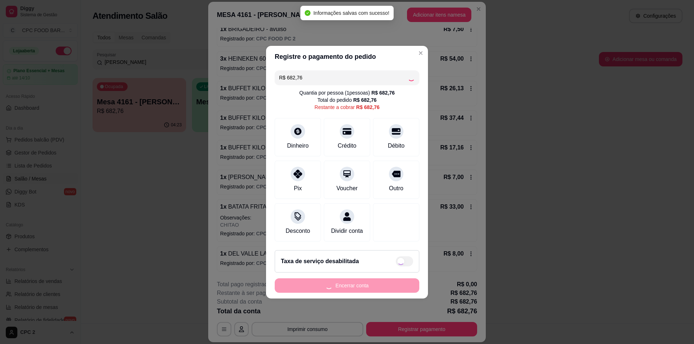
type input "R$ 0,00"
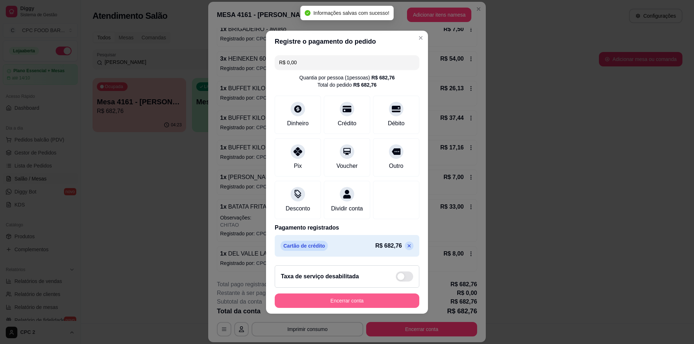
click at [330, 307] on button "Encerrar conta" at bounding box center [347, 301] width 145 height 14
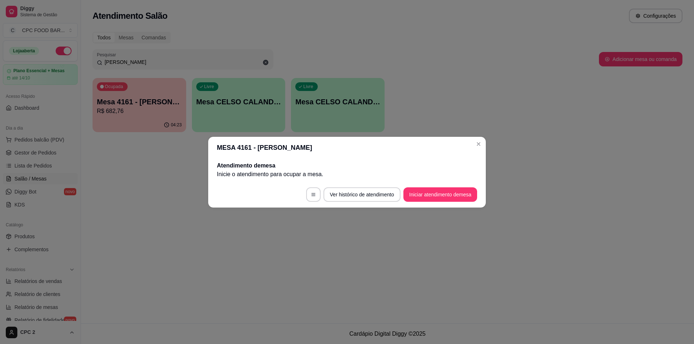
scroll to position [0, 0]
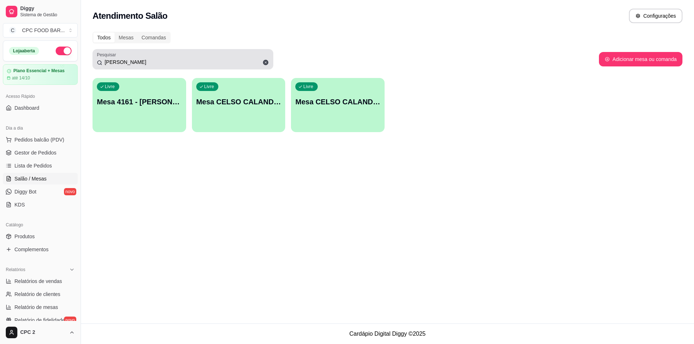
click at [270, 64] on span at bounding box center [266, 62] width 12 height 12
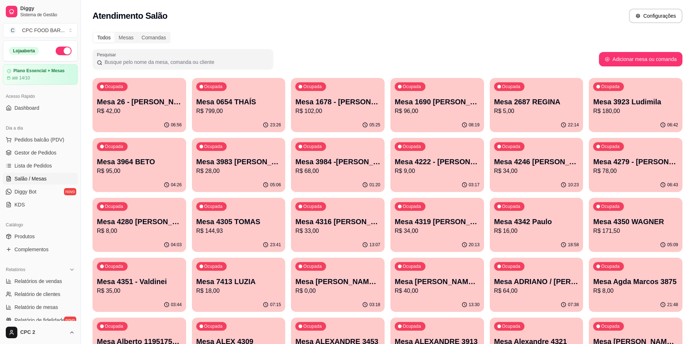
click at [265, 63] on input "Pesquisar" at bounding box center [185, 62] width 167 height 7
click at [178, 57] on div at bounding box center [183, 59] width 172 height 14
click at [157, 59] on input "Pesquisar" at bounding box center [185, 62] width 167 height 7
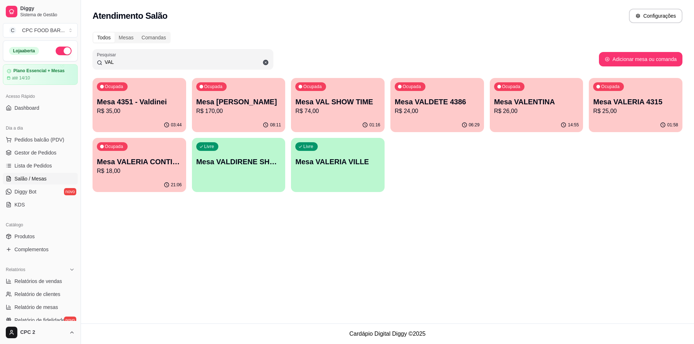
type input "VAL"
click at [348, 119] on div "01:16" at bounding box center [337, 125] width 91 height 14
click at [322, 105] on p "Mesa VAL SHOW TIME" at bounding box center [338, 102] width 82 height 10
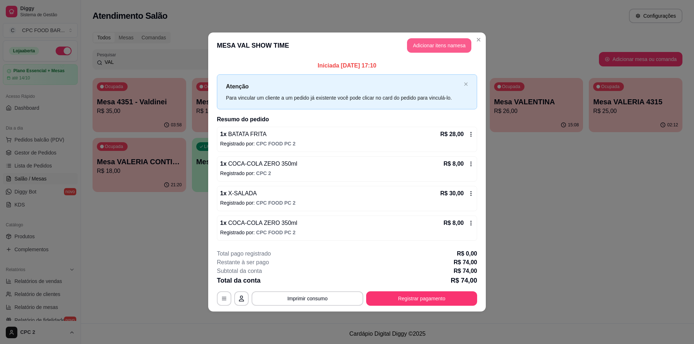
click at [438, 46] on button "Adicionar itens na mesa" at bounding box center [439, 45] width 64 height 14
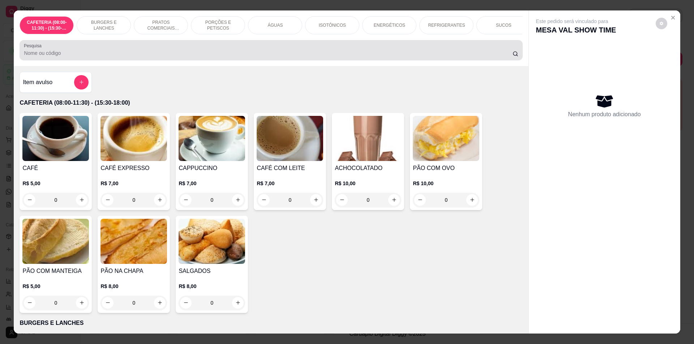
click at [249, 54] on div at bounding box center [271, 50] width 494 height 14
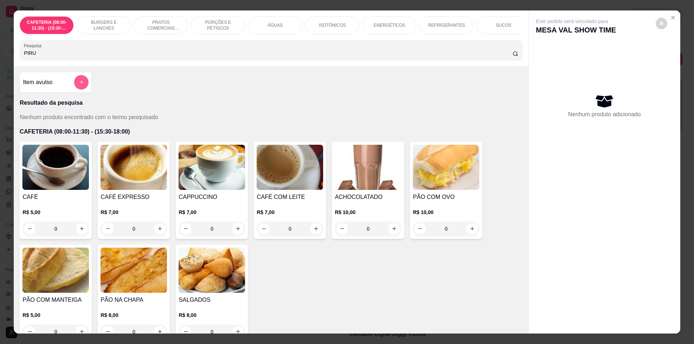
type input "PIRU"
click at [75, 89] on button "add-separate-item" at bounding box center [81, 82] width 14 height 14
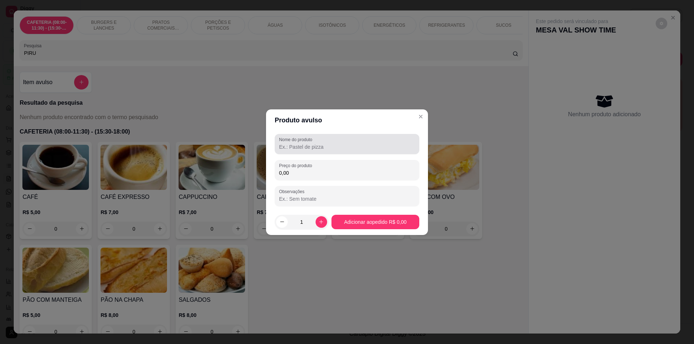
click at [326, 150] on input "Nome do produto" at bounding box center [347, 147] width 136 height 7
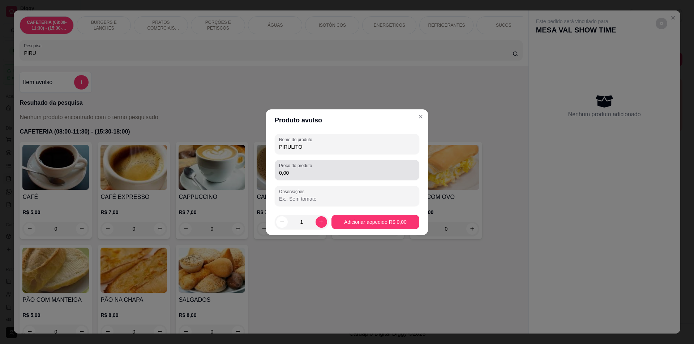
type input "PIRULITO"
click at [348, 175] on input "0,00" at bounding box center [347, 173] width 136 height 7
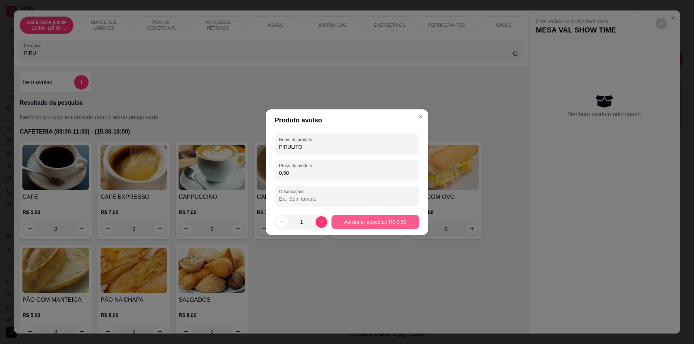
type input "0,50"
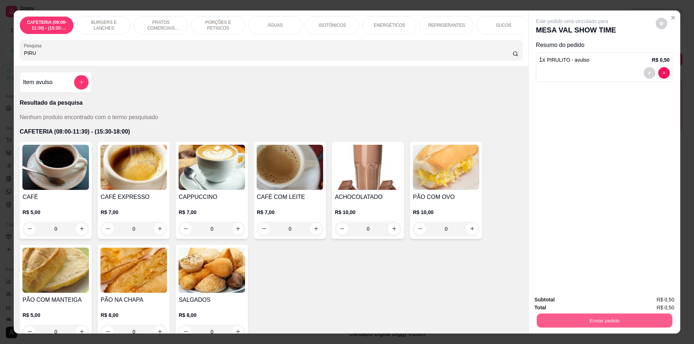
click at [565, 317] on button "Enviar pedido" at bounding box center [604, 321] width 136 height 14
click at [669, 304] on button "Enviar pedido" at bounding box center [656, 302] width 40 height 13
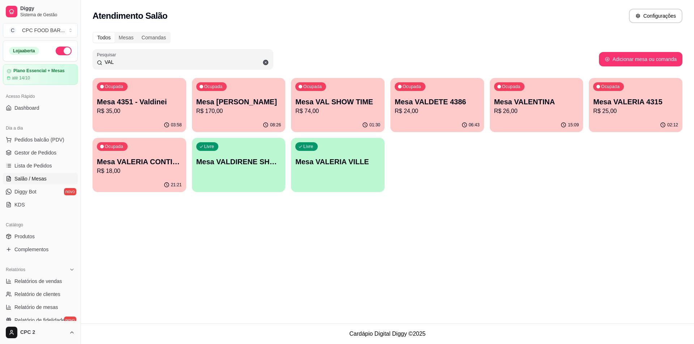
click at [356, 108] on p "R$ 74,00" at bounding box center [337, 111] width 85 height 9
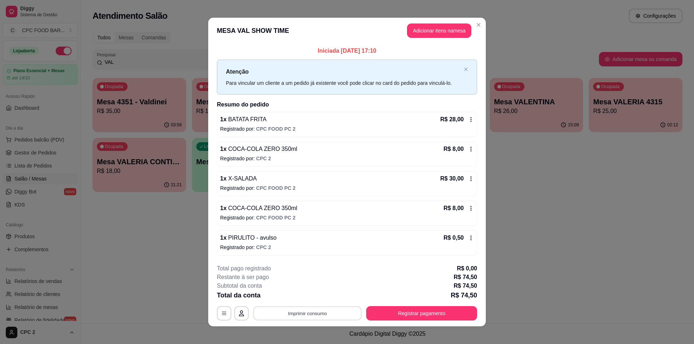
click at [306, 314] on button "Imprimir consumo" at bounding box center [307, 314] width 108 height 14
click at [305, 298] on button "IMPRESSORA" at bounding box center [307, 297] width 52 height 12
click at [408, 312] on button "Registrar pagamento" at bounding box center [421, 314] width 111 height 14
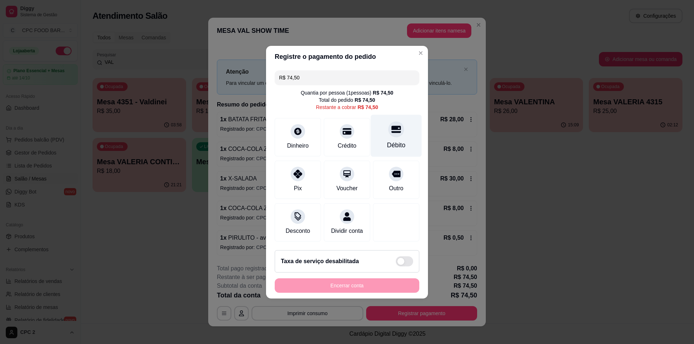
click at [391, 141] on div "Débito" at bounding box center [396, 145] width 18 height 9
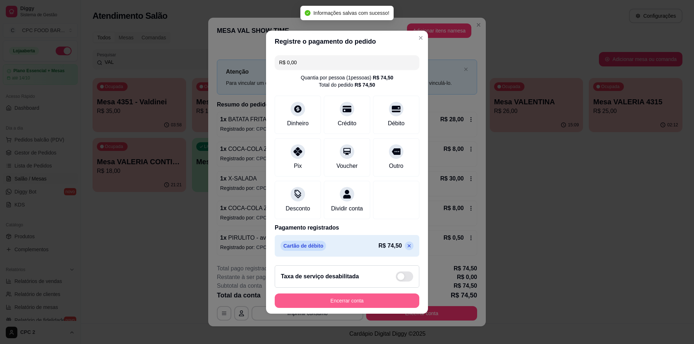
type input "R$ 0,00"
click at [346, 308] on button "Encerrar conta" at bounding box center [347, 301] width 145 height 14
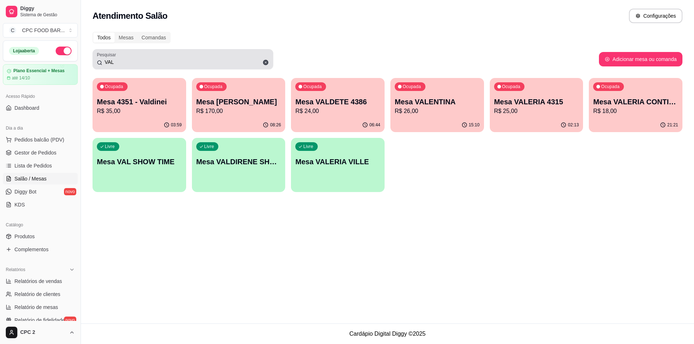
click at [123, 65] on input "VAL" at bounding box center [185, 62] width 167 height 7
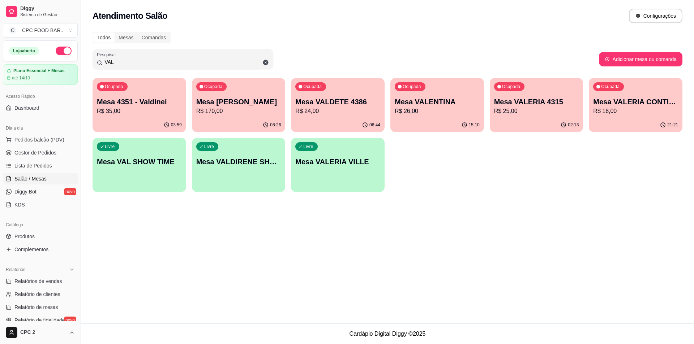
click at [123, 65] on input "VAL" at bounding box center [185, 62] width 167 height 7
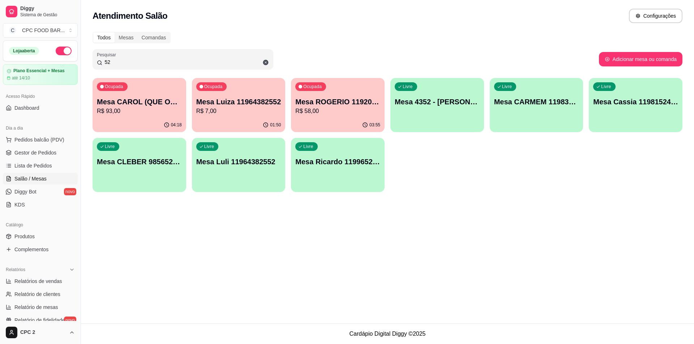
type input "5"
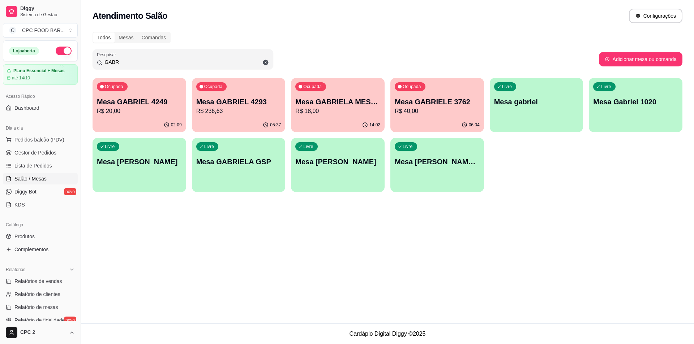
type input "GABR"
click at [255, 108] on p "R$ 236,63" at bounding box center [238, 111] width 85 height 9
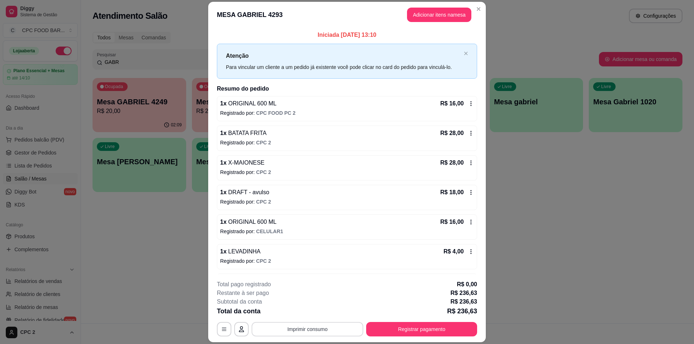
click at [334, 328] on button "Imprimir consumo" at bounding box center [308, 329] width 112 height 14
click at [316, 317] on button "IMPRESSORA" at bounding box center [307, 313] width 52 height 12
click at [434, 332] on button "Registrar pagamento" at bounding box center [421, 329] width 111 height 14
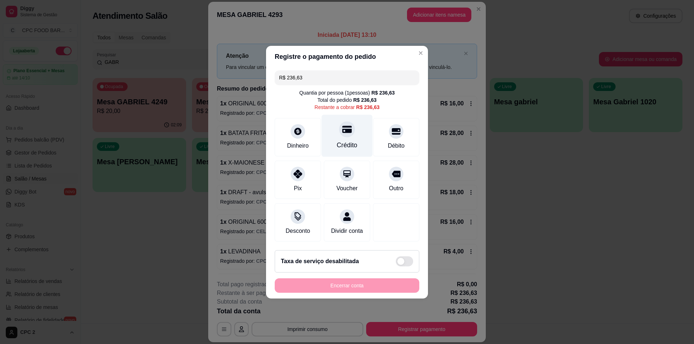
click at [346, 134] on div "Crédito" at bounding box center [347, 136] width 51 height 42
type input "R$ 0,00"
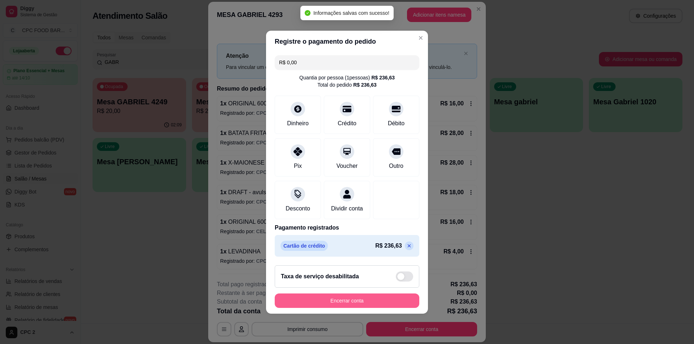
click at [342, 303] on button "Encerrar conta" at bounding box center [347, 301] width 145 height 14
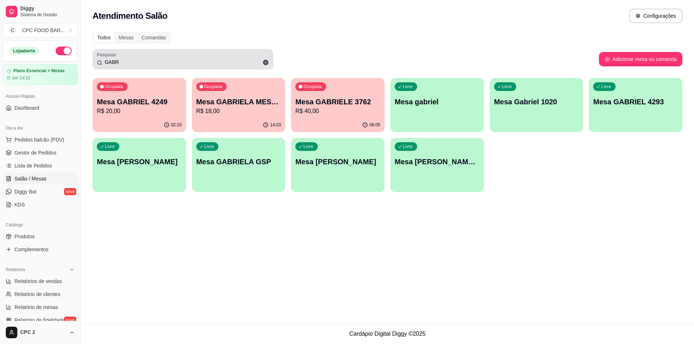
click at [264, 62] on icon at bounding box center [265, 62] width 5 height 5
